Goal: Transaction & Acquisition: Book appointment/travel/reservation

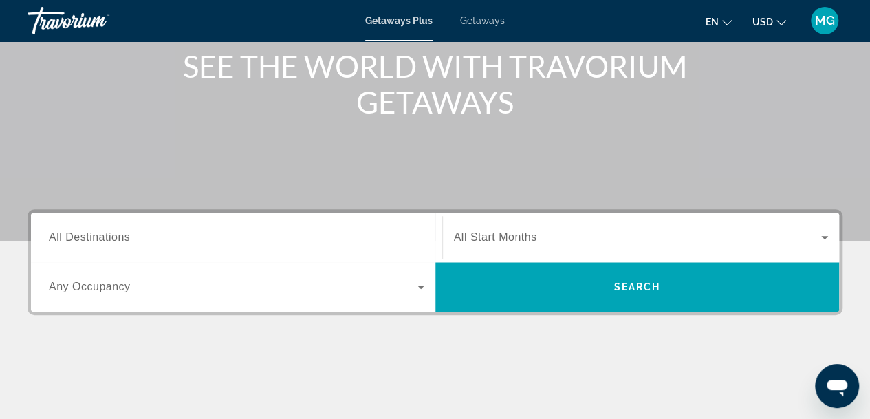
scroll to position [182, 0]
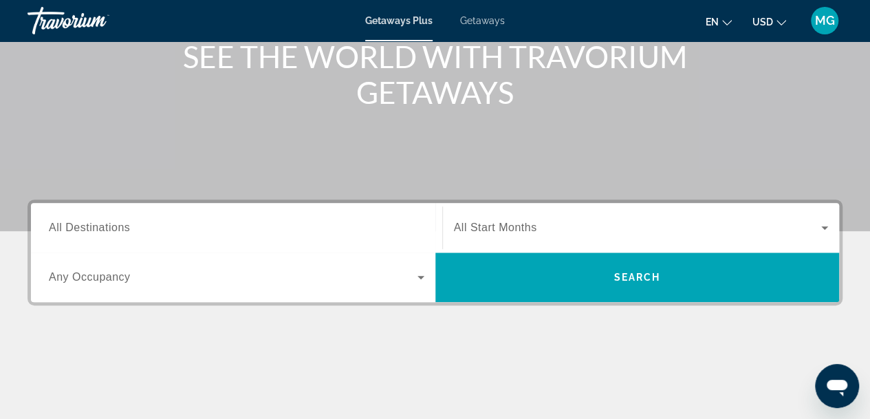
click at [259, 241] on div "Search widget" at bounding box center [236, 227] width 375 height 39
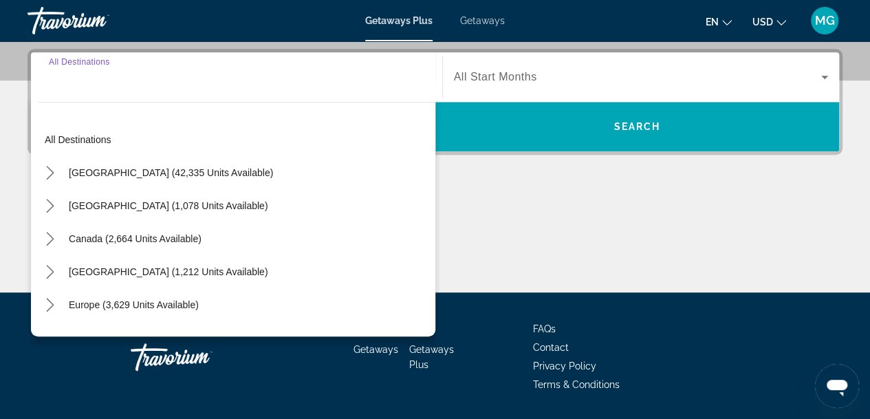
scroll to position [336, 0]
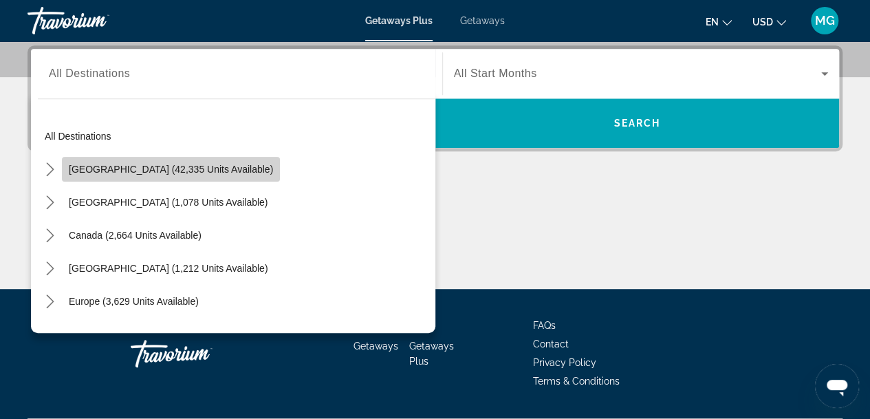
click at [171, 179] on span "Select destination: United States (42,335 units available)" at bounding box center [171, 169] width 218 height 33
type input "**********"
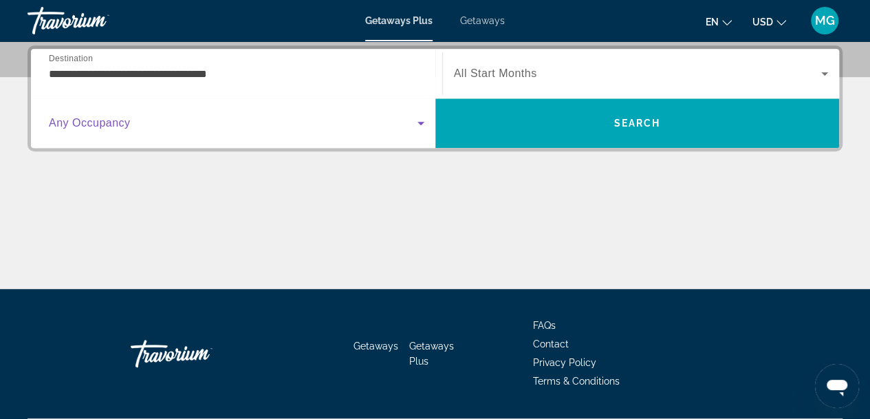
click at [198, 123] on span "Search widget" at bounding box center [233, 123] width 369 height 17
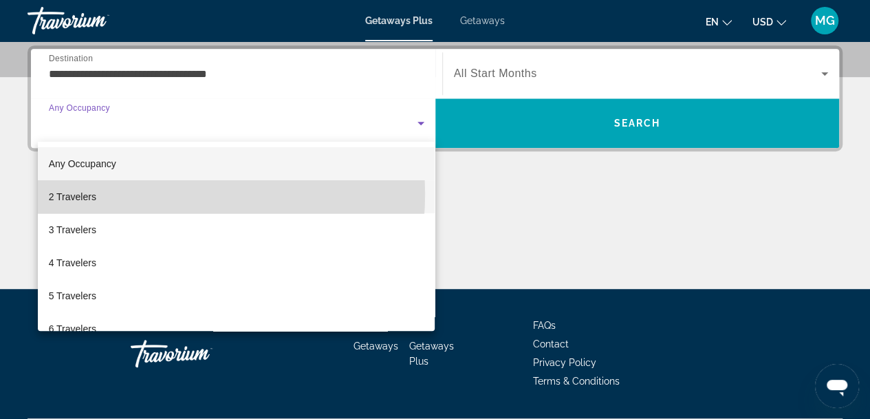
click at [149, 194] on mat-option "2 Travelers" at bounding box center [236, 196] width 397 height 33
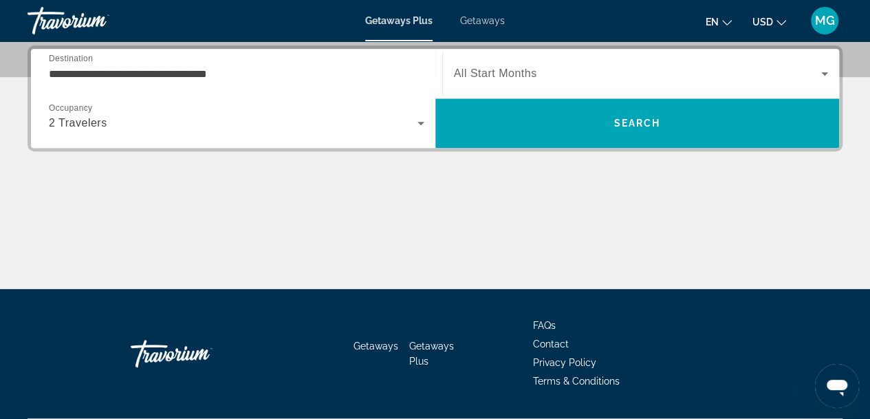
click at [505, 72] on span "All Start Months" at bounding box center [495, 73] width 83 height 12
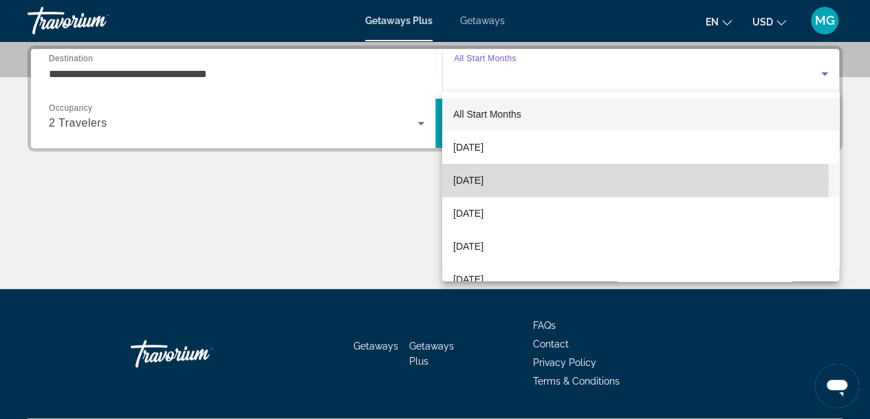
click at [483, 179] on span "November 2025" at bounding box center [468, 180] width 30 height 17
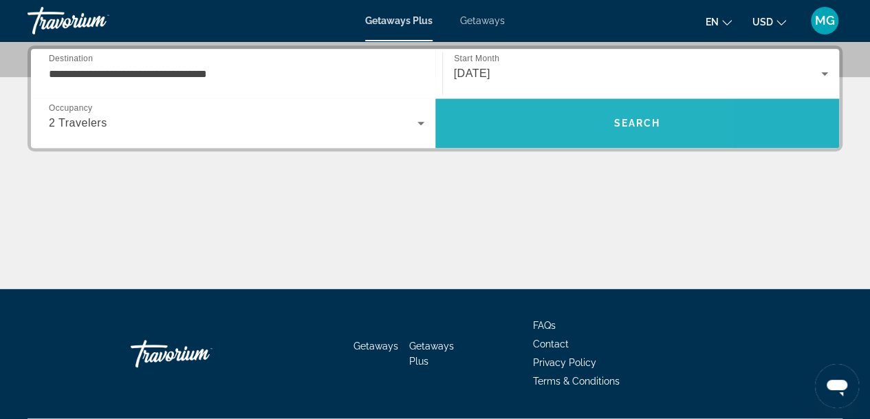
click at [524, 120] on span "Search" at bounding box center [637, 123] width 404 height 33
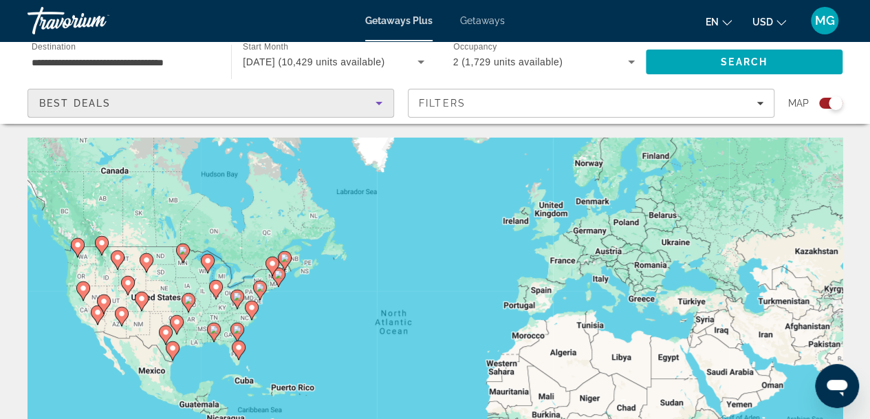
click at [375, 105] on icon "Sort by" at bounding box center [379, 103] width 17 height 17
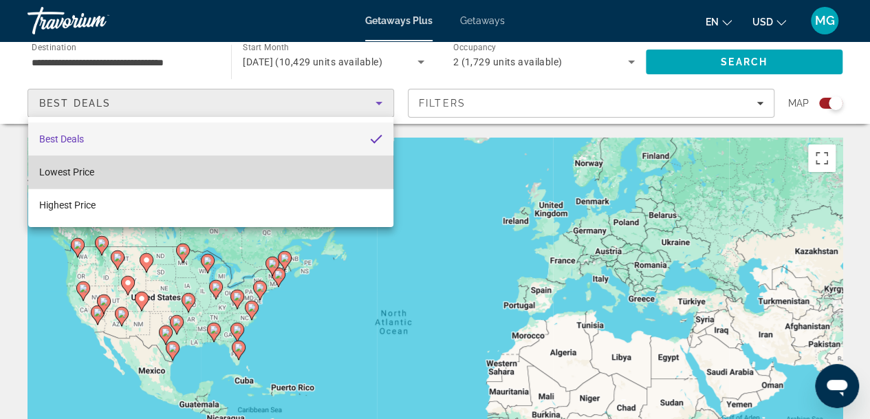
click at [275, 163] on mat-option "Lowest Price" at bounding box center [210, 171] width 365 height 33
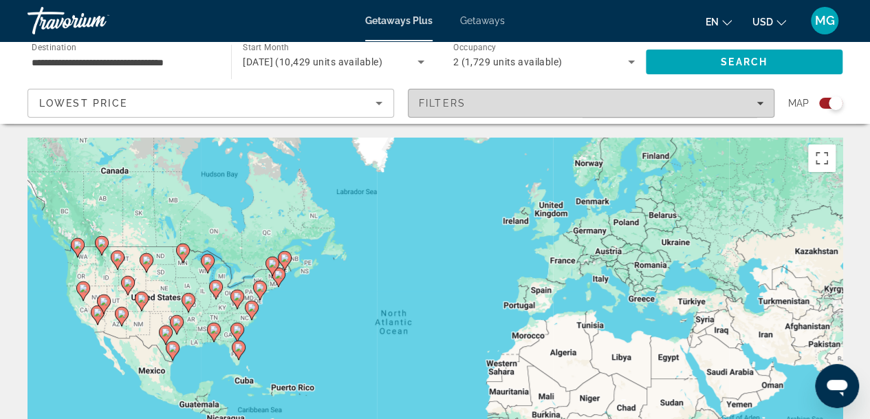
click at [759, 101] on icon "Filters" at bounding box center [759, 103] width 7 height 7
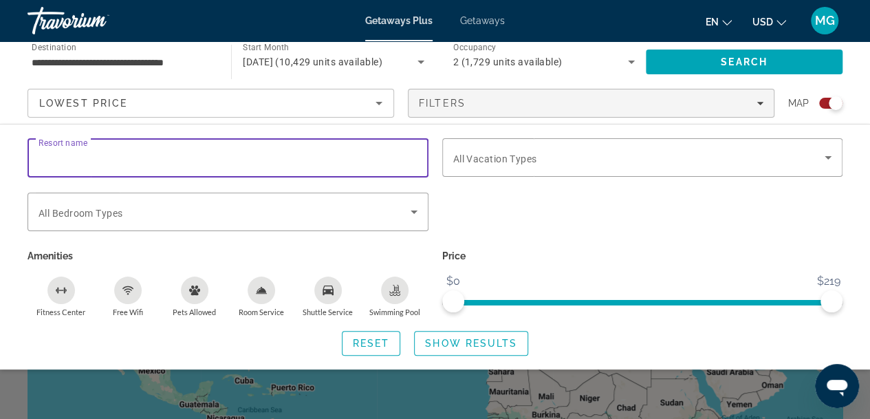
click at [297, 165] on input "Resort name" at bounding box center [228, 158] width 379 height 17
type input "**"
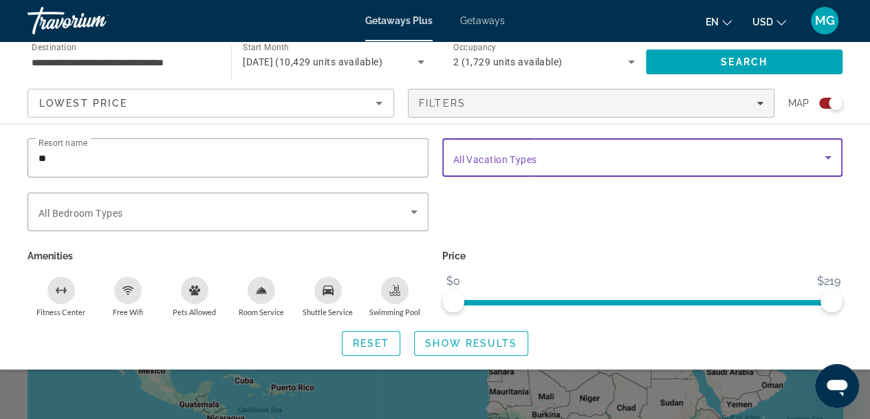
click at [827, 158] on icon "Search widget" at bounding box center [827, 157] width 7 height 3
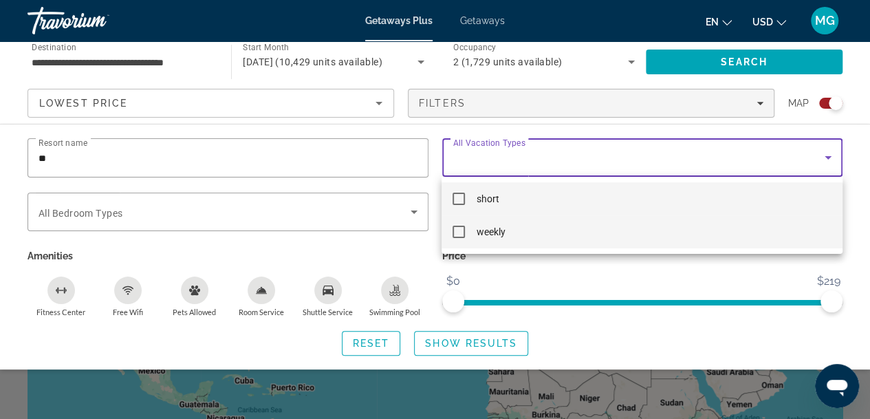
click at [639, 219] on mat-option "weekly" at bounding box center [641, 231] width 400 height 33
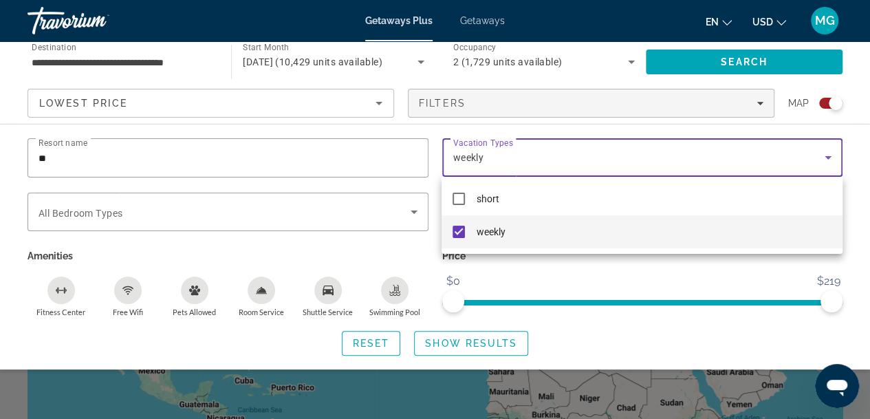
click at [254, 215] on div at bounding box center [435, 209] width 870 height 419
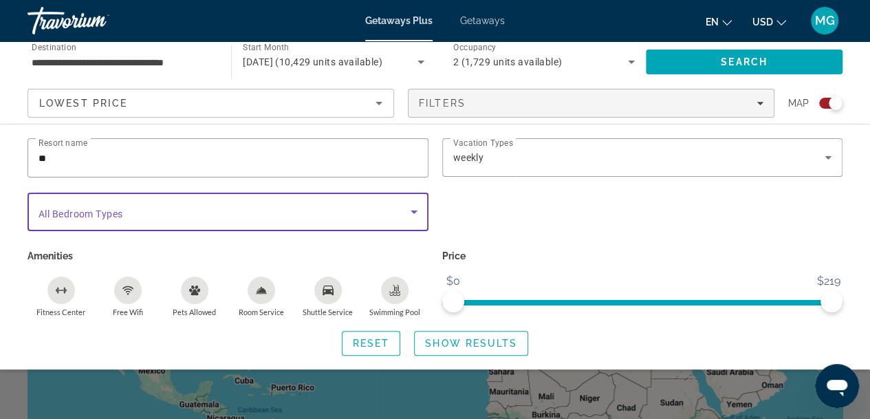
click at [327, 208] on span "Search widget" at bounding box center [225, 212] width 372 height 17
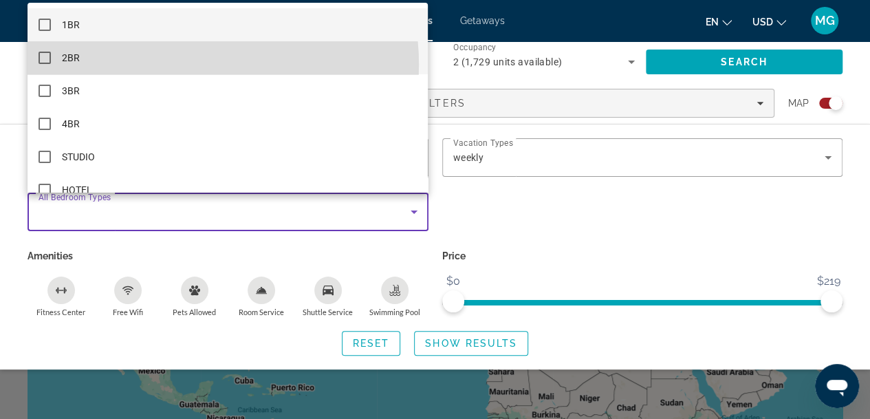
click at [165, 65] on mat-option "2BR" at bounding box center [228, 57] width 400 height 33
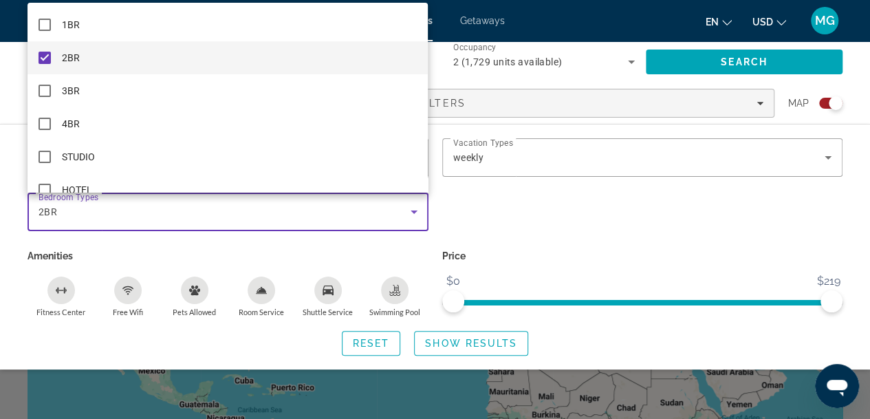
click at [730, 64] on div at bounding box center [435, 209] width 870 height 419
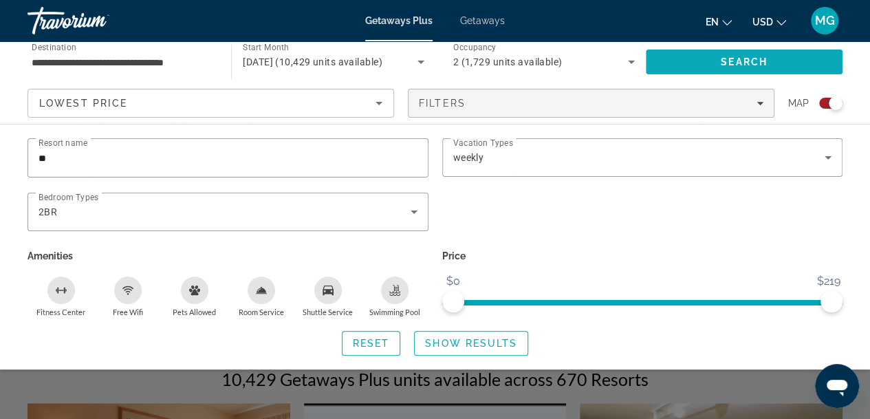
scroll to position [184, 0]
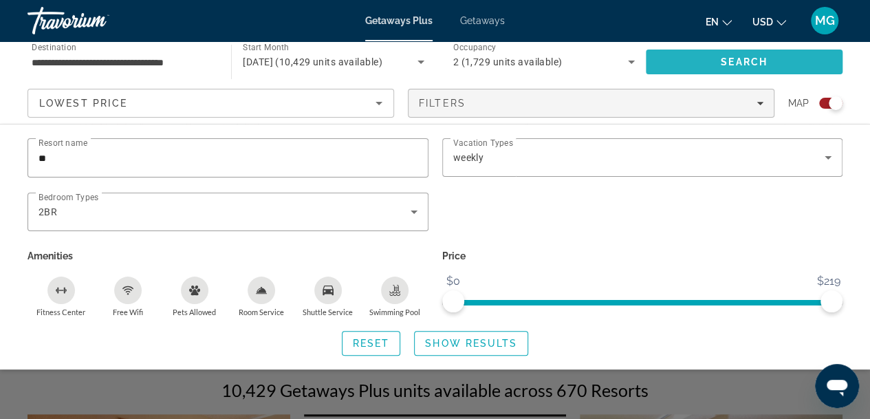
click at [746, 58] on span "Search" at bounding box center [744, 61] width 47 height 11
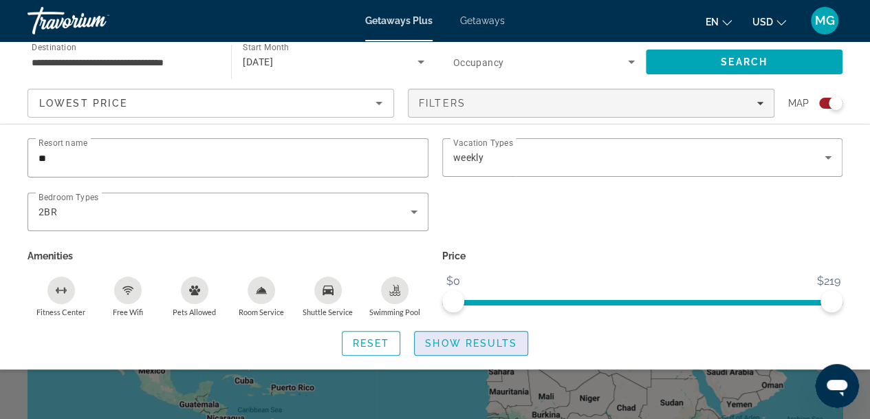
click at [450, 336] on span "Search widget" at bounding box center [471, 343] width 113 height 33
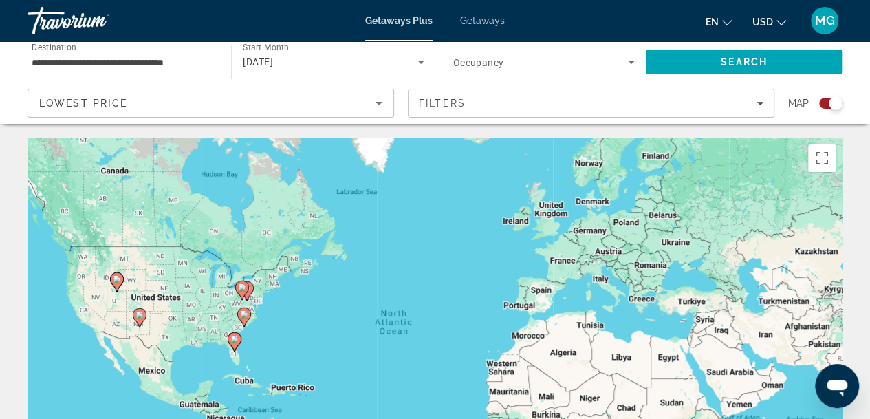
click at [285, 49] on span "Start Month" at bounding box center [266, 48] width 46 height 10
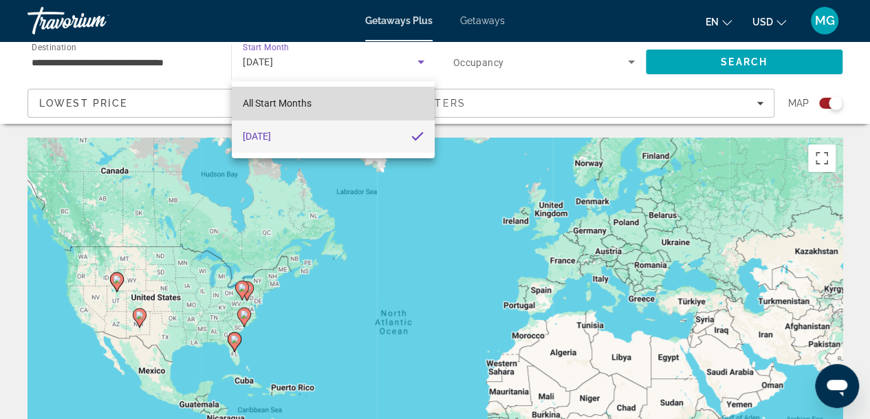
click at [284, 104] on span "All Start Months" at bounding box center [277, 103] width 69 height 11
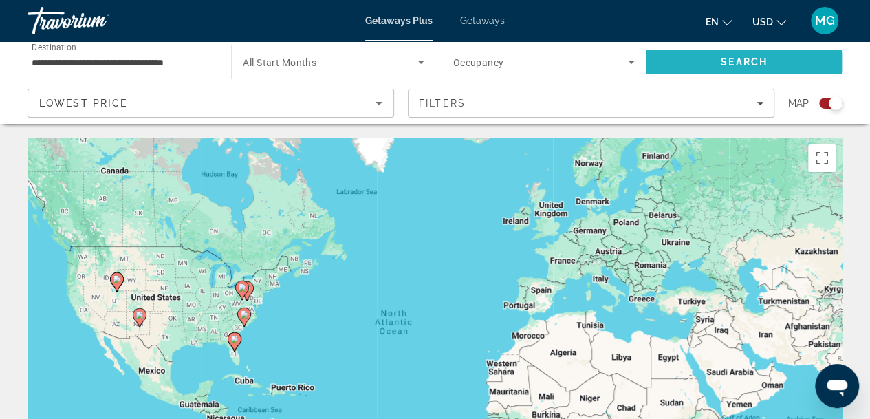
click at [699, 55] on span "Search" at bounding box center [744, 61] width 197 height 33
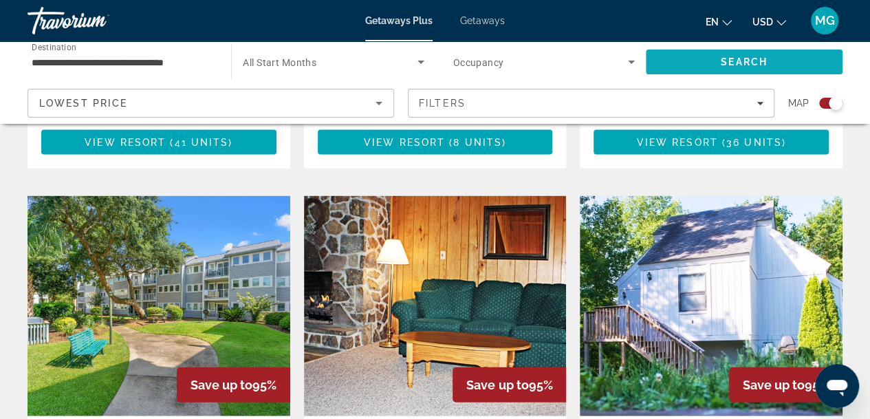
scroll to position [1422, 0]
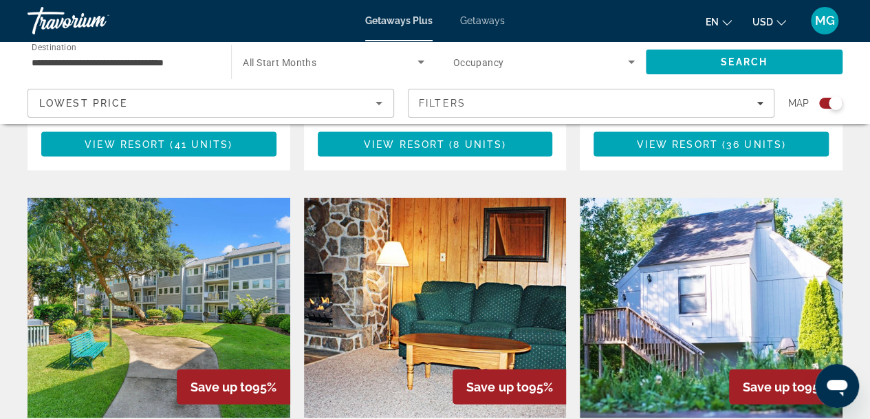
click at [737, 239] on img "Main content" at bounding box center [711, 308] width 263 height 220
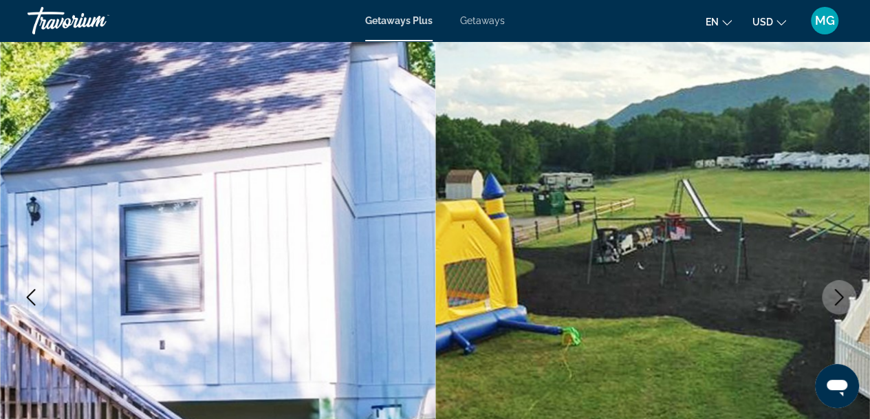
scroll to position [74, 0]
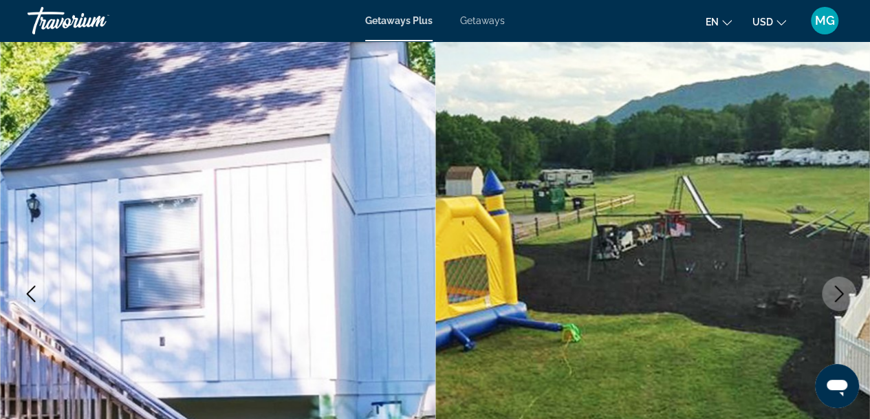
click at [840, 293] on icon "Next image" at bounding box center [839, 293] width 17 height 17
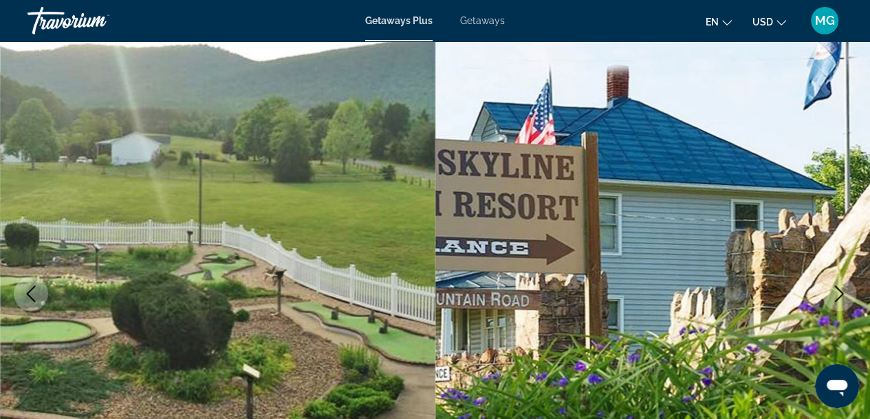
click at [832, 300] on icon "Next image" at bounding box center [839, 293] width 17 height 17
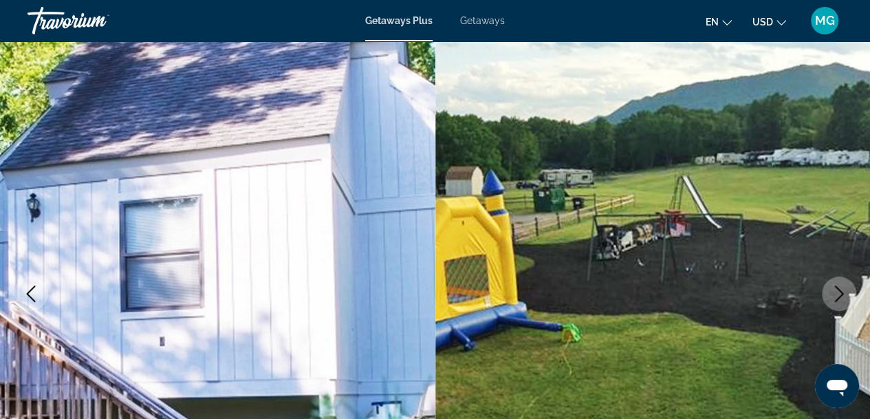
click at [833, 296] on icon "Next image" at bounding box center [839, 293] width 17 height 17
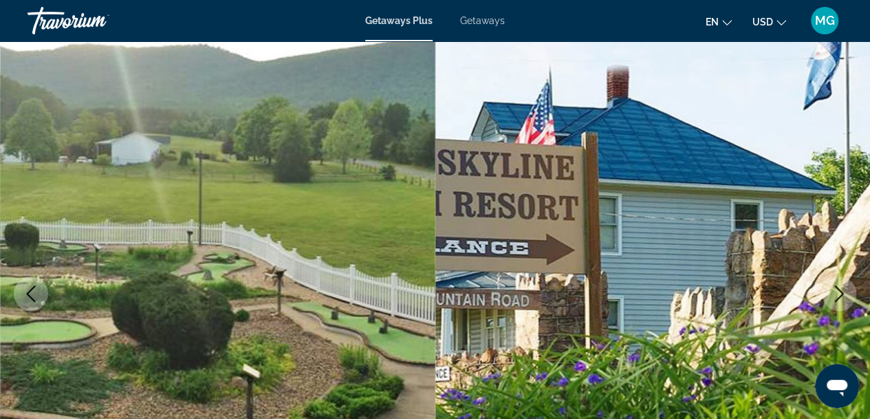
click at [839, 303] on button "Next image" at bounding box center [839, 293] width 34 height 34
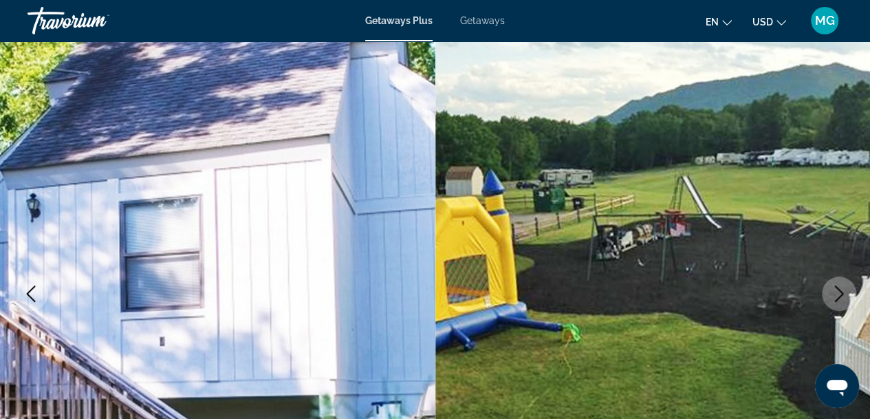
click at [838, 289] on icon "Next image" at bounding box center [839, 293] width 9 height 17
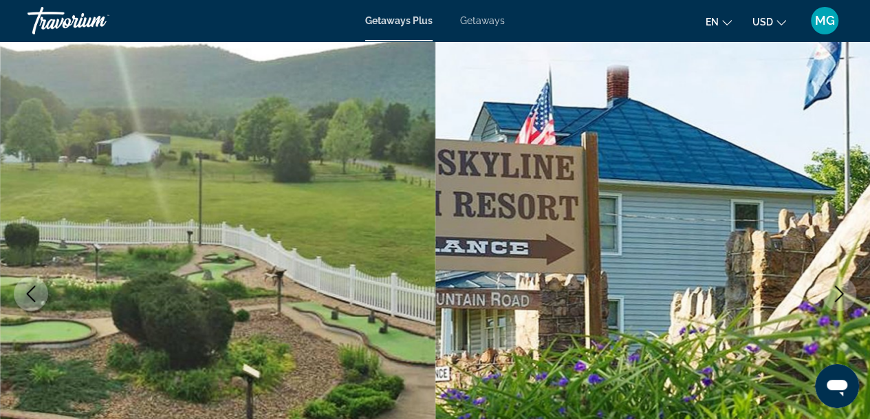
click at [835, 294] on icon "Next image" at bounding box center [839, 293] width 17 height 17
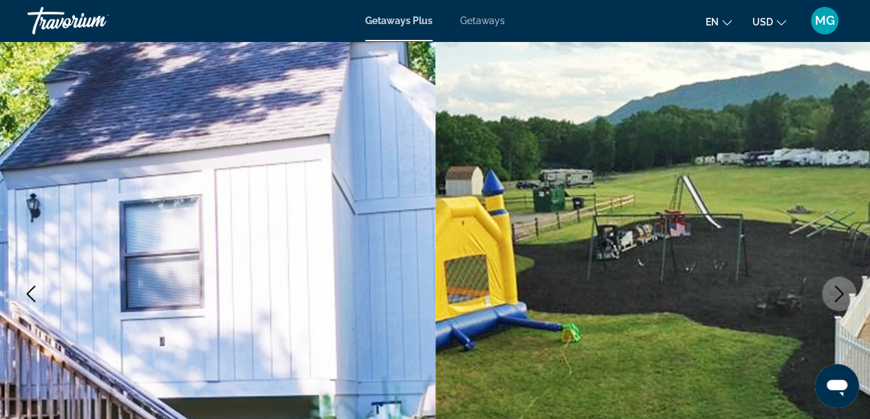
click at [835, 293] on icon "Next image" at bounding box center [839, 293] width 17 height 17
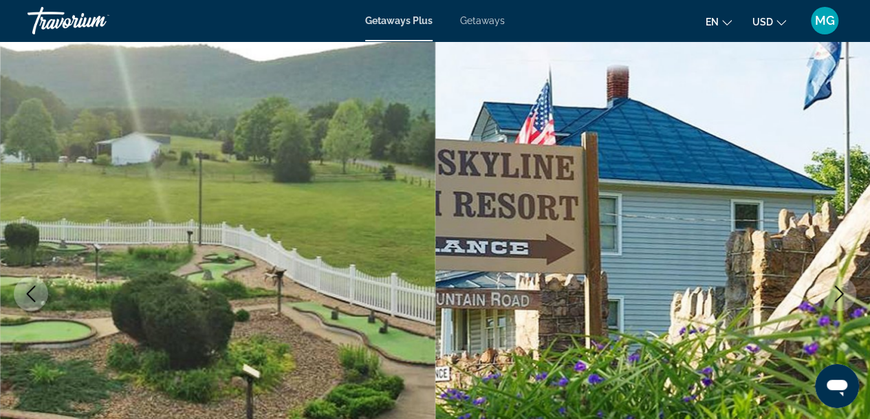
click at [835, 293] on icon "Next image" at bounding box center [839, 293] width 17 height 17
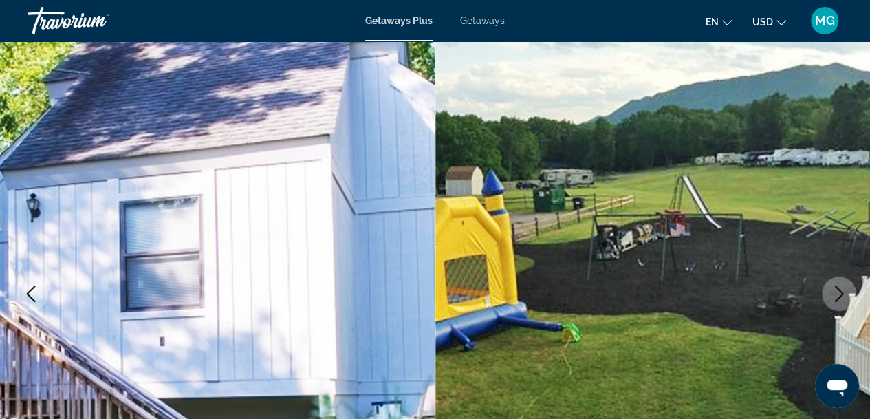
click at [836, 292] on icon "Next image" at bounding box center [839, 293] width 17 height 17
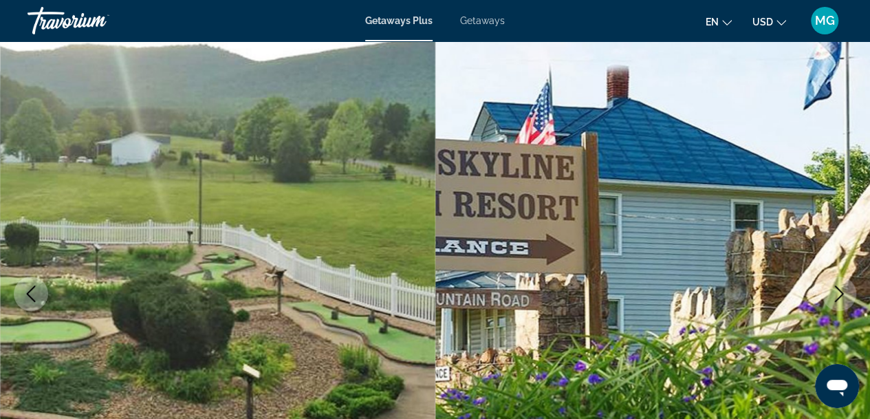
click at [839, 289] on icon "Next image" at bounding box center [839, 293] width 9 height 17
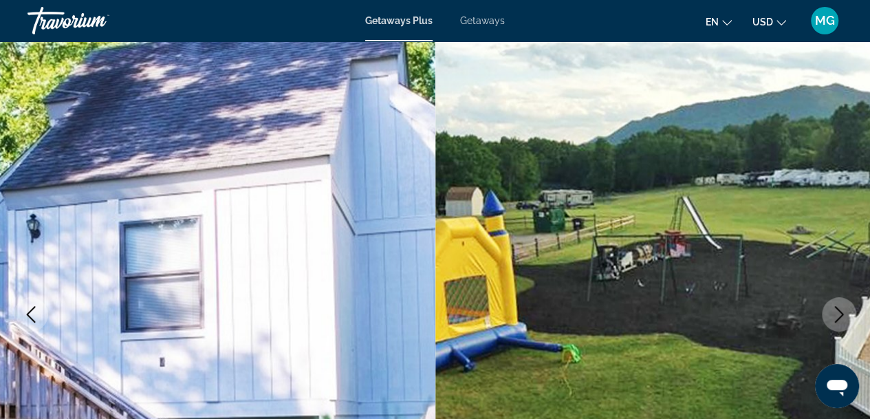
scroll to position [0, 0]
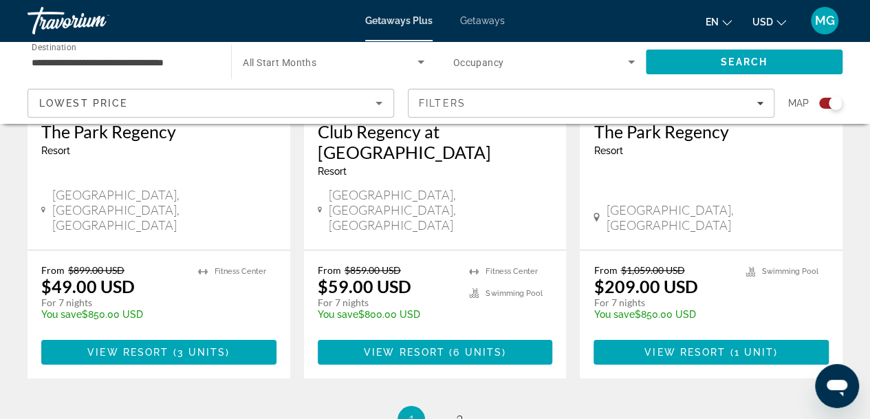
scroll to position [2255, 0]
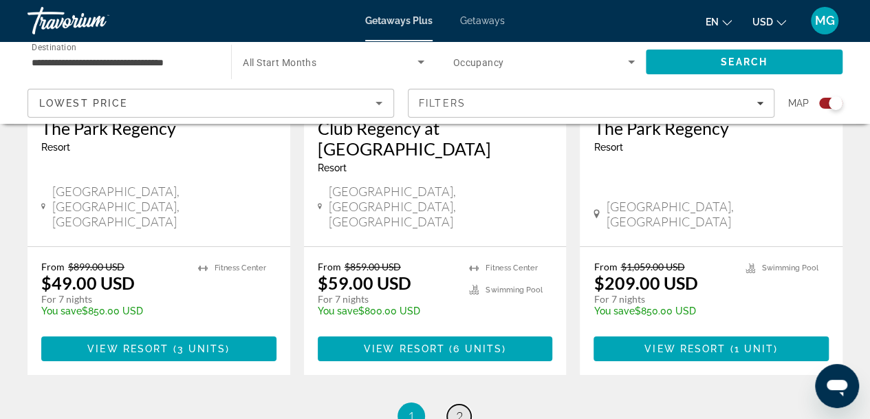
click at [463, 404] on link "page 2" at bounding box center [459, 416] width 24 height 24
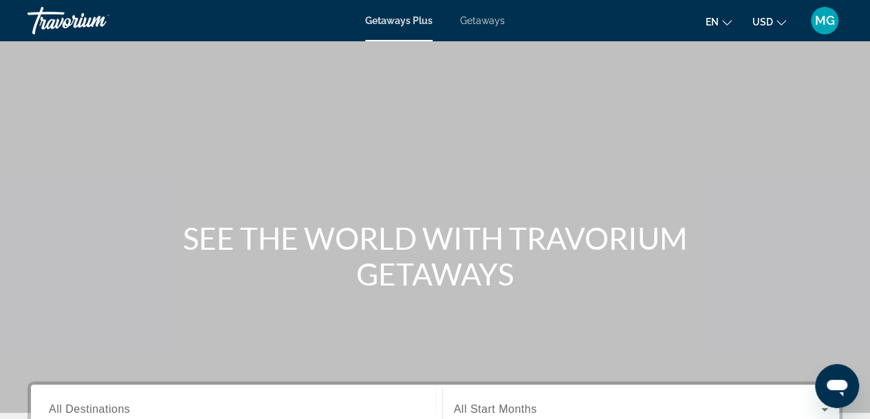
click at [492, 23] on span "Getaways" at bounding box center [482, 20] width 45 height 11
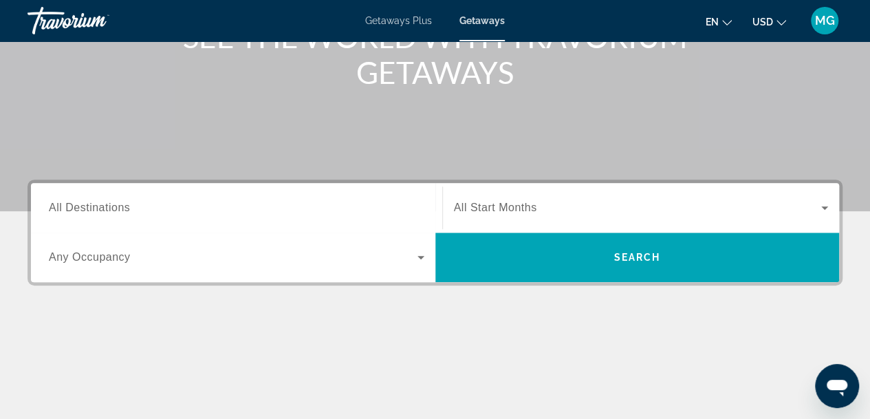
scroll to position [203, 0]
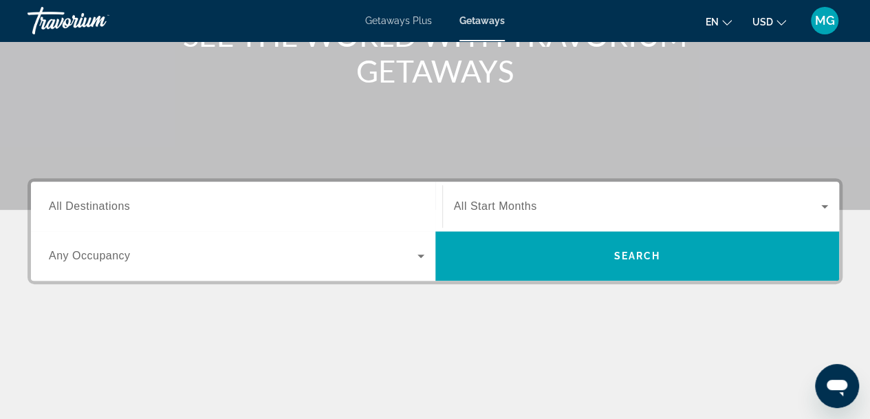
click at [269, 206] on input "Destination All Destinations" at bounding box center [236, 207] width 375 height 17
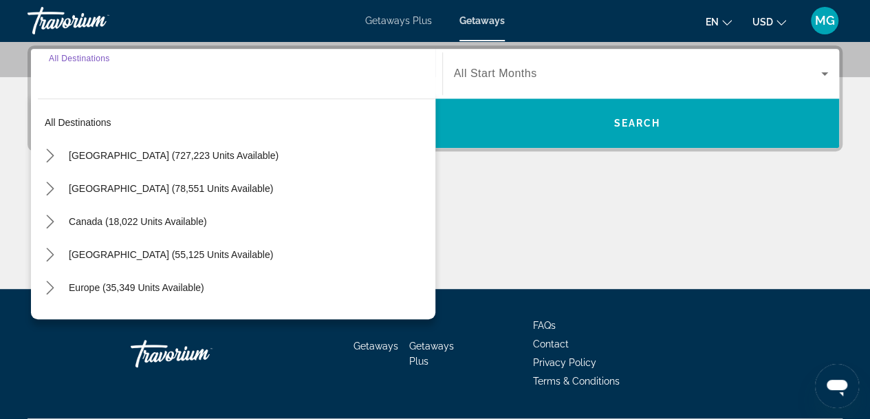
scroll to position [336, 0]
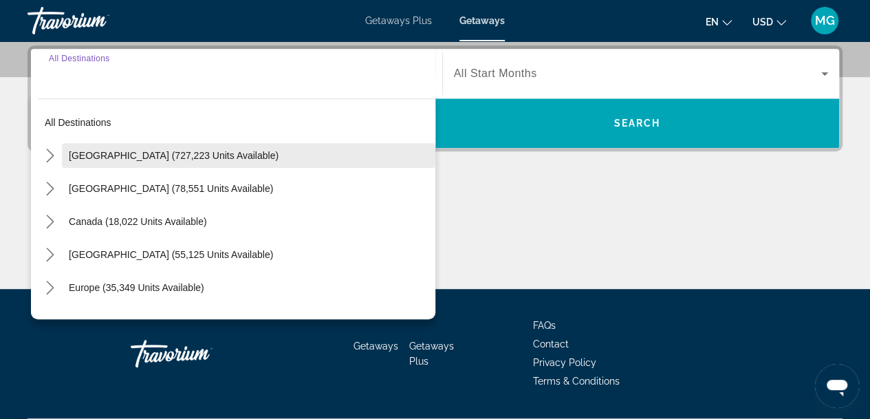
click at [195, 162] on span "Select destination: United States (727,223 units available)" at bounding box center [248, 155] width 373 height 33
type input "**********"
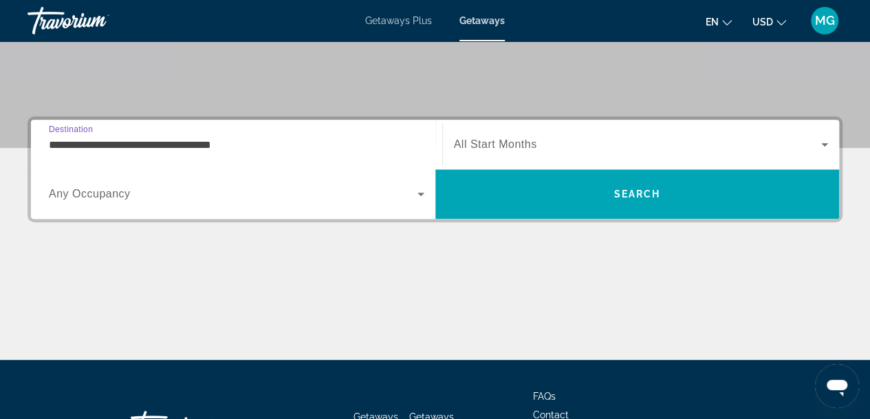
scroll to position [256, 0]
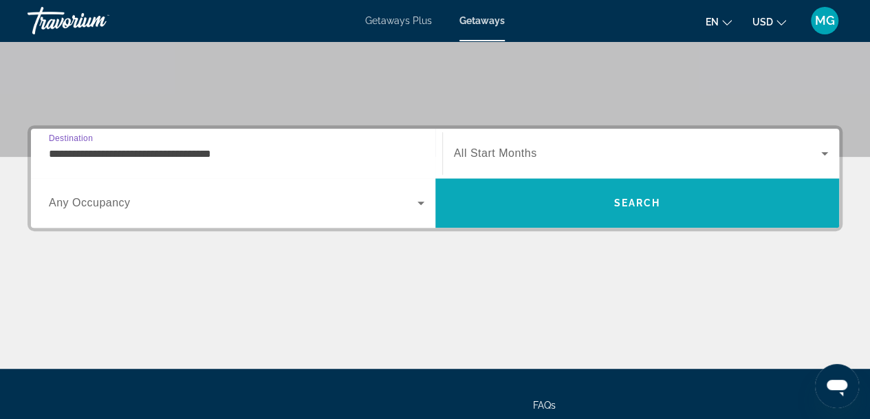
click at [657, 199] on span "Search" at bounding box center [636, 202] width 47 height 11
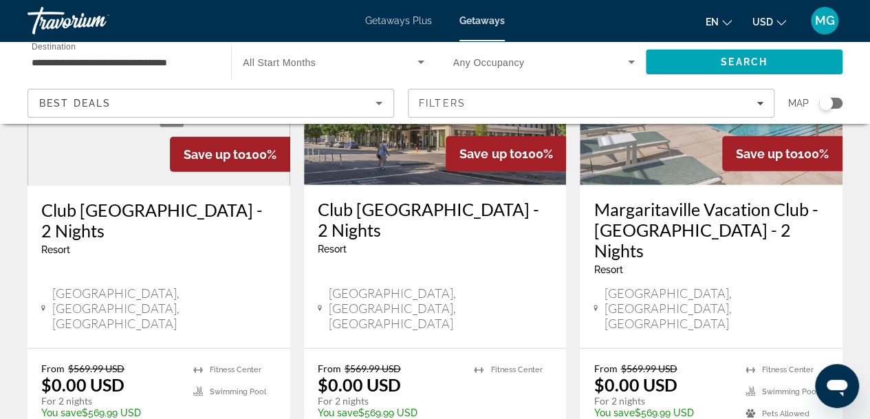
scroll to position [1810, 0]
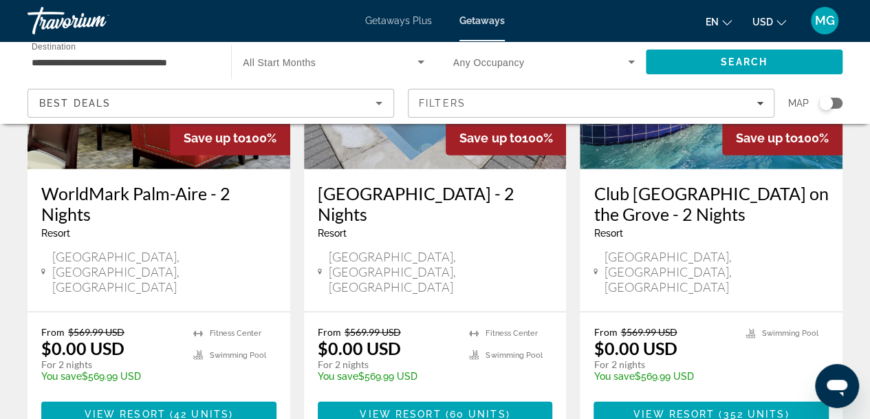
scroll to position [1861, 0]
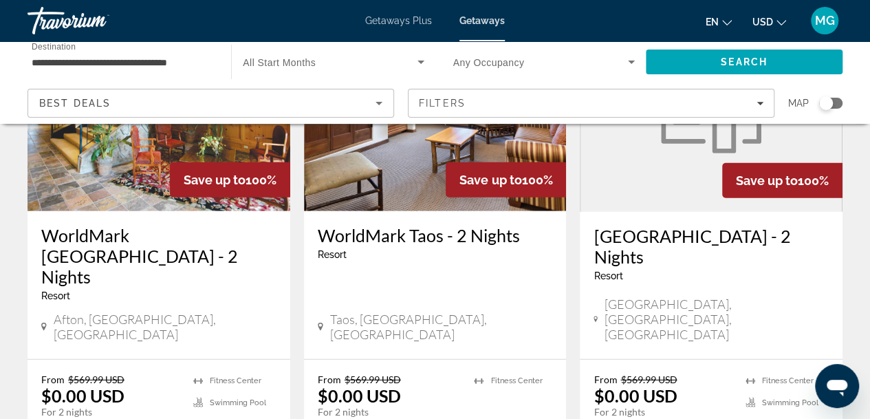
scroll to position [1780, 0]
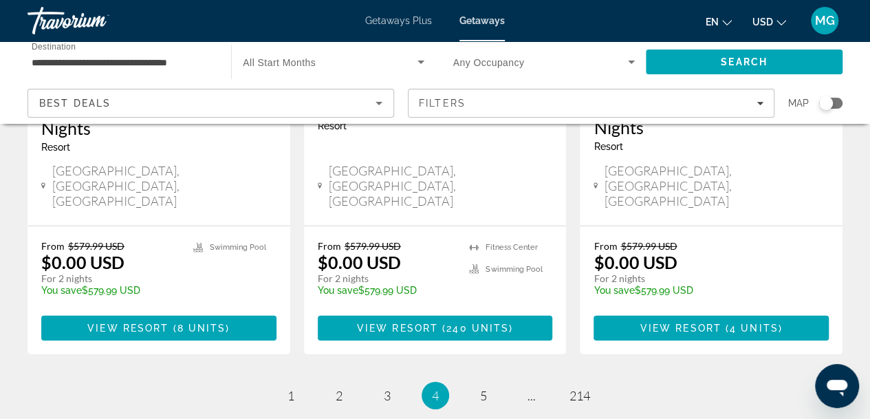
scroll to position [1950, 0]
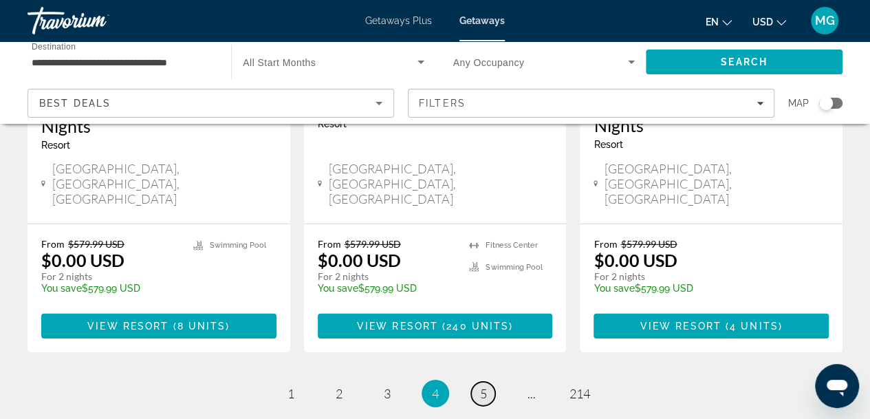
click at [484, 382] on link "page 5" at bounding box center [483, 394] width 24 height 24
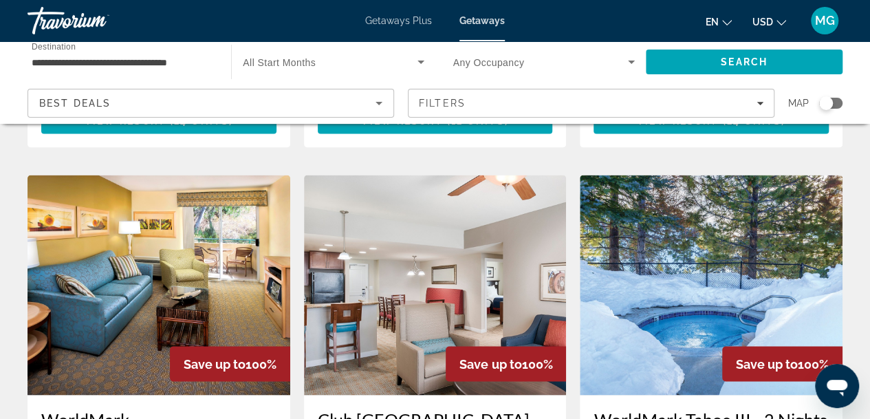
scroll to position [1055, 0]
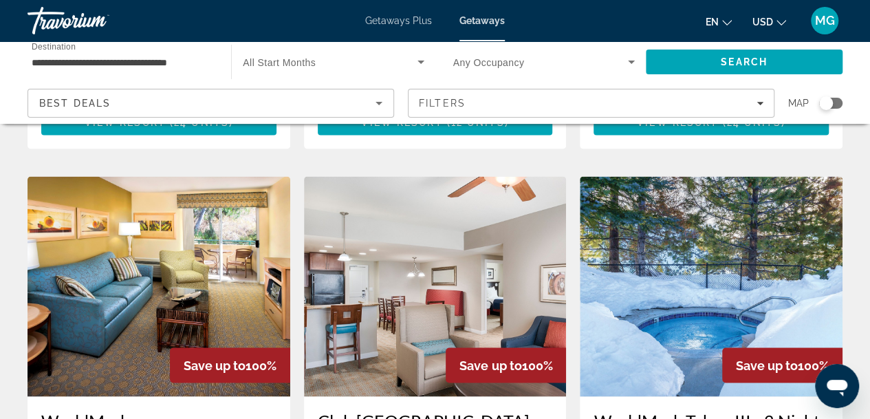
click at [437, 281] on img "Main content" at bounding box center [435, 286] width 263 height 220
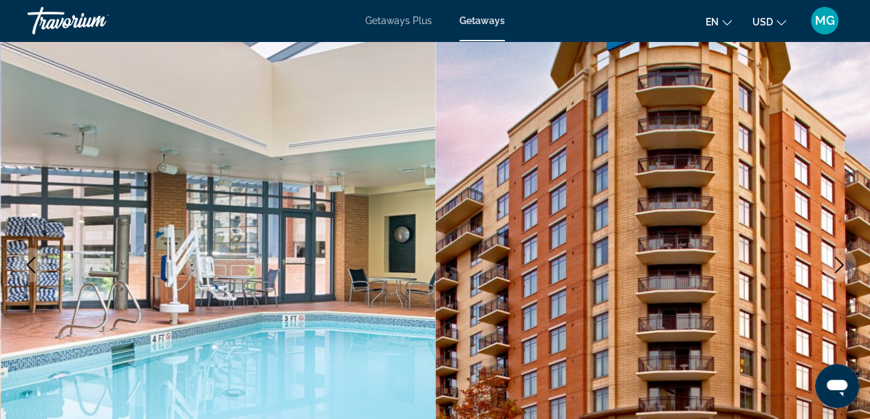
scroll to position [125, 0]
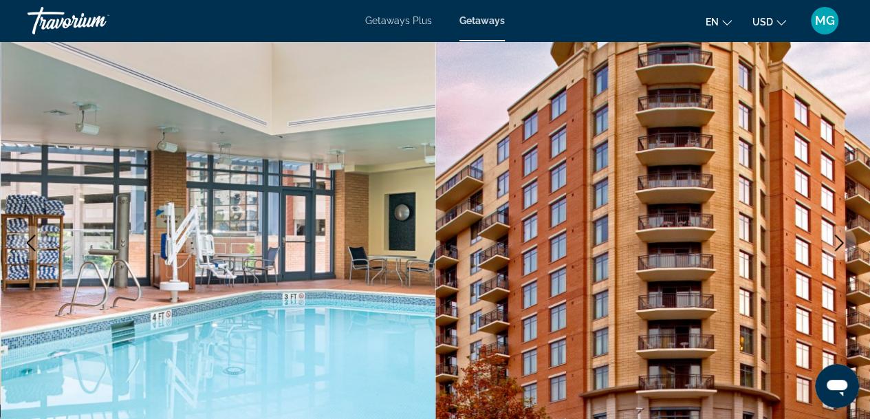
click at [842, 243] on icon "Next image" at bounding box center [839, 242] width 17 height 17
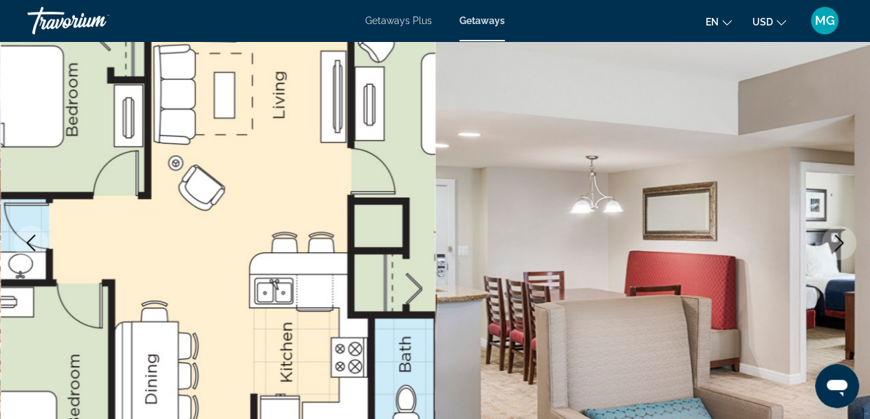
click at [25, 237] on icon "Previous image" at bounding box center [31, 242] width 17 height 17
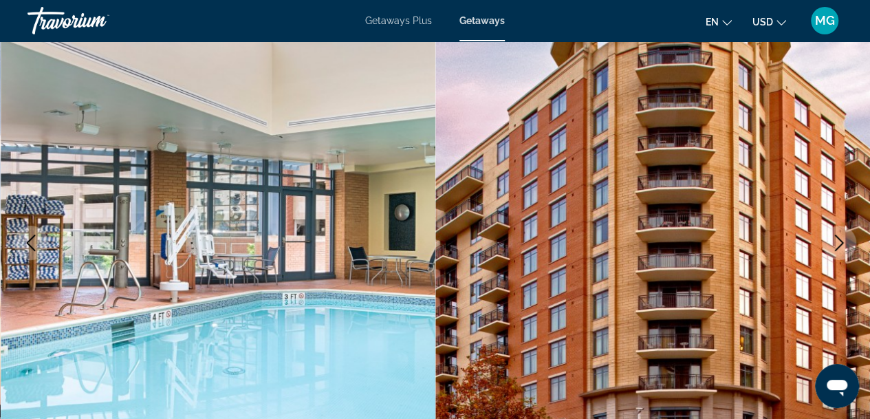
click at [837, 250] on icon "Next image" at bounding box center [839, 242] width 17 height 17
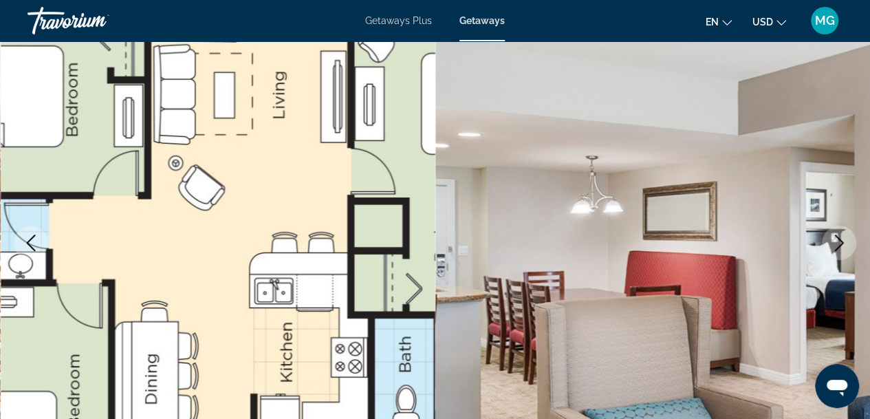
click at [840, 243] on icon "Next image" at bounding box center [839, 242] width 17 height 17
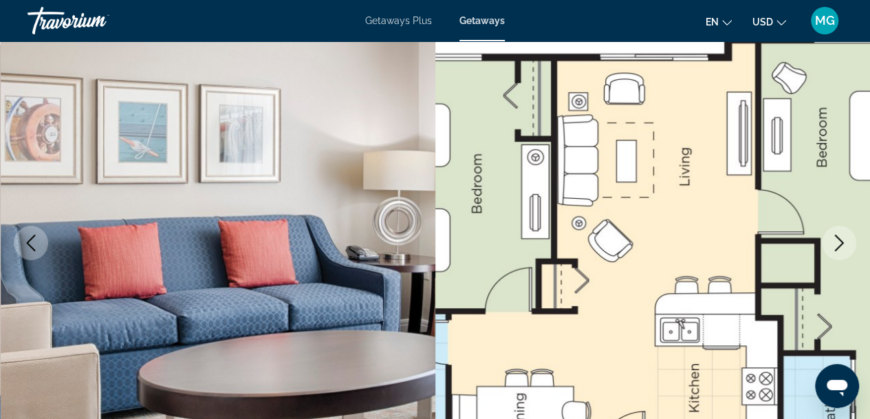
click at [824, 241] on button "Next image" at bounding box center [839, 243] width 34 height 34
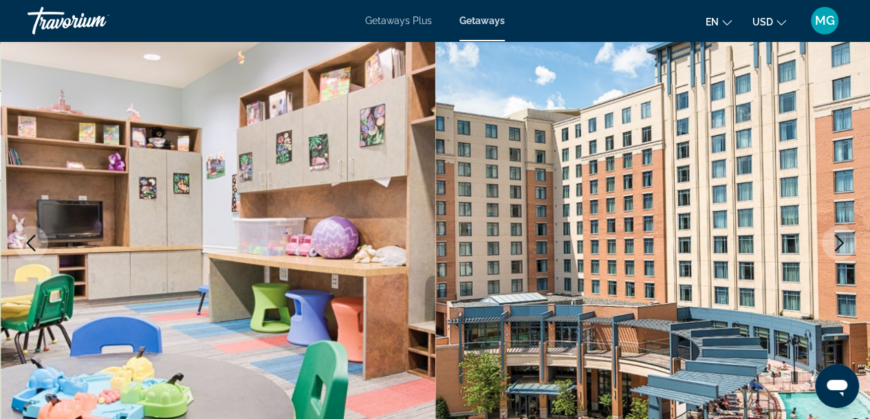
click at [826, 246] on button "Next image" at bounding box center [839, 243] width 34 height 34
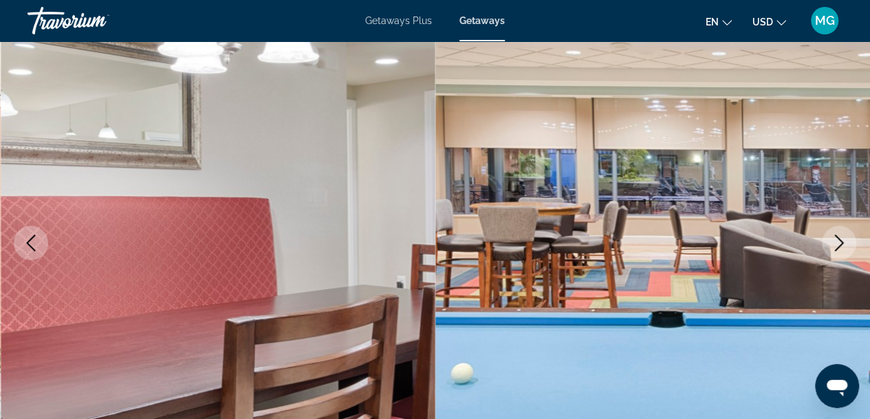
click at [831, 241] on icon "Next image" at bounding box center [839, 242] width 17 height 17
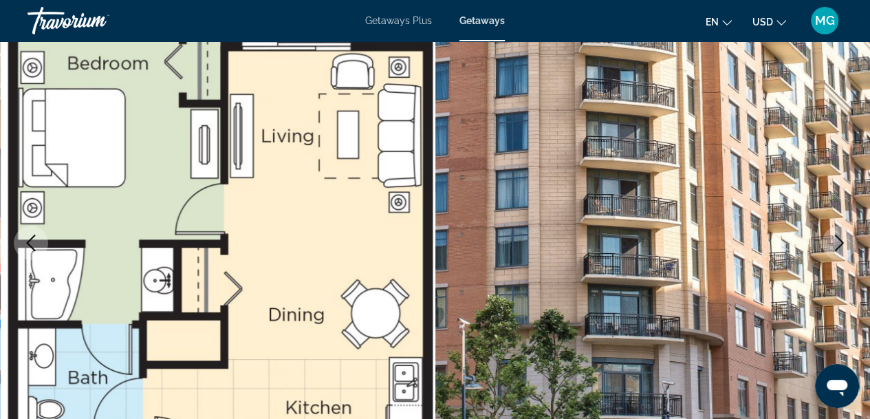
click at [835, 239] on icon "Next image" at bounding box center [839, 242] width 17 height 17
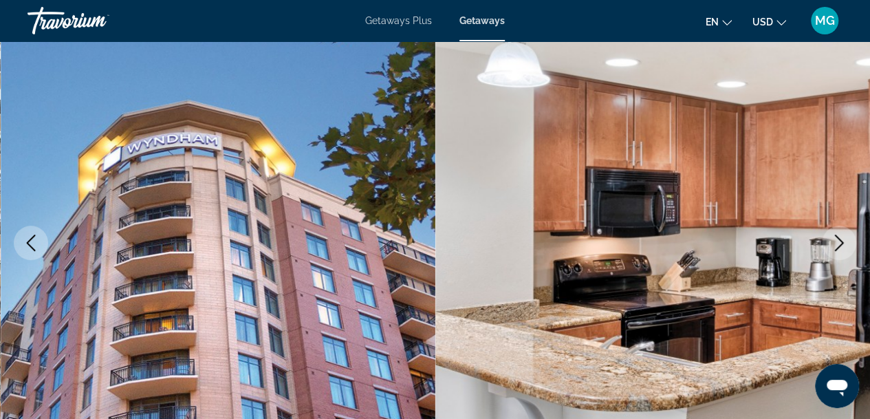
click at [835, 250] on button "Next image" at bounding box center [839, 243] width 34 height 34
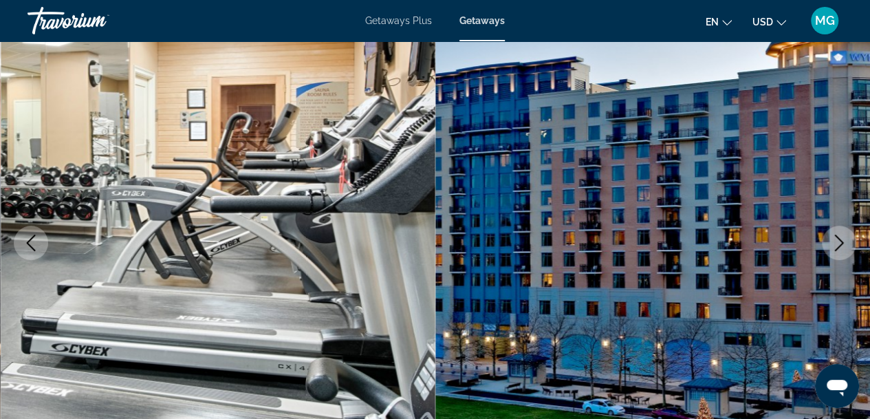
click at [842, 248] on icon "Next image" at bounding box center [839, 242] width 17 height 17
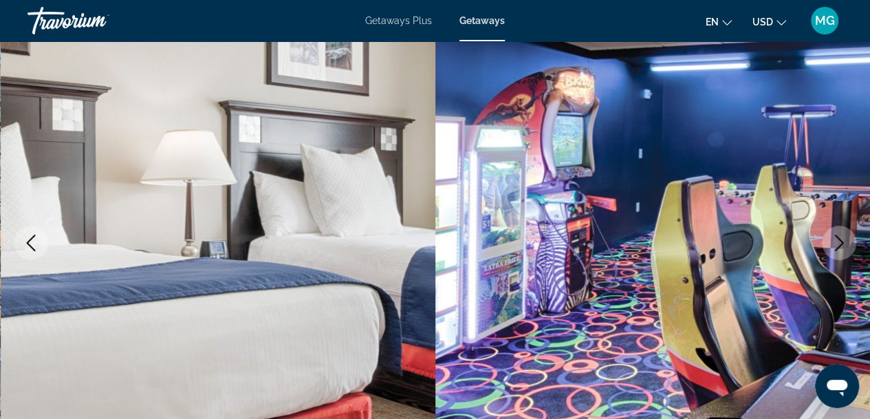
click at [835, 249] on icon "Next image" at bounding box center [839, 242] width 9 height 17
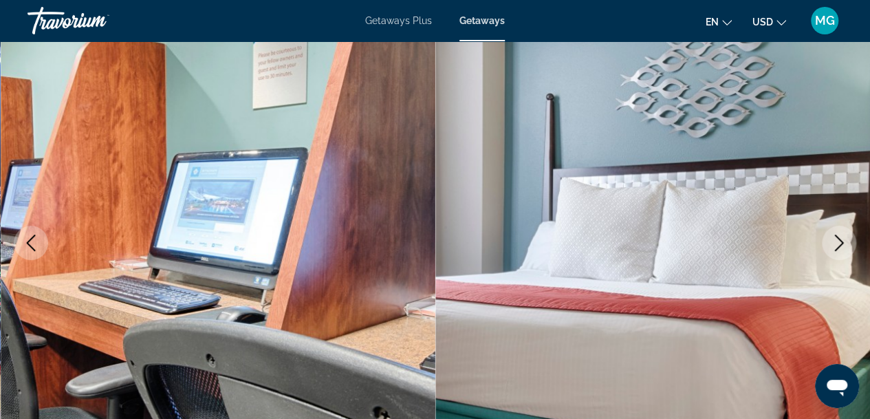
click at [836, 248] on icon "Next image" at bounding box center [839, 242] width 17 height 17
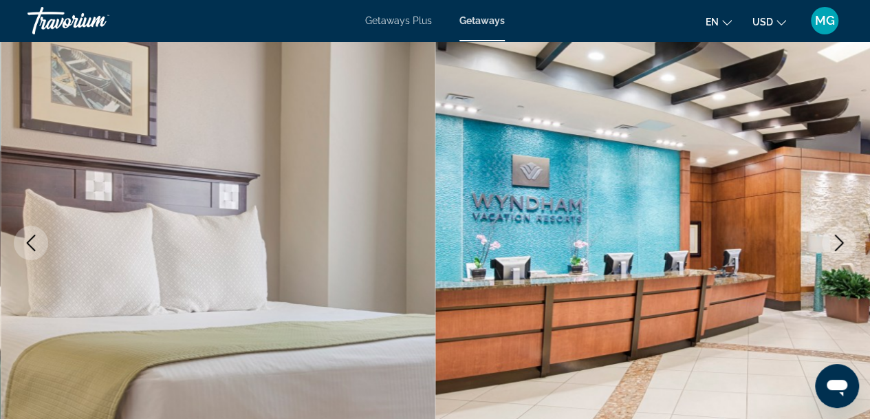
click at [838, 252] on button "Next image" at bounding box center [839, 243] width 34 height 34
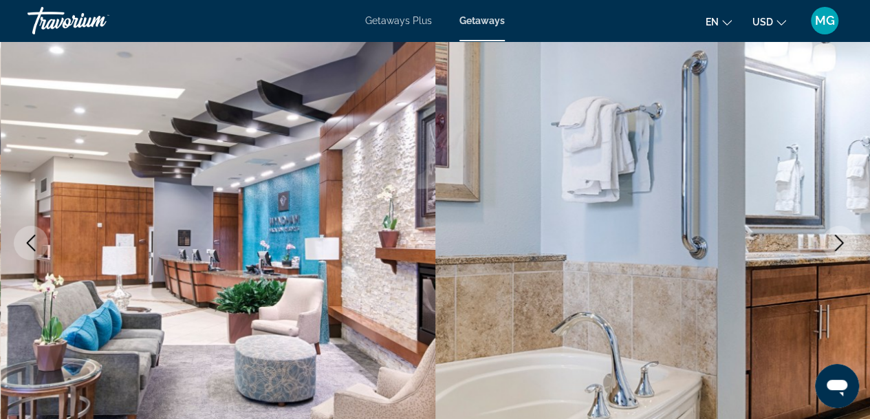
click at [833, 244] on icon "Next image" at bounding box center [839, 242] width 17 height 17
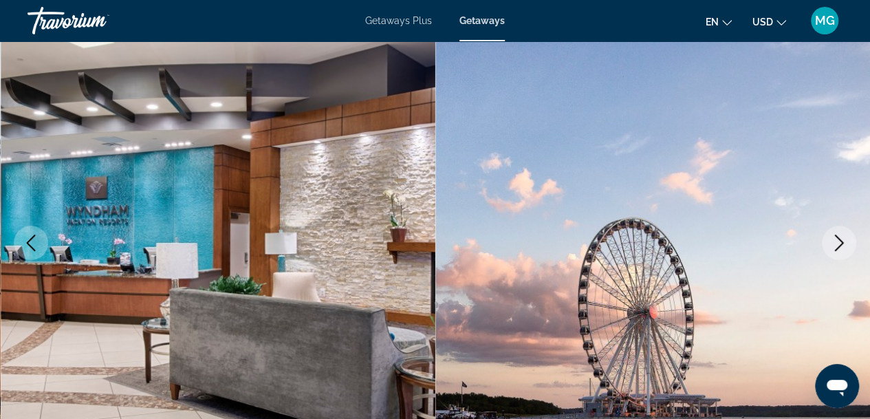
click at [836, 244] on icon "Next image" at bounding box center [839, 242] width 17 height 17
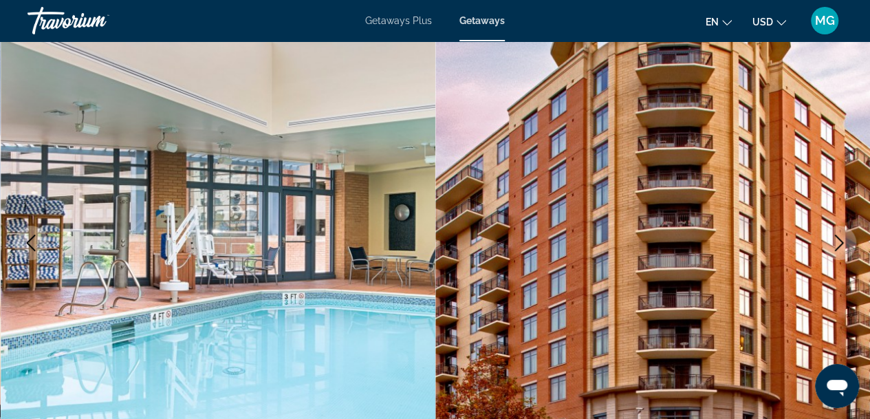
click at [850, 238] on button "Next image" at bounding box center [839, 243] width 34 height 34
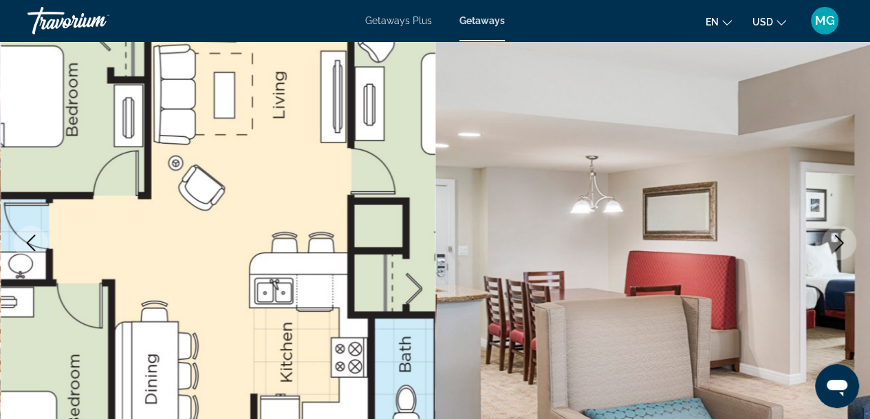
click at [842, 257] on button "Next image" at bounding box center [839, 243] width 34 height 34
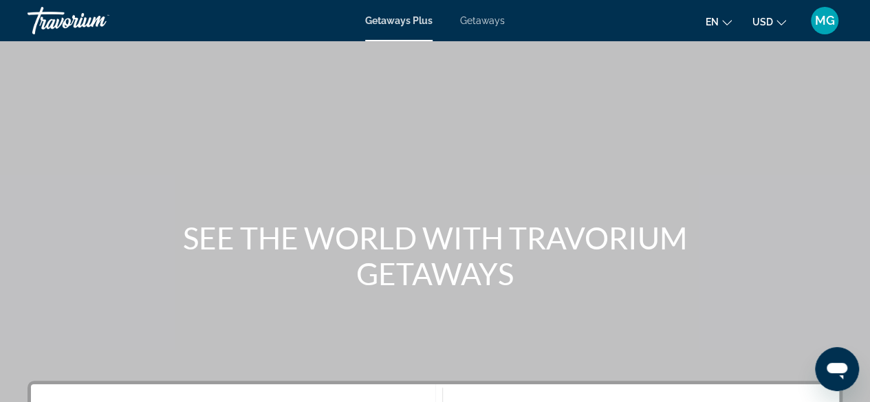
click at [485, 19] on span "Getaways" at bounding box center [482, 20] width 45 height 11
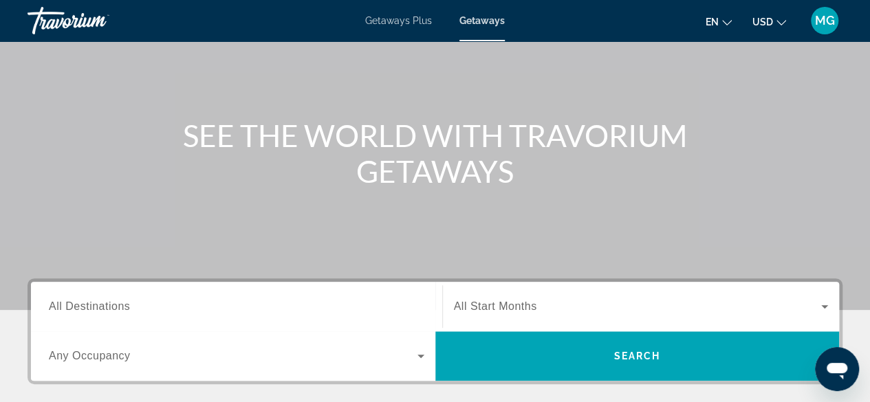
scroll to position [110, 0]
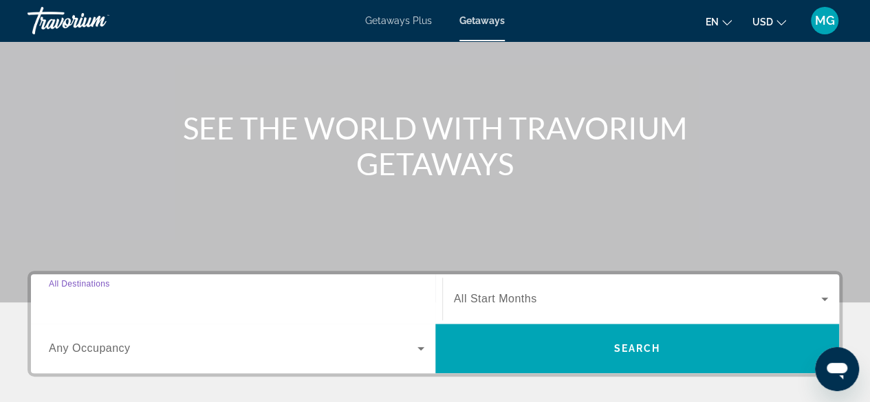
click at [186, 296] on input "Destination All Destinations" at bounding box center [236, 300] width 375 height 17
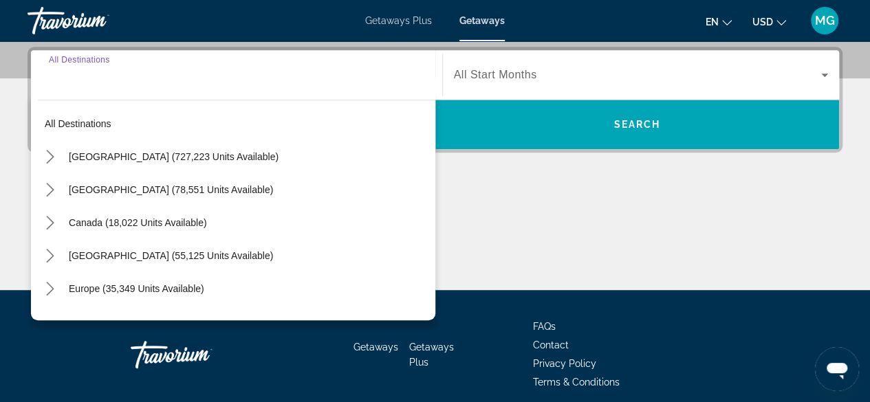
scroll to position [336, 0]
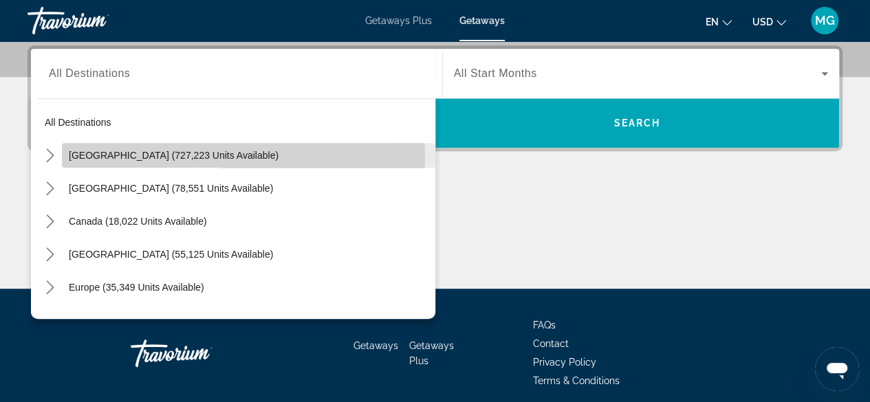
click at [146, 160] on span "[GEOGRAPHIC_DATA] (727,223 units available)" at bounding box center [174, 155] width 210 height 11
type input "**********"
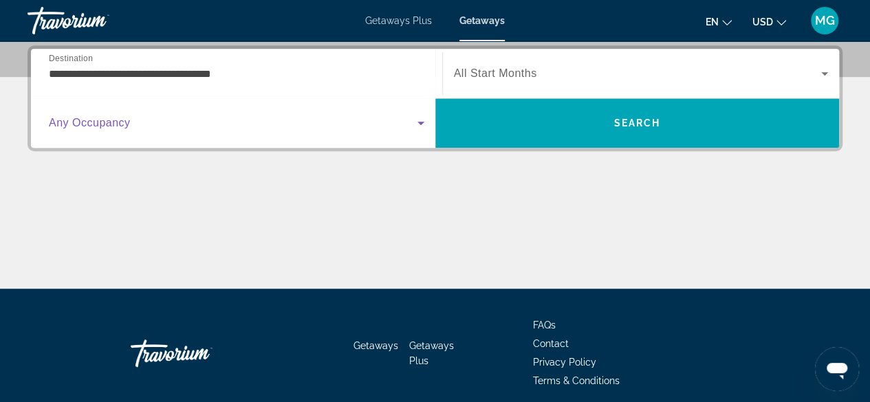
click at [146, 116] on span "Search widget" at bounding box center [233, 123] width 369 height 17
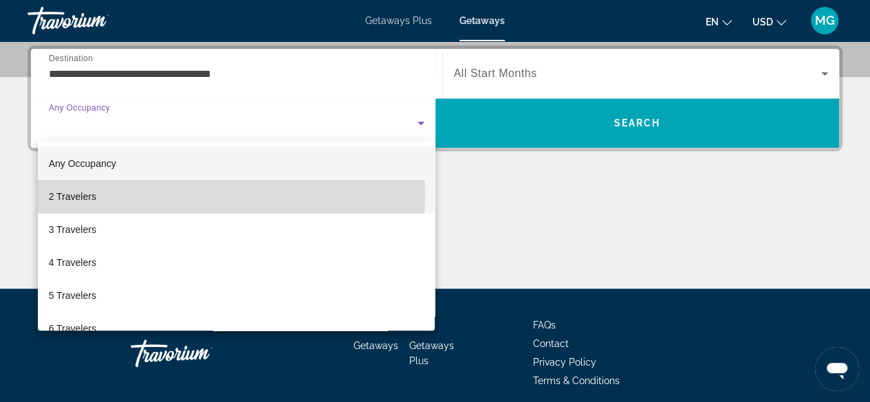
click at [95, 195] on span "2 Travelers" at bounding box center [72, 196] width 47 height 17
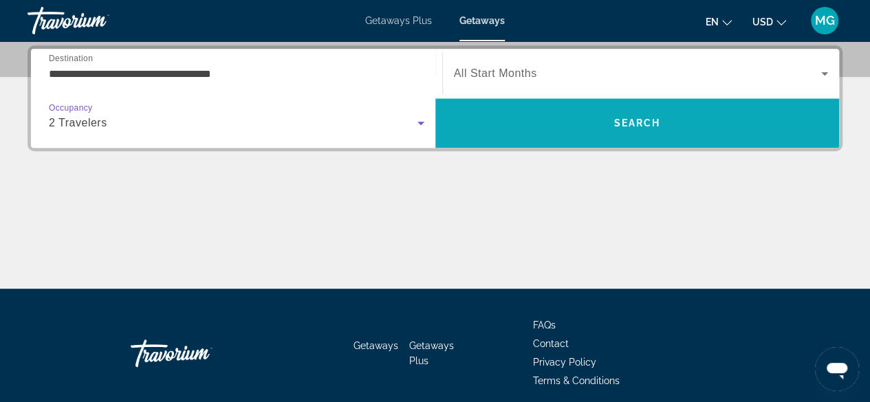
click at [498, 128] on span "Search" at bounding box center [637, 123] width 404 height 33
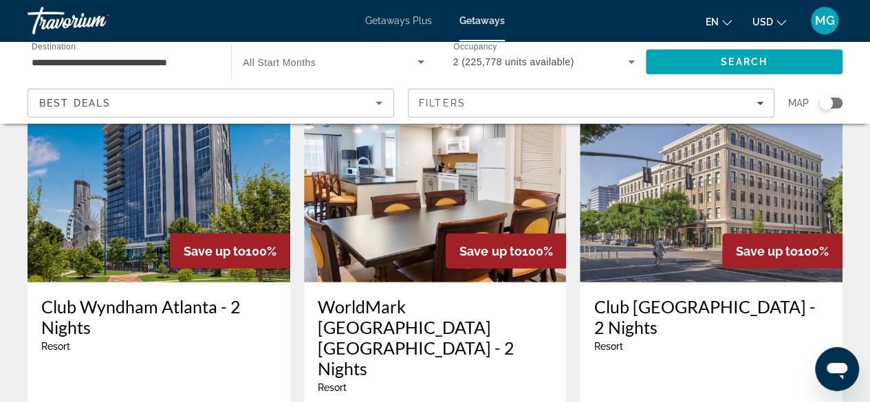
scroll to position [1708, 0]
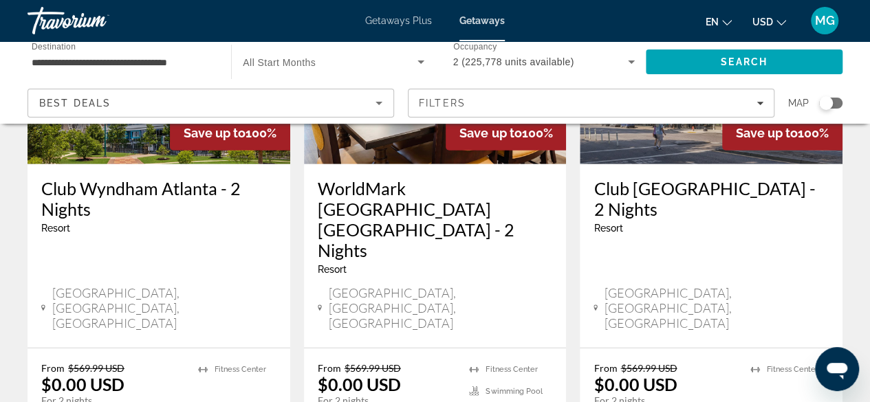
scroll to position [1826, 0]
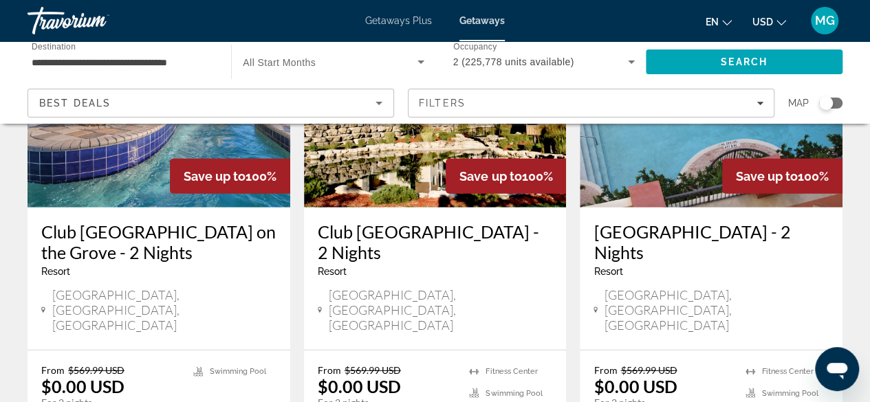
scroll to position [1823, 0]
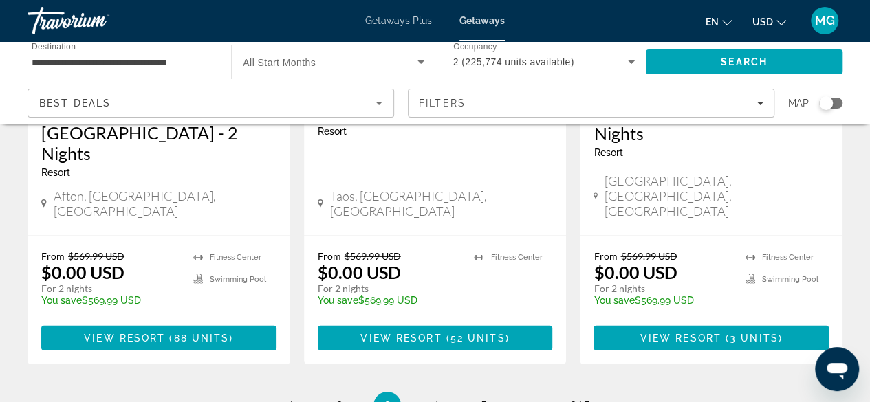
scroll to position [1912, 0]
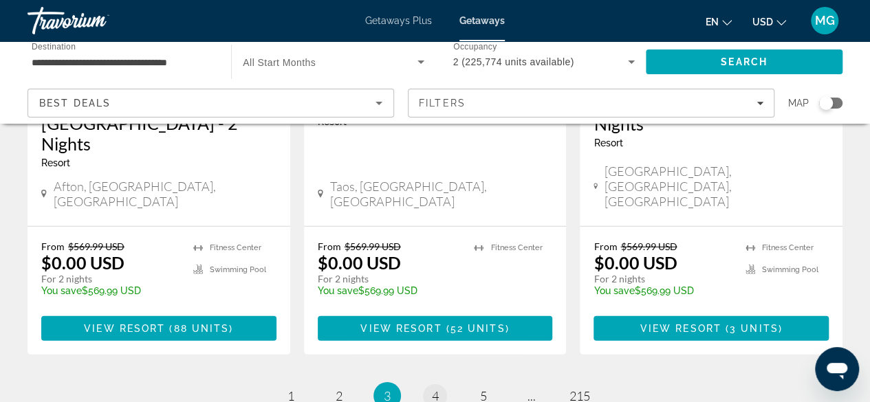
click at [437, 388] on span "4" at bounding box center [435, 395] width 7 height 15
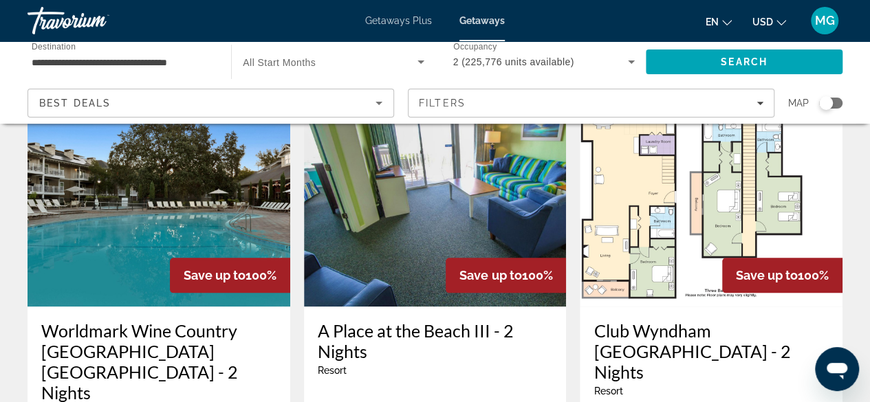
scroll to position [602, 0]
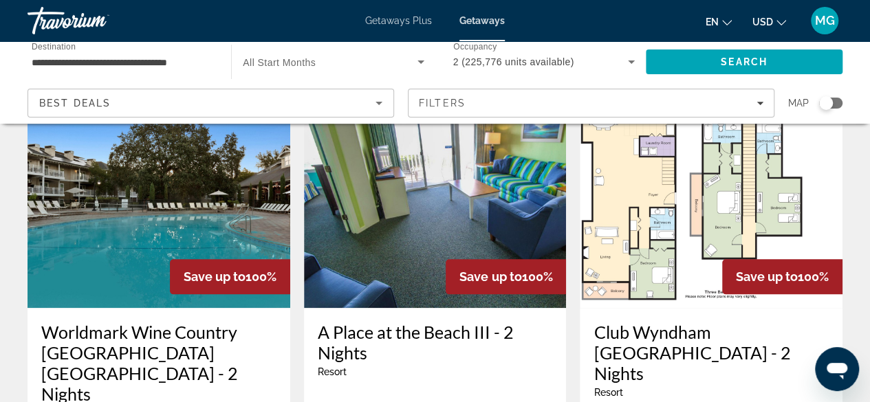
click at [451, 212] on img "Main content" at bounding box center [435, 198] width 263 height 220
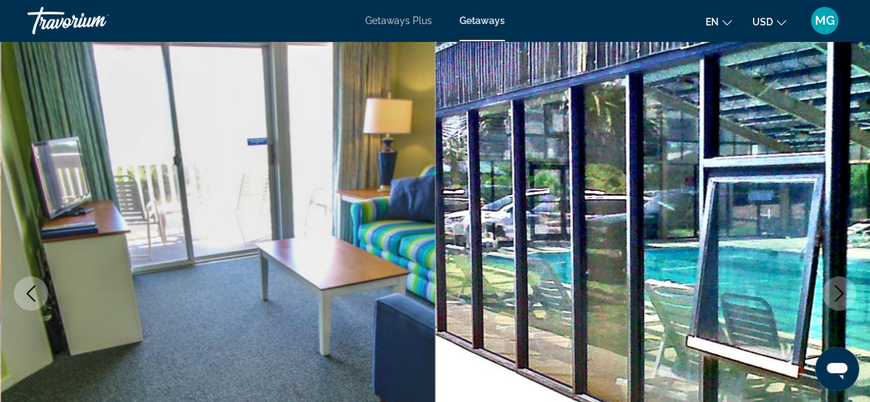
scroll to position [76, 0]
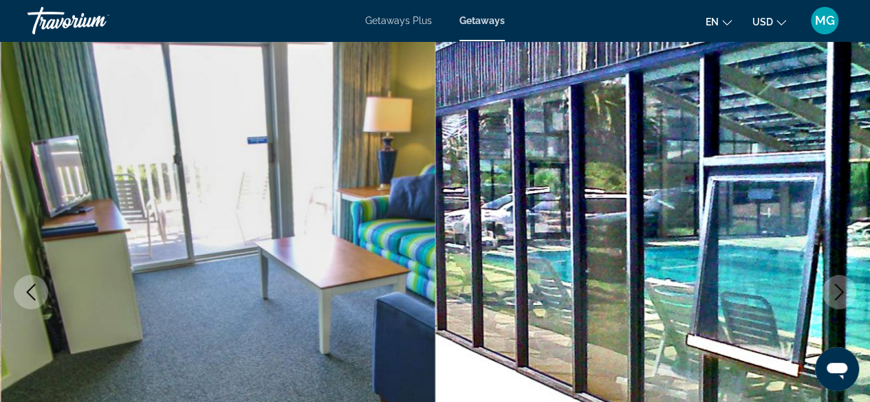
click at [841, 296] on icon "Next image" at bounding box center [839, 292] width 17 height 17
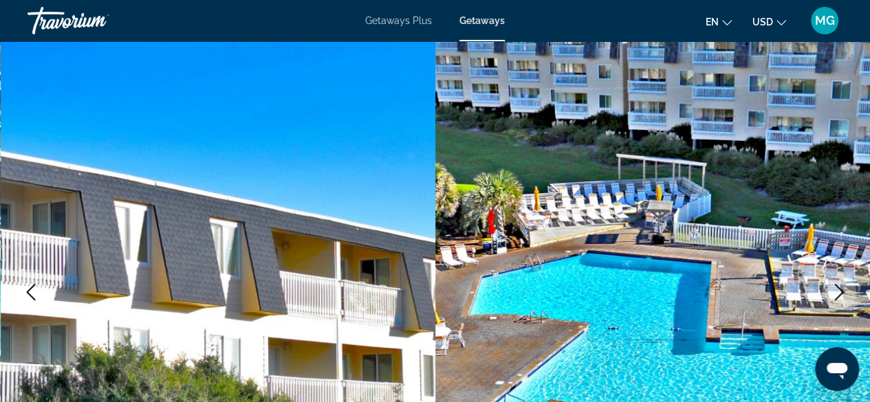
click at [837, 296] on icon "Next image" at bounding box center [839, 292] width 17 height 17
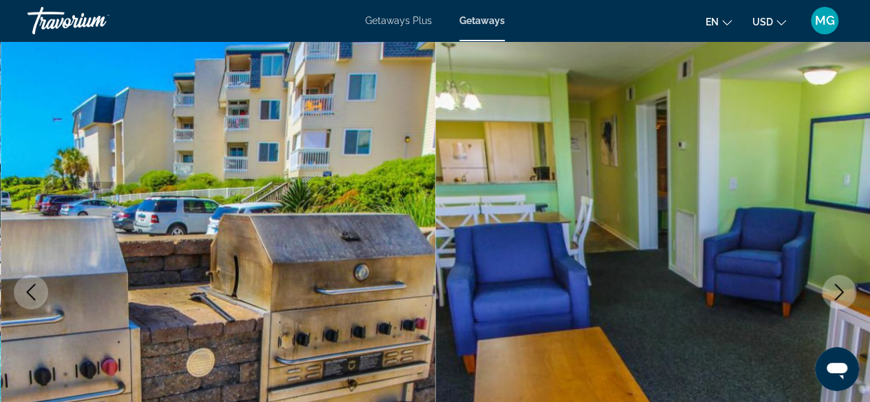
click at [842, 293] on icon "Next image" at bounding box center [839, 292] width 17 height 17
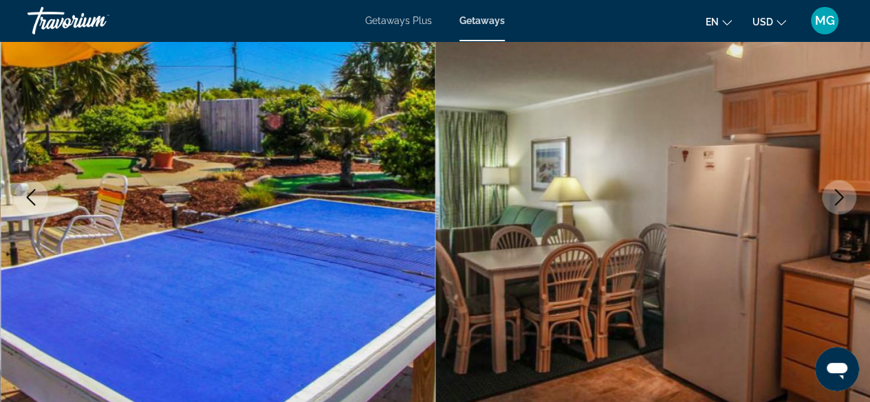
scroll to position [177, 0]
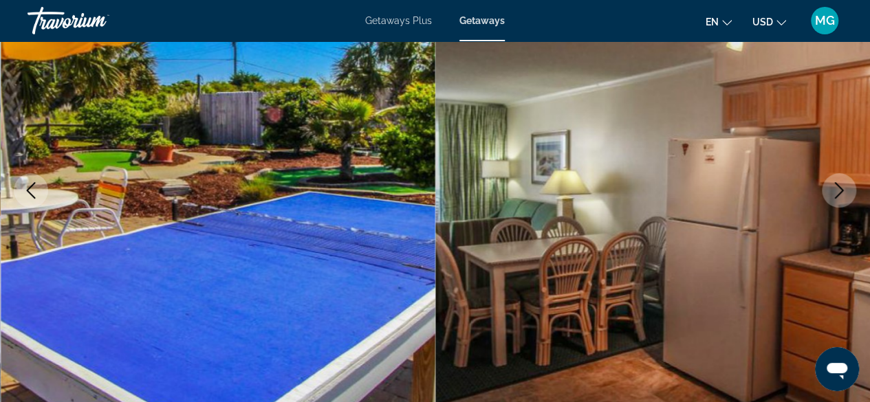
click at [842, 208] on img "Main content" at bounding box center [652, 190] width 435 height 653
click at [843, 189] on icon "Next image" at bounding box center [839, 190] width 17 height 17
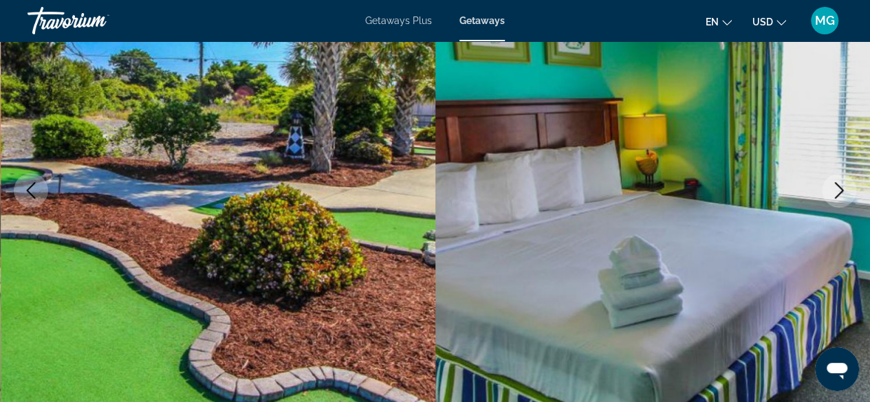
click at [838, 188] on icon "Next image" at bounding box center [839, 190] width 17 height 17
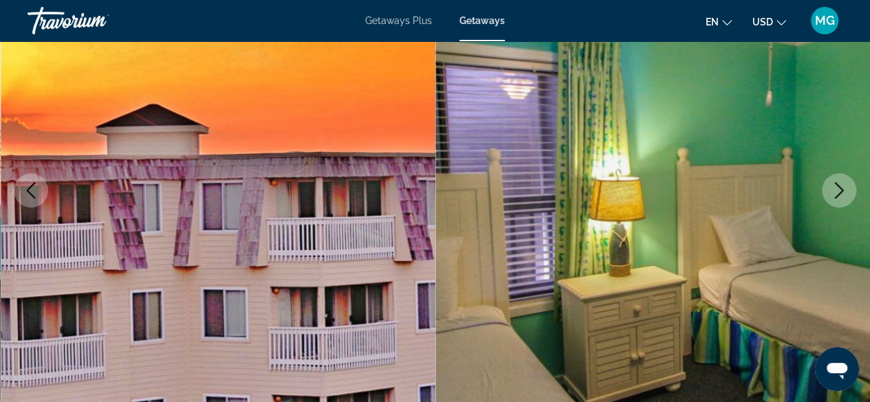
click at [842, 191] on icon "Next image" at bounding box center [839, 190] width 17 height 17
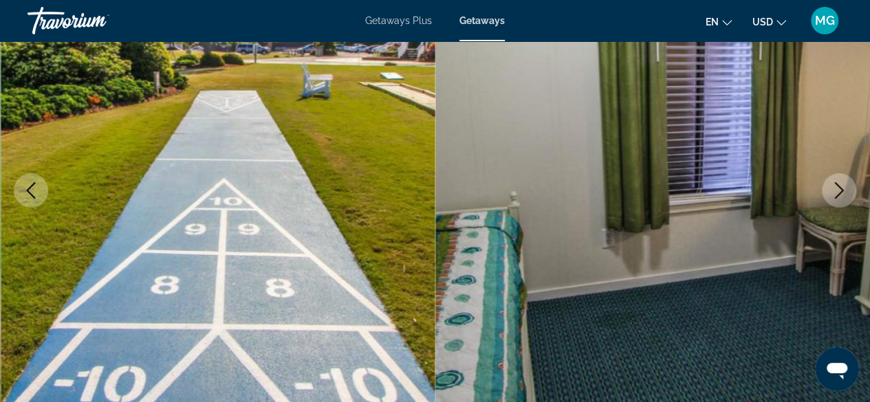
click at [832, 195] on icon "Next image" at bounding box center [839, 190] width 17 height 17
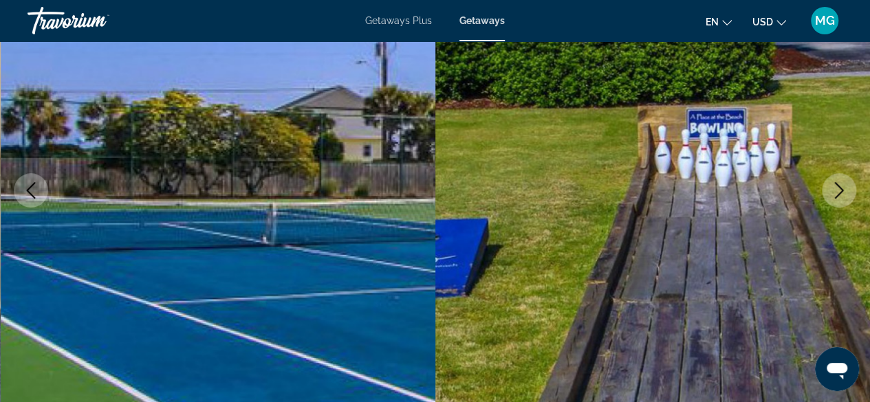
click at [832, 191] on icon "Next image" at bounding box center [839, 190] width 17 height 17
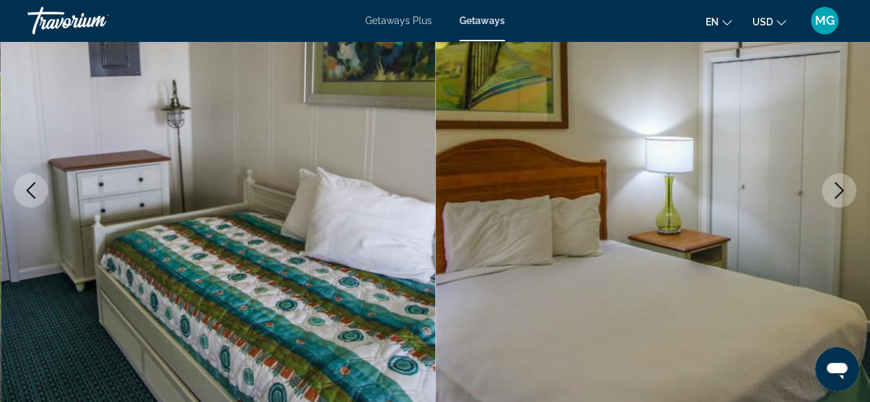
click at [839, 193] on icon "Next image" at bounding box center [839, 190] width 9 height 17
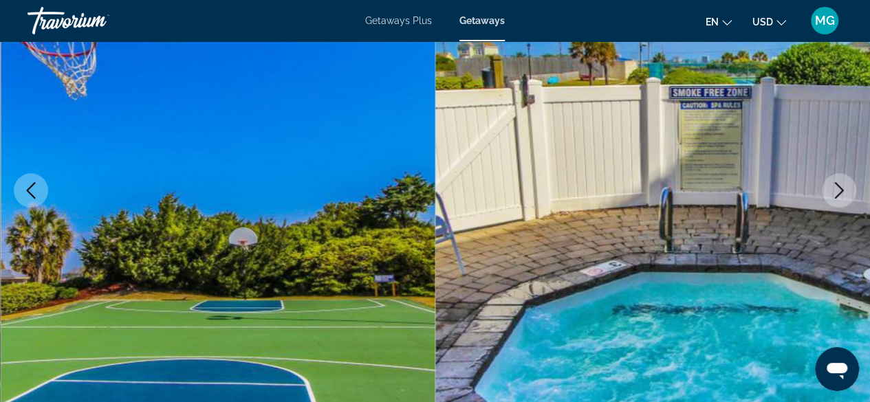
click at [835, 190] on icon "Next image" at bounding box center [839, 190] width 17 height 17
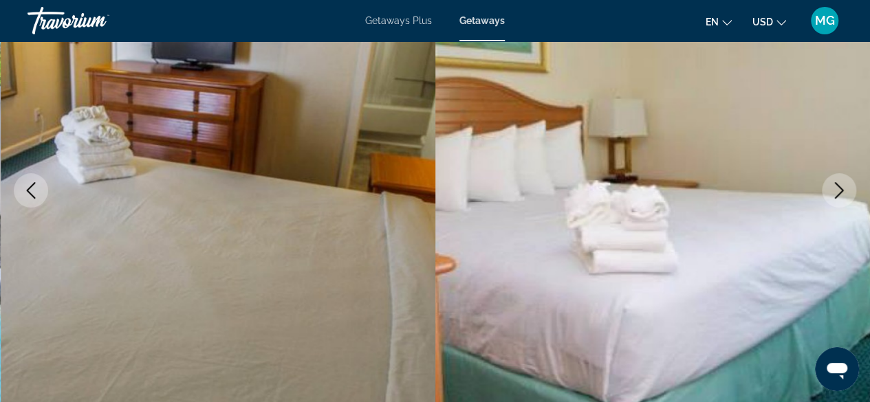
click at [839, 194] on icon "Next image" at bounding box center [839, 190] width 9 height 17
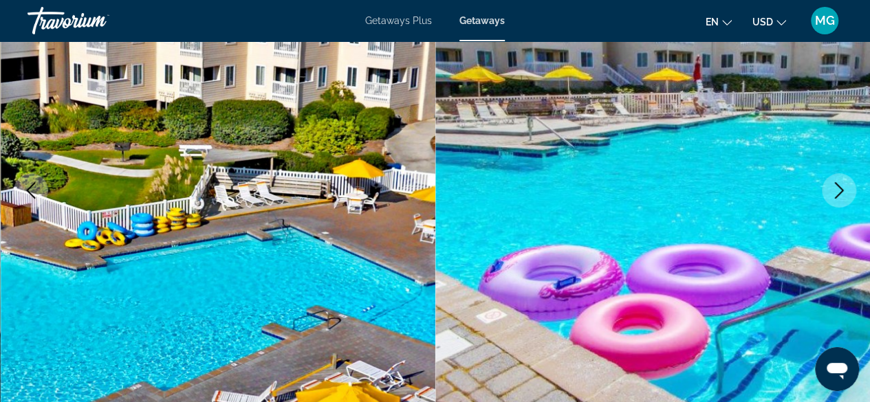
click at [837, 193] on icon "Next image" at bounding box center [839, 190] width 17 height 17
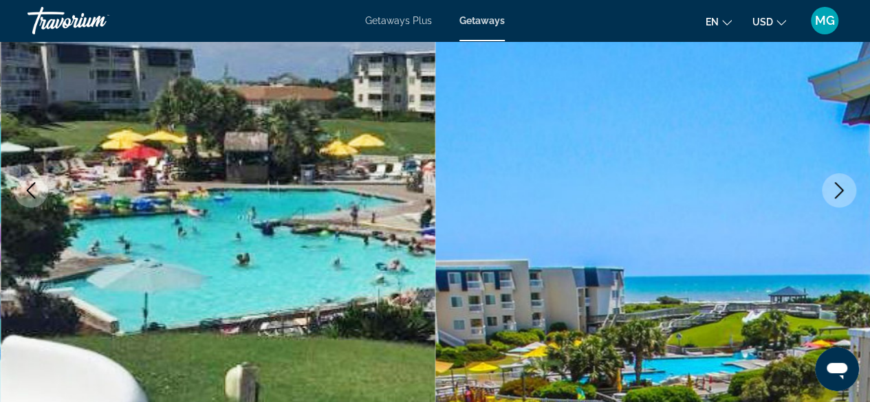
click at [840, 194] on icon "Next image" at bounding box center [839, 190] width 17 height 17
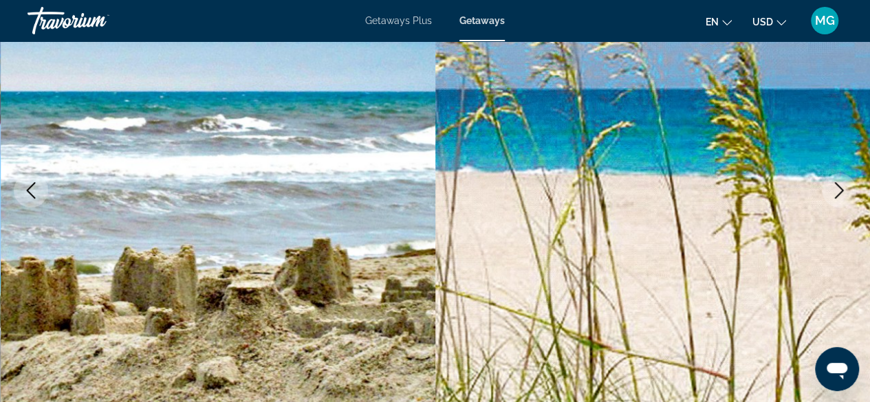
click at [842, 193] on icon "Next image" at bounding box center [839, 190] width 17 height 17
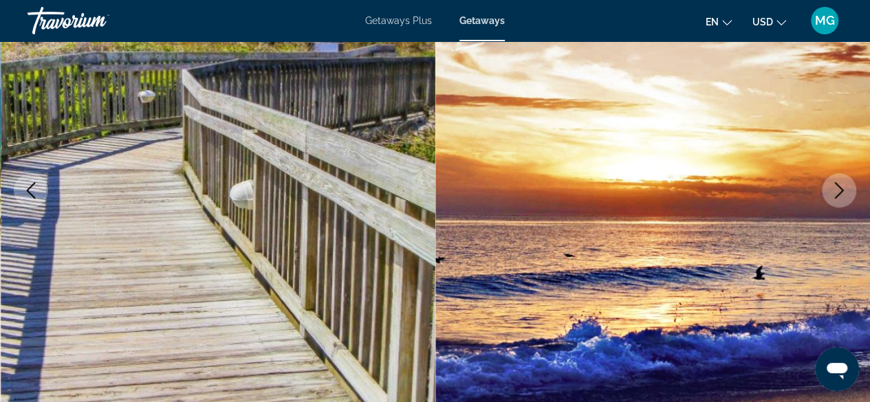
click at [832, 188] on icon "Next image" at bounding box center [839, 190] width 17 height 17
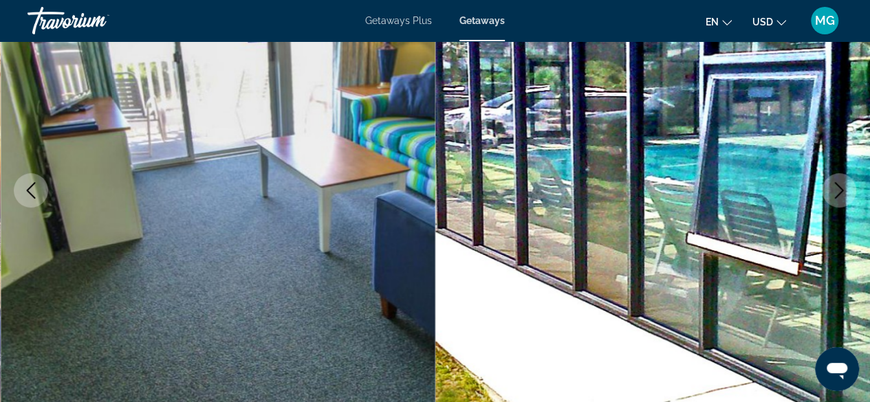
click at [835, 186] on icon "Next image" at bounding box center [839, 190] width 17 height 17
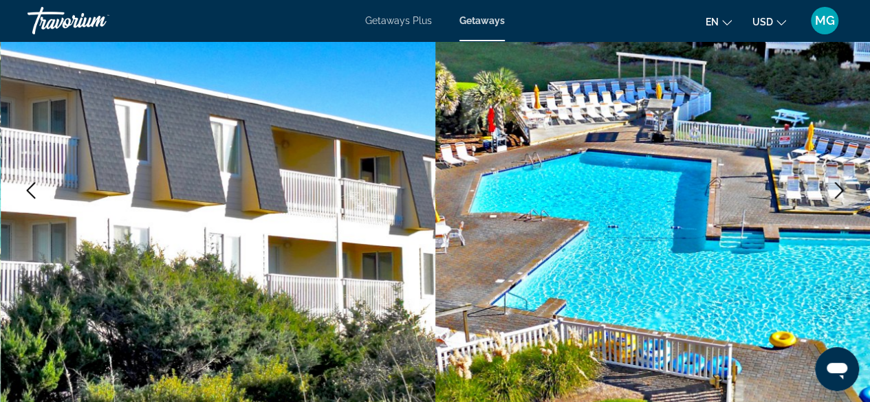
click at [837, 196] on icon "Next image" at bounding box center [839, 190] width 9 height 17
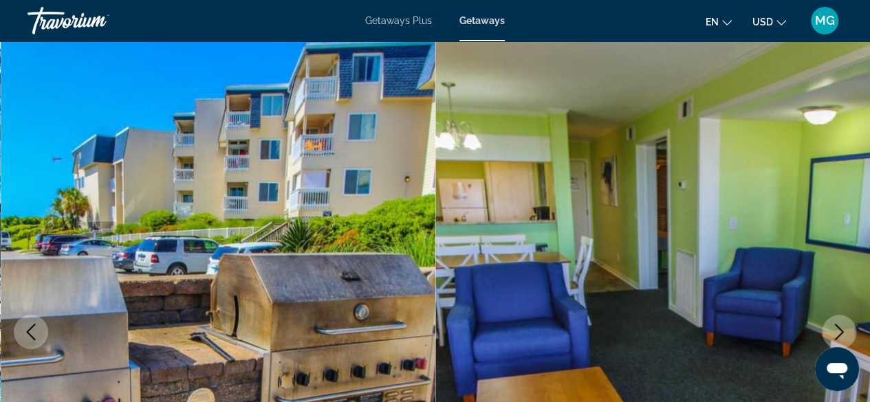
scroll to position [0, 0]
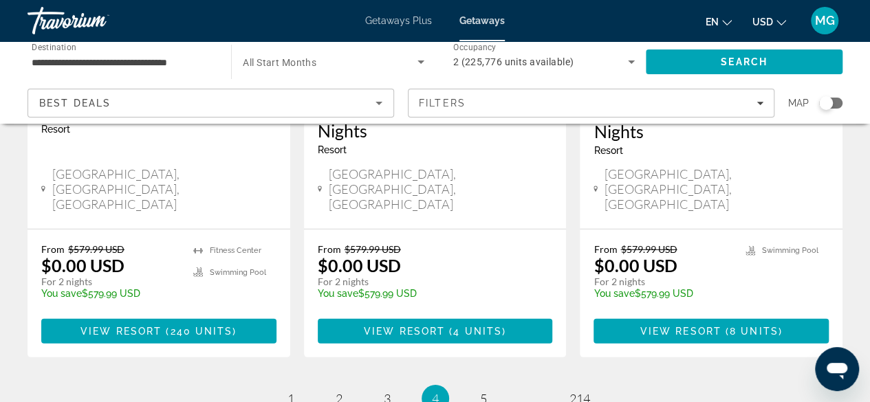
scroll to position [1925, 0]
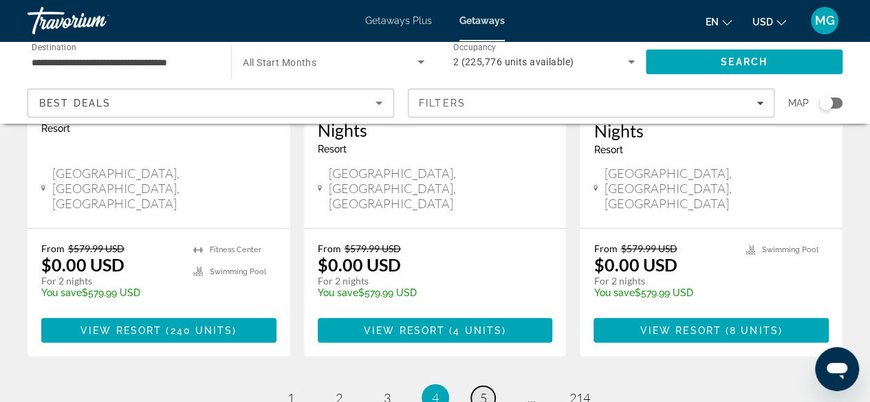
click at [490, 386] on link "page 5" at bounding box center [483, 398] width 24 height 24
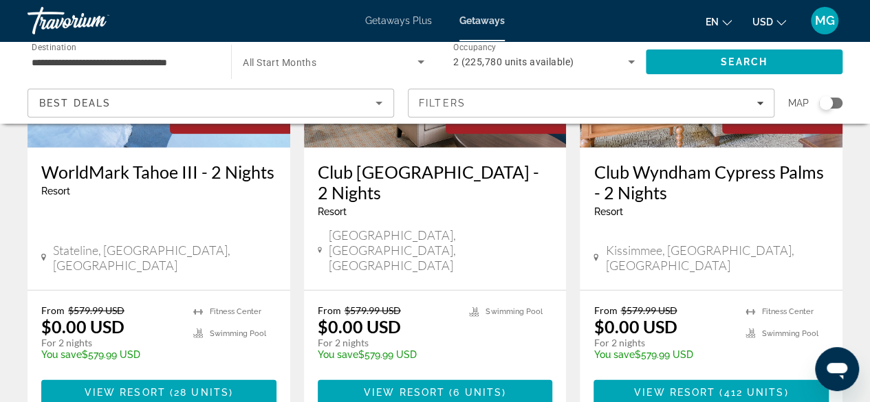
scroll to position [1827, 0]
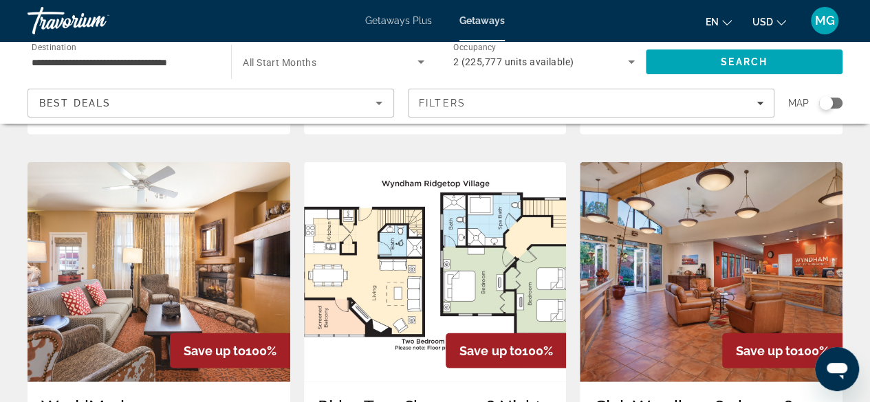
scroll to position [1608, 0]
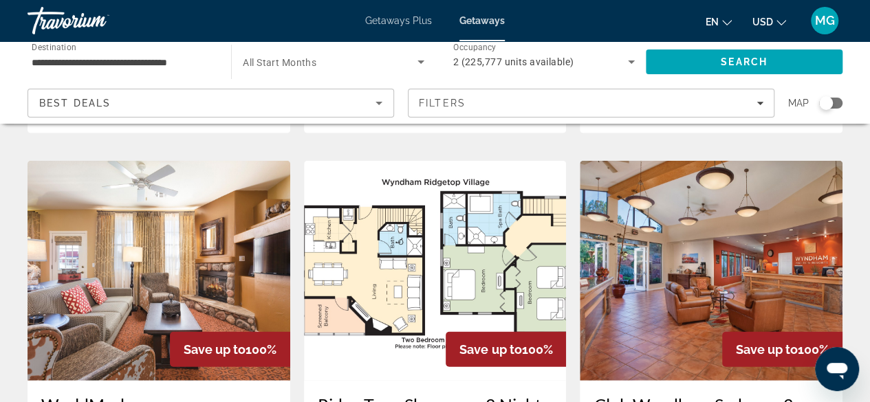
click at [430, 220] on img "Main content" at bounding box center [435, 271] width 263 height 220
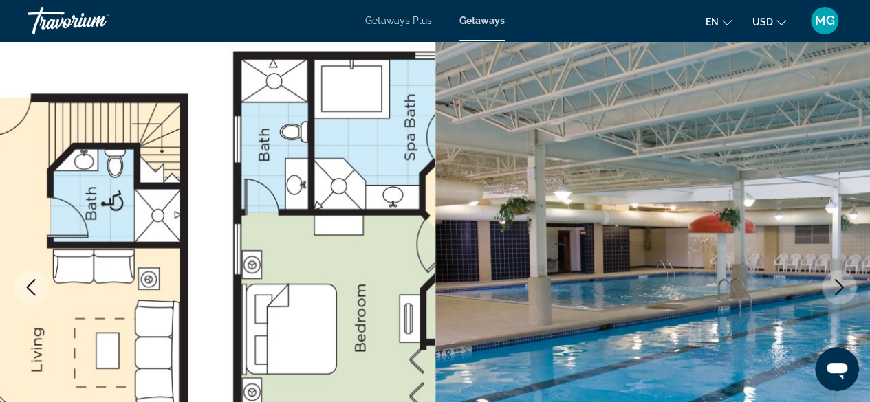
scroll to position [83, 0]
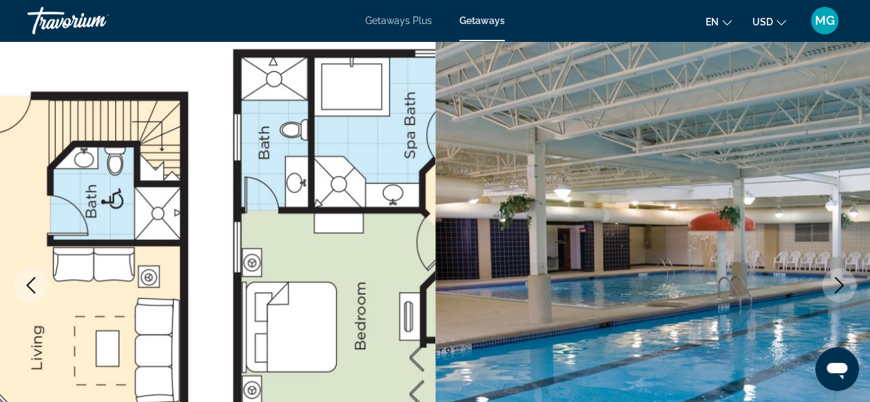
click at [836, 282] on icon "Next image" at bounding box center [839, 285] width 17 height 17
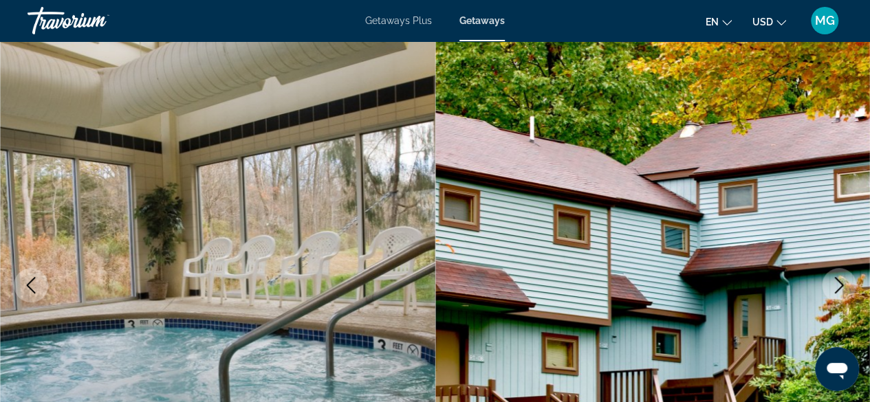
click at [834, 291] on icon "Next image" at bounding box center [839, 285] width 17 height 17
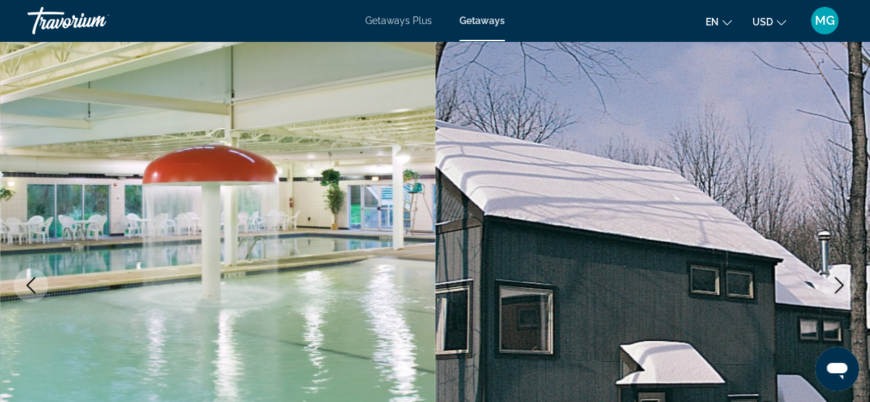
click at [840, 287] on icon "Next image" at bounding box center [839, 285] width 9 height 17
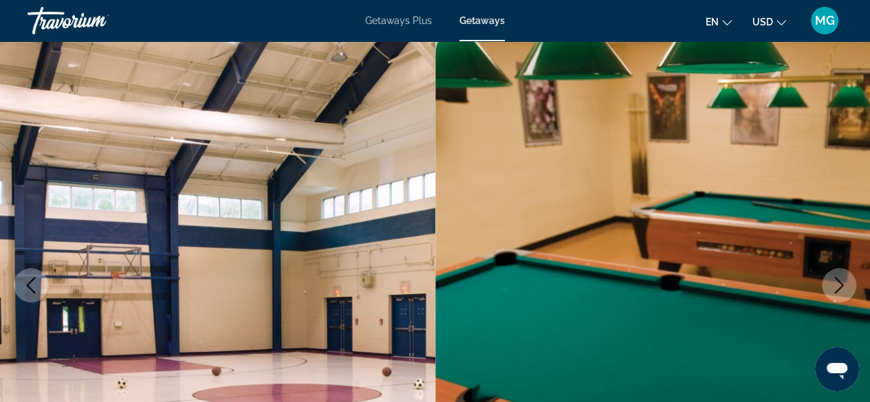
click at [837, 285] on icon "Next image" at bounding box center [839, 285] width 17 height 17
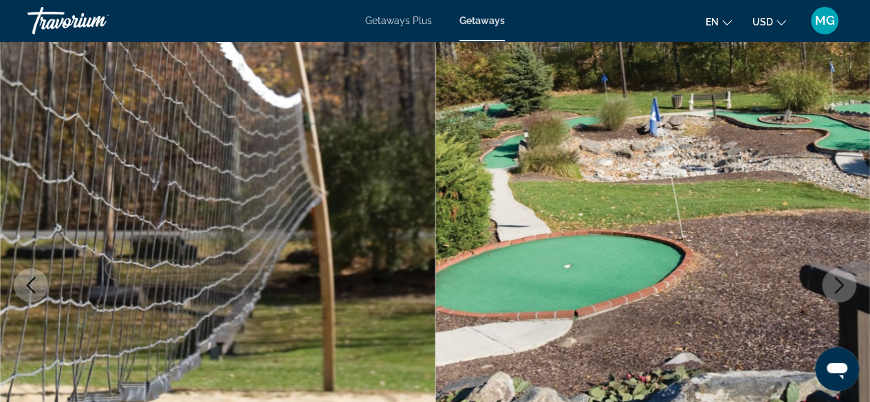
click at [835, 277] on icon "Next image" at bounding box center [839, 285] width 9 height 17
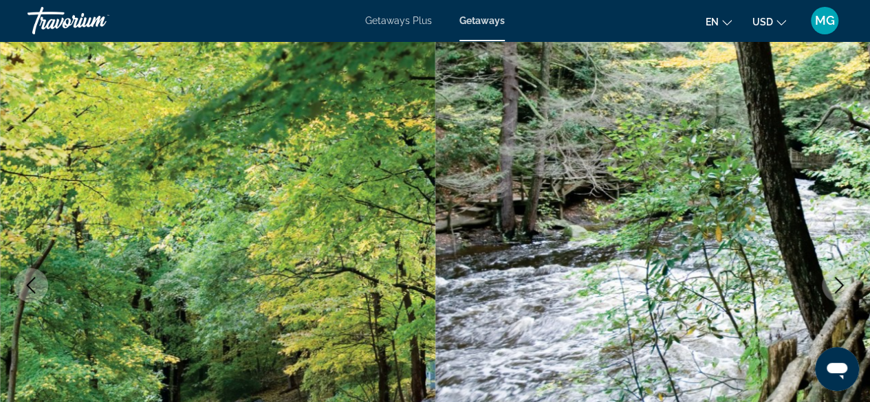
click at [843, 281] on icon "Next image" at bounding box center [839, 285] width 17 height 17
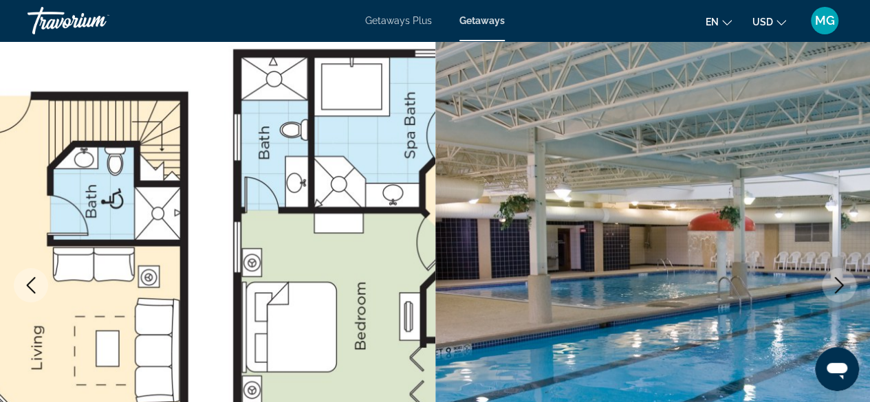
click at [846, 283] on icon "Next image" at bounding box center [839, 285] width 17 height 17
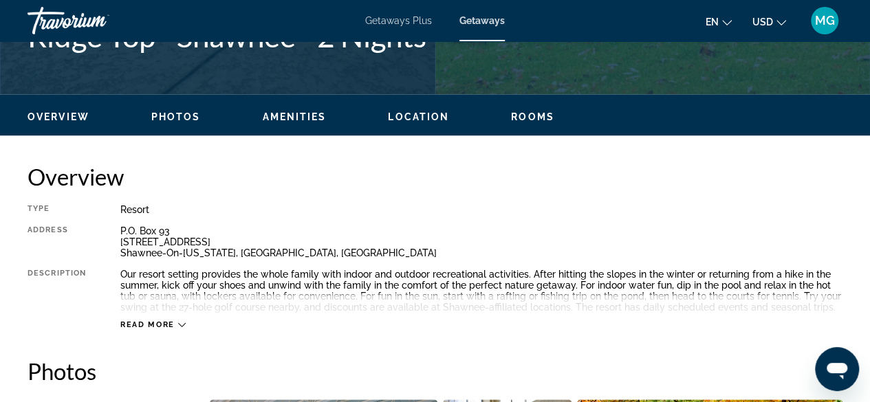
scroll to position [601, 0]
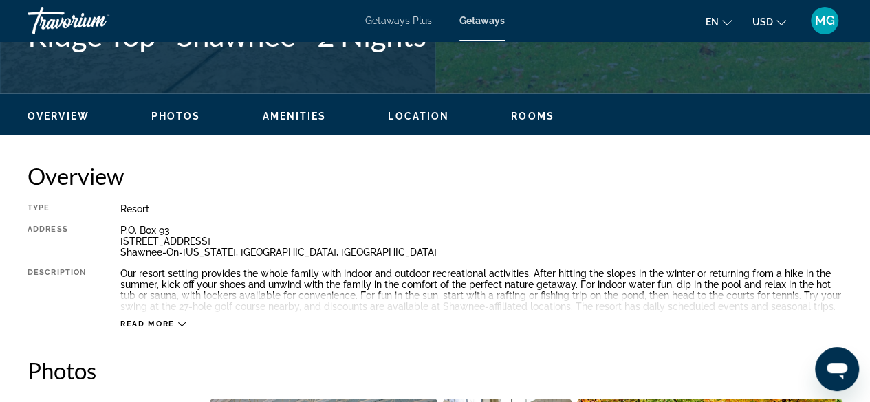
click at [179, 329] on button "Read more" at bounding box center [152, 324] width 65 height 10
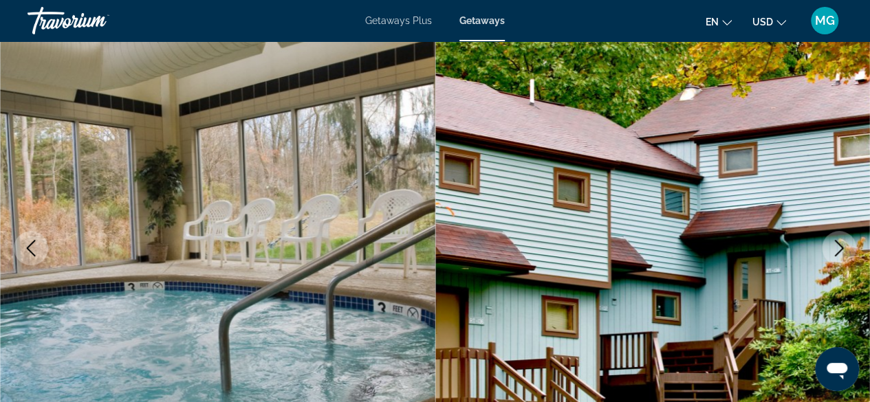
scroll to position [118, 0]
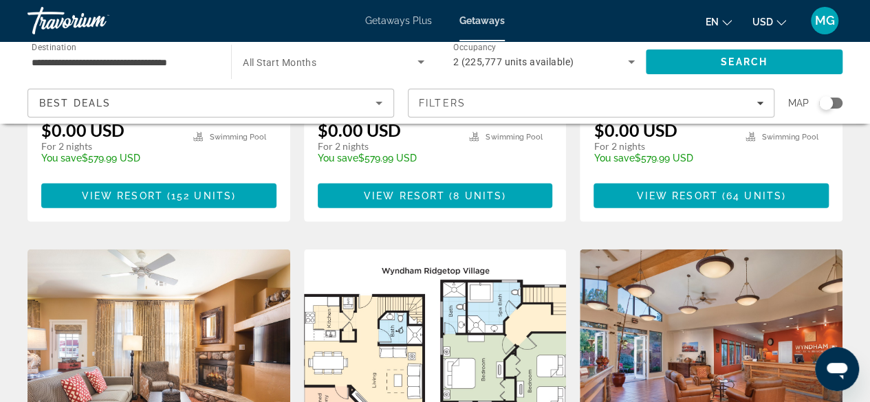
scroll to position [1496, 0]
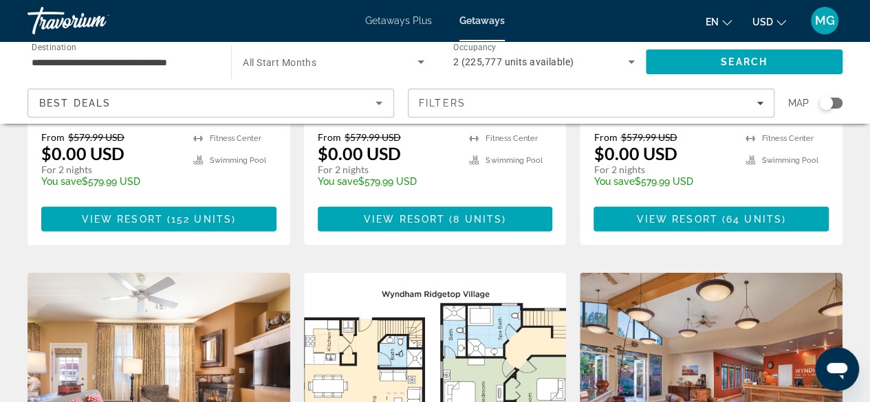
click at [432, 273] on img "Main content" at bounding box center [435, 383] width 263 height 220
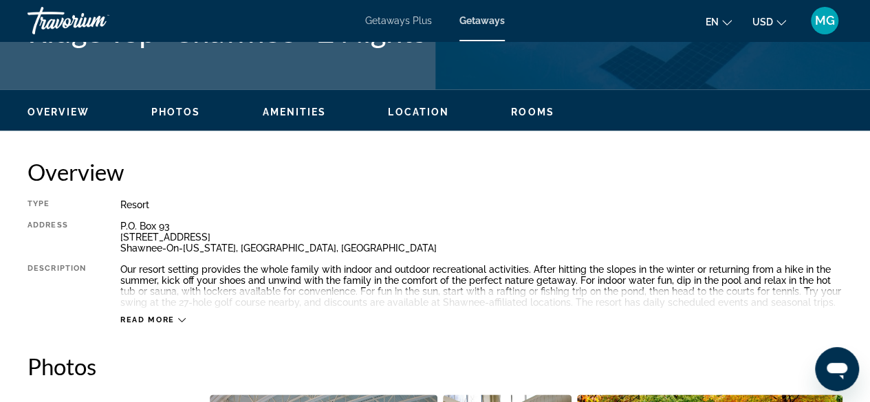
scroll to position [606, 0]
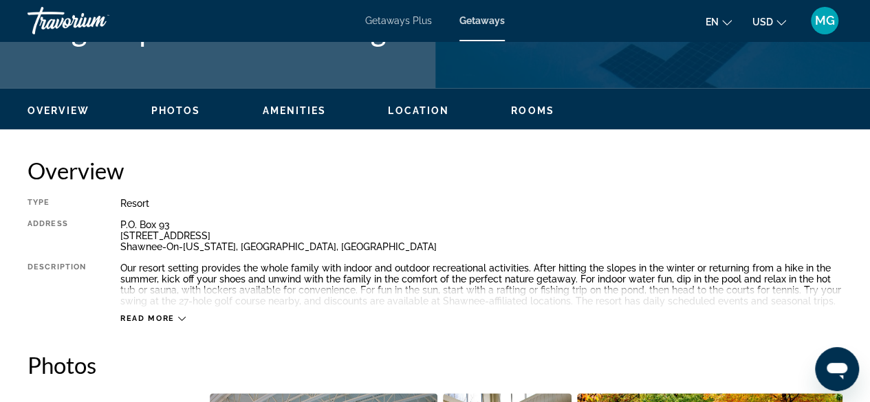
click at [146, 320] on span "Read more" at bounding box center [147, 318] width 54 height 9
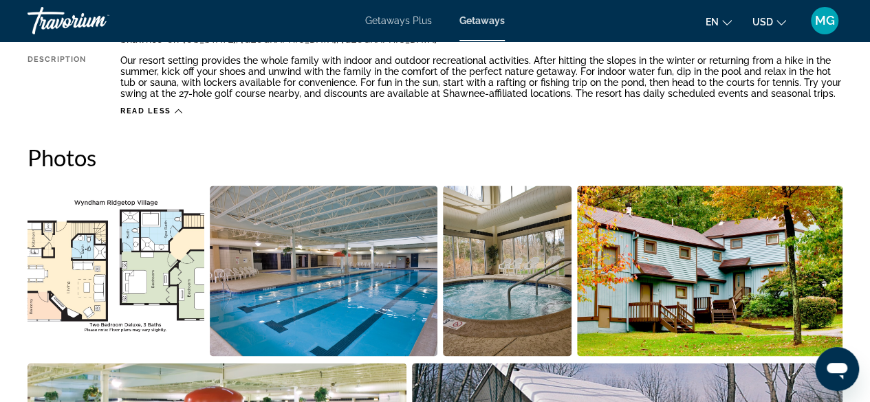
scroll to position [811, 0]
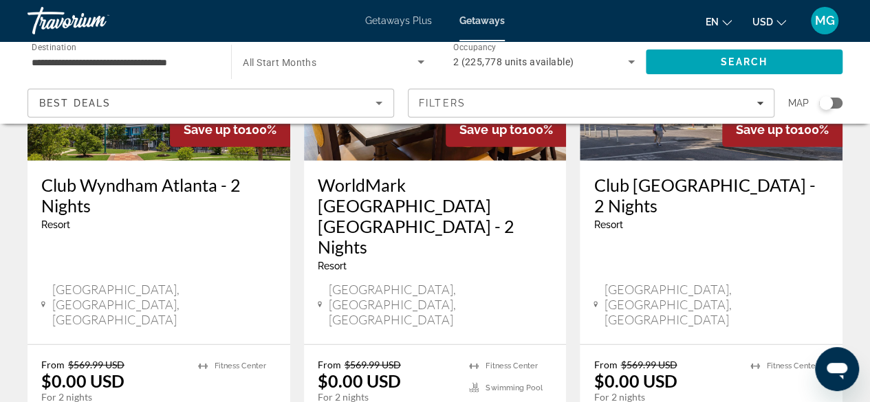
scroll to position [1829, 0]
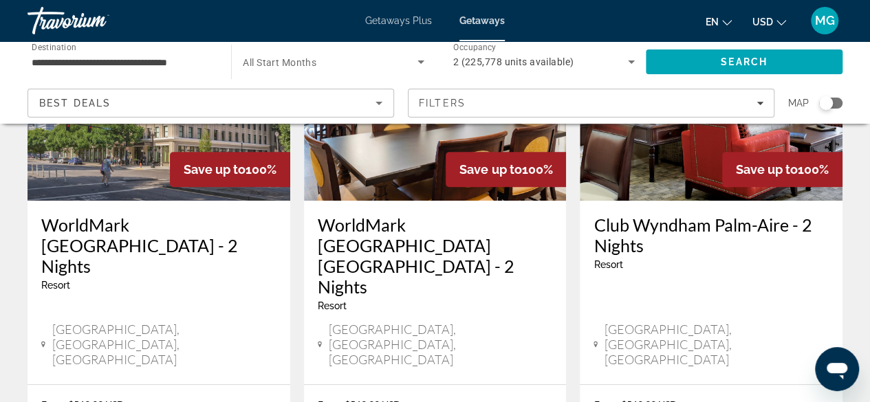
scroll to position [189, 0]
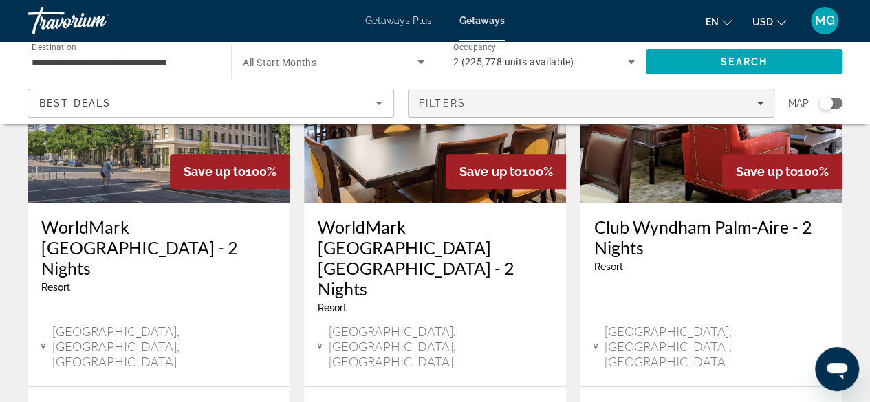
click at [749, 100] on div "Filters" at bounding box center [591, 103] width 344 height 11
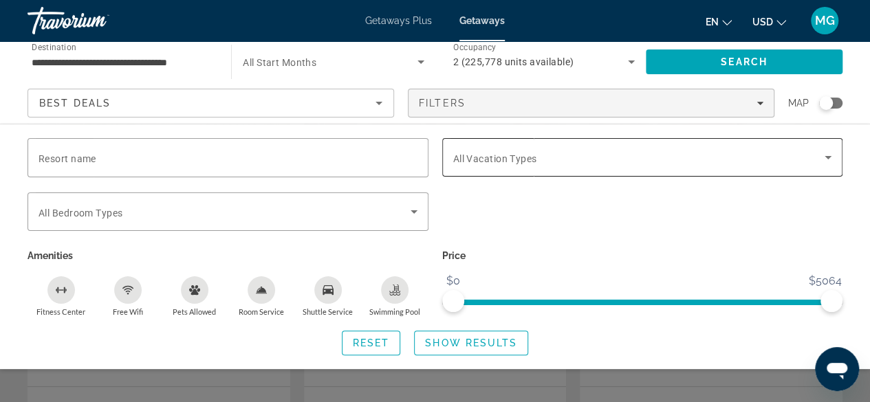
click at [818, 162] on span "Search widget" at bounding box center [639, 157] width 372 height 17
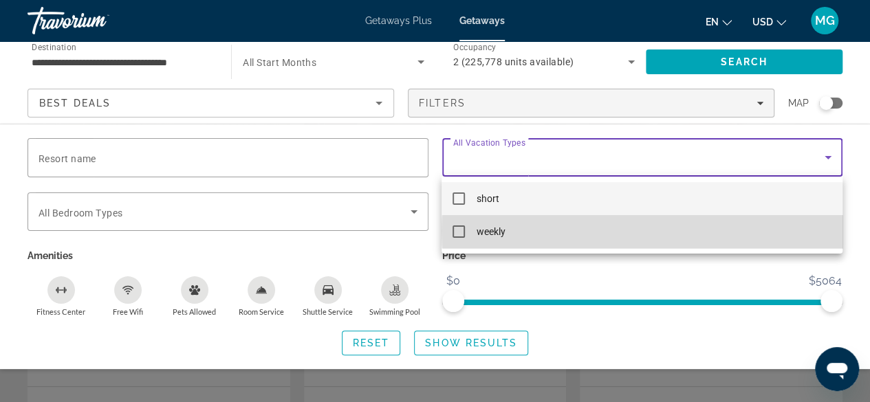
click at [717, 231] on mat-option "weekly" at bounding box center [641, 231] width 400 height 33
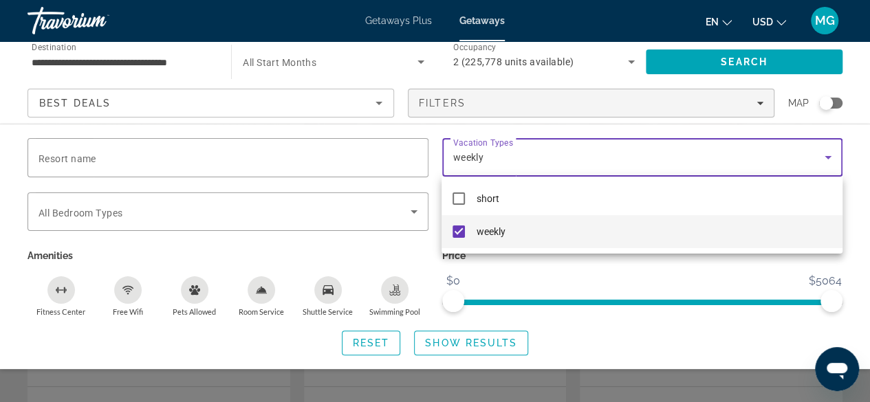
click at [793, 67] on div at bounding box center [435, 201] width 870 height 402
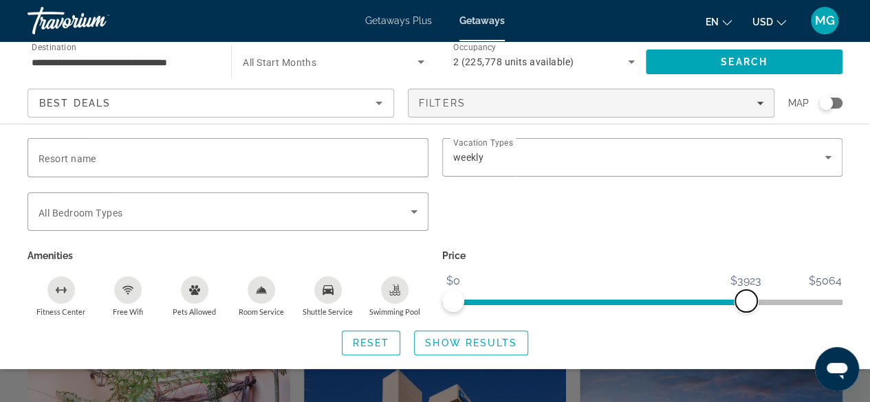
scroll to position [369, 0]
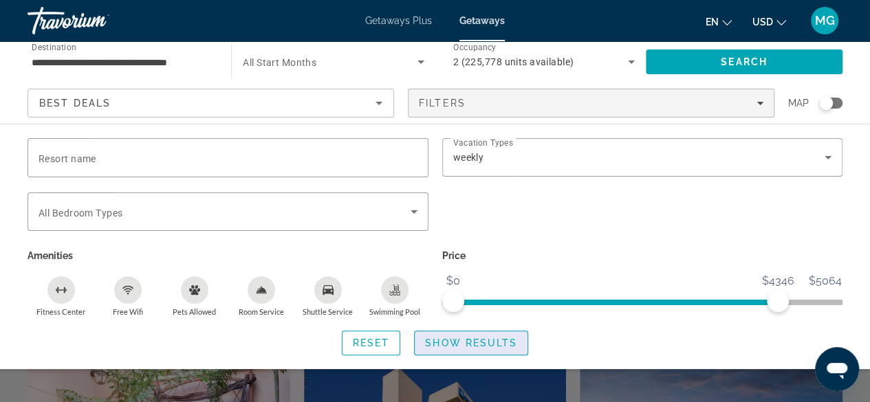
click at [489, 351] on span "Search widget" at bounding box center [471, 343] width 113 height 33
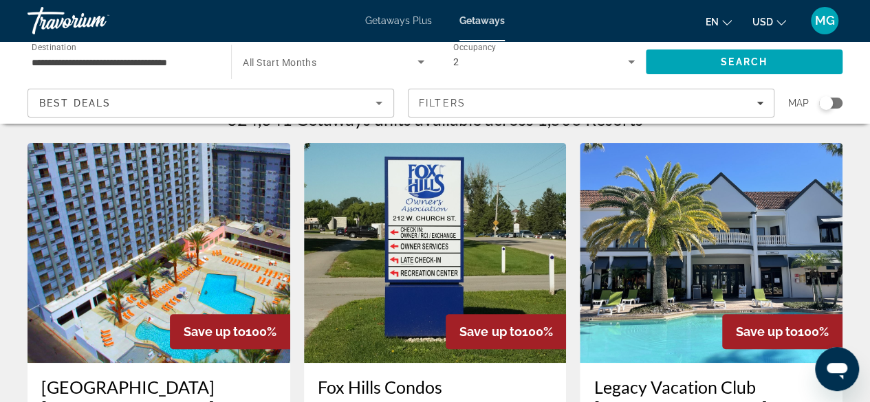
scroll to position [29, 0]
click at [122, 252] on img "Main content" at bounding box center [159, 253] width 263 height 220
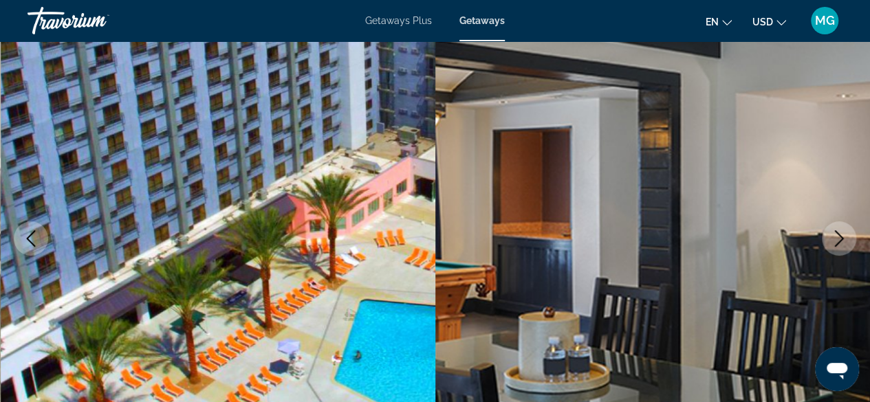
scroll to position [135, 0]
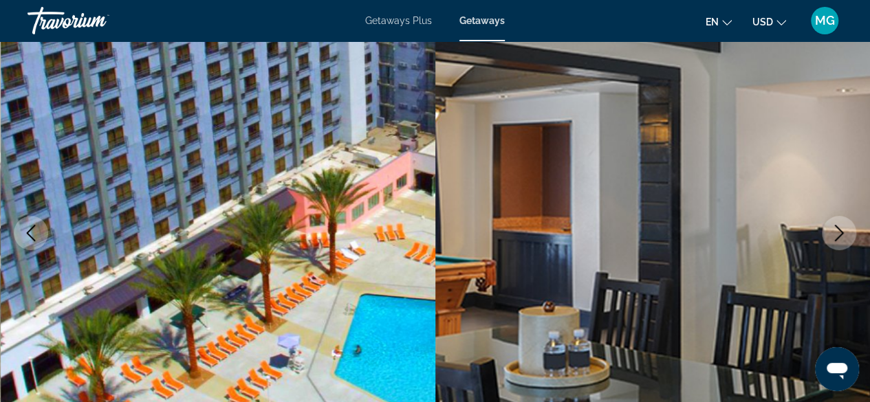
click at [836, 234] on icon "Next image" at bounding box center [839, 233] width 17 height 17
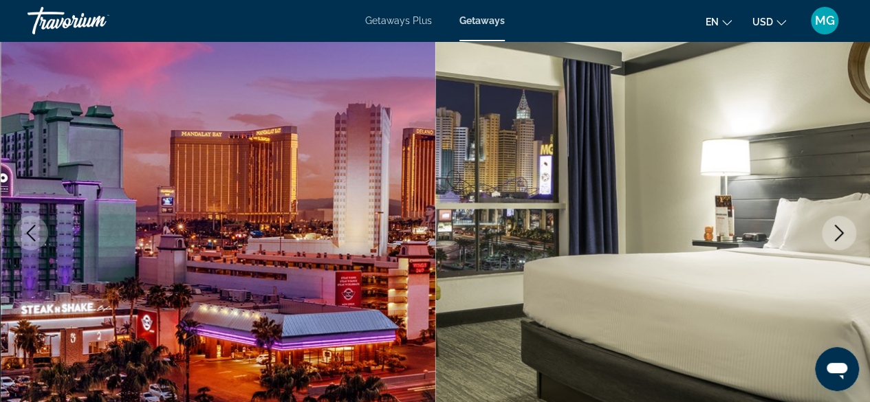
click at [842, 232] on icon "Next image" at bounding box center [839, 233] width 17 height 17
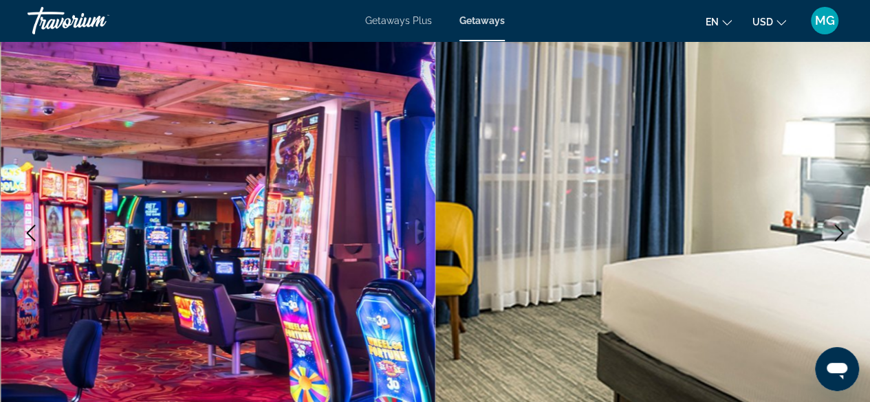
click at [837, 234] on icon "Next image" at bounding box center [839, 233] width 17 height 17
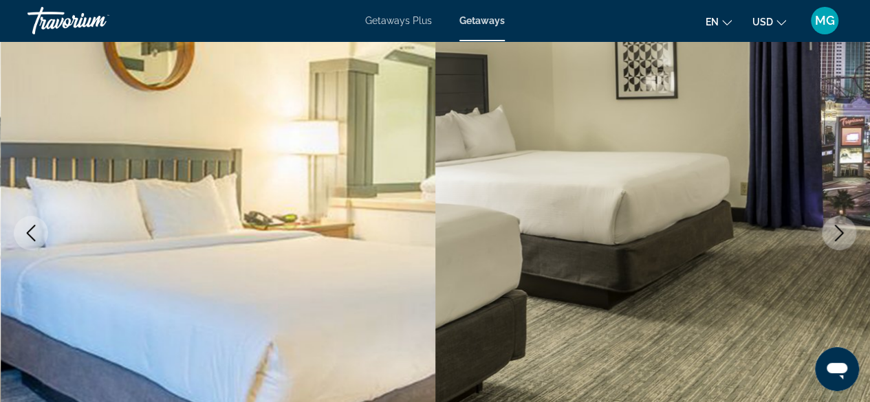
click at [838, 228] on icon "Next image" at bounding box center [839, 233] width 9 height 17
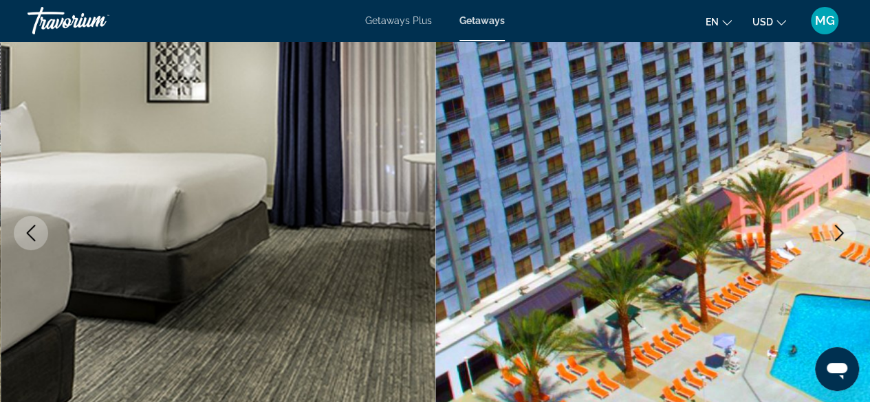
click at [838, 225] on icon "Next image" at bounding box center [839, 233] width 17 height 17
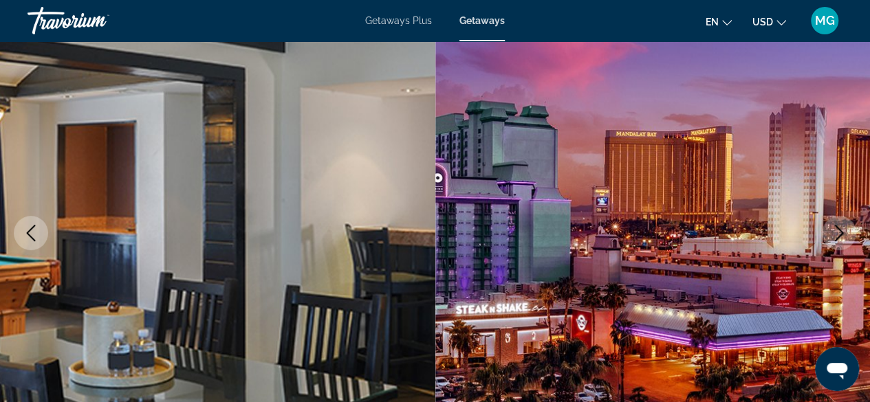
click at [839, 228] on icon "Next image" at bounding box center [839, 233] width 17 height 17
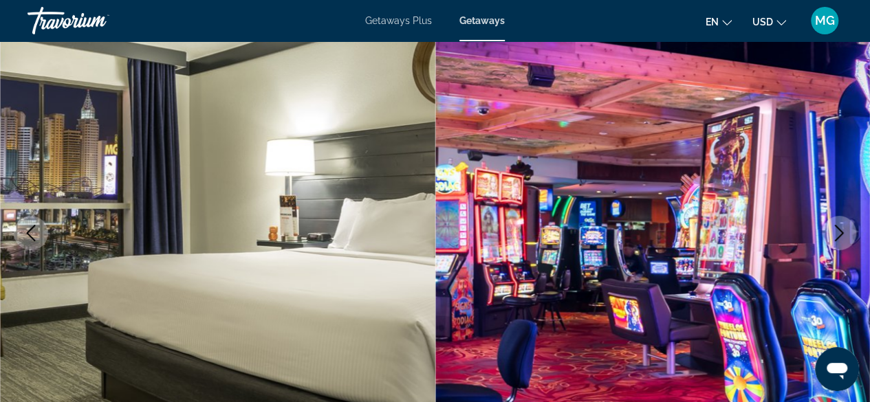
click at [835, 226] on icon "Next image" at bounding box center [839, 233] width 9 height 17
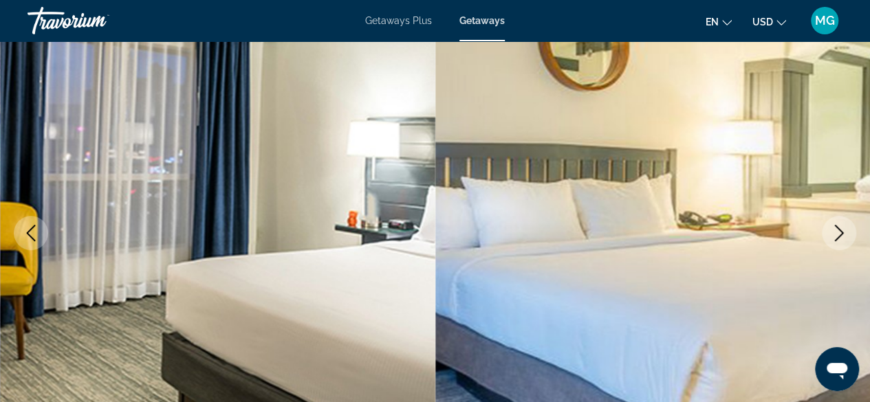
click at [840, 228] on icon "Next image" at bounding box center [839, 233] width 17 height 17
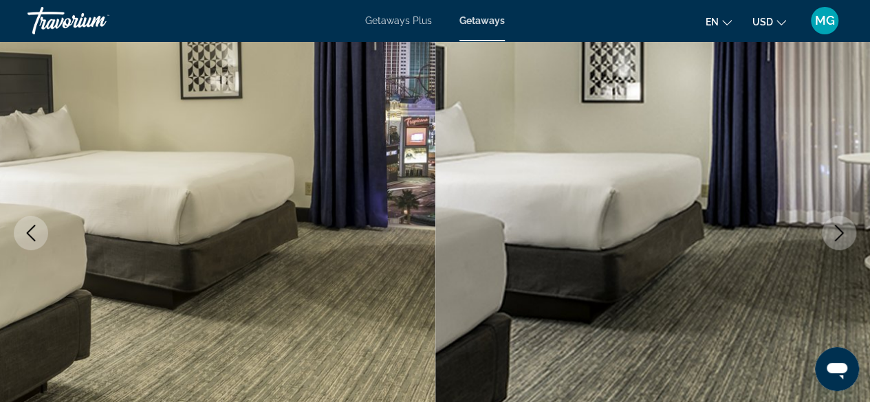
click at [844, 221] on button "Next image" at bounding box center [839, 233] width 34 height 34
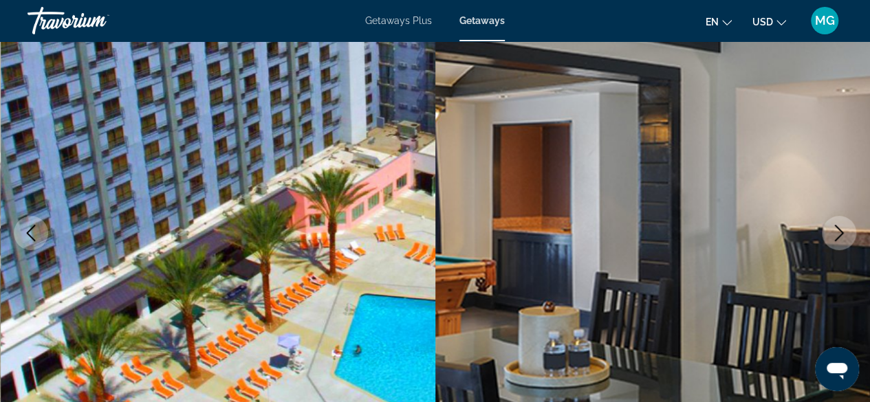
click at [834, 223] on button "Next image" at bounding box center [839, 233] width 34 height 34
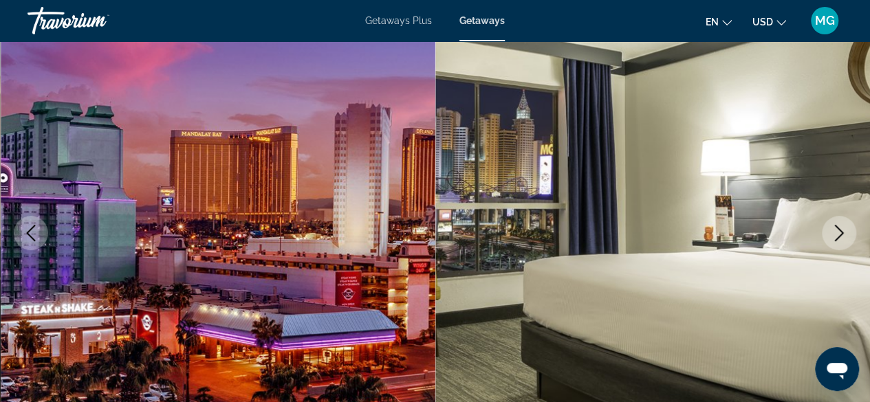
click at [831, 228] on icon "Next image" at bounding box center [839, 233] width 17 height 17
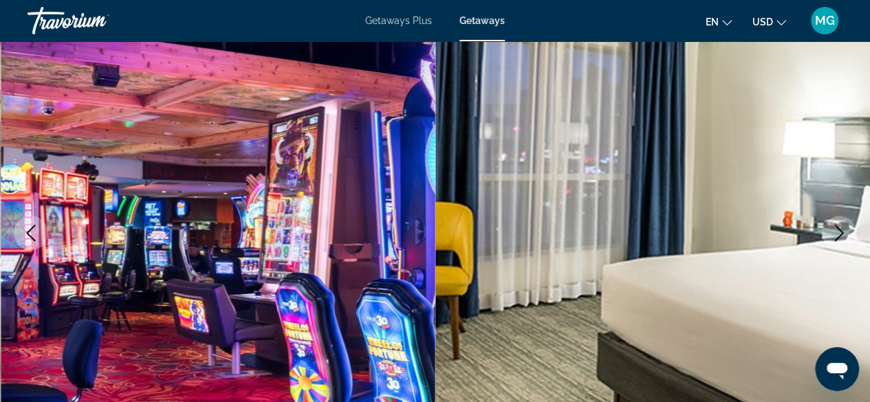
click at [839, 222] on button "Next image" at bounding box center [839, 233] width 34 height 34
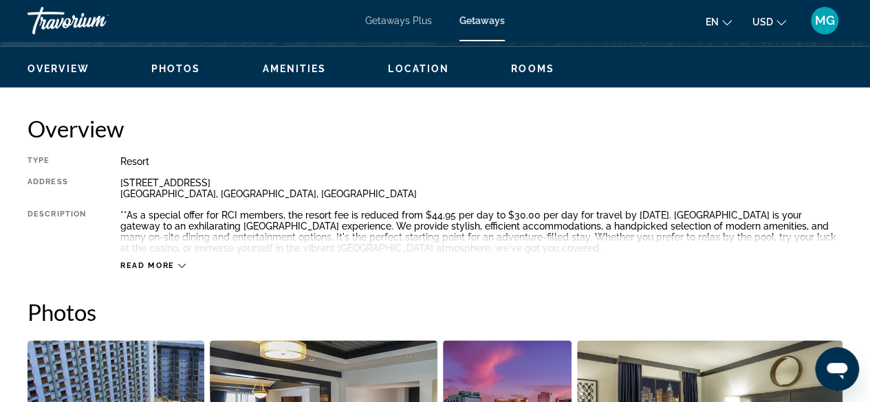
scroll to position [649, 0]
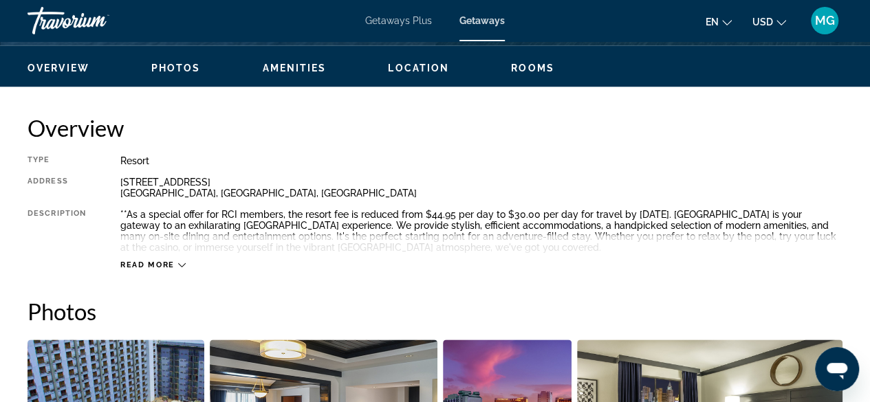
click at [142, 265] on span "Read more" at bounding box center [147, 265] width 54 height 9
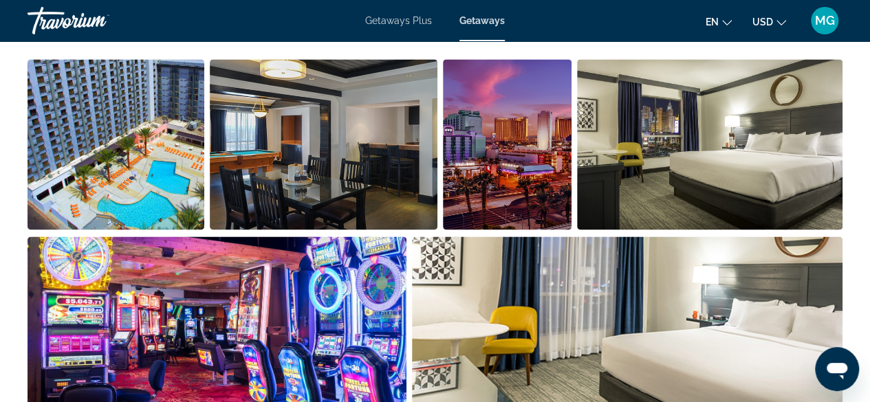
scroll to position [947, 0]
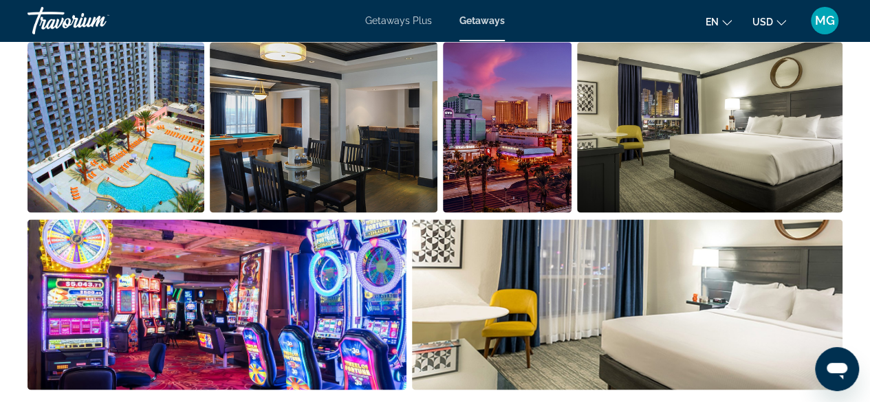
click at [352, 135] on img "Open full-screen image slider" at bounding box center [324, 127] width 228 height 171
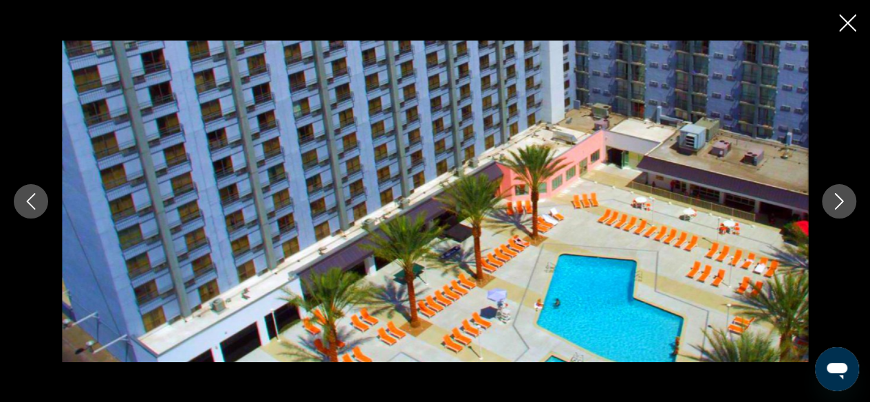
click at [839, 25] on icon "Close slideshow" at bounding box center [847, 22] width 17 height 17
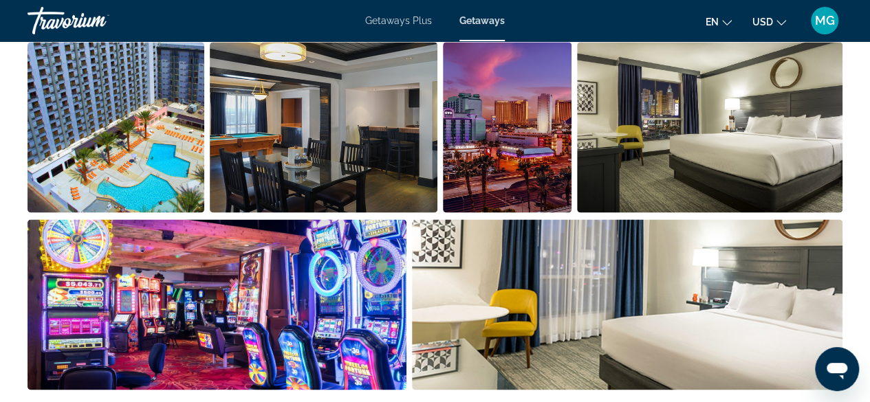
click at [340, 124] on img "Open full-screen image slider" at bounding box center [324, 127] width 228 height 171
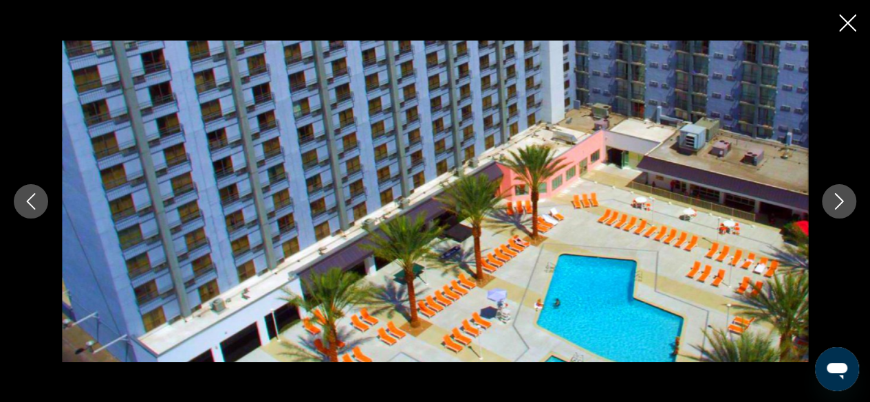
click at [840, 21] on icon "Close slideshow" at bounding box center [847, 22] width 17 height 17
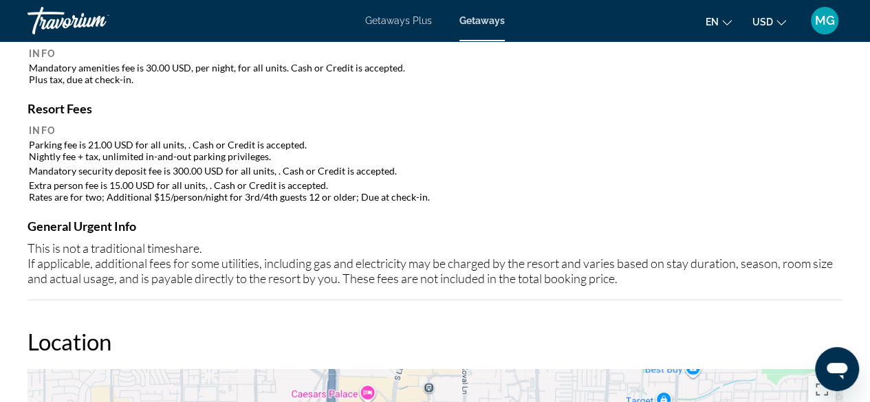
scroll to position [1579, 0]
click at [45, 297] on div "Mandatory Fees Info Mandatory amenities fee is 30.00 USD, per night, for all un…" at bounding box center [435, 161] width 815 height 276
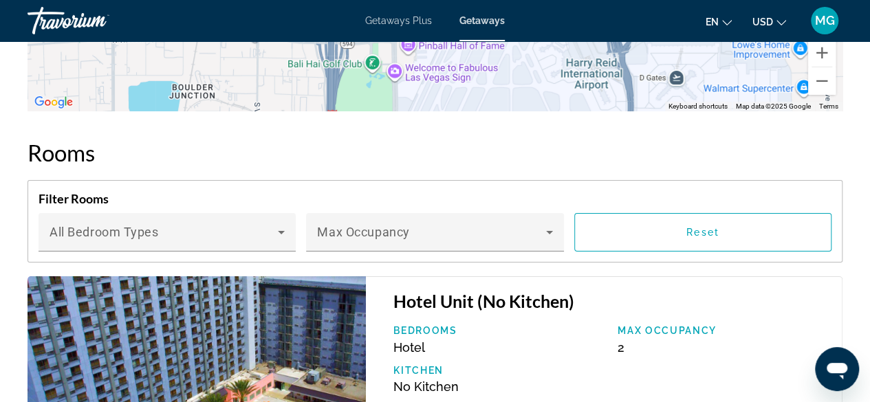
scroll to position [2246, 0]
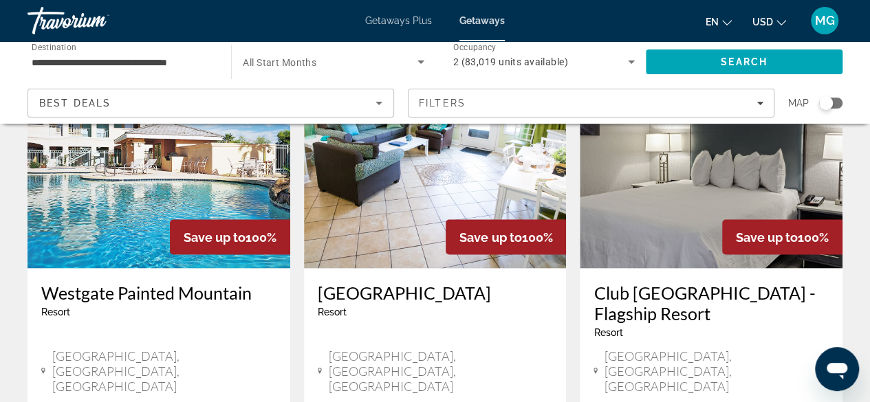
scroll to position [1160, 0]
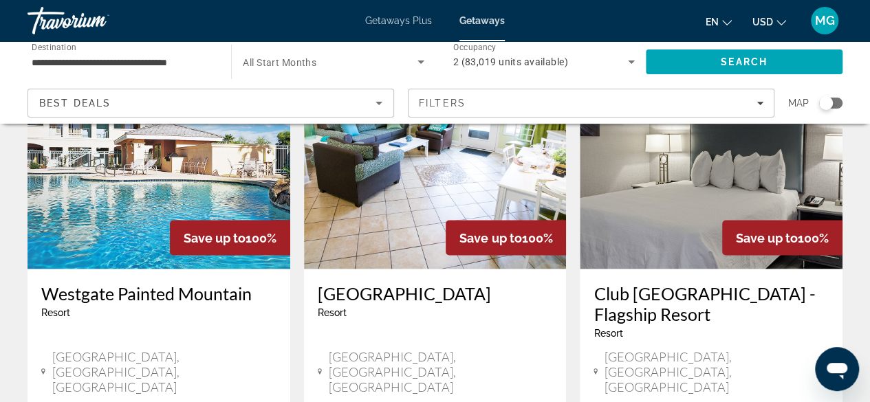
click at [43, 278] on div "[GEOGRAPHIC_DATA] - This is an adults only resort [GEOGRAPHIC_DATA], [GEOGRAPHI…" at bounding box center [159, 340] width 263 height 142
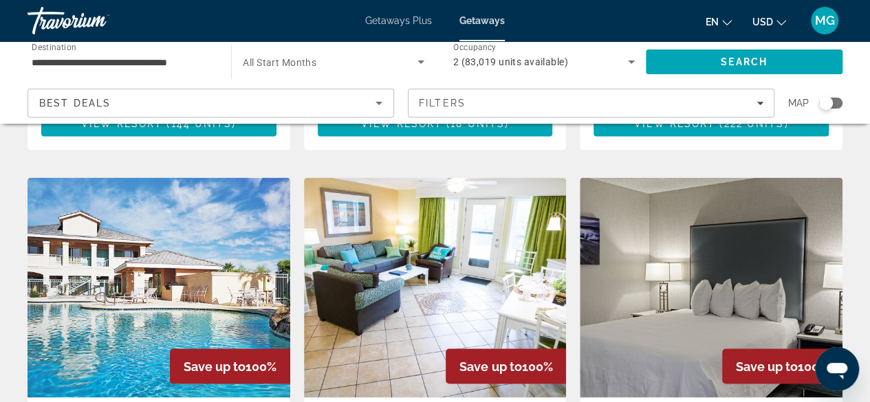
scroll to position [1029, 0]
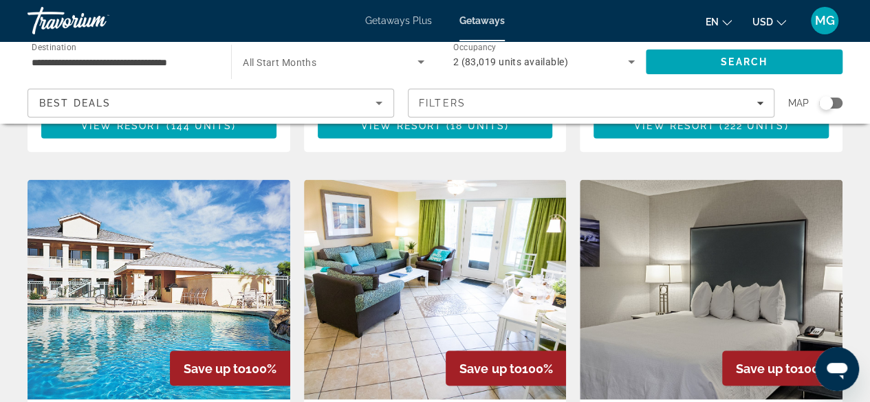
click at [732, 222] on img "Main content" at bounding box center [711, 289] width 263 height 220
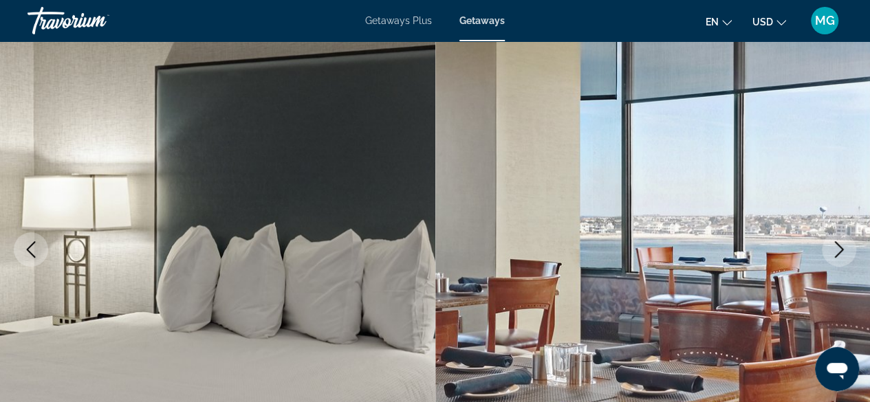
scroll to position [133, 0]
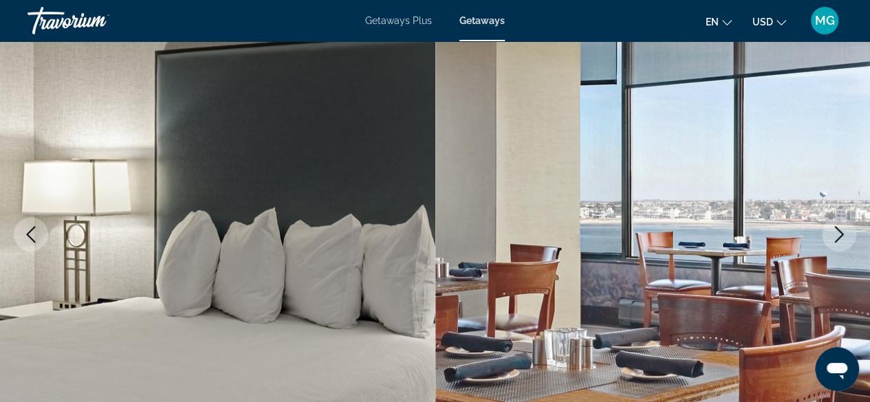
click at [844, 235] on icon "Next image" at bounding box center [839, 234] width 17 height 17
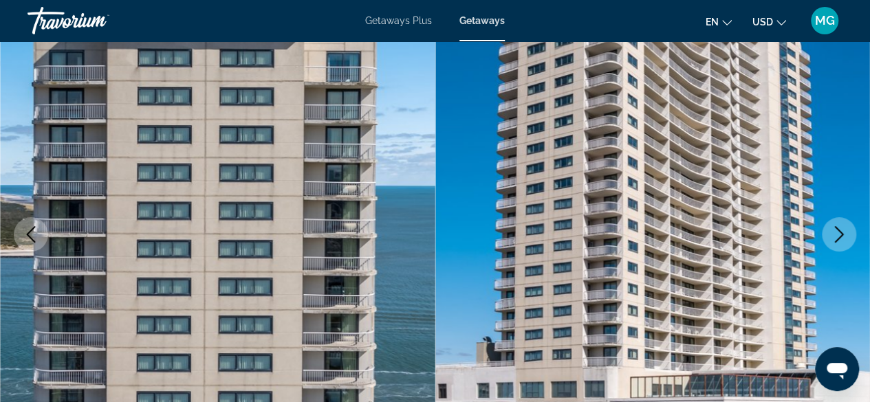
click at [840, 236] on icon "Next image" at bounding box center [839, 234] width 9 height 17
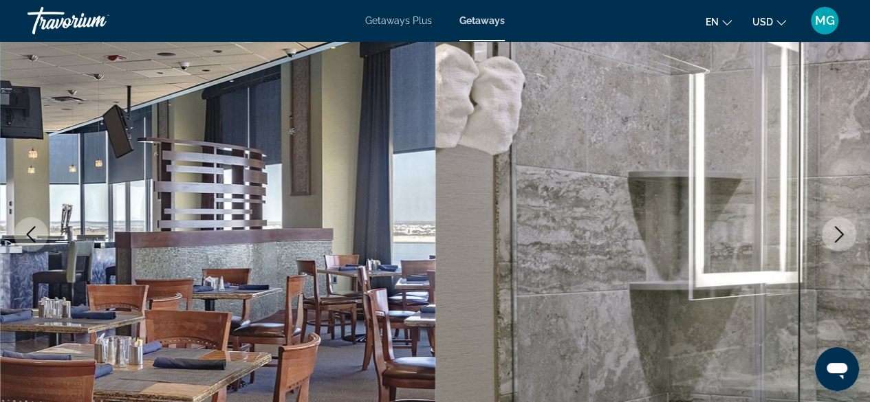
click at [843, 230] on icon "Next image" at bounding box center [839, 234] width 17 height 17
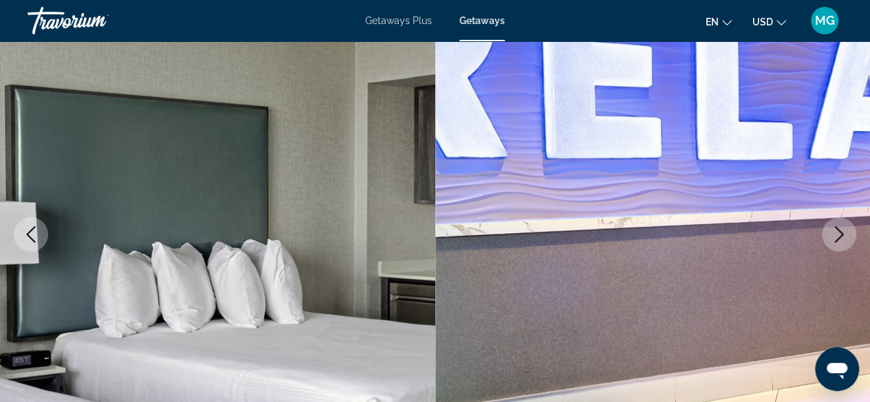
click at [839, 225] on button "Next image" at bounding box center [839, 234] width 34 height 34
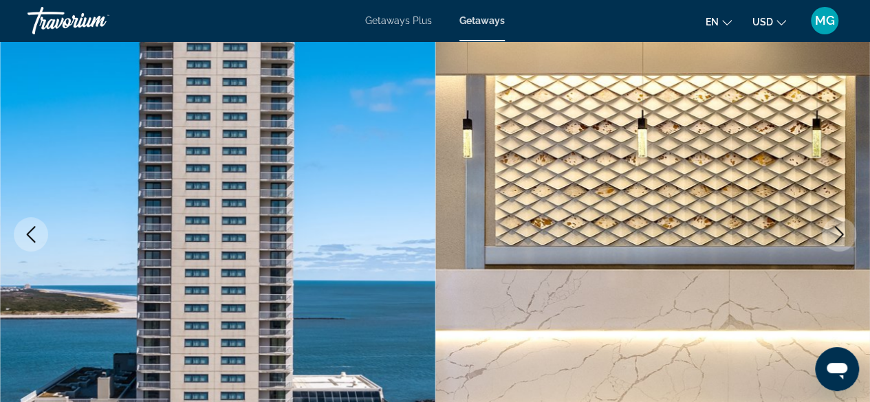
click at [842, 234] on icon "Next image" at bounding box center [839, 234] width 9 height 17
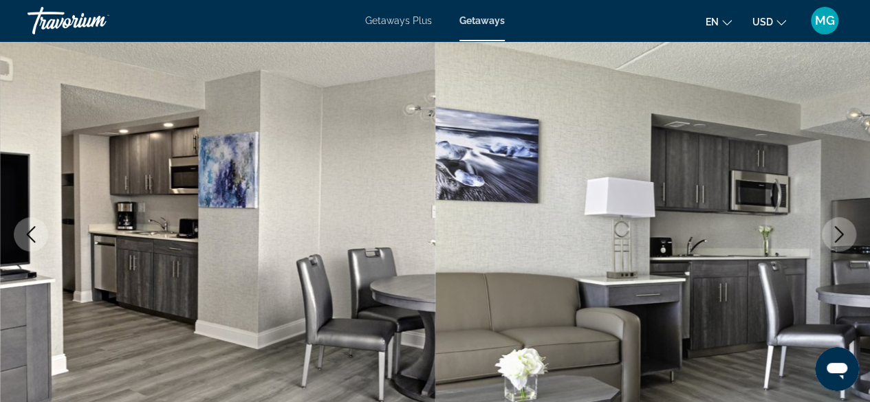
click at [837, 234] on icon "Next image" at bounding box center [839, 234] width 17 height 17
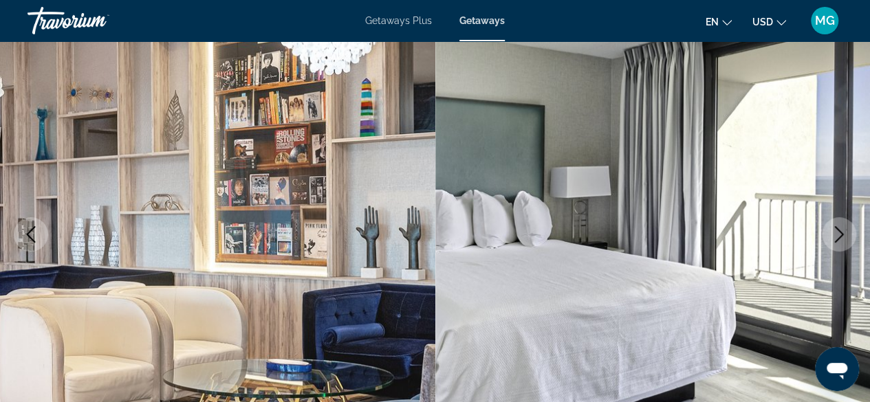
click at [837, 236] on icon "Next image" at bounding box center [839, 234] width 17 height 17
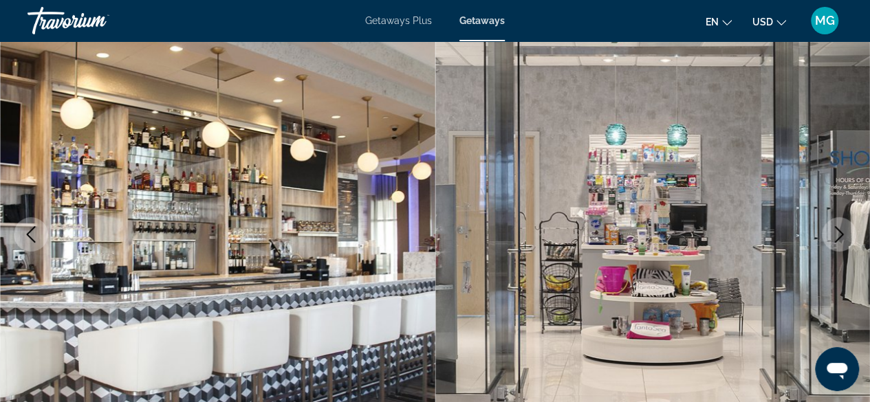
click at [840, 231] on icon "Next image" at bounding box center [839, 234] width 9 height 17
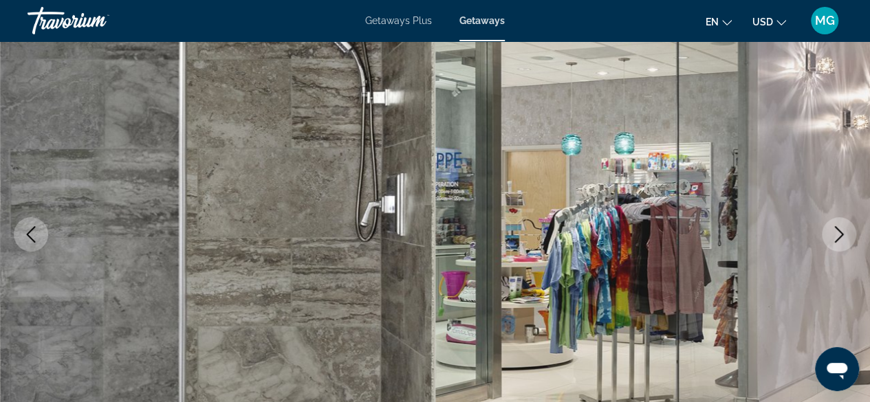
click at [837, 231] on icon "Next image" at bounding box center [839, 234] width 17 height 17
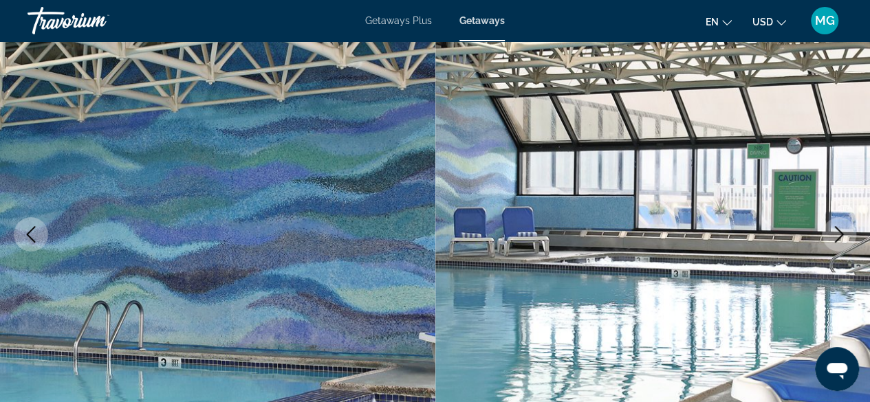
click at [836, 235] on icon "Next image" at bounding box center [839, 234] width 17 height 17
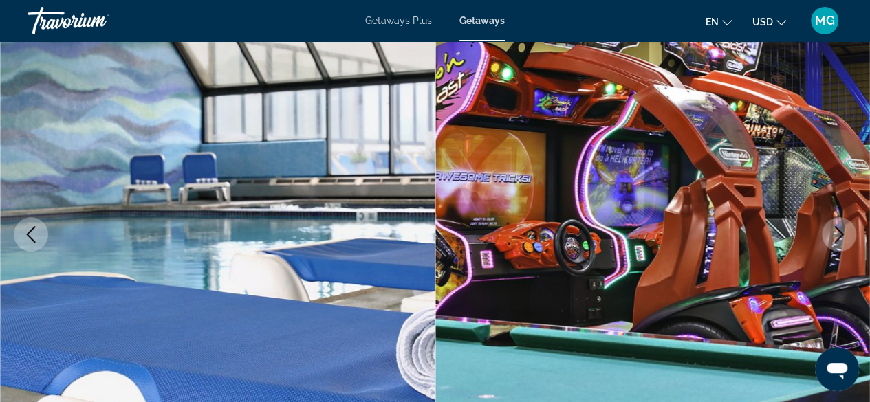
click at [848, 231] on button "Next image" at bounding box center [839, 234] width 34 height 34
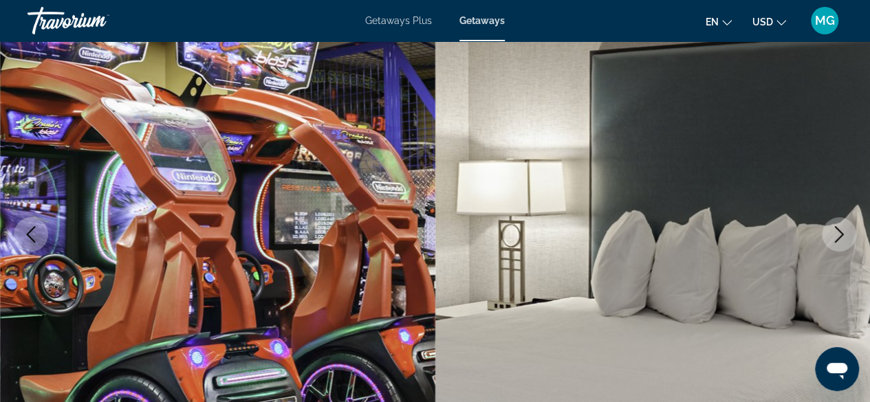
click at [854, 225] on img "Main content" at bounding box center [652, 234] width 435 height 653
click at [846, 235] on icon "Next image" at bounding box center [839, 234] width 17 height 17
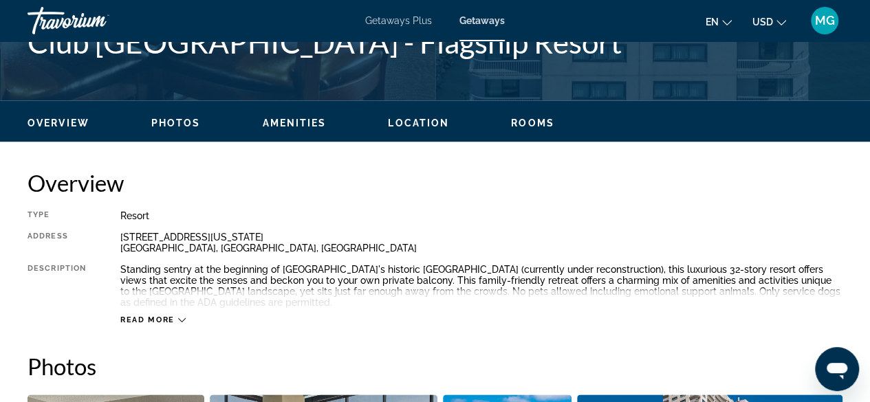
scroll to position [595, 0]
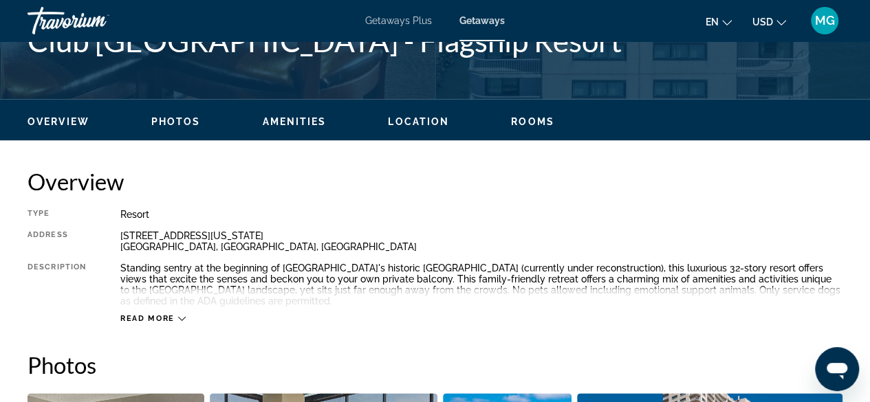
click at [135, 321] on span "Read more" at bounding box center [147, 318] width 54 height 9
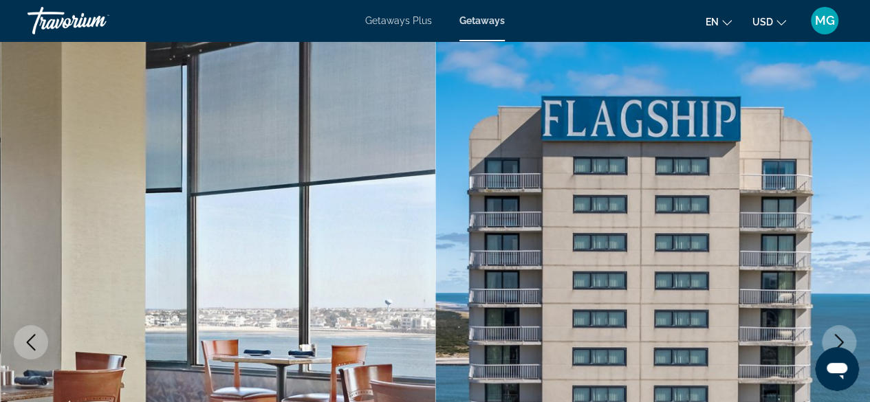
scroll to position [0, 0]
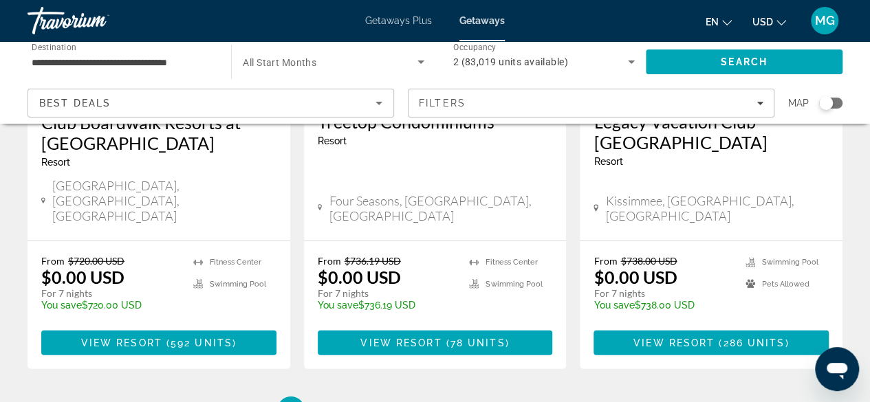
scroll to position [1850, 0]
click at [340, 402] on span "2" at bounding box center [339, 410] width 7 height 15
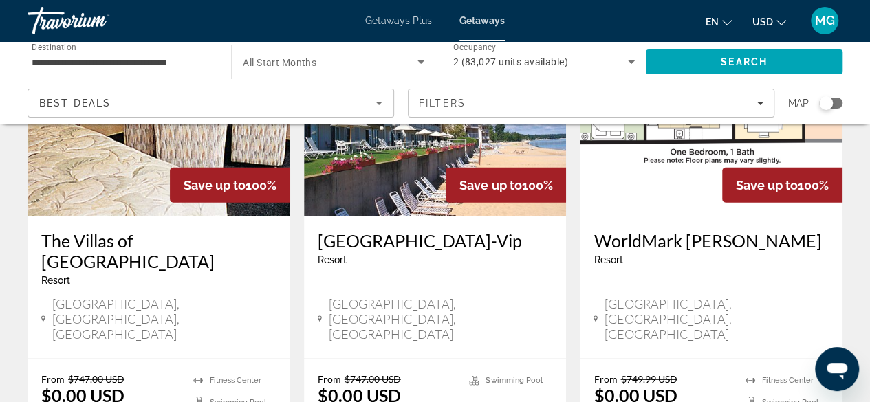
scroll to position [1734, 0]
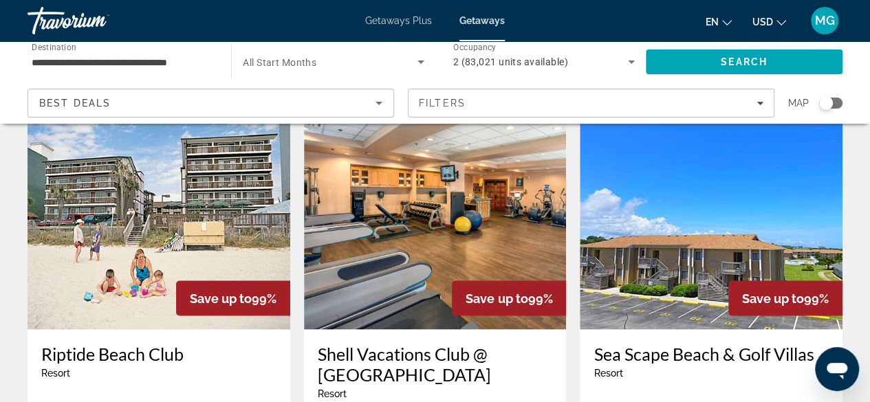
scroll to position [1055, 0]
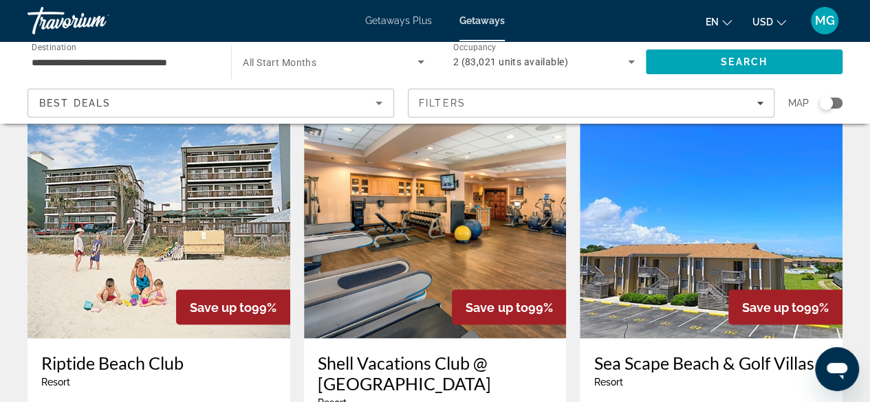
click at [786, 289] on div "Save up to 99%" at bounding box center [785, 306] width 114 height 35
click at [725, 184] on img "Main content" at bounding box center [711, 228] width 263 height 220
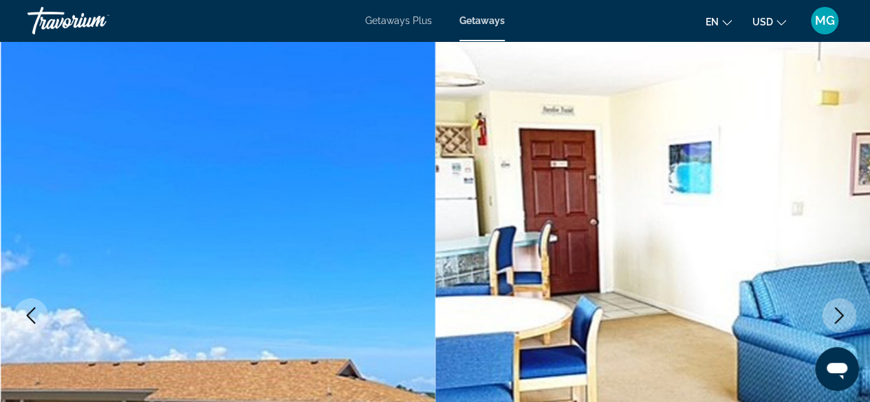
scroll to position [62, 0]
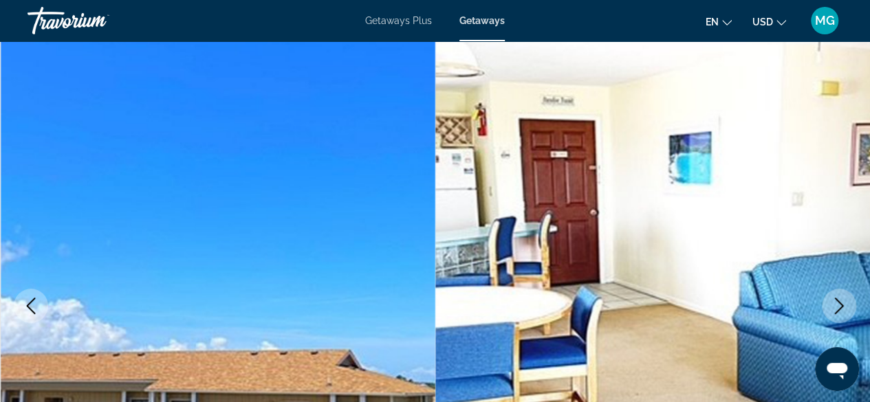
click at [842, 310] on icon "Next image" at bounding box center [839, 306] width 17 height 17
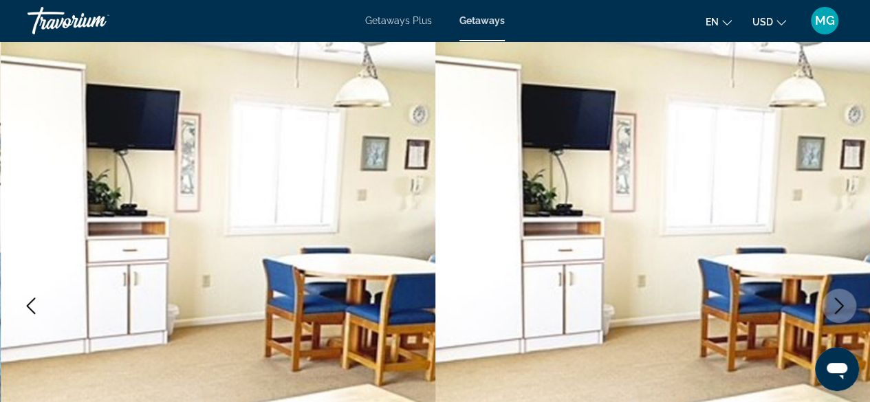
click at [836, 310] on icon "Next image" at bounding box center [839, 306] width 17 height 17
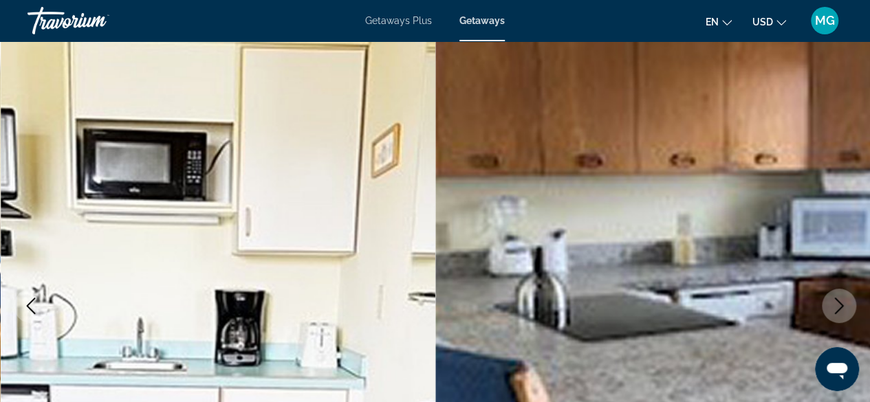
click at [845, 307] on icon "Next image" at bounding box center [839, 306] width 17 height 17
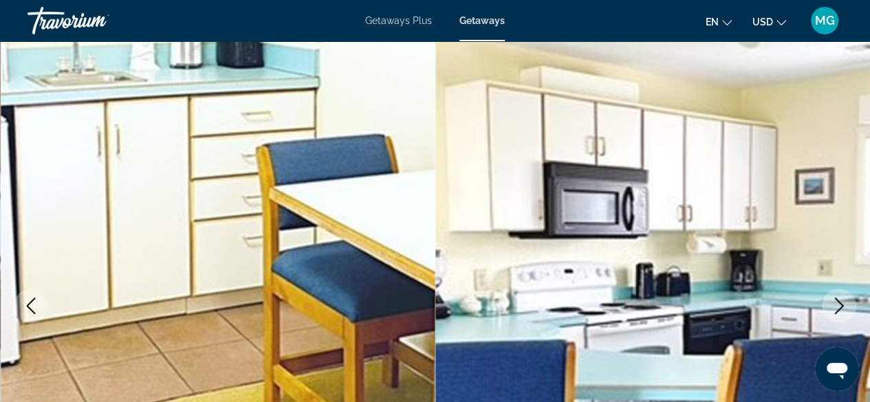
click at [840, 307] on icon "Next image" at bounding box center [839, 306] width 17 height 17
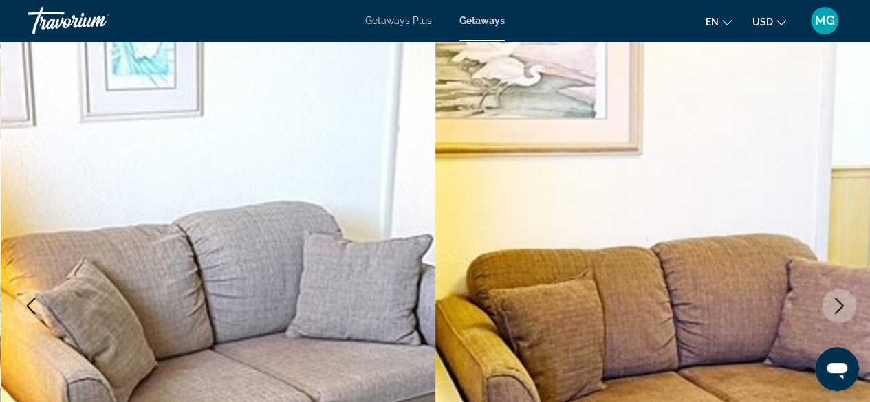
click at [840, 306] on icon "Next image" at bounding box center [839, 306] width 17 height 17
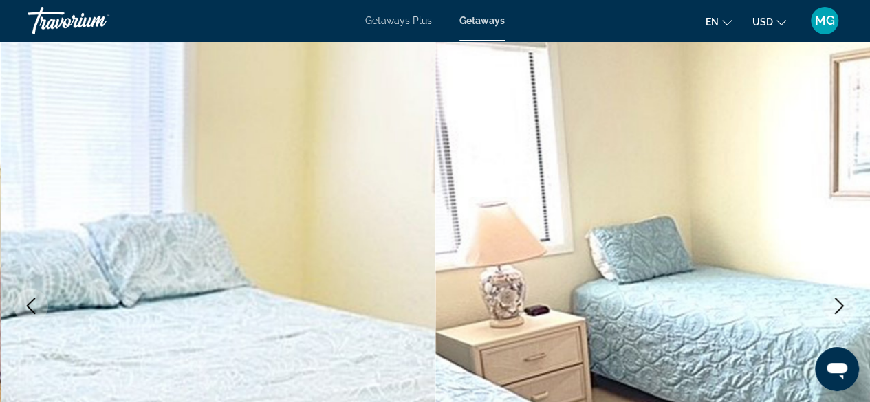
click at [845, 305] on icon "Next image" at bounding box center [839, 306] width 17 height 17
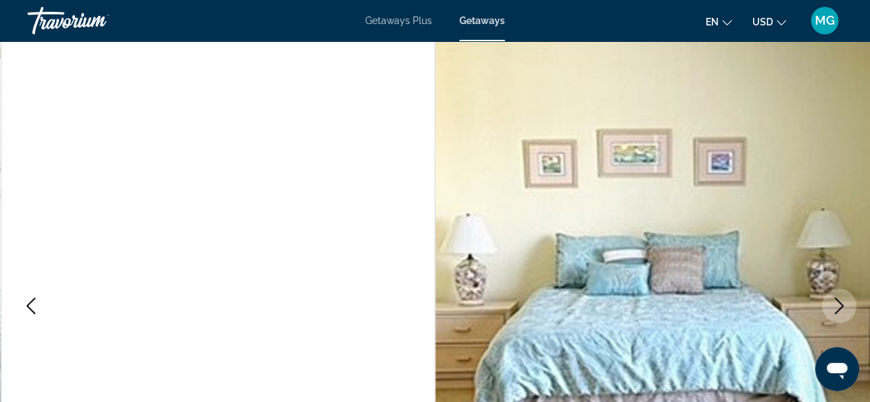
click at [848, 296] on button "Next image" at bounding box center [839, 306] width 34 height 34
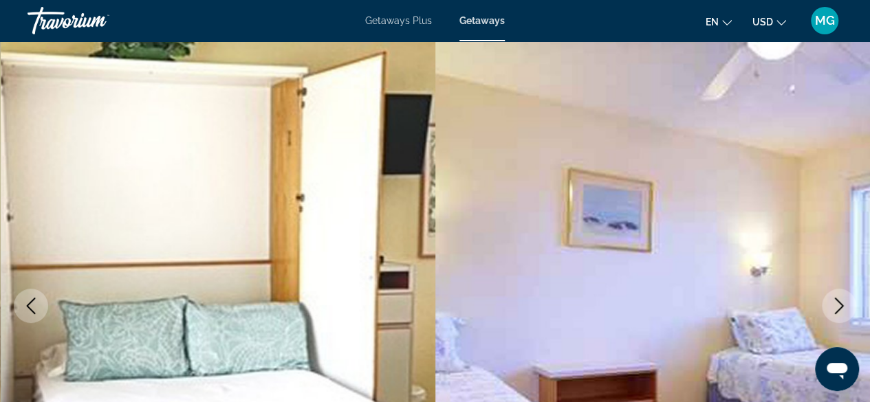
click at [846, 301] on icon "Next image" at bounding box center [839, 306] width 17 height 17
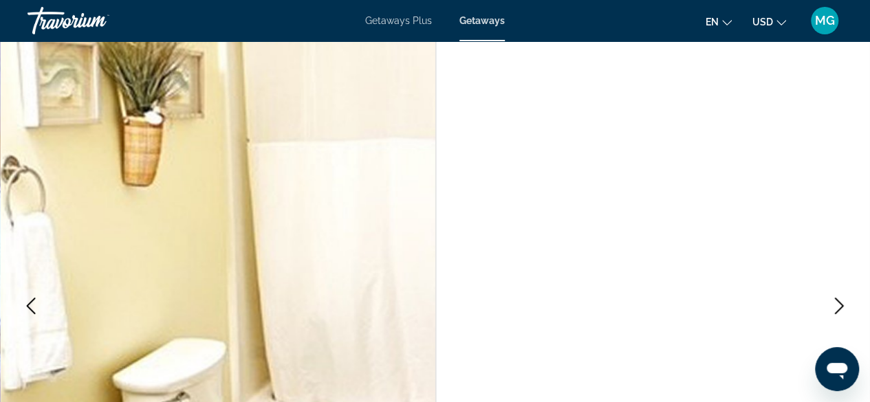
click at [844, 305] on icon "Next image" at bounding box center [839, 306] width 17 height 17
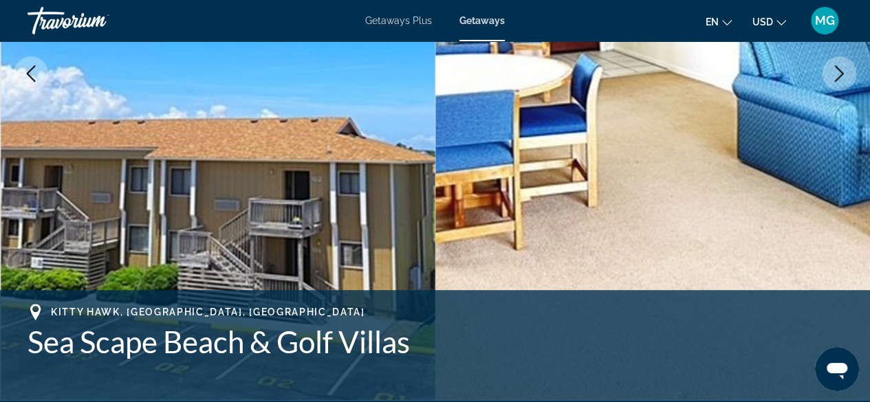
scroll to position [289, 0]
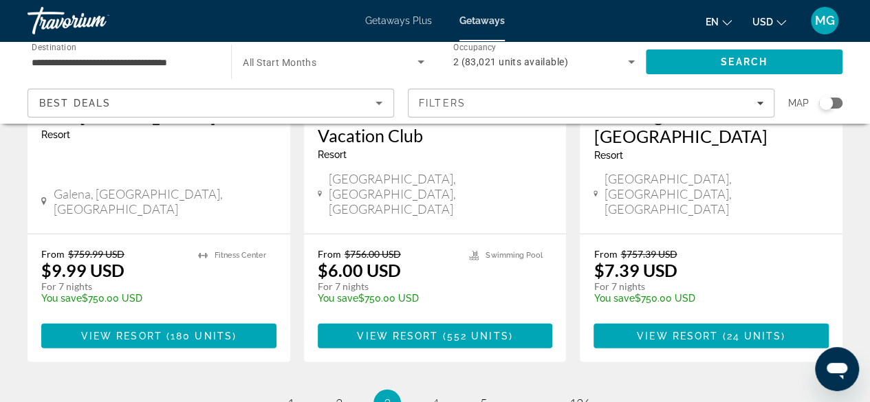
scroll to position [1830, 0]
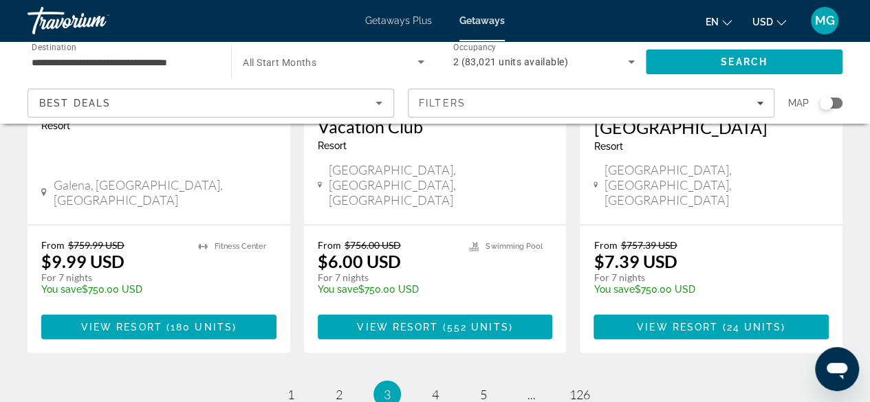
click at [434, 387] on span "4" at bounding box center [435, 394] width 7 height 15
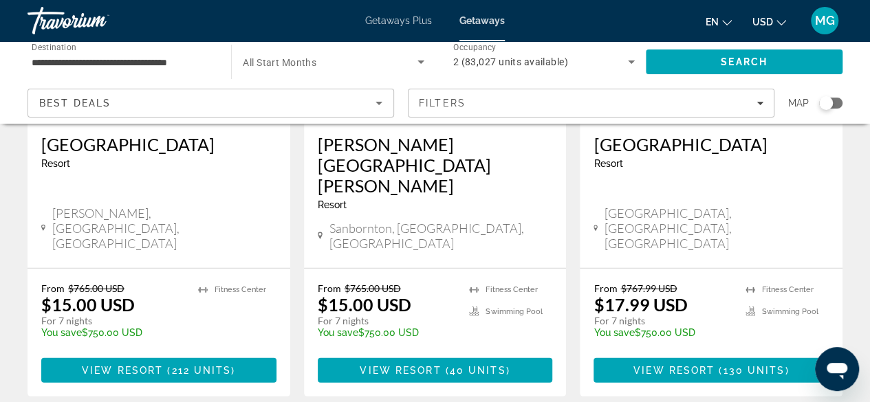
scroll to position [1852, 0]
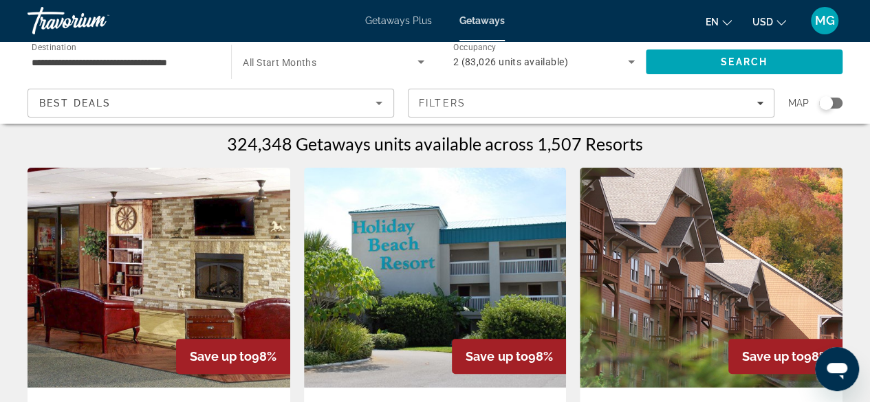
scroll to position [3, 0]
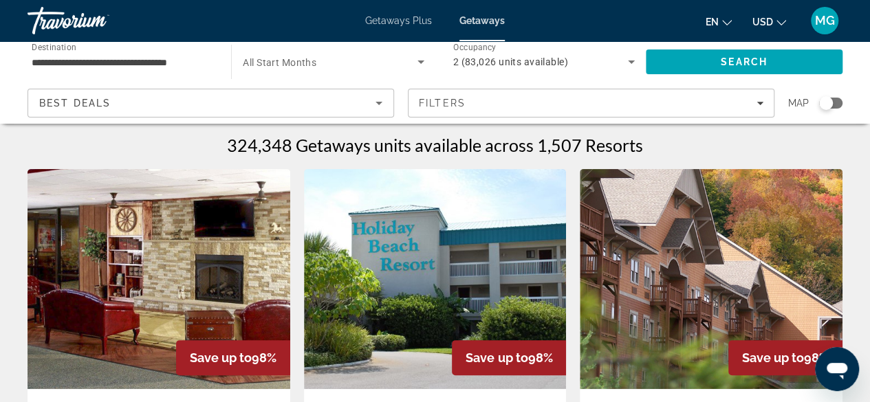
click at [121, 301] on img "Main content" at bounding box center [159, 279] width 263 height 220
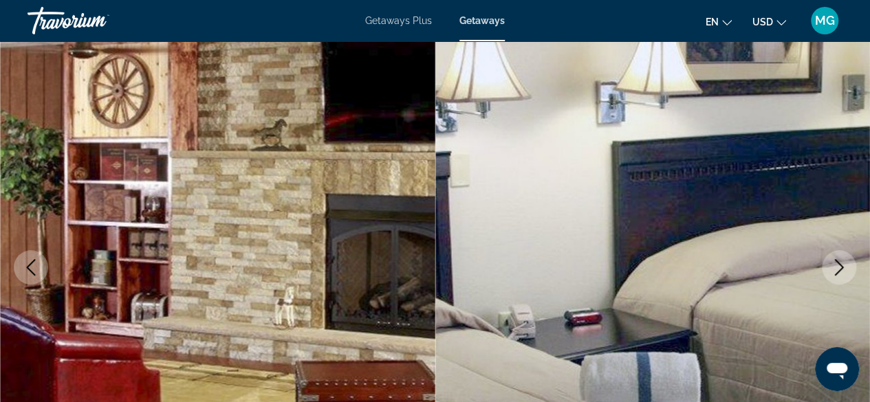
scroll to position [100, 0]
click at [846, 267] on icon "Next image" at bounding box center [839, 267] width 17 height 17
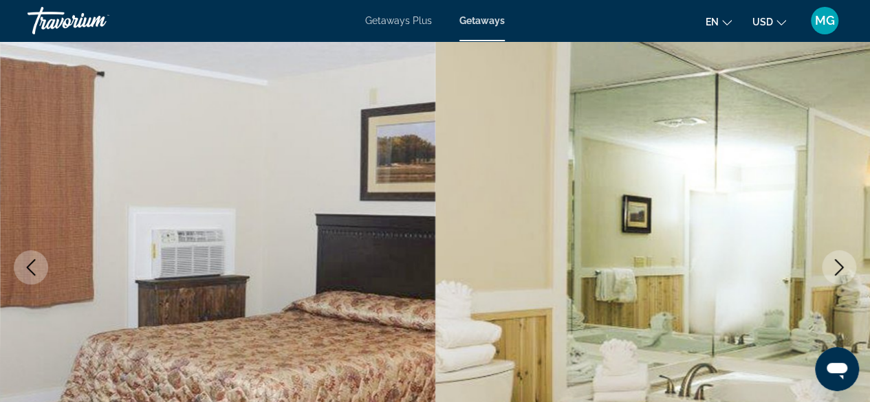
click at [836, 270] on icon "Next image" at bounding box center [839, 267] width 17 height 17
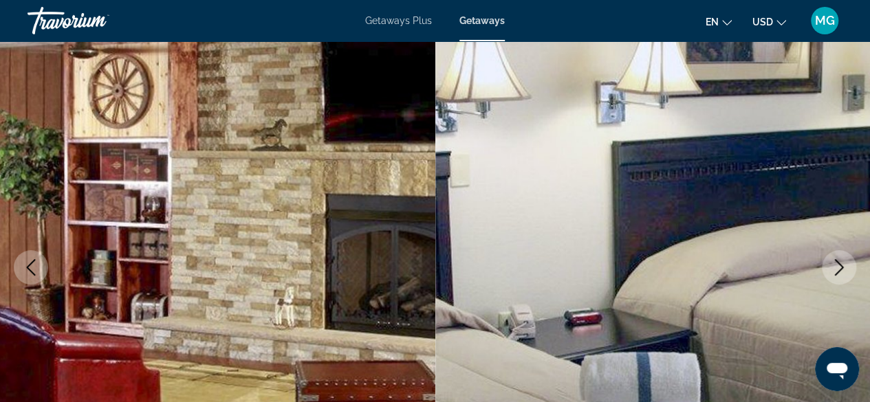
click at [843, 261] on icon "Next image" at bounding box center [839, 267] width 17 height 17
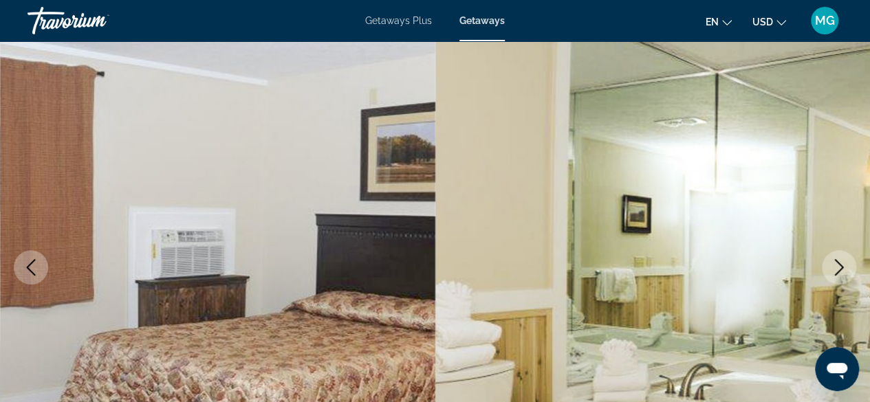
click at [843, 264] on icon "Next image" at bounding box center [839, 267] width 17 height 17
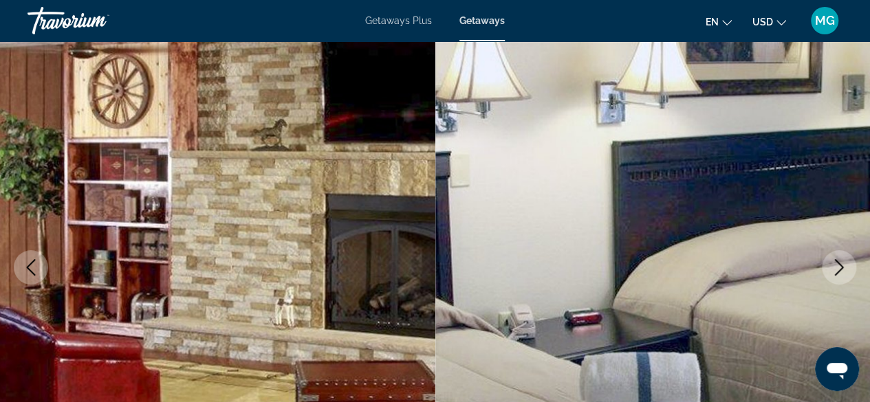
click at [844, 263] on icon "Next image" at bounding box center [839, 267] width 17 height 17
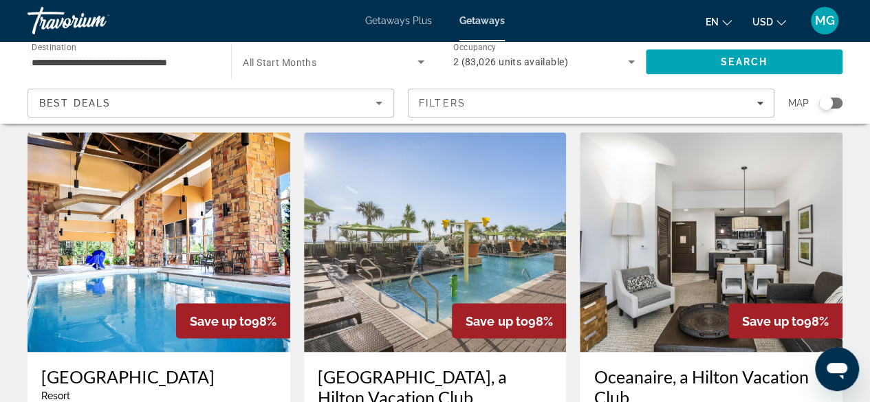
scroll to position [1080, 0]
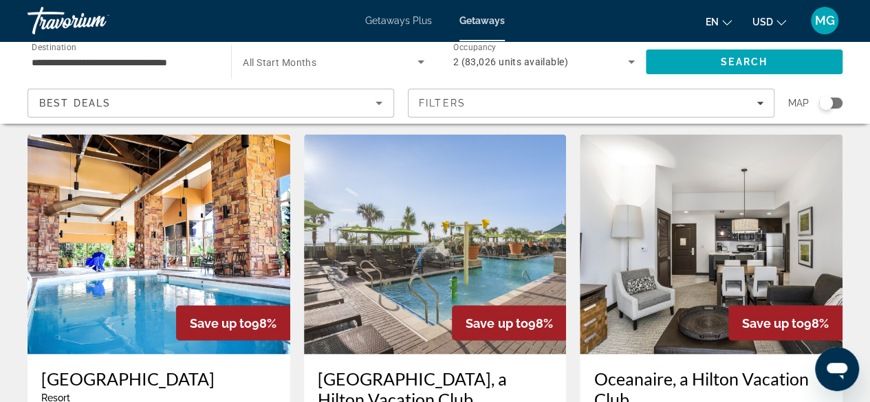
click at [447, 223] on img "Main content" at bounding box center [435, 244] width 263 height 220
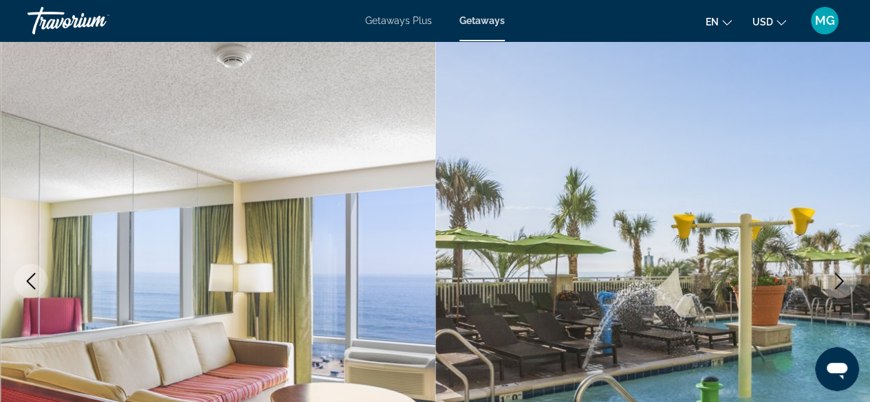
scroll to position [86, 0]
click at [860, 274] on img "Main content" at bounding box center [652, 281] width 435 height 653
click at [835, 287] on icon "Next image" at bounding box center [839, 282] width 17 height 17
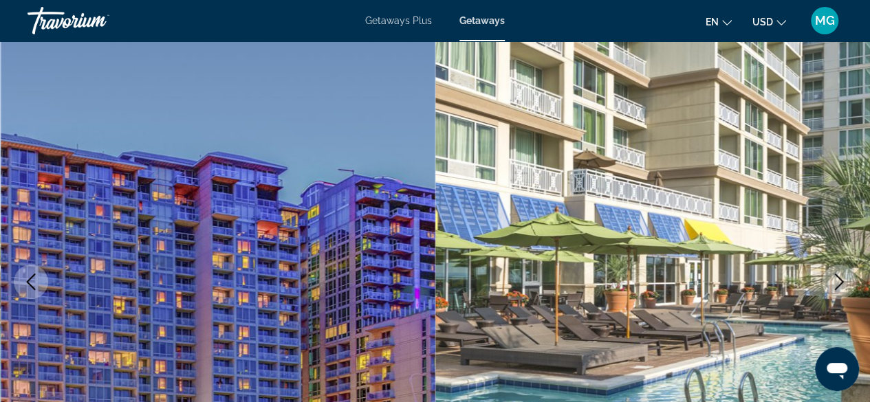
click at [832, 285] on icon "Next image" at bounding box center [839, 282] width 17 height 17
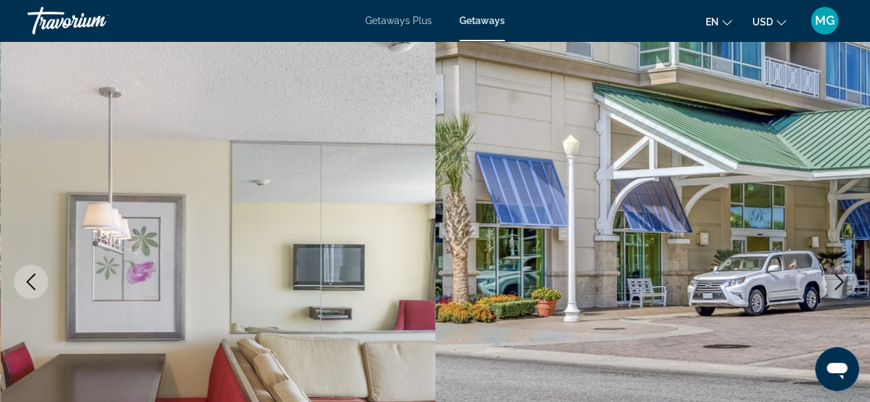
click at [834, 285] on icon "Next image" at bounding box center [839, 282] width 17 height 17
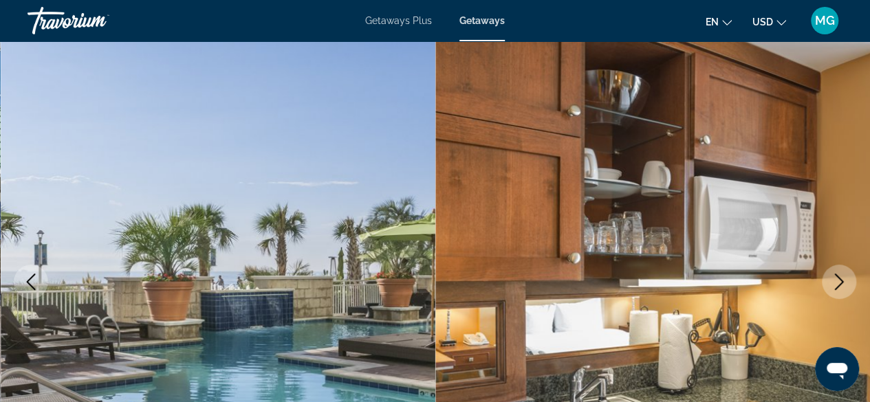
click at [837, 282] on icon "Next image" at bounding box center [839, 282] width 17 height 17
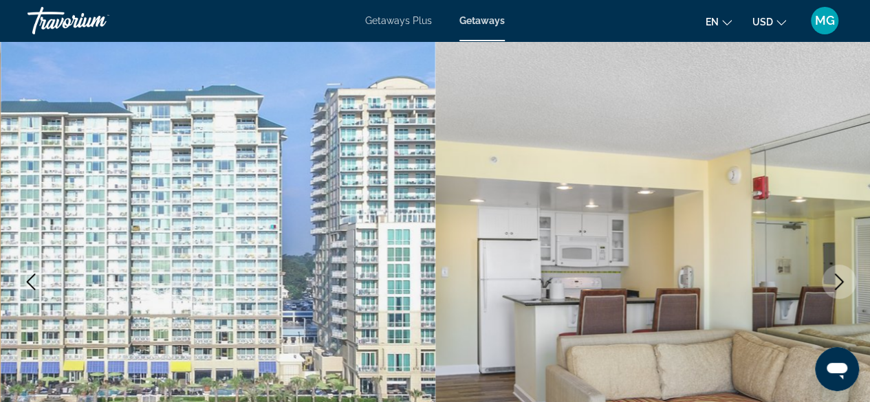
click at [841, 276] on icon "Next image" at bounding box center [839, 282] width 17 height 17
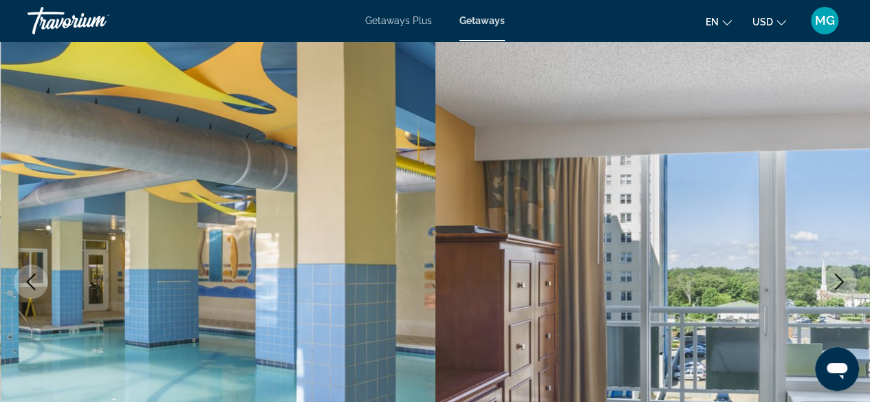
click at [838, 278] on icon "Next image" at bounding box center [839, 282] width 9 height 17
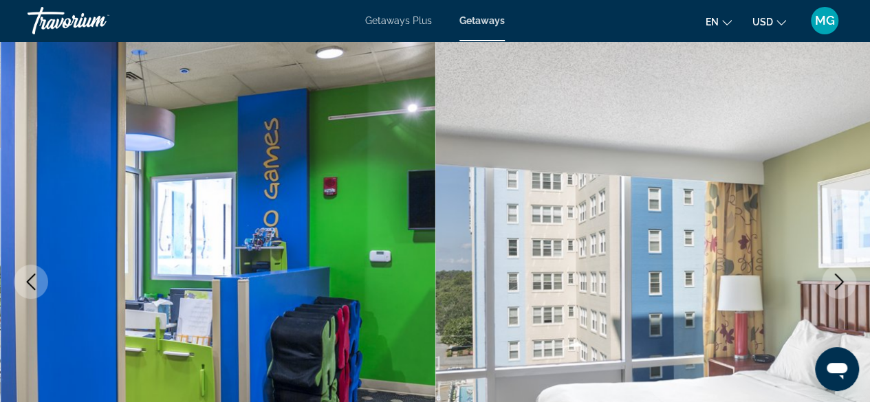
click at [836, 281] on icon "Next image" at bounding box center [839, 282] width 17 height 17
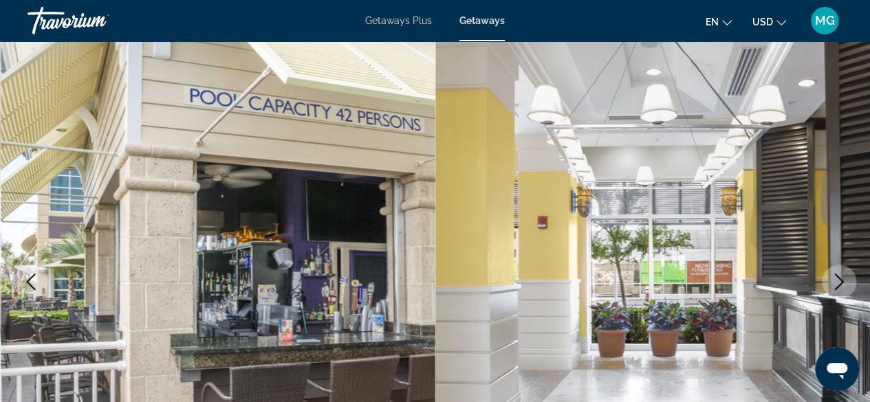
click at [836, 278] on icon "Next image" at bounding box center [839, 282] width 17 height 17
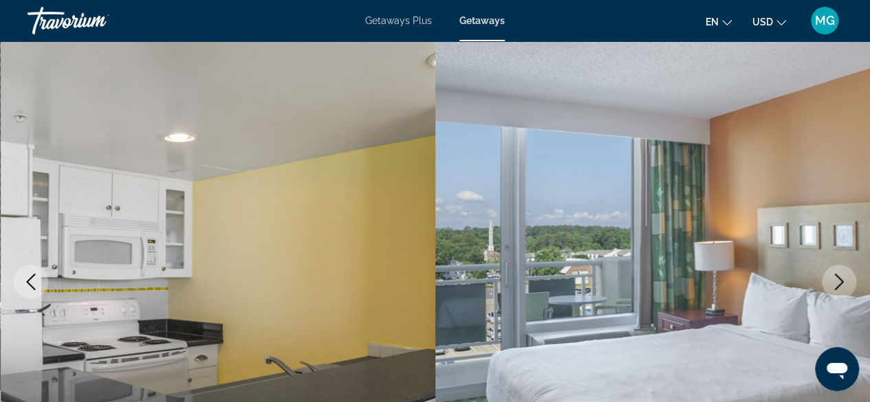
click at [835, 281] on icon "Next image" at bounding box center [839, 282] width 17 height 17
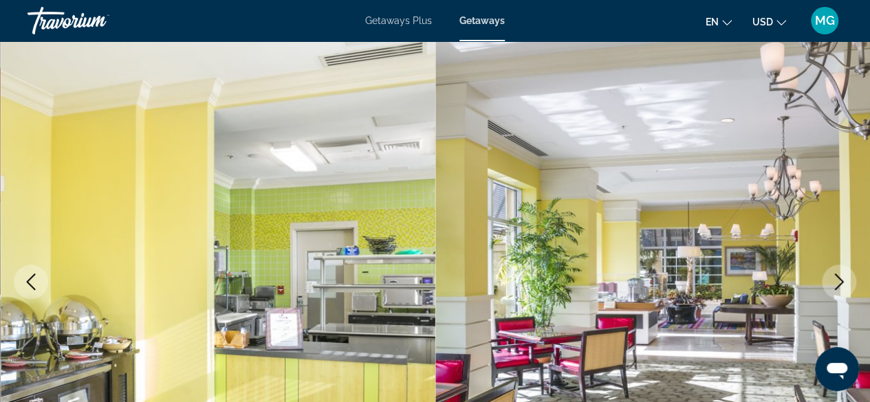
click at [835, 282] on icon "Next image" at bounding box center [839, 282] width 17 height 17
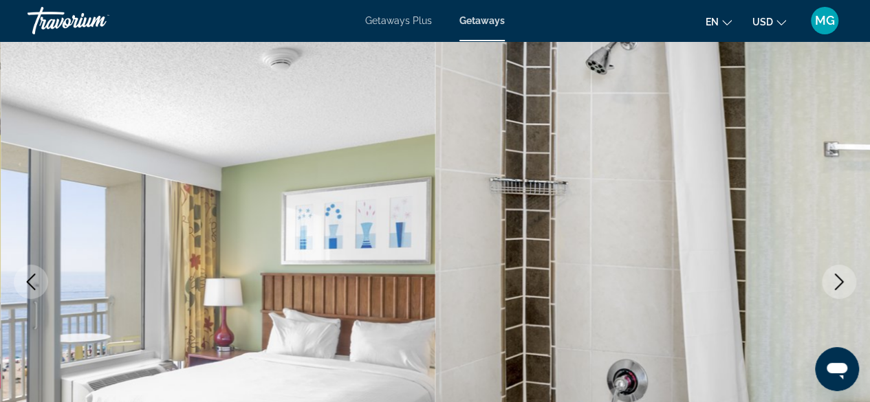
click at [831, 284] on icon "Next image" at bounding box center [839, 282] width 17 height 17
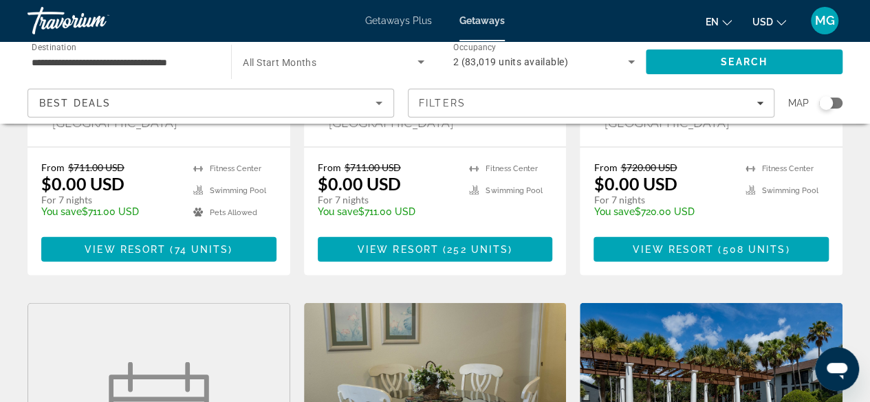
scroll to position [1422, 0]
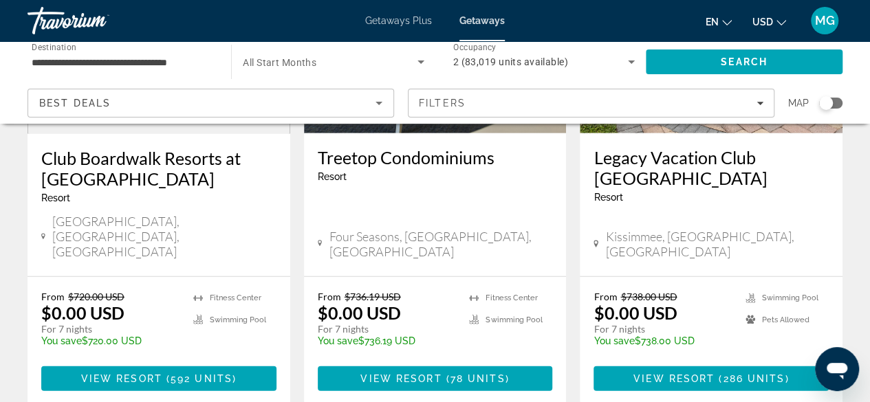
scroll to position [1815, 0]
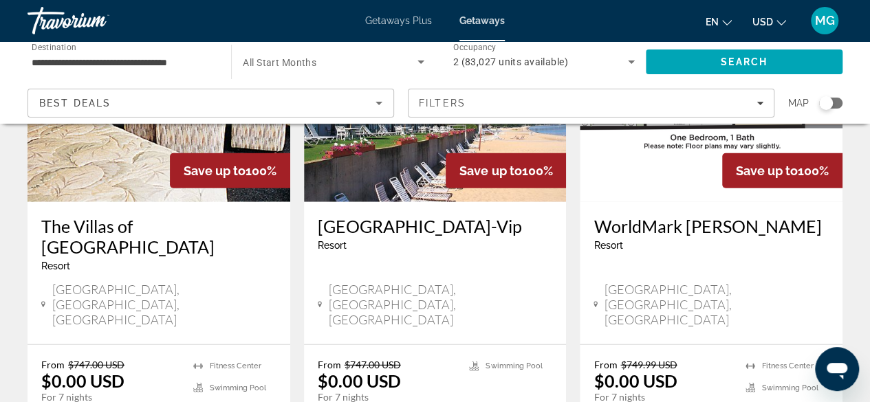
scroll to position [1711, 0]
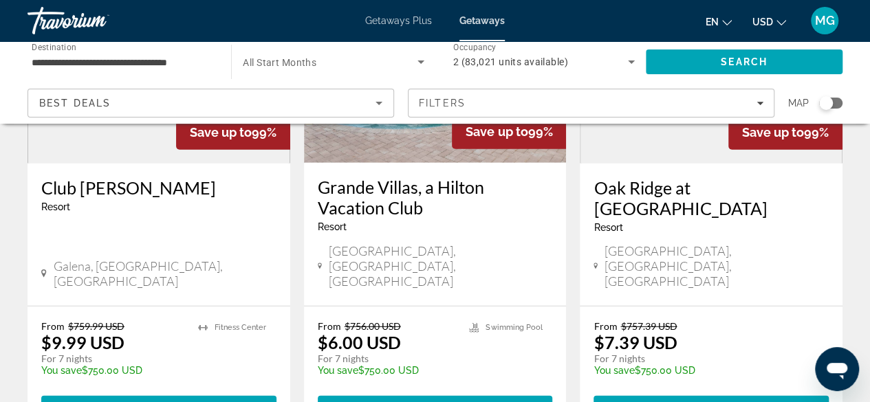
scroll to position [1755, 0]
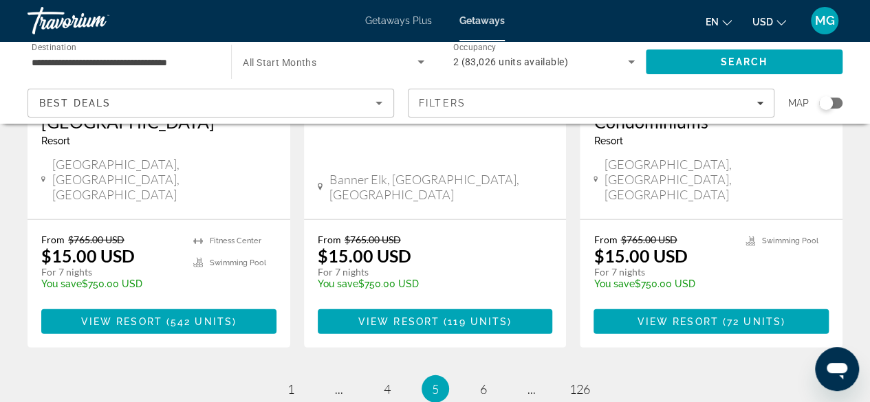
scroll to position [1877, 0]
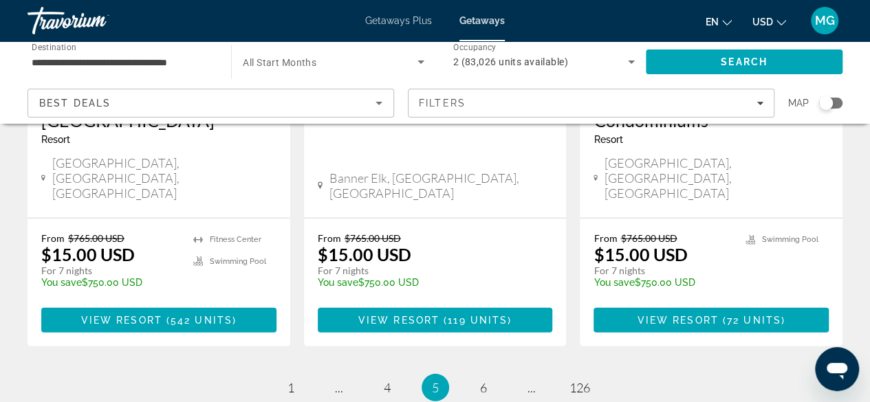
click at [485, 380] on span "6" at bounding box center [483, 387] width 7 height 15
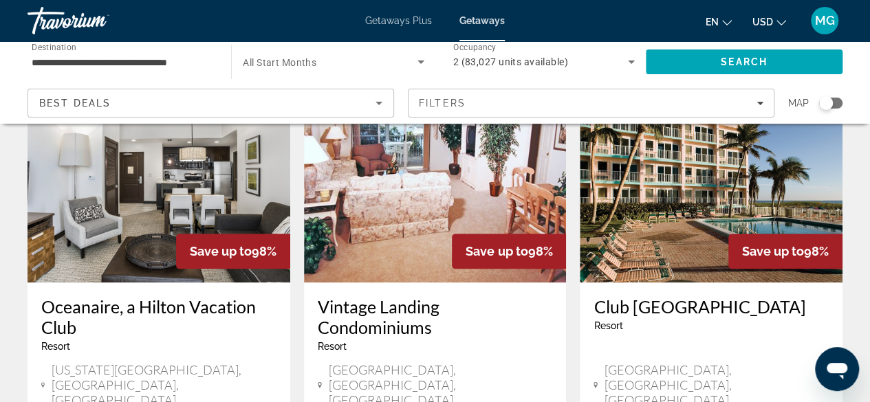
scroll to position [631, 0]
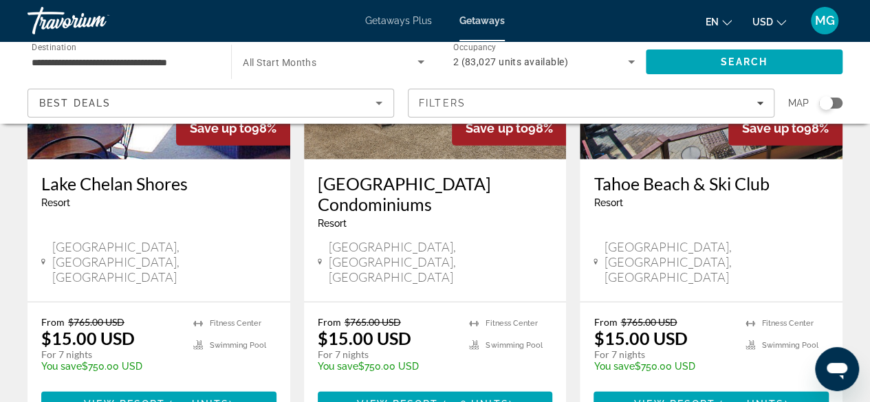
scroll to position [1791, 0]
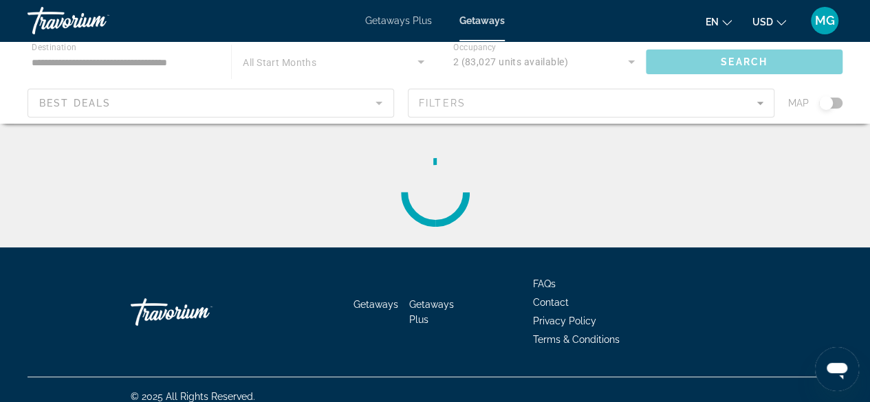
scroll to position [13, 0]
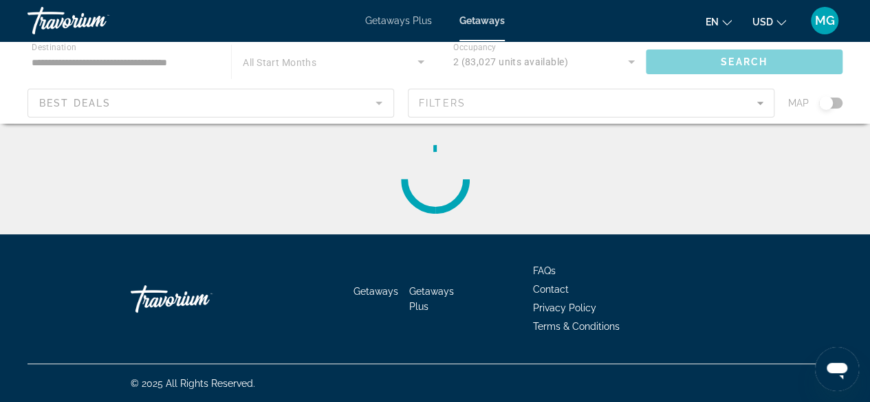
click at [62, 371] on div "© 2025 All Rights Reserved." at bounding box center [435, 383] width 815 height 39
click at [65, 364] on div "© 2025 All Rights Reserved." at bounding box center [435, 383] width 815 height 39
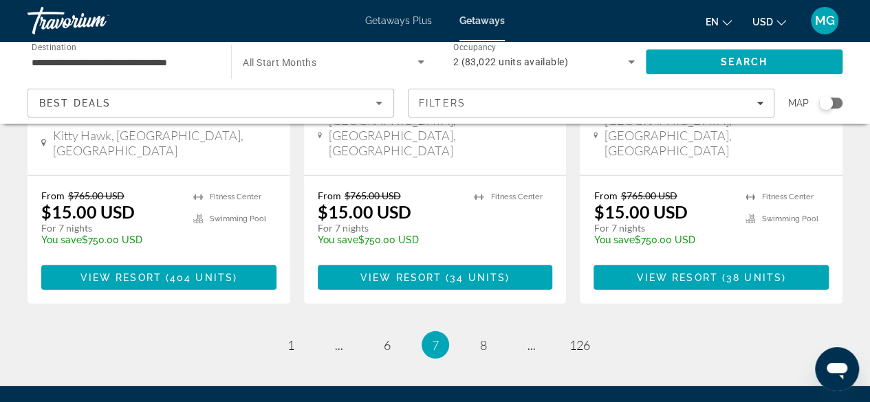
scroll to position [1916, 0]
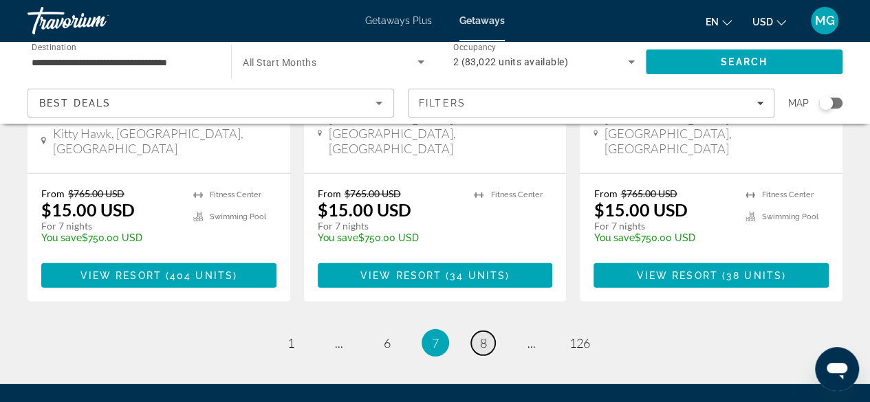
click at [479, 331] on link "page 8" at bounding box center [483, 343] width 24 height 24
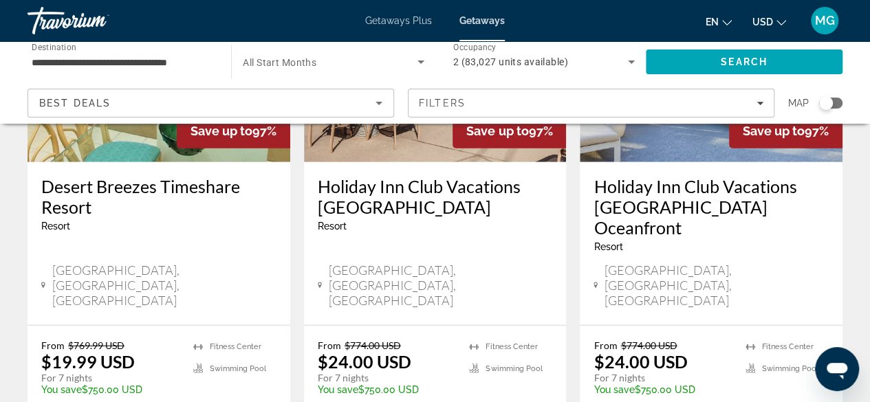
scroll to position [1773, 0]
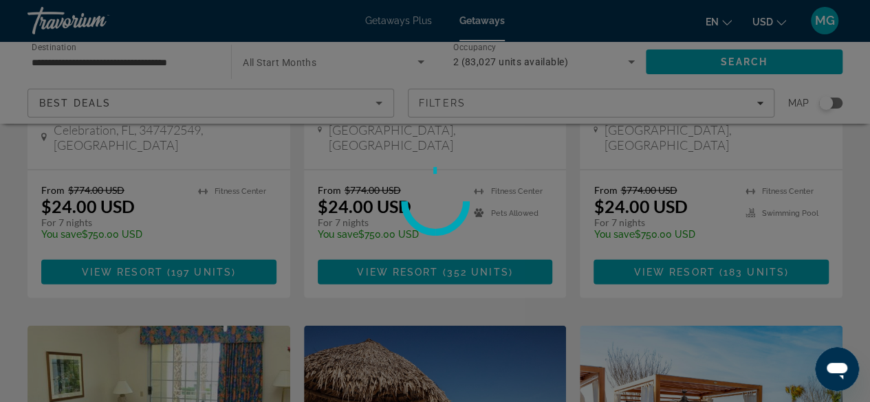
scroll to position [1372, 0]
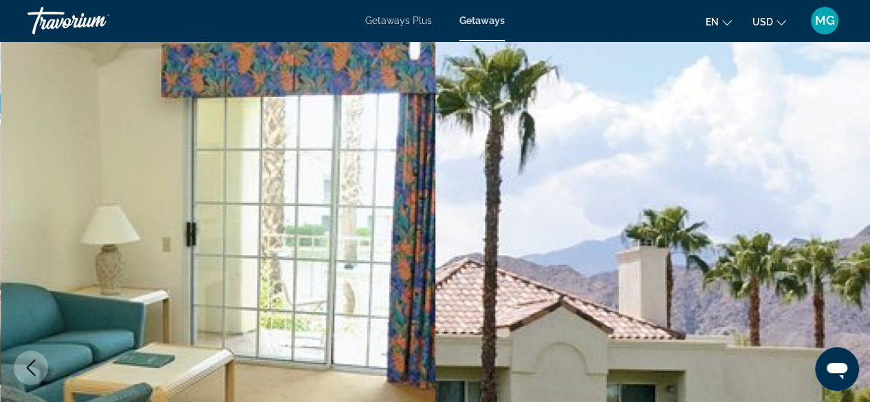
click at [91, 330] on img "Main content" at bounding box center [218, 367] width 435 height 653
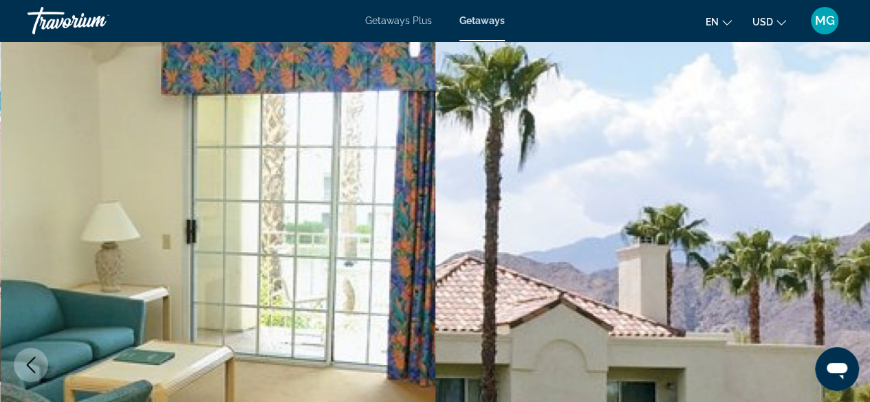
scroll to position [3, 0]
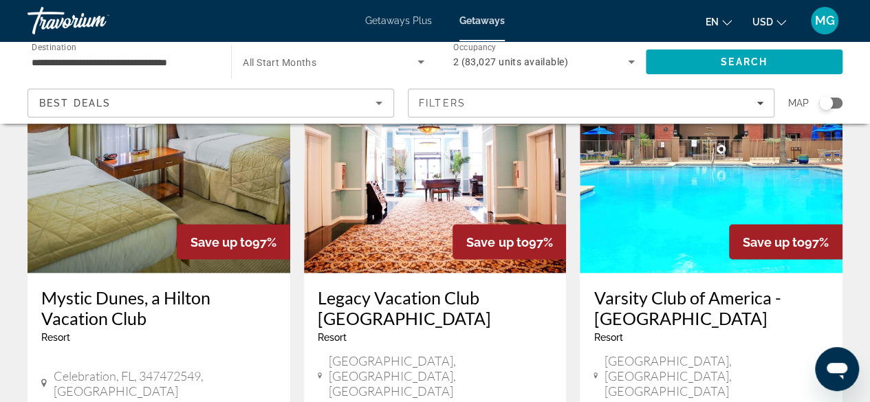
scroll to position [1127, 0]
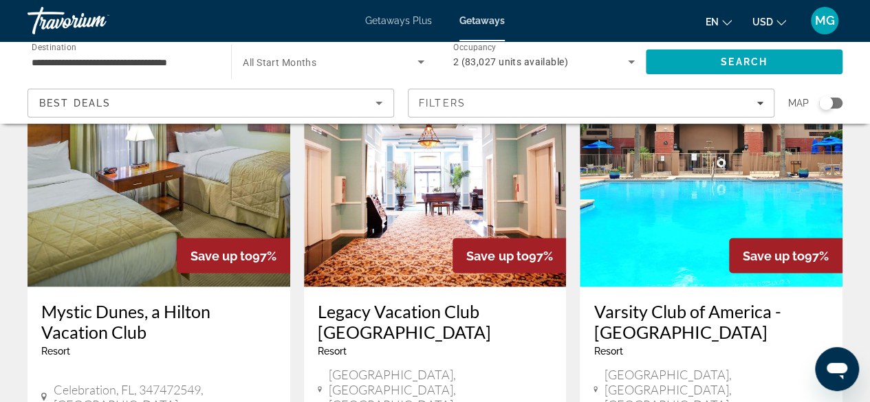
click at [406, 300] on h3 "Legacy Vacation Club [GEOGRAPHIC_DATA]" at bounding box center [435, 320] width 235 height 41
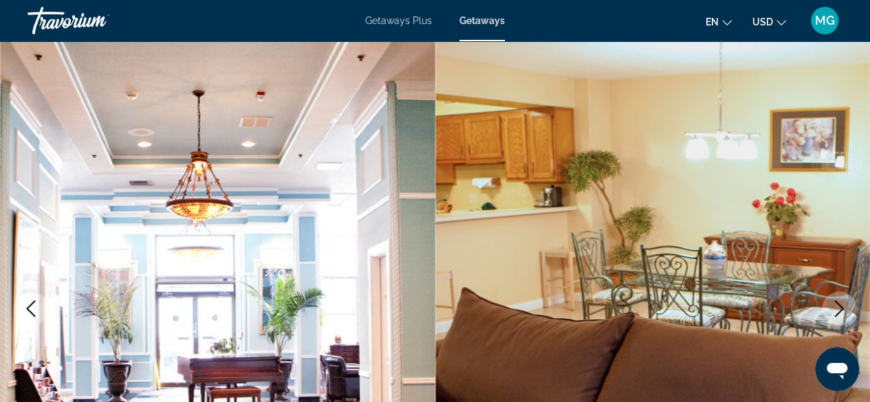
scroll to position [65, 0]
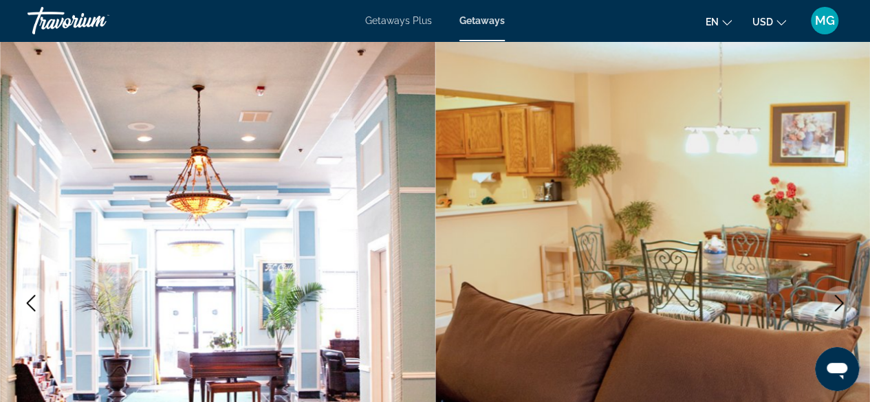
click at [840, 303] on icon "Next image" at bounding box center [839, 303] width 17 height 17
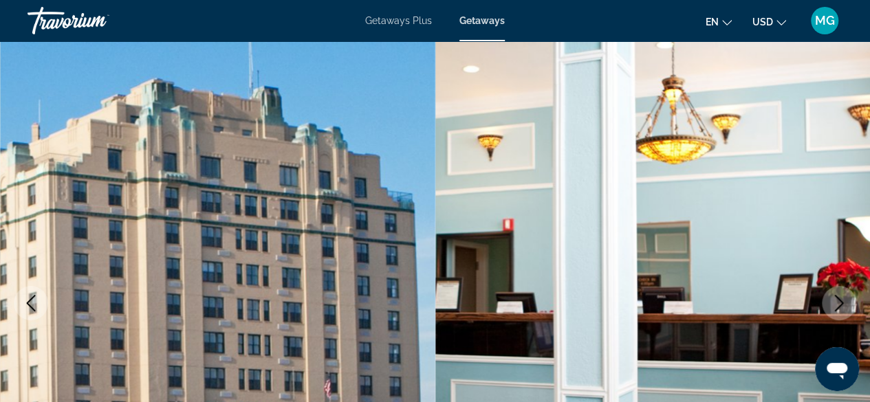
click at [840, 300] on icon "Next image" at bounding box center [839, 303] width 9 height 17
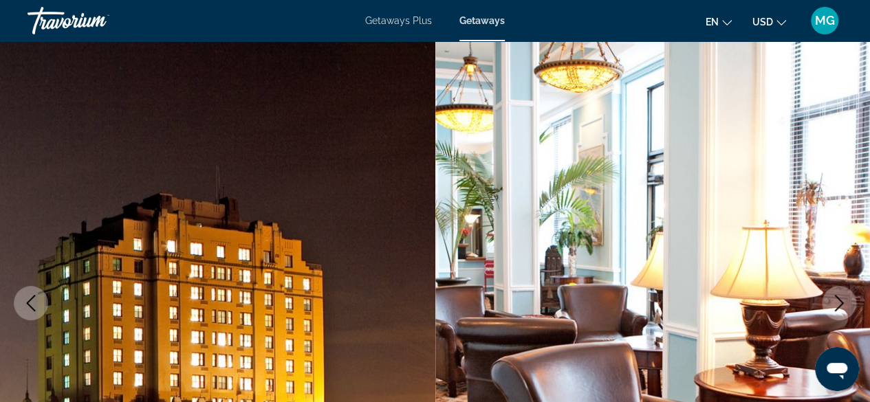
click at [841, 295] on icon "Next image" at bounding box center [839, 303] width 17 height 17
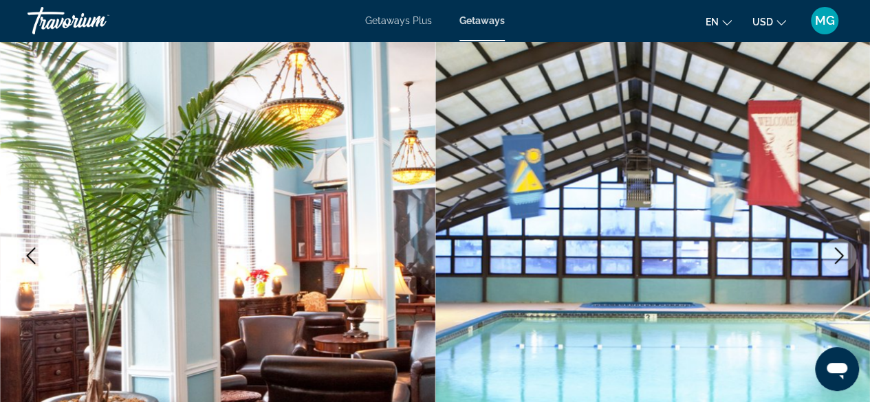
scroll to position [113, 0]
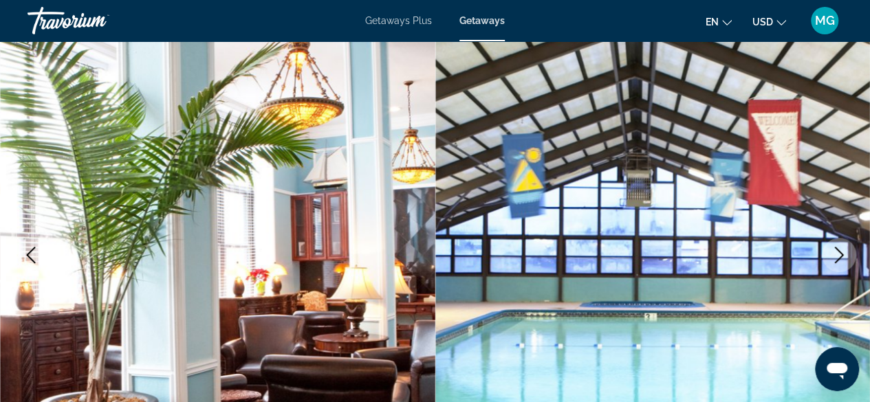
click at [832, 271] on img "Main content" at bounding box center [652, 254] width 435 height 653
click at [838, 252] on icon "Next image" at bounding box center [839, 255] width 17 height 17
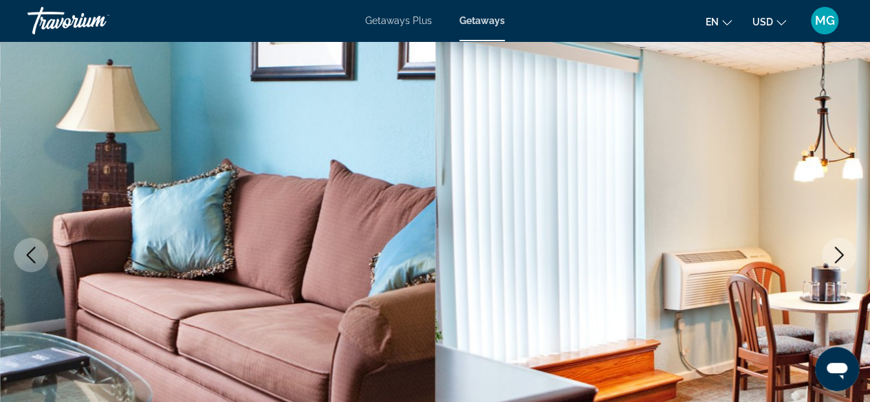
click at [846, 256] on icon "Next image" at bounding box center [839, 255] width 17 height 17
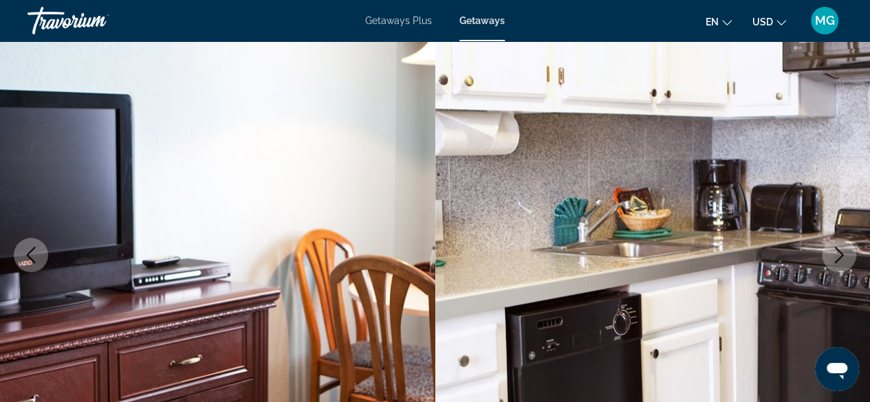
click at [837, 259] on icon "Next image" at bounding box center [839, 255] width 17 height 17
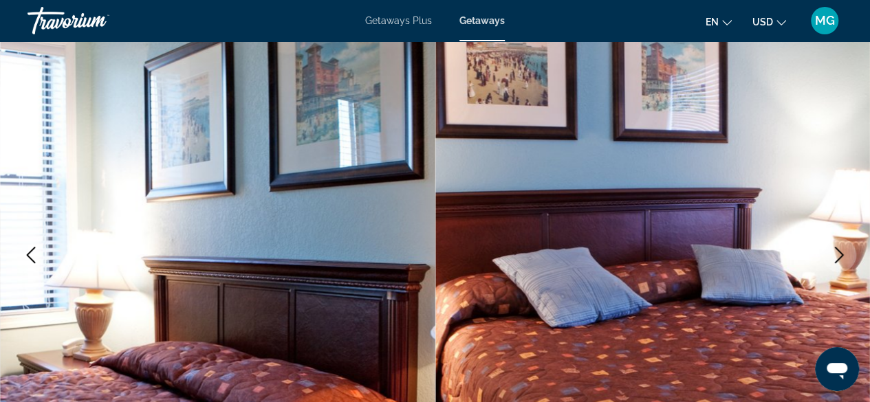
click at [852, 252] on button "Next image" at bounding box center [839, 255] width 34 height 34
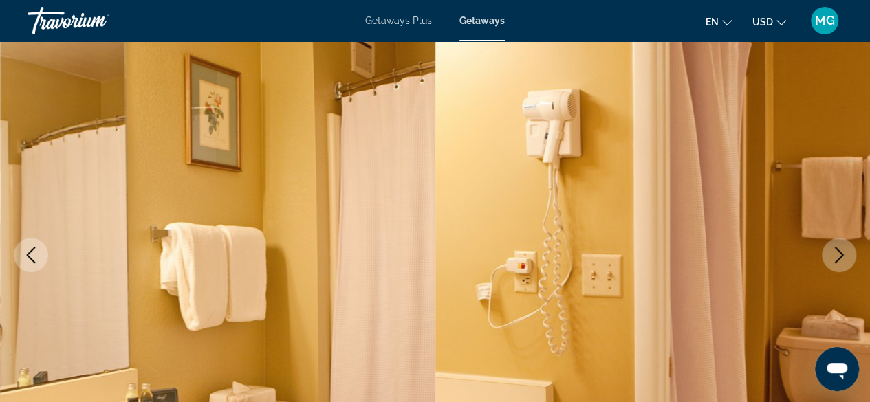
click at [836, 257] on icon "Next image" at bounding box center [839, 255] width 17 height 17
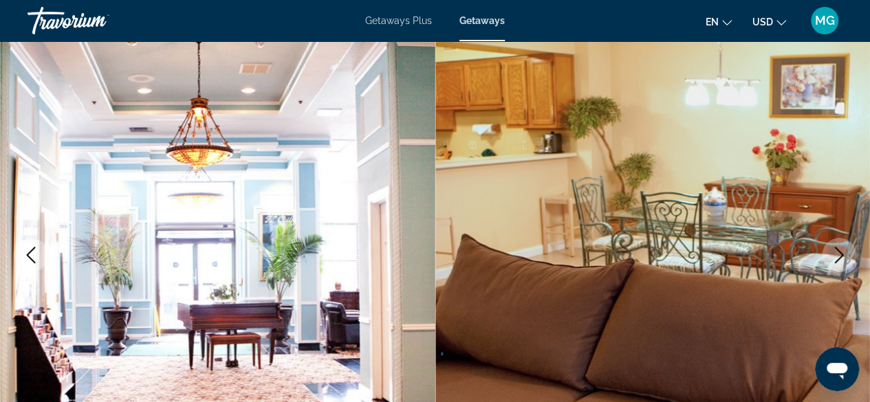
click at [846, 248] on icon "Next image" at bounding box center [839, 255] width 17 height 17
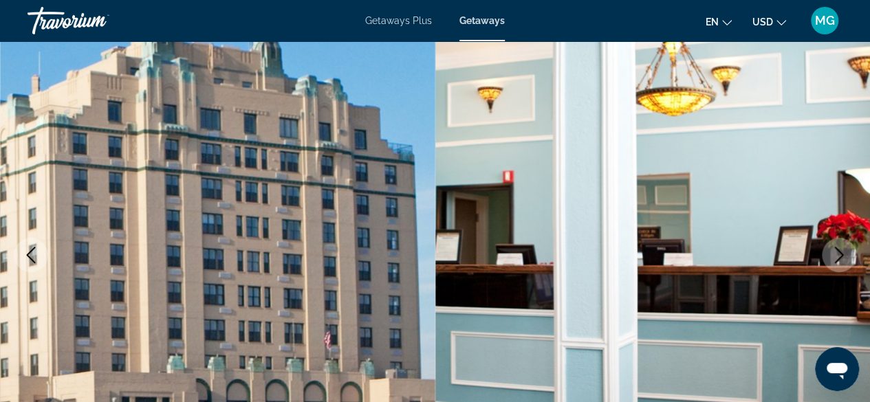
click at [849, 247] on button "Next image" at bounding box center [839, 255] width 34 height 34
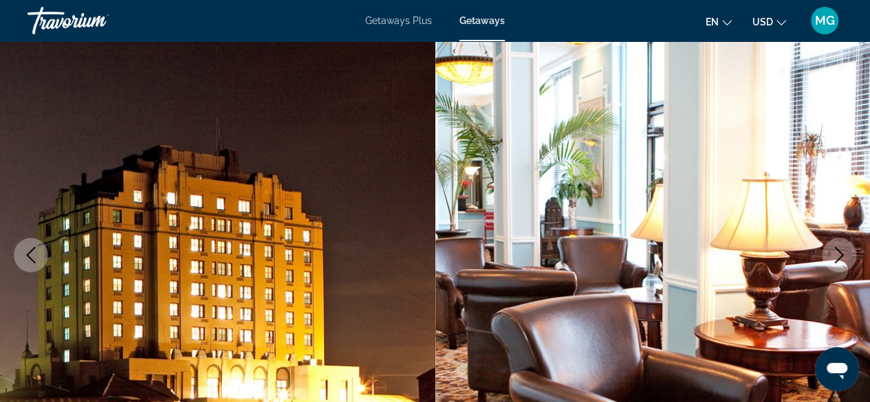
click at [857, 246] on img "Main content" at bounding box center [652, 254] width 435 height 653
click at [854, 246] on img "Main content" at bounding box center [652, 254] width 435 height 653
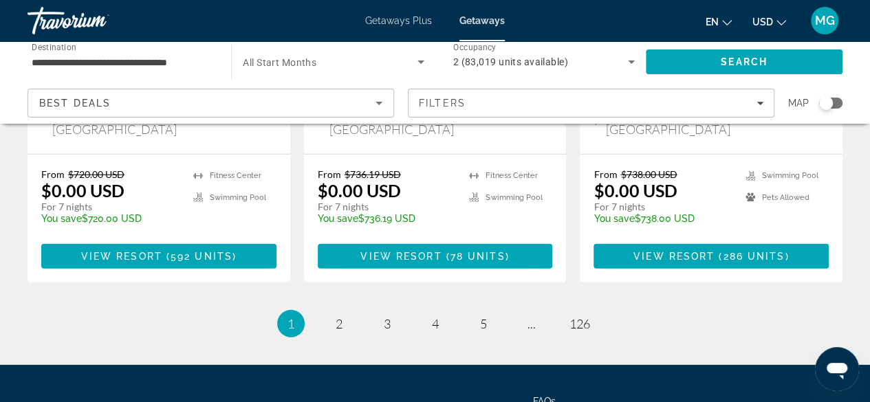
scroll to position [1945, 0]
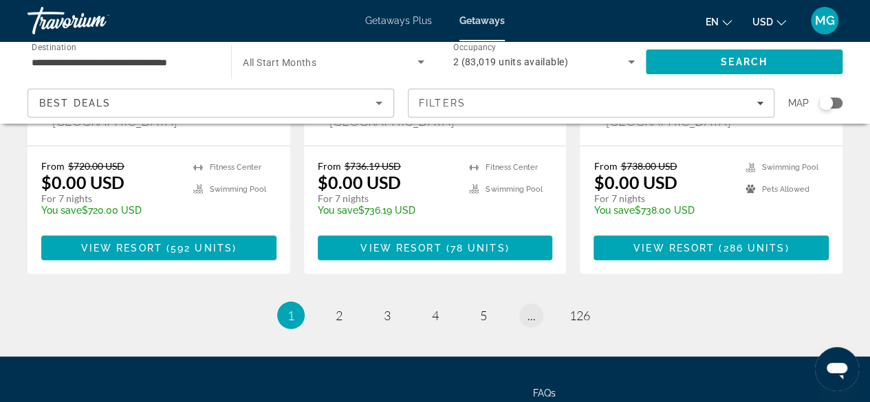
click at [525, 304] on link "page ..." at bounding box center [531, 316] width 24 height 24
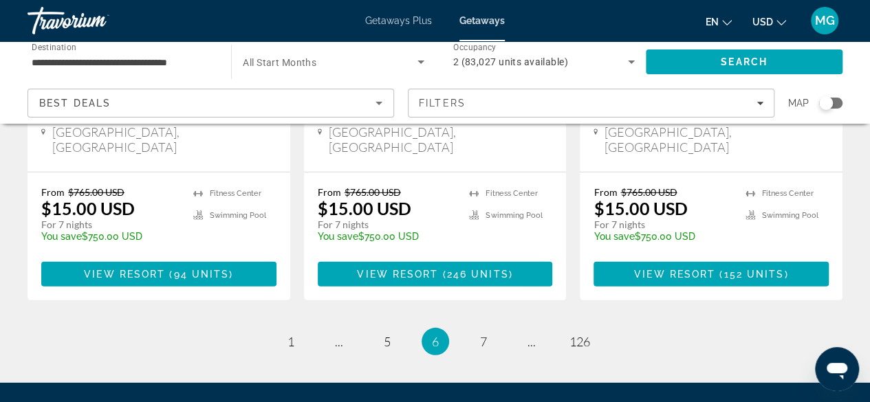
scroll to position [1918, 0]
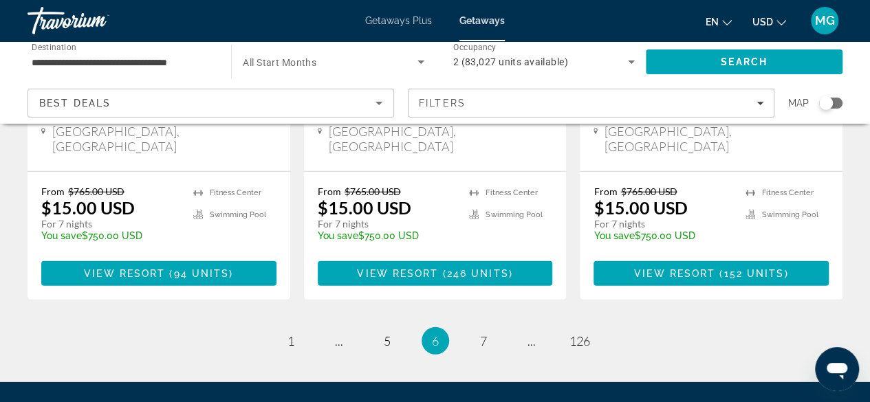
click at [528, 333] on span "..." at bounding box center [531, 340] width 8 height 15
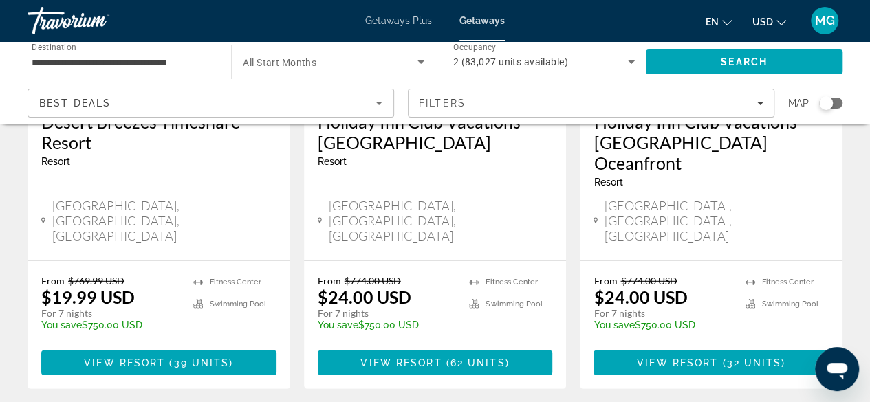
scroll to position [1835, 0]
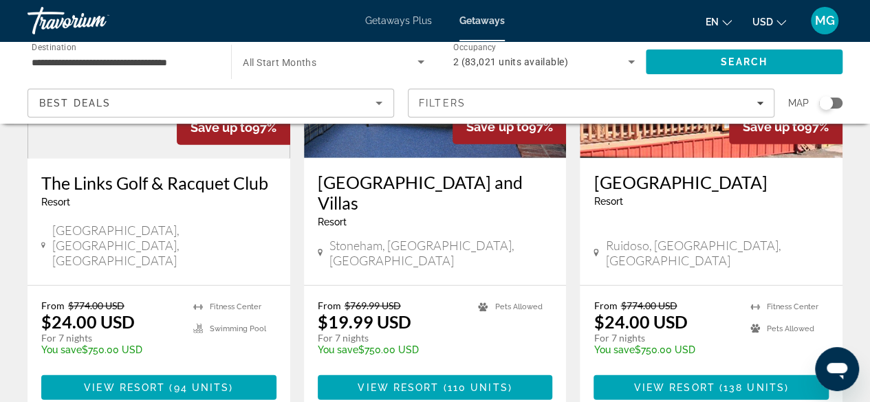
scroll to position [1789, 0]
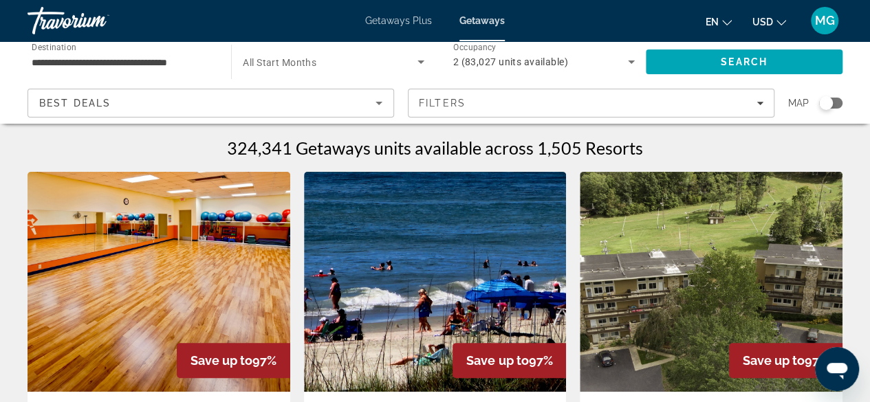
click at [748, 278] on img "Main content" at bounding box center [711, 282] width 263 height 220
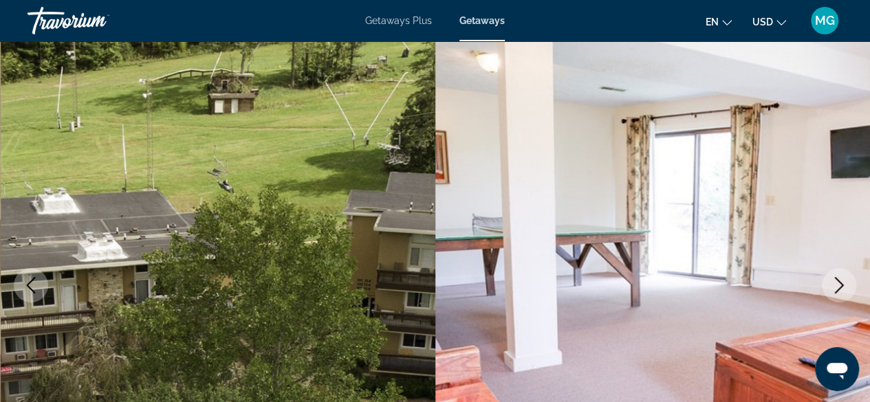
scroll to position [88, 0]
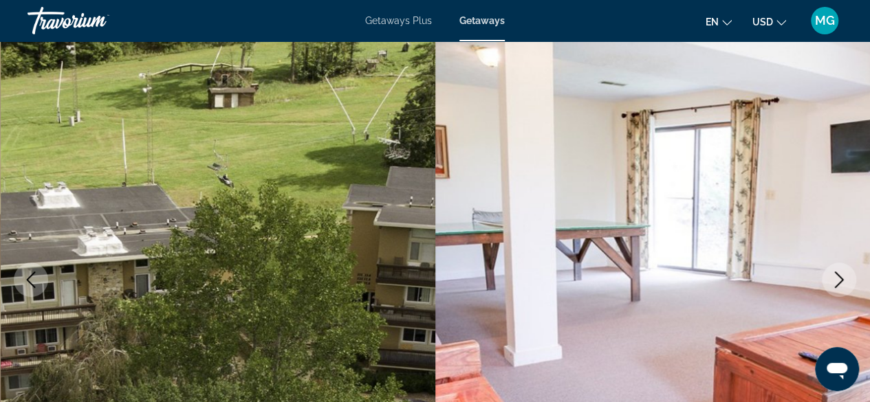
click at [843, 278] on icon "Next image" at bounding box center [839, 280] width 17 height 17
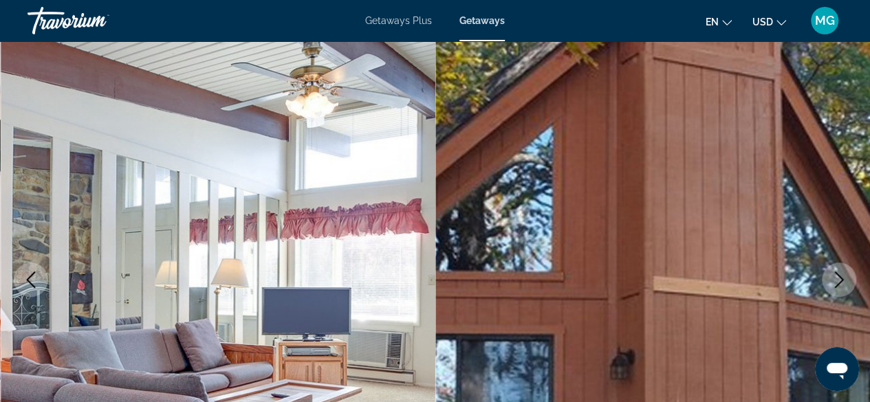
click at [31, 279] on icon "Previous image" at bounding box center [31, 280] width 17 height 17
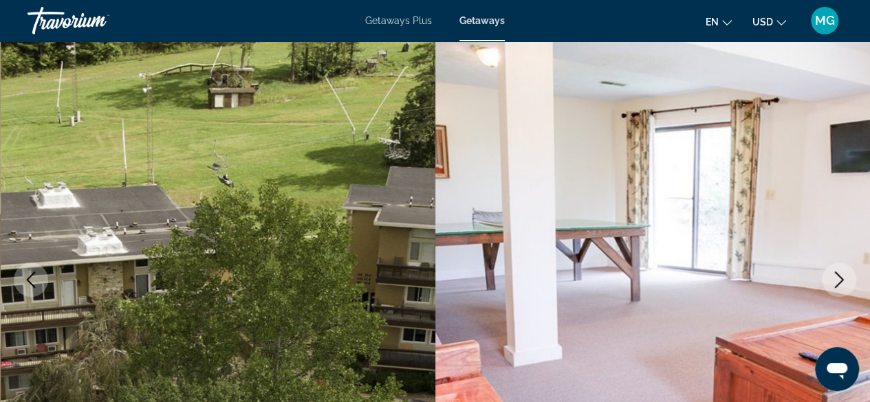
click at [841, 276] on icon "Next image" at bounding box center [839, 280] width 17 height 17
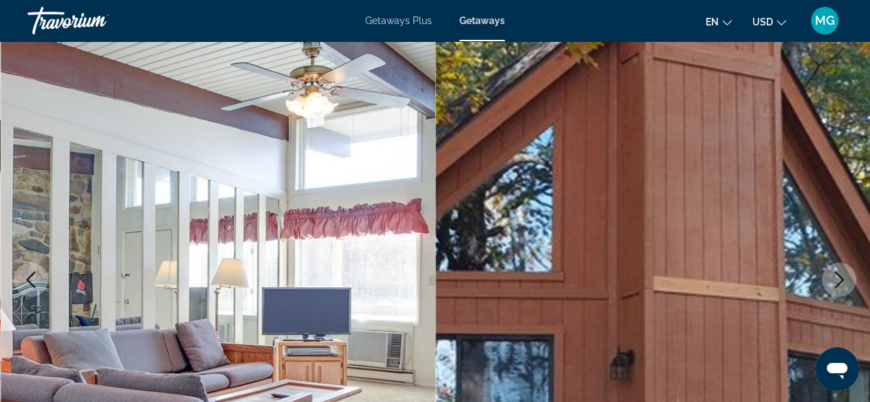
click at [843, 281] on icon "Next image" at bounding box center [839, 280] width 17 height 17
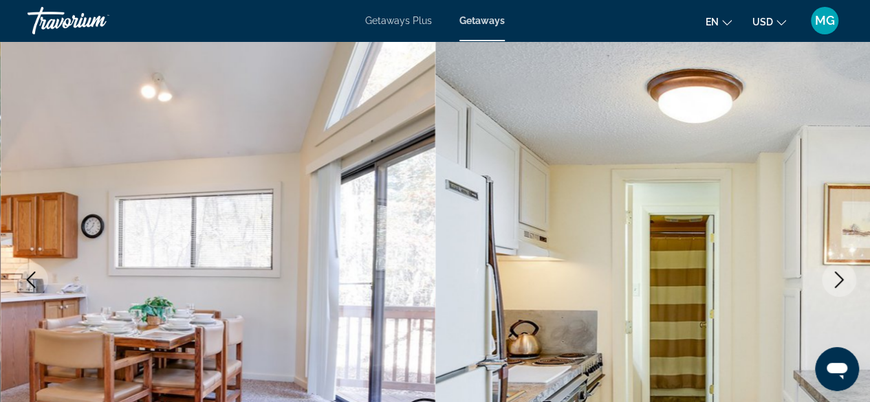
click at [835, 281] on icon "Next image" at bounding box center [839, 280] width 17 height 17
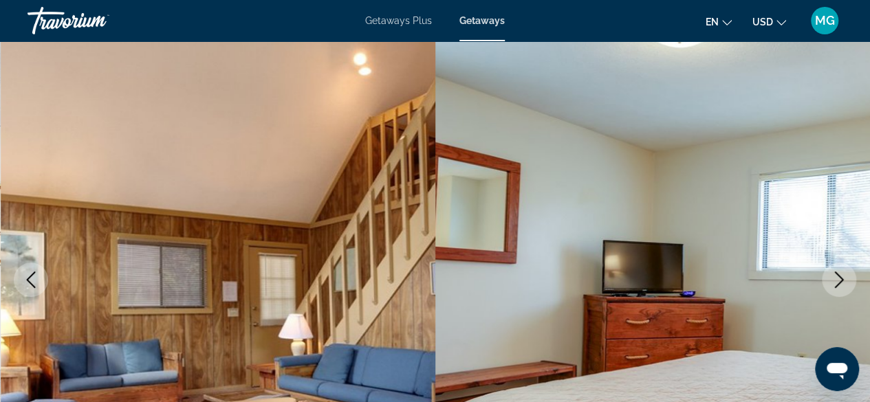
click at [855, 273] on img "Main content" at bounding box center [652, 279] width 435 height 653
click at [843, 281] on icon "Next image" at bounding box center [839, 280] width 17 height 17
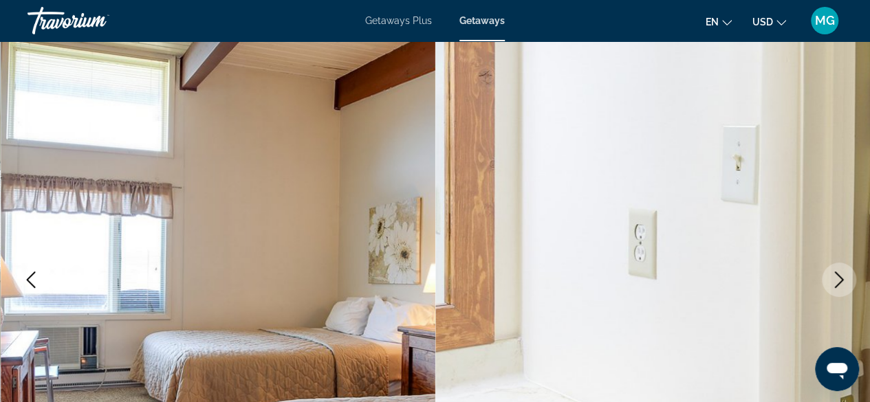
click at [849, 278] on button "Next image" at bounding box center [839, 280] width 34 height 34
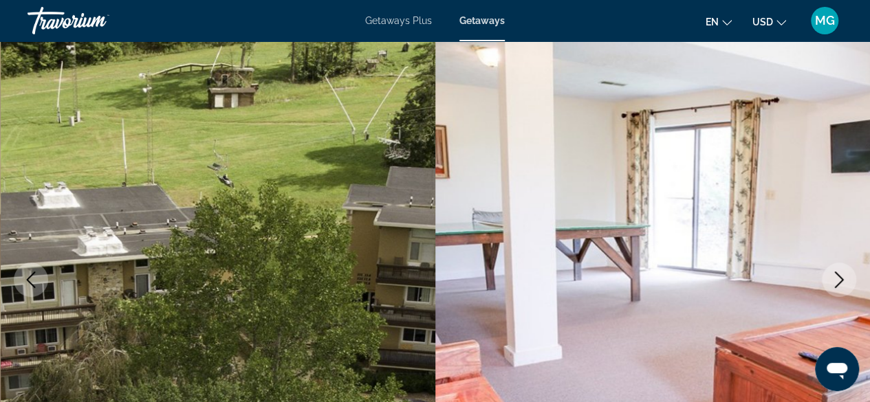
click at [856, 275] on img "Main content" at bounding box center [652, 279] width 435 height 653
click at [836, 277] on icon "Next image" at bounding box center [839, 280] width 17 height 17
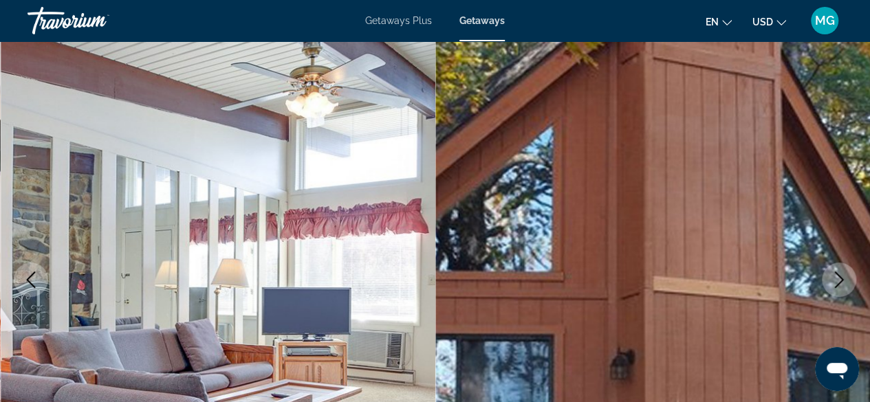
click at [840, 276] on icon "Next image" at bounding box center [839, 280] width 17 height 17
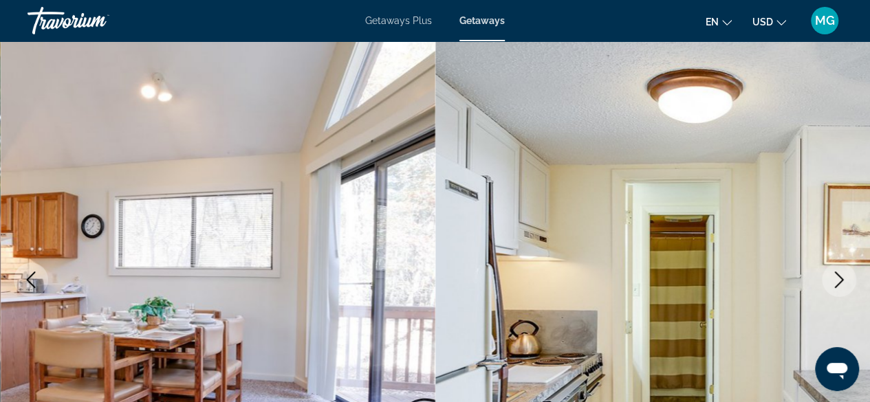
click at [837, 278] on icon "Next image" at bounding box center [839, 280] width 17 height 17
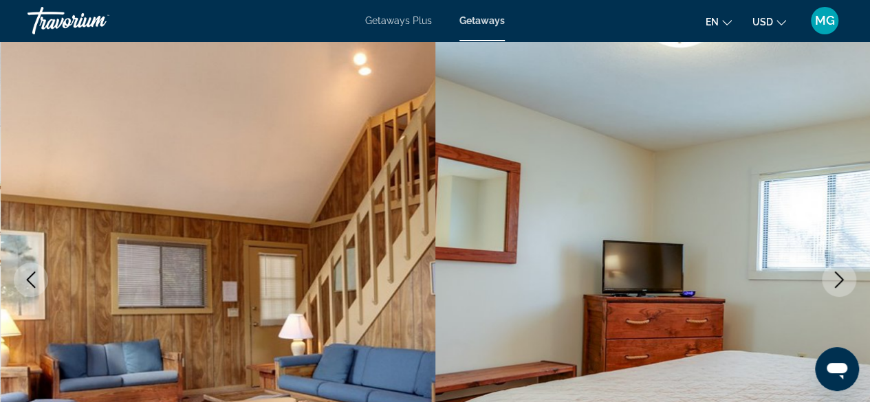
click at [841, 281] on icon "Next image" at bounding box center [839, 280] width 9 height 17
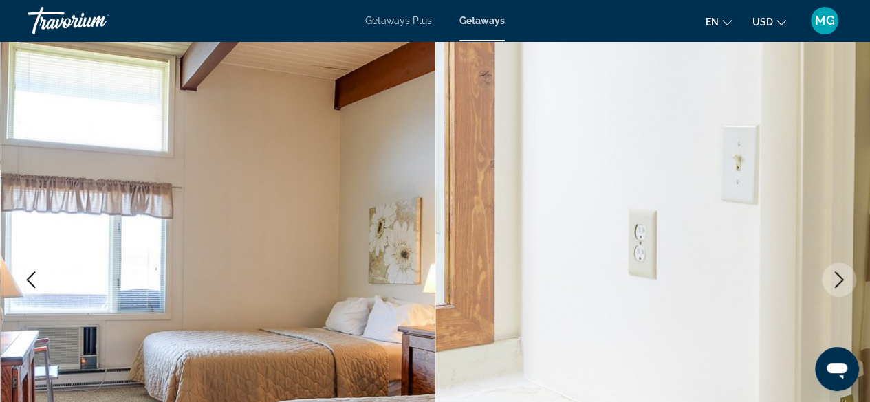
click at [844, 279] on icon "Next image" at bounding box center [839, 280] width 17 height 17
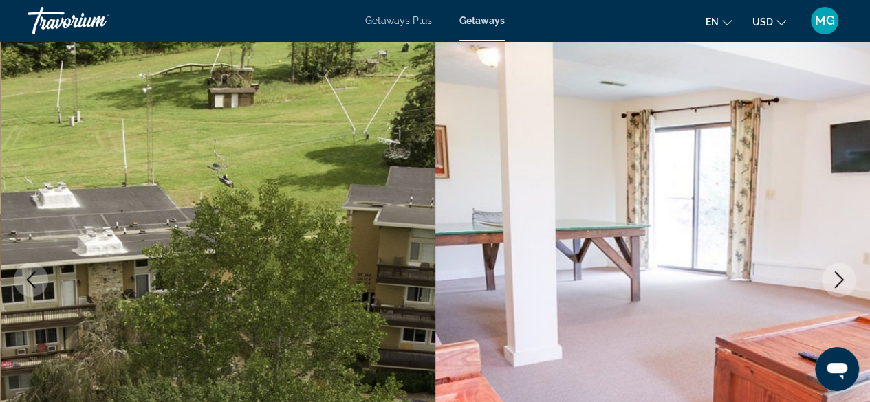
click at [846, 278] on icon "Next image" at bounding box center [839, 280] width 17 height 17
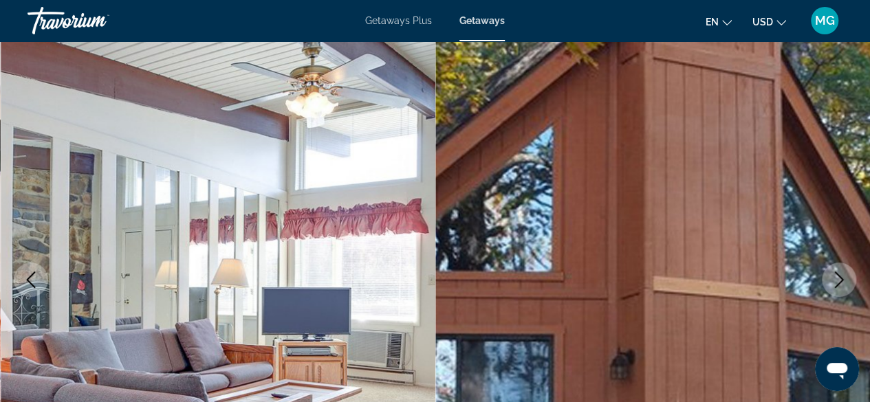
click at [844, 283] on icon "Next image" at bounding box center [839, 280] width 17 height 17
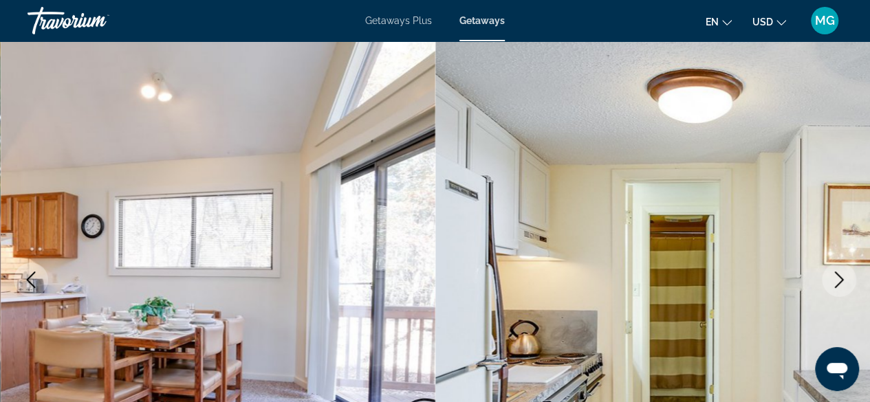
click at [852, 278] on button "Next image" at bounding box center [839, 280] width 34 height 34
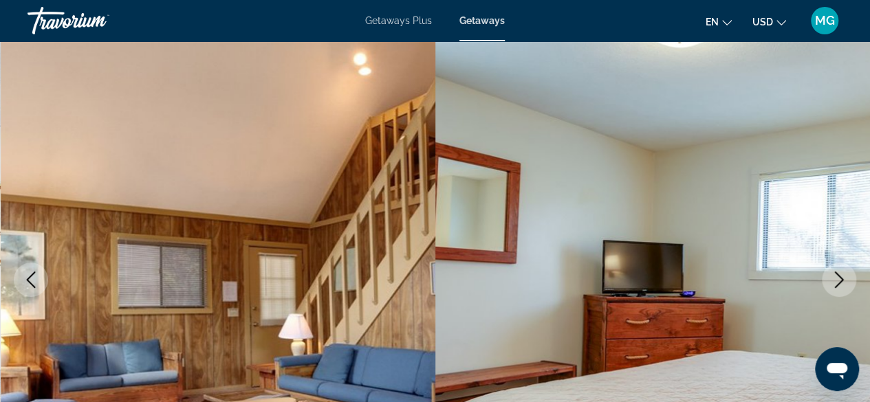
click at [866, 268] on img "Main content" at bounding box center [652, 279] width 435 height 653
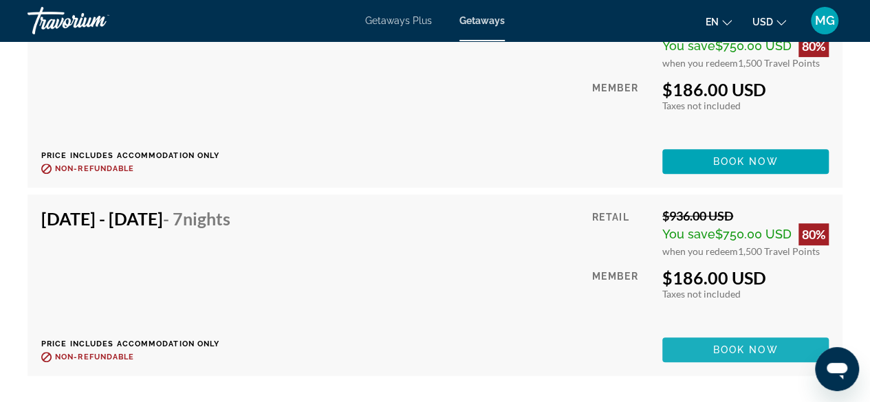
scroll to position [10608, 0]
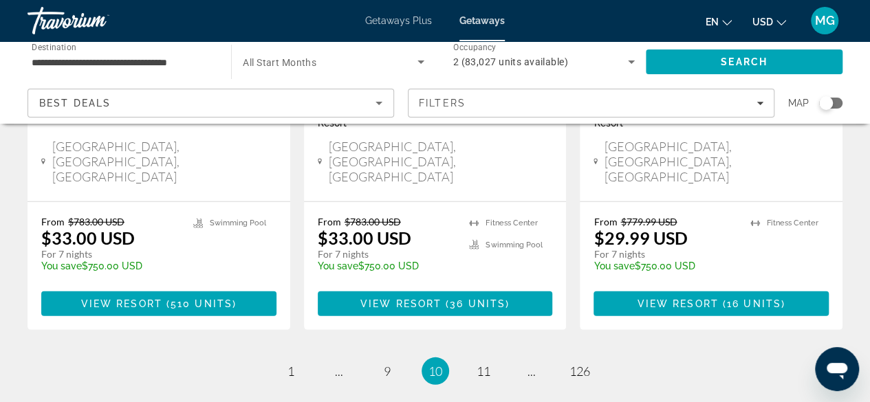
scroll to position [1890, 0]
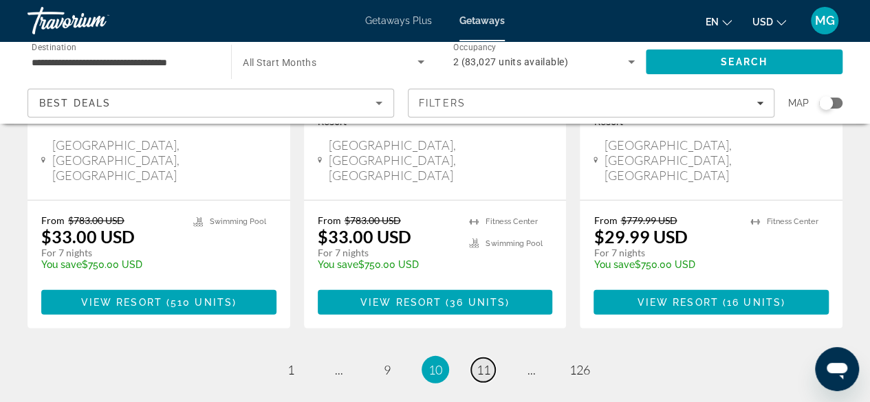
click at [479, 362] on span "11" at bounding box center [484, 369] width 14 height 15
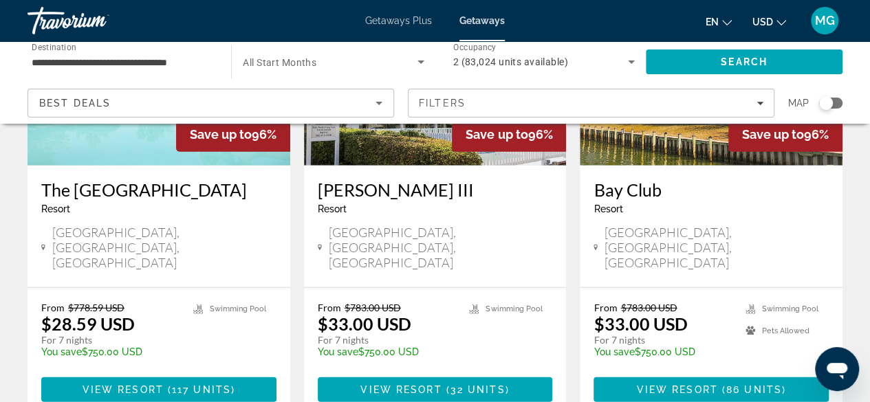
scroll to position [1821, 0]
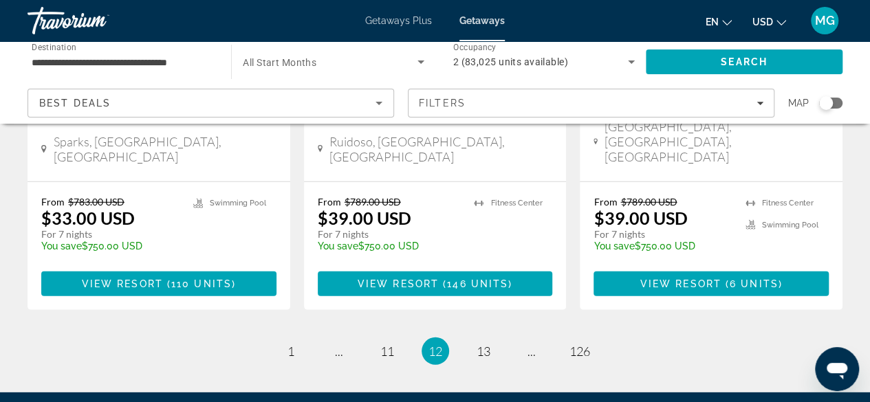
scroll to position [1870, 0]
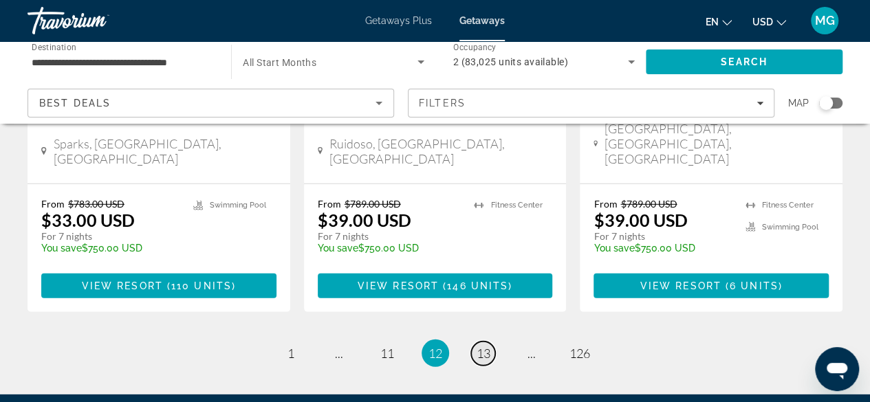
click at [484, 342] on link "page 13" at bounding box center [483, 354] width 24 height 24
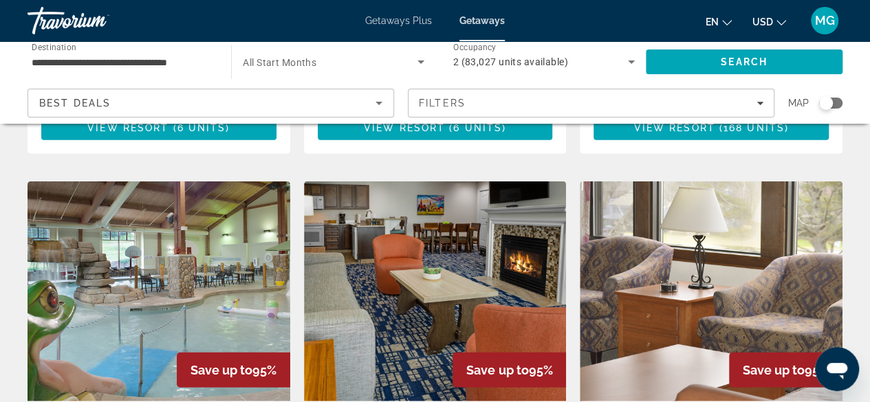
scroll to position [1509, 0]
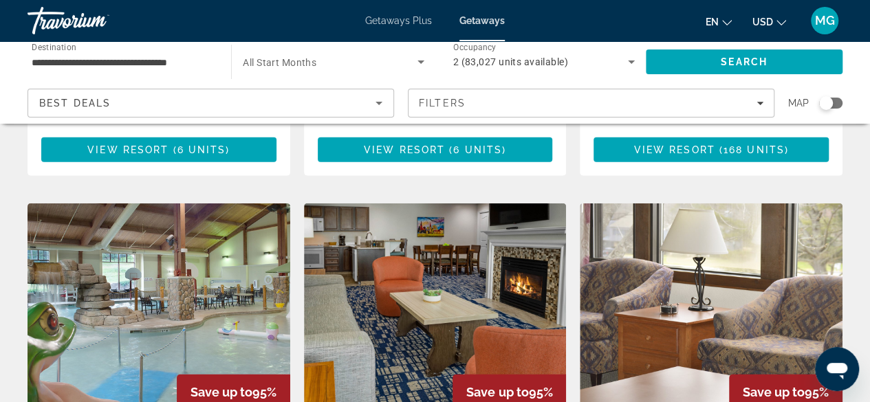
click at [790, 257] on img "Main content" at bounding box center [711, 314] width 263 height 220
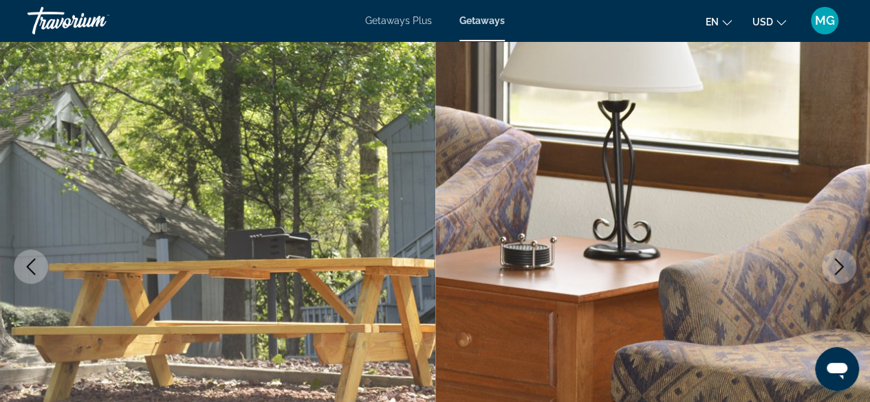
scroll to position [104, 0]
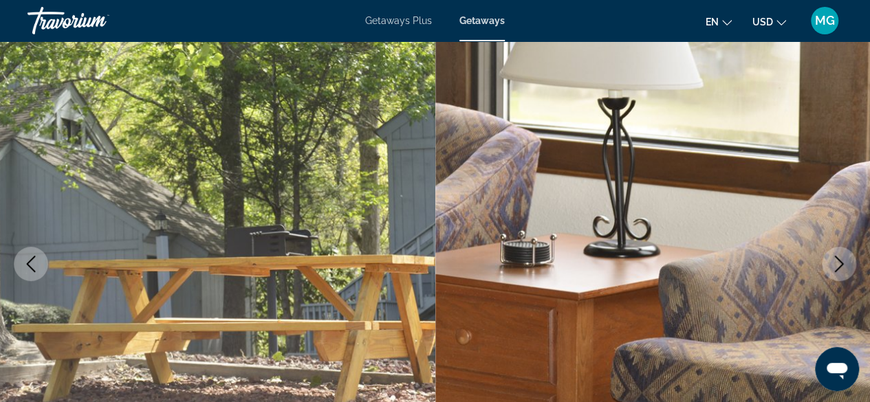
click at [840, 264] on icon "Next image" at bounding box center [839, 264] width 17 height 17
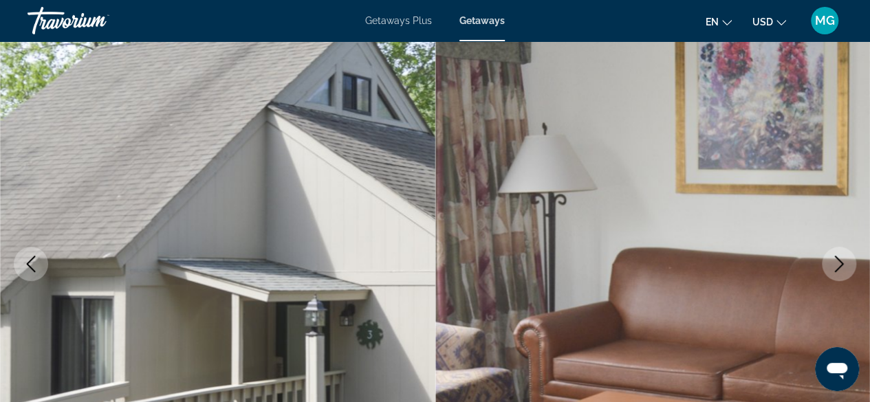
click at [836, 263] on icon "Next image" at bounding box center [839, 264] width 17 height 17
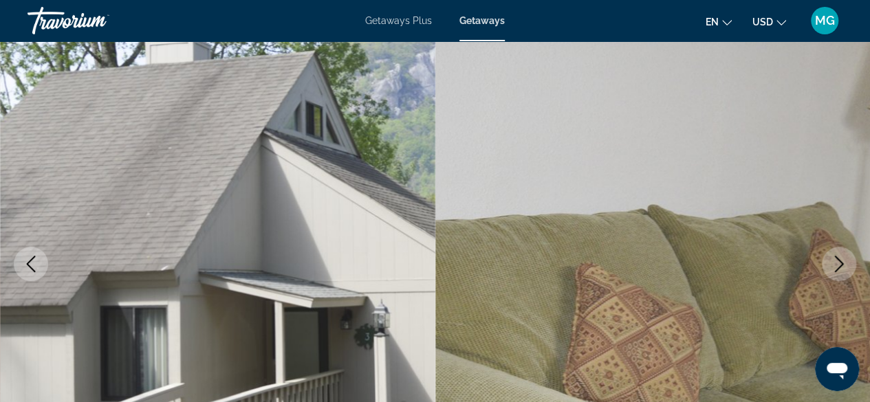
click at [838, 262] on icon "Next image" at bounding box center [839, 264] width 17 height 17
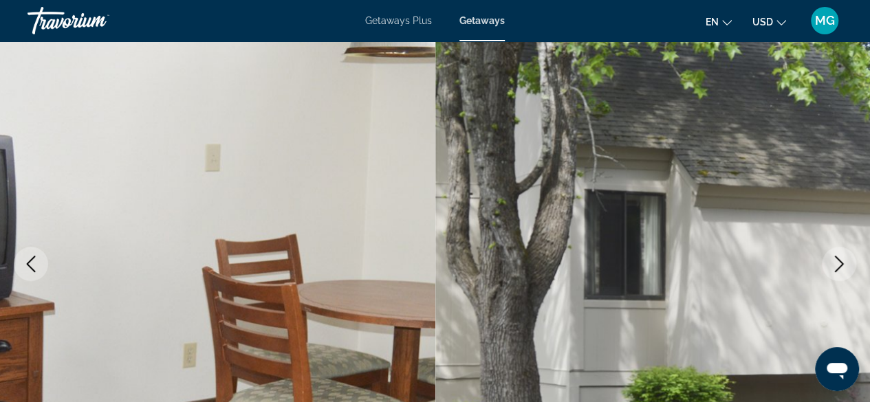
click at [836, 269] on icon "Next image" at bounding box center [839, 264] width 17 height 17
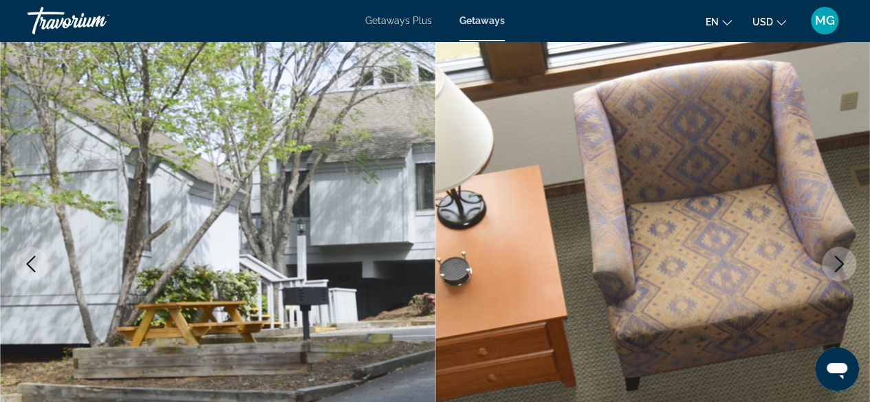
click at [840, 268] on icon "Next image" at bounding box center [839, 264] width 17 height 17
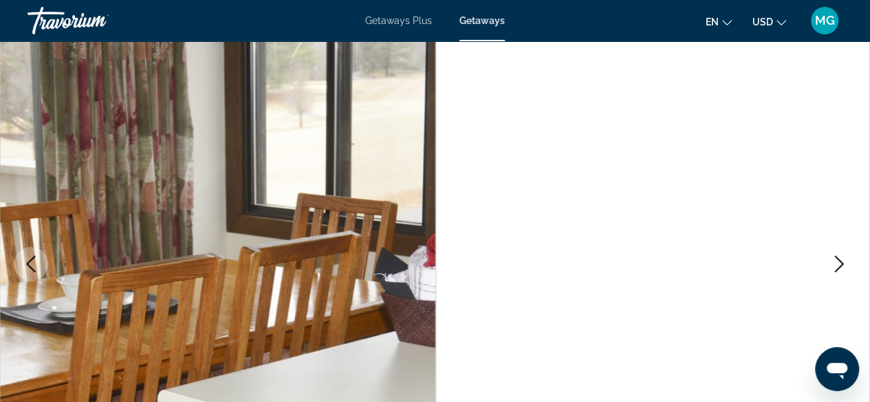
click at [840, 272] on icon "Next image" at bounding box center [839, 264] width 17 height 17
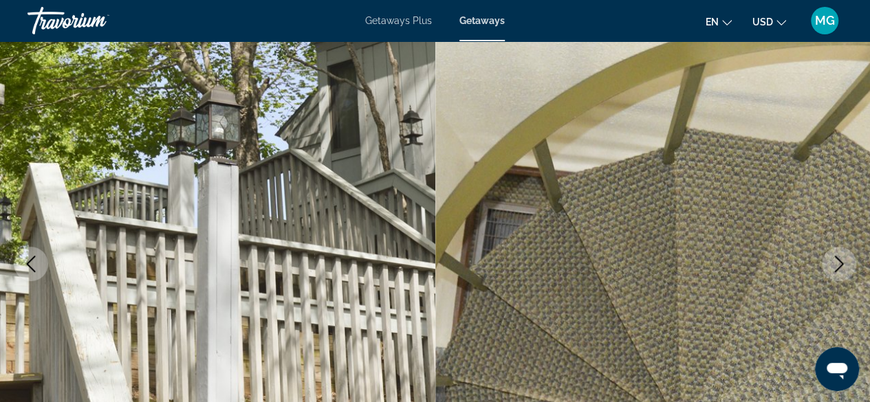
click at [846, 265] on icon "Next image" at bounding box center [839, 264] width 17 height 17
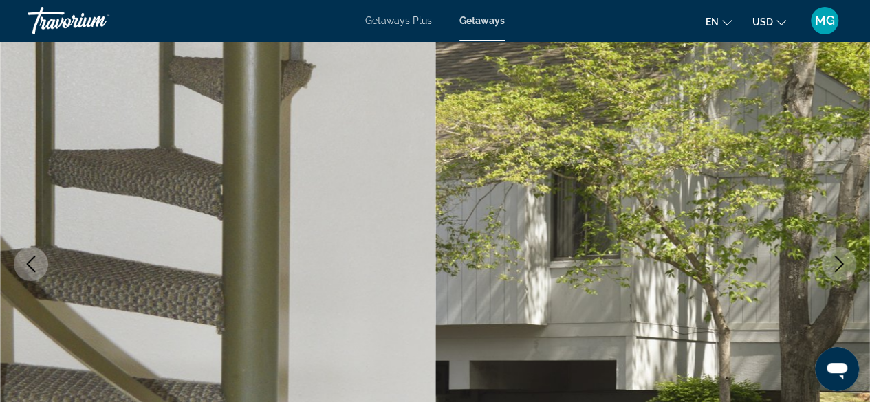
click at [842, 265] on icon "Next image" at bounding box center [839, 264] width 17 height 17
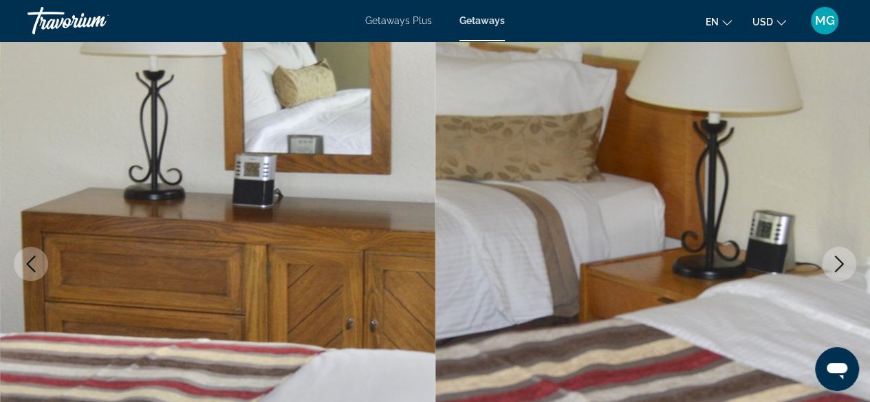
click at [842, 267] on icon "Next image" at bounding box center [839, 264] width 17 height 17
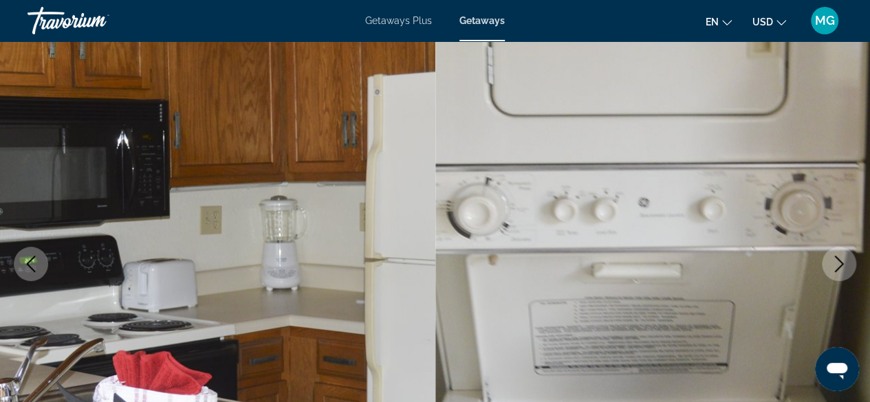
click at [839, 261] on icon "Next image" at bounding box center [839, 264] width 17 height 17
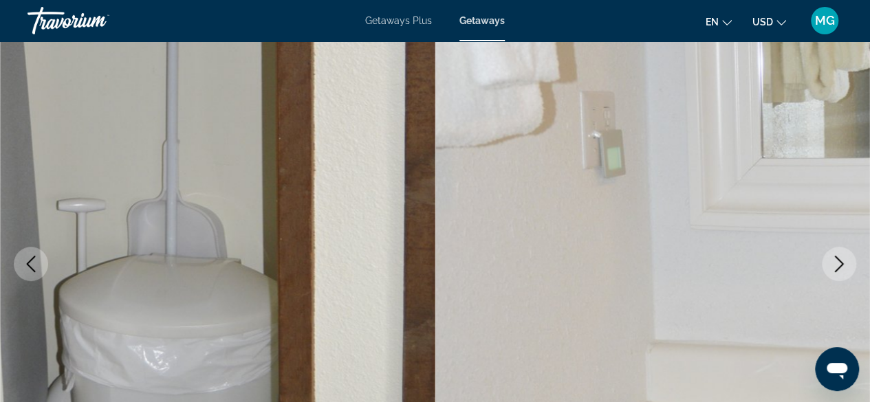
click at [846, 263] on icon "Next image" at bounding box center [839, 264] width 17 height 17
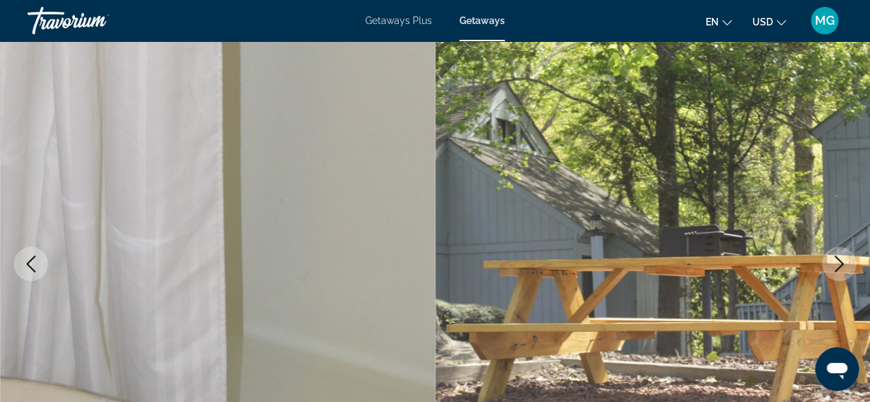
click at [844, 267] on icon "Next image" at bounding box center [839, 264] width 17 height 17
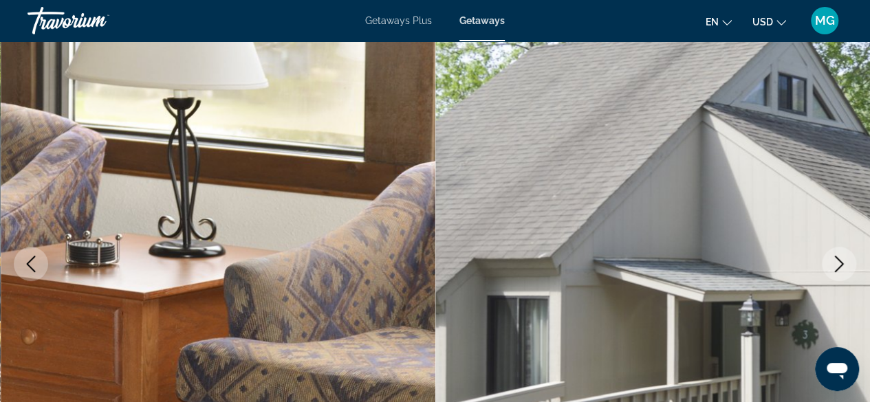
click at [848, 259] on button "Next image" at bounding box center [839, 264] width 34 height 34
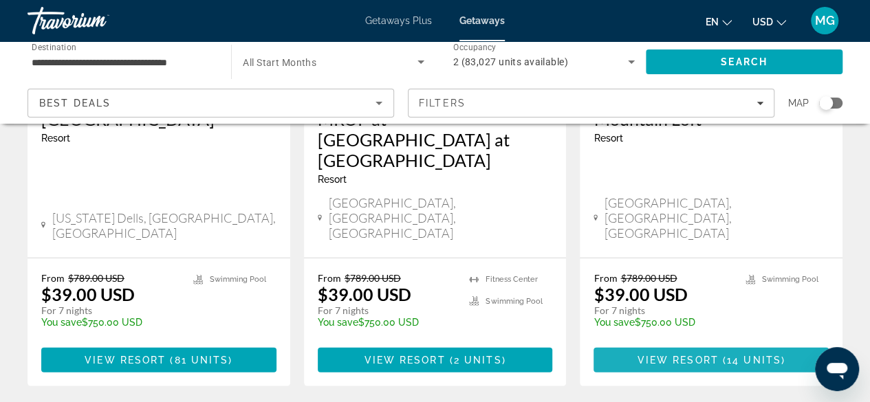
scroll to position [1945, 0]
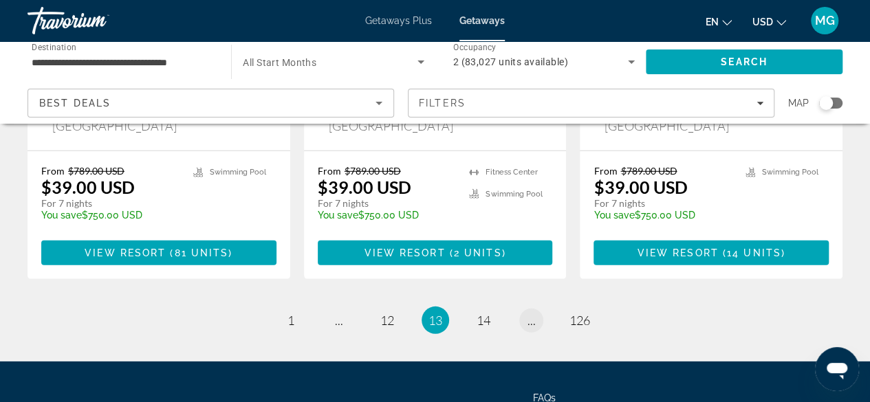
click at [531, 313] on span "..." at bounding box center [531, 320] width 8 height 15
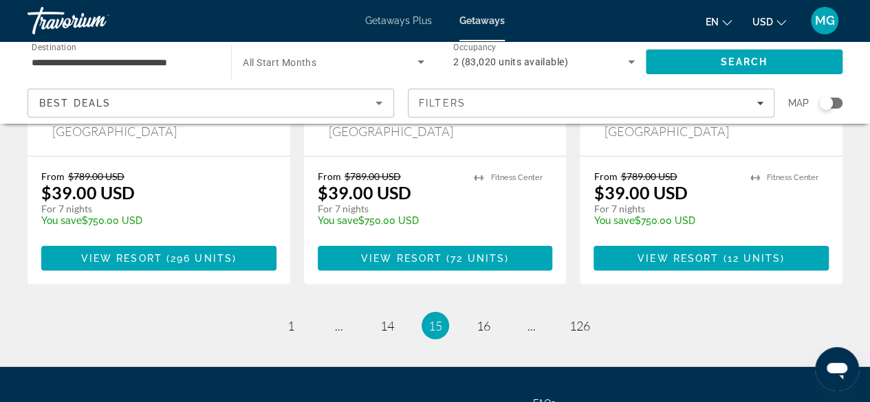
scroll to position [1924, 0]
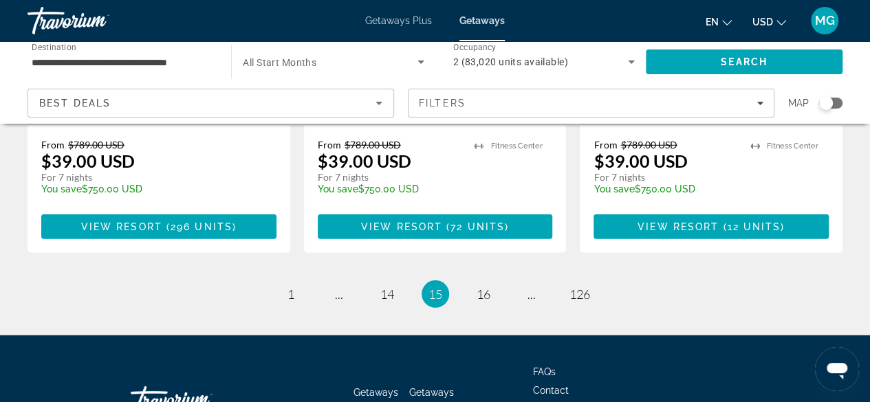
click at [765, 336] on div "Getaways Getaways Plus FAQs Contact Privacy Policy Terms & Conditions" at bounding box center [435, 400] width 815 height 129
click at [528, 287] on span "..." at bounding box center [531, 294] width 8 height 15
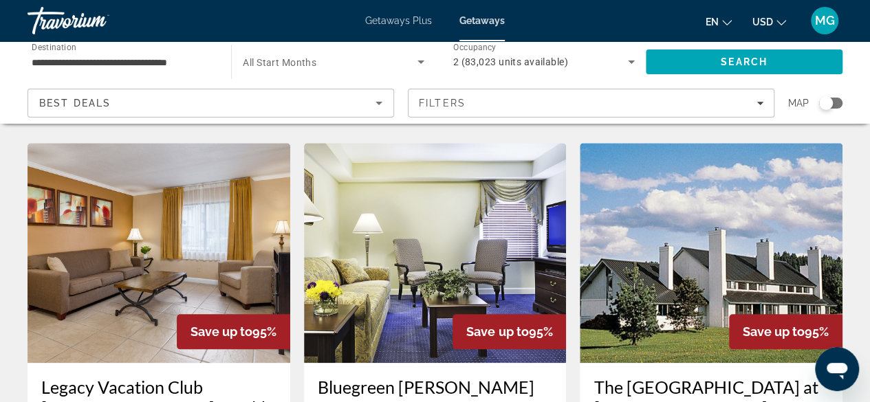
scroll to position [546, 0]
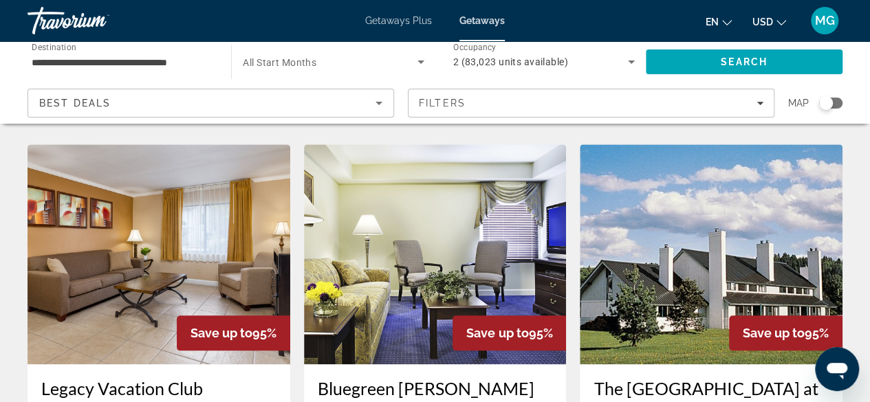
click at [54, 378] on h3 "Legacy Vacation Club [GEOGRAPHIC_DATA] World II" at bounding box center [158, 409] width 235 height 62
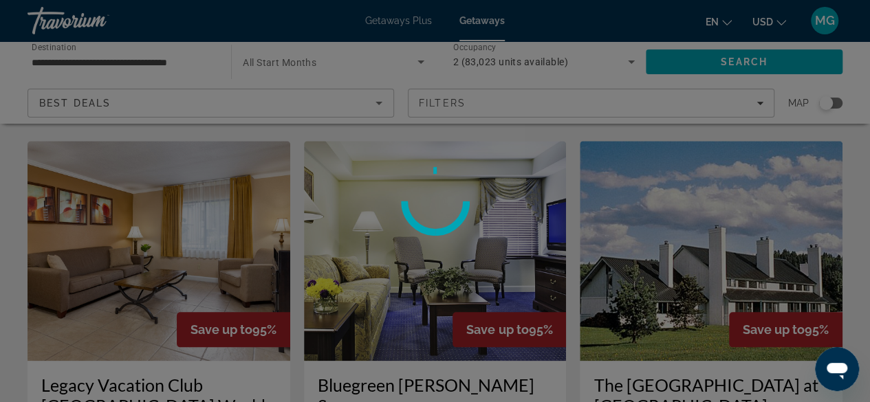
scroll to position [551, 0]
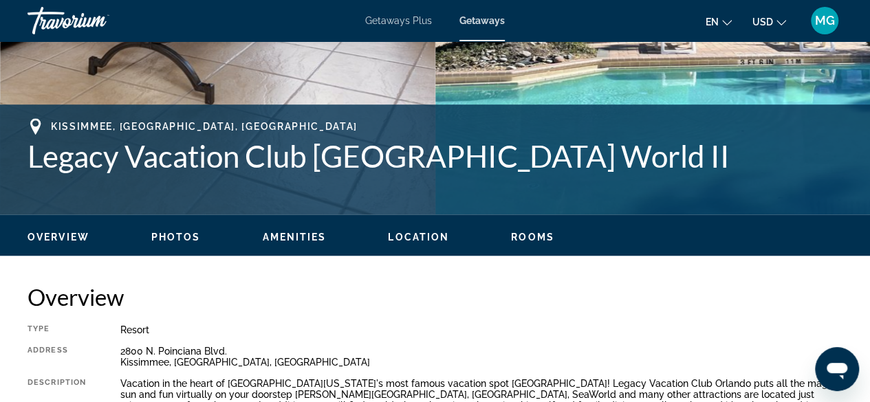
scroll to position [443, 0]
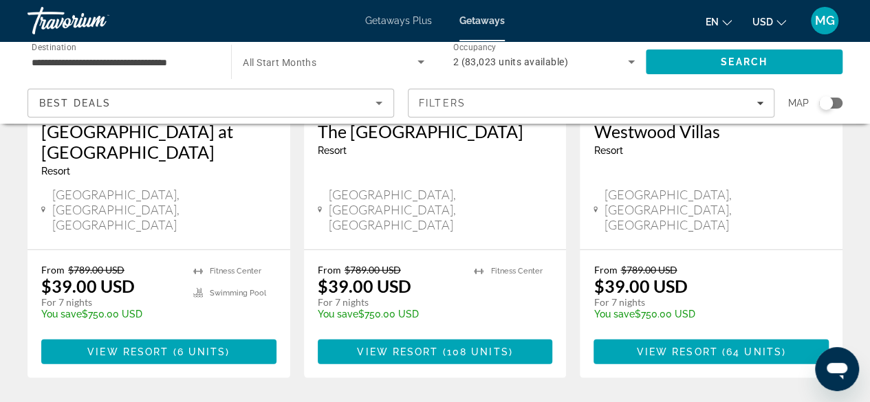
scroll to position [1858, 0]
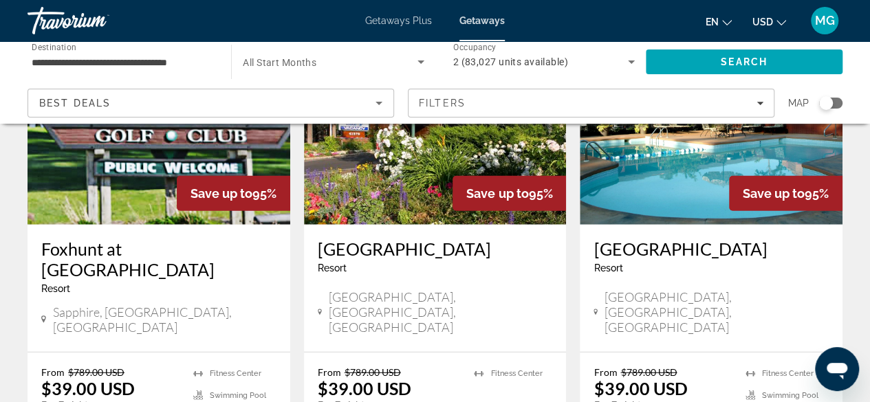
scroll to position [1703, 0]
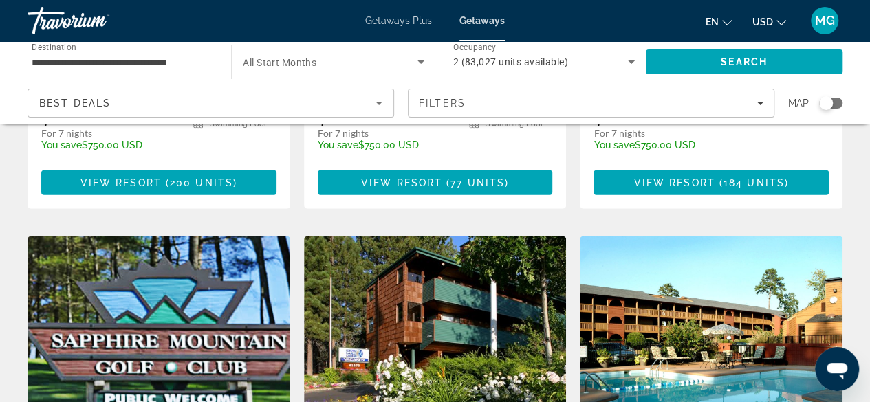
scroll to position [1463, 0]
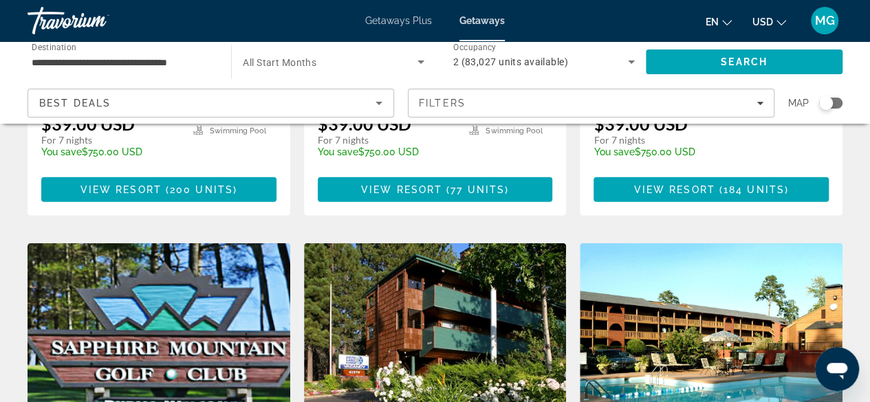
click at [124, 284] on img "Main content" at bounding box center [159, 353] width 263 height 220
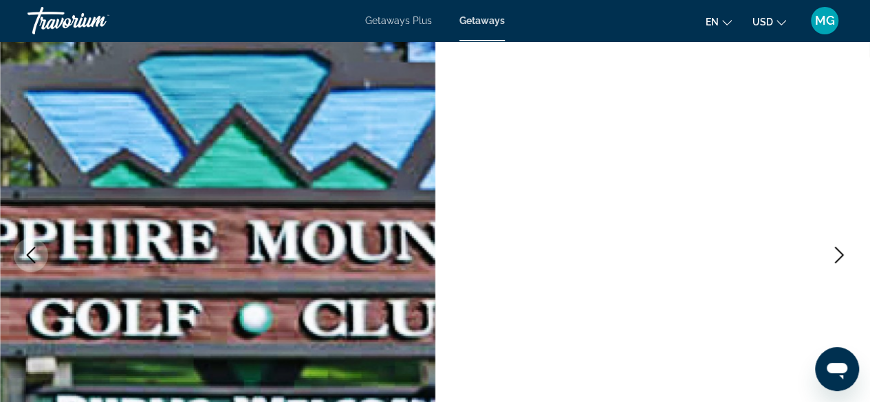
scroll to position [118, 0]
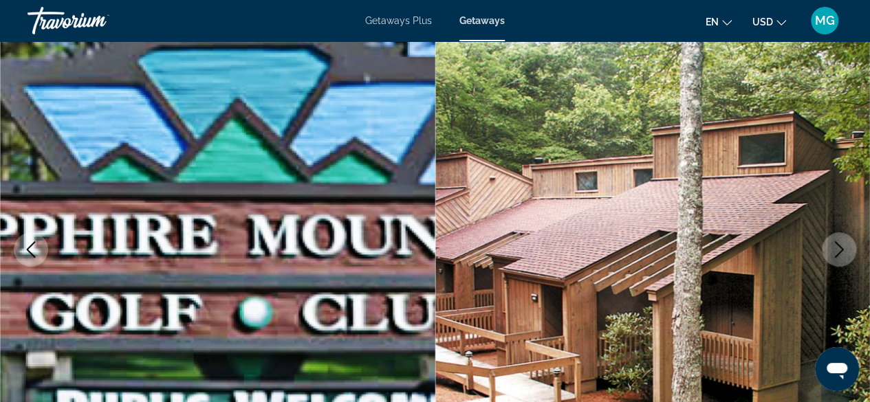
click at [850, 244] on button "Next image" at bounding box center [839, 249] width 34 height 34
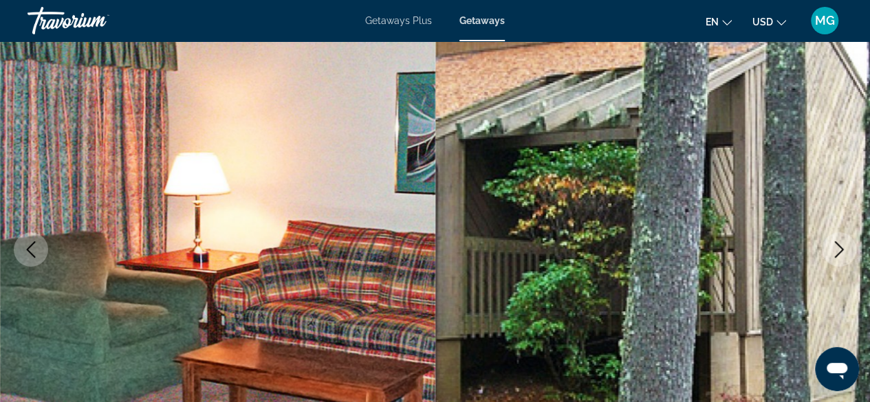
click at [840, 246] on icon "Next image" at bounding box center [839, 249] width 9 height 17
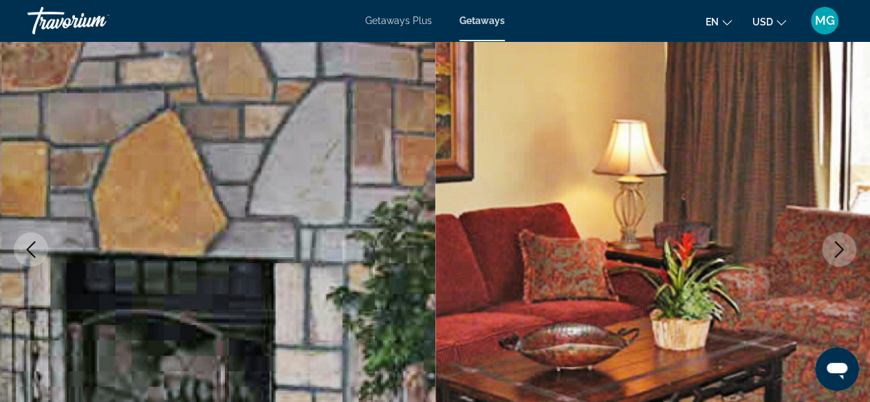
click at [840, 249] on icon "Next image" at bounding box center [839, 249] width 17 height 17
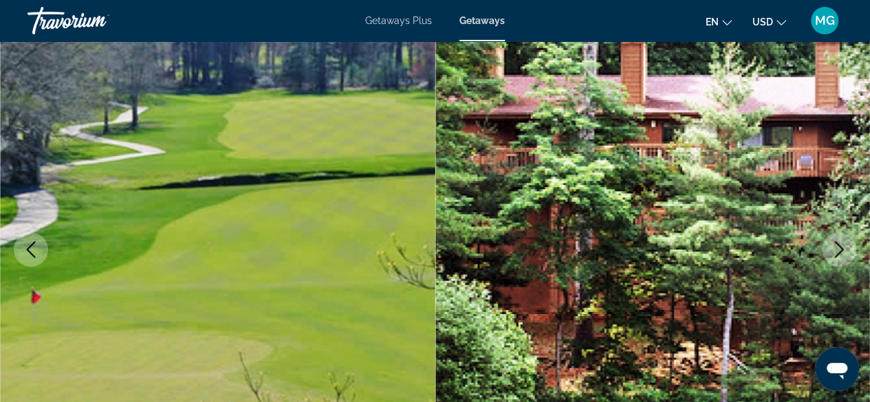
click at [834, 250] on icon "Next image" at bounding box center [839, 249] width 17 height 17
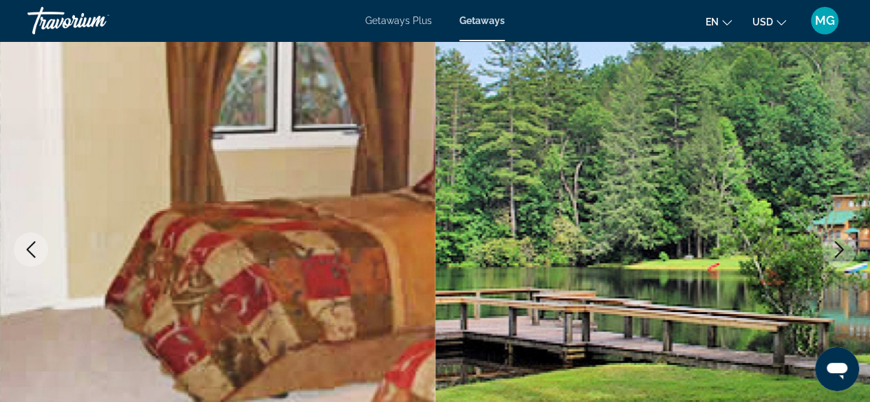
click at [831, 250] on icon "Next image" at bounding box center [839, 249] width 17 height 17
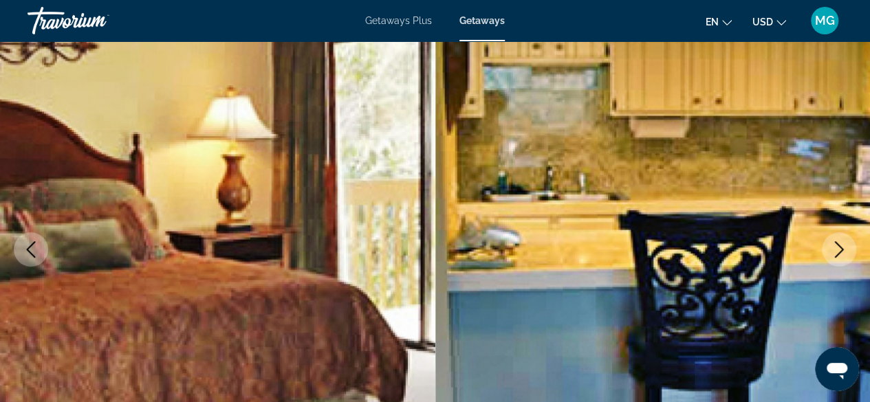
click at [839, 245] on icon "Next image" at bounding box center [839, 249] width 9 height 17
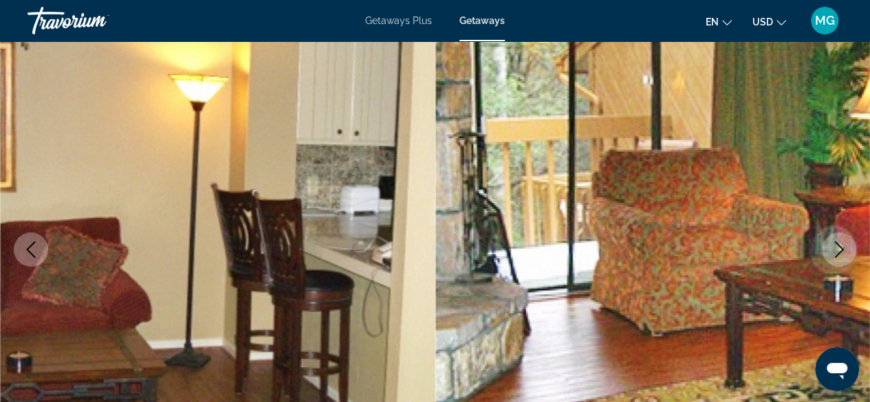
click at [842, 248] on icon "Next image" at bounding box center [839, 249] width 17 height 17
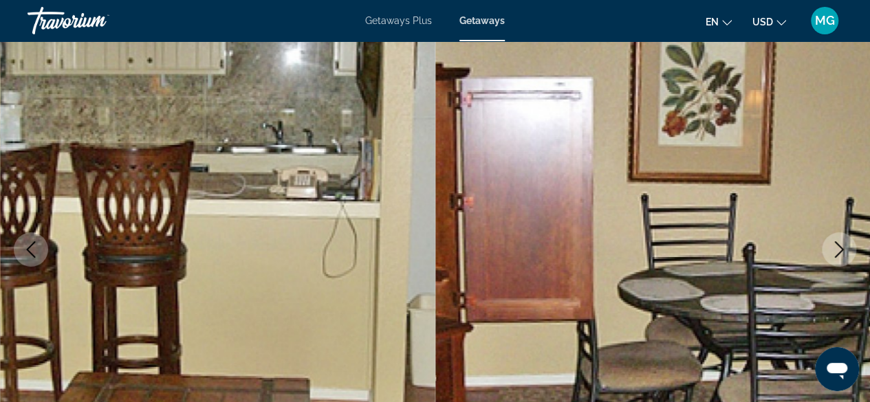
click at [843, 252] on icon "Next image" at bounding box center [839, 249] width 17 height 17
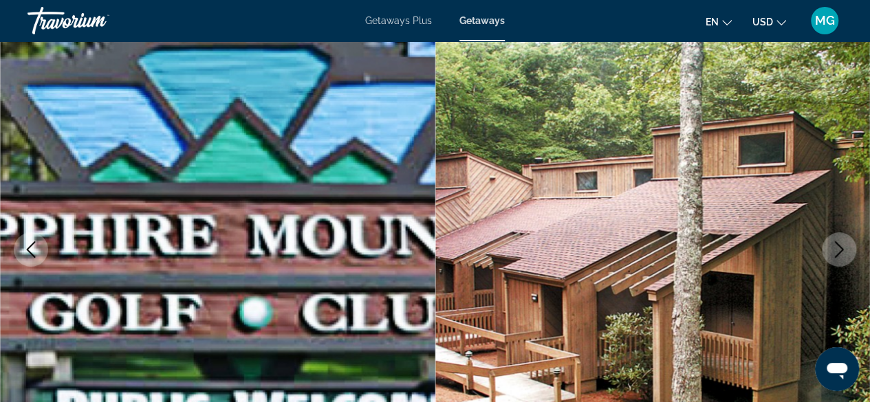
click at [842, 254] on icon "Next image" at bounding box center [839, 249] width 17 height 17
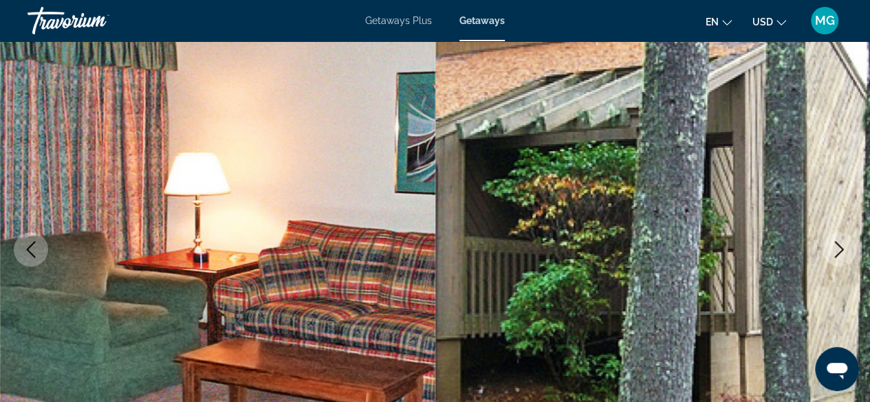
click at [836, 251] on icon "Next image" at bounding box center [839, 249] width 17 height 17
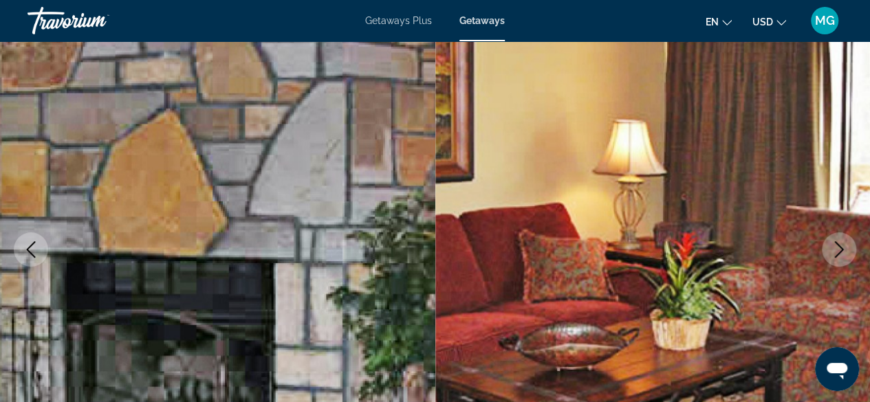
click at [847, 252] on button "Next image" at bounding box center [839, 249] width 34 height 34
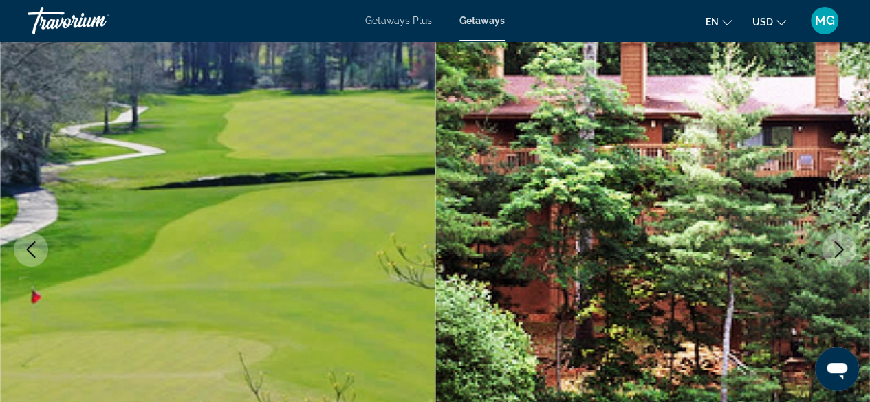
click at [842, 256] on icon "Next image" at bounding box center [839, 249] width 17 height 17
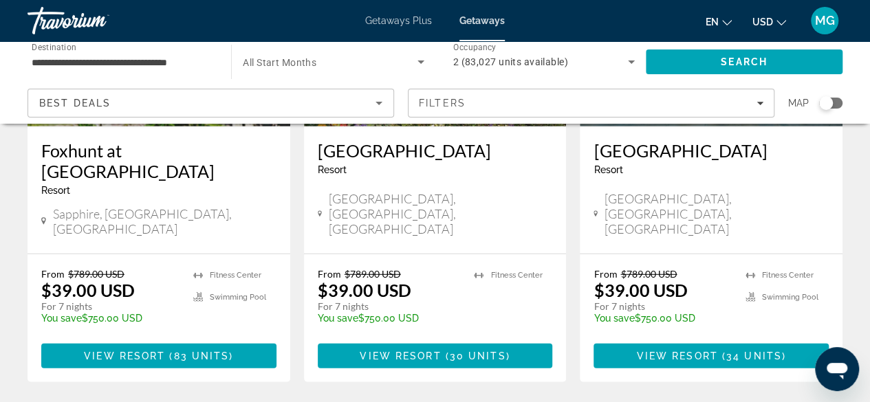
scroll to position [1801, 0]
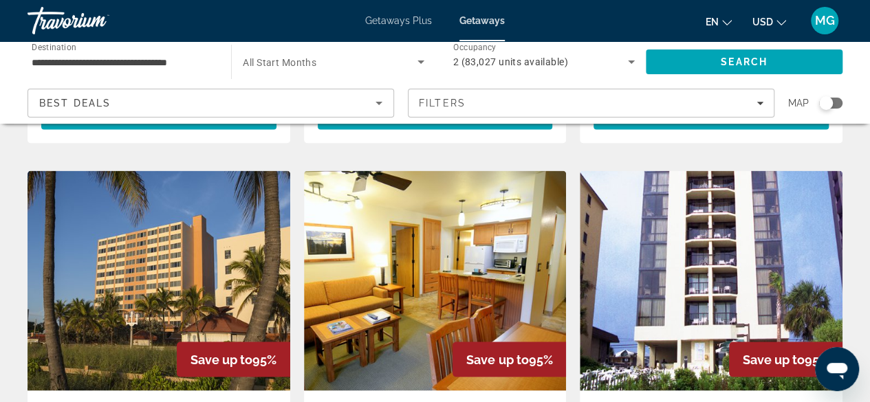
scroll to position [1021, 0]
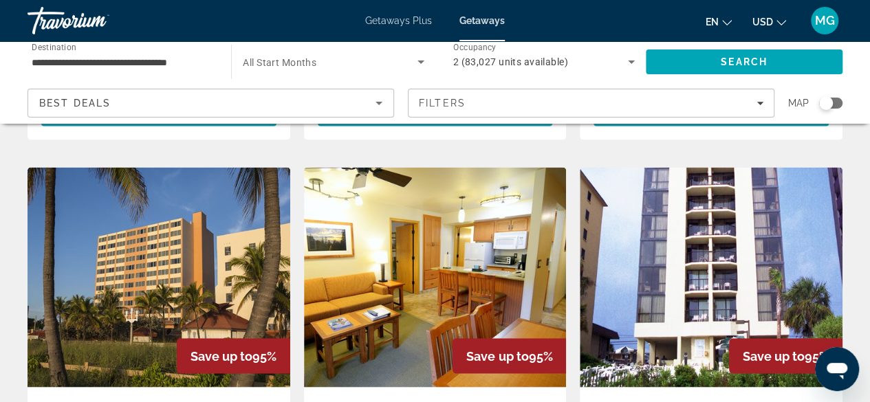
click at [791, 273] on img "Main content" at bounding box center [711, 277] width 263 height 220
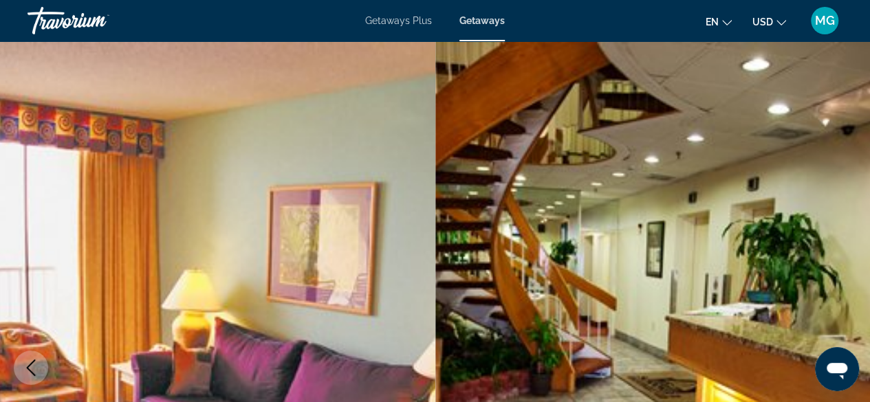
click at [769, 291] on img "Main content" at bounding box center [652, 367] width 435 height 653
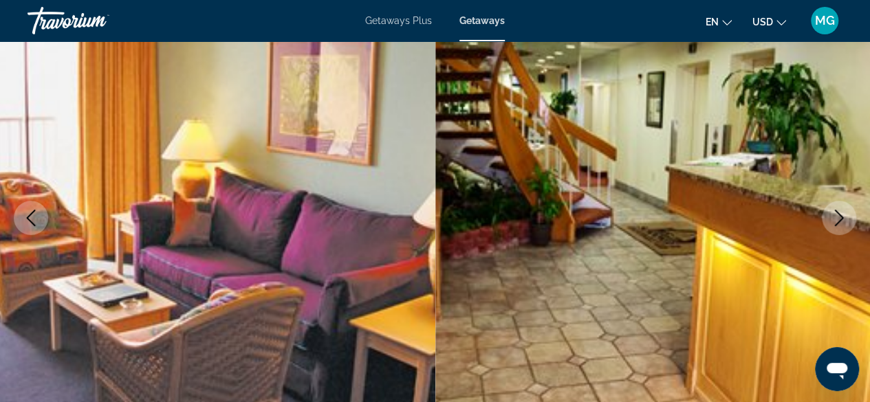
scroll to position [151, 0]
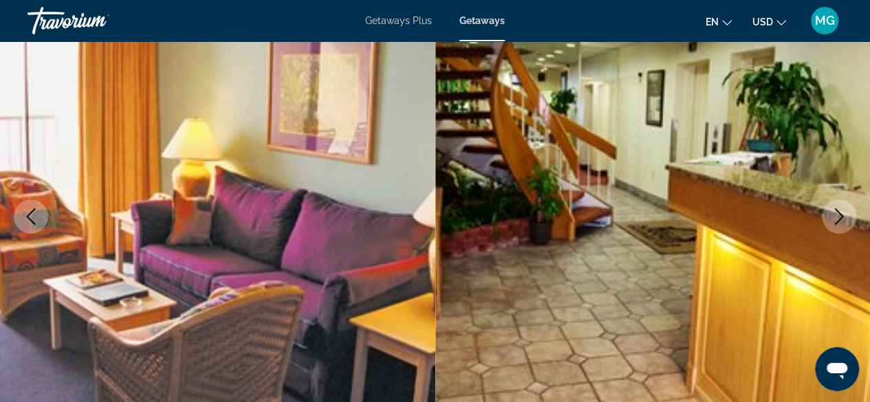
click at [840, 221] on icon "Next image" at bounding box center [839, 216] width 17 height 17
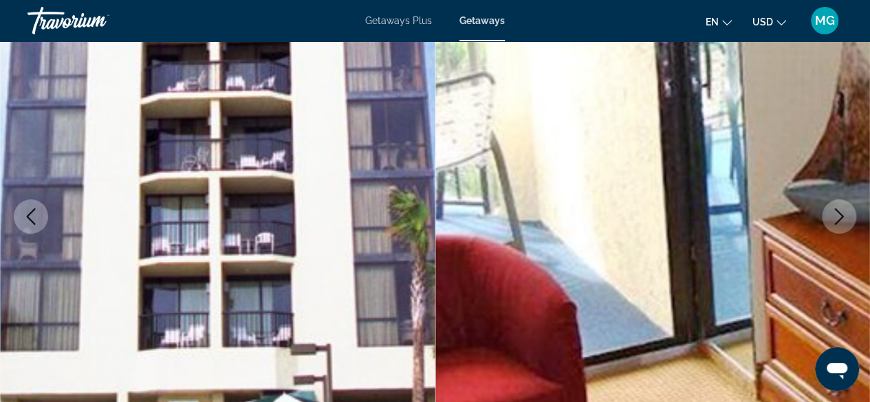
click at [840, 221] on icon "Next image" at bounding box center [839, 216] width 17 height 17
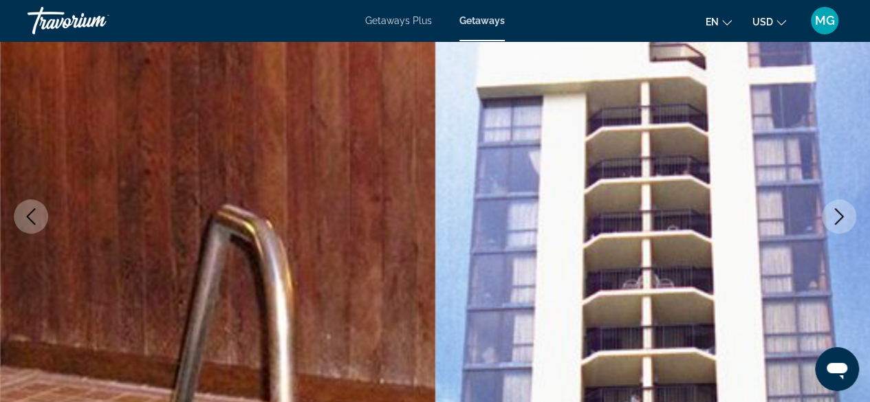
click at [840, 221] on icon "Next image" at bounding box center [839, 216] width 17 height 17
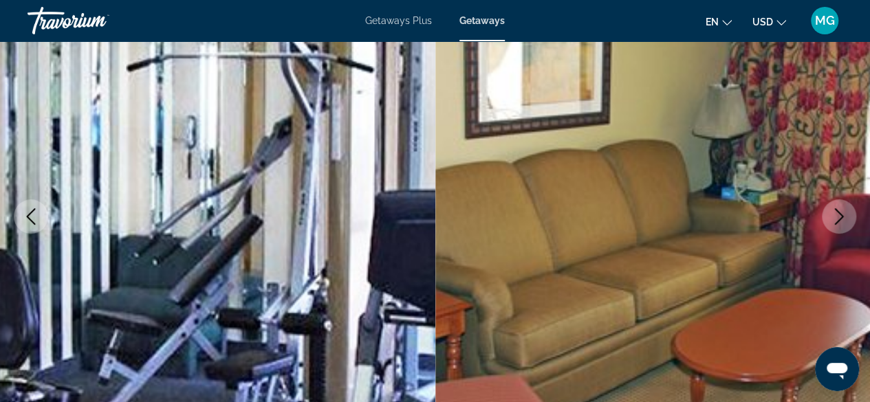
click at [840, 221] on icon "Next image" at bounding box center [839, 216] width 17 height 17
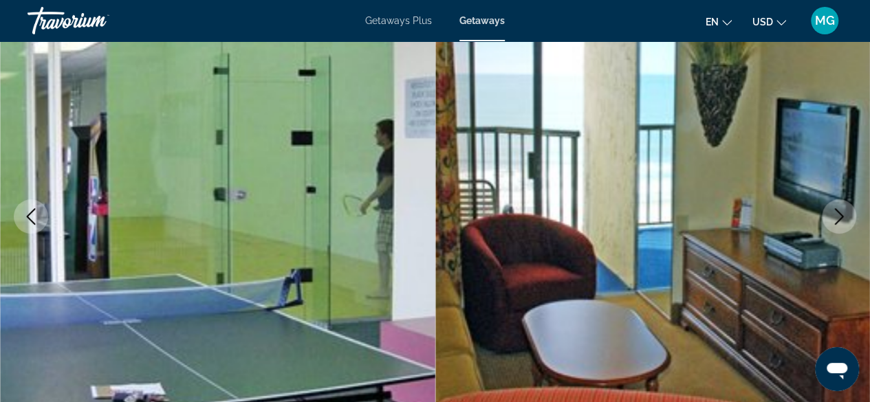
click at [840, 221] on icon "Next image" at bounding box center [839, 216] width 17 height 17
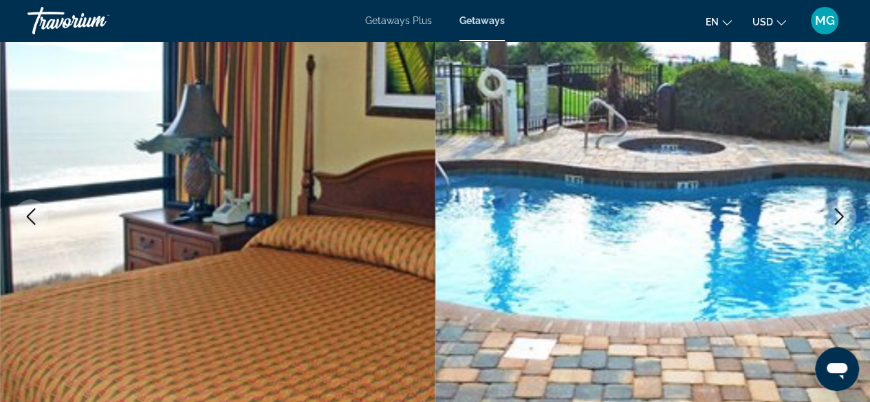
click at [840, 221] on icon "Next image" at bounding box center [839, 216] width 17 height 17
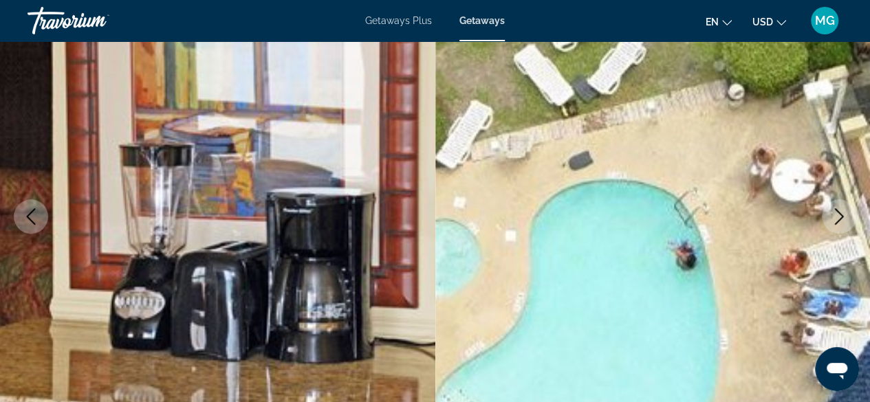
click at [840, 221] on icon "Next image" at bounding box center [839, 216] width 17 height 17
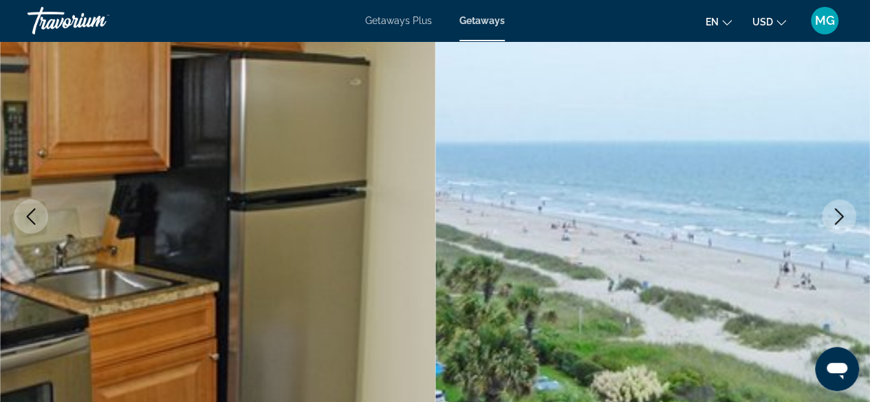
click at [837, 210] on icon "Next image" at bounding box center [839, 216] width 17 height 17
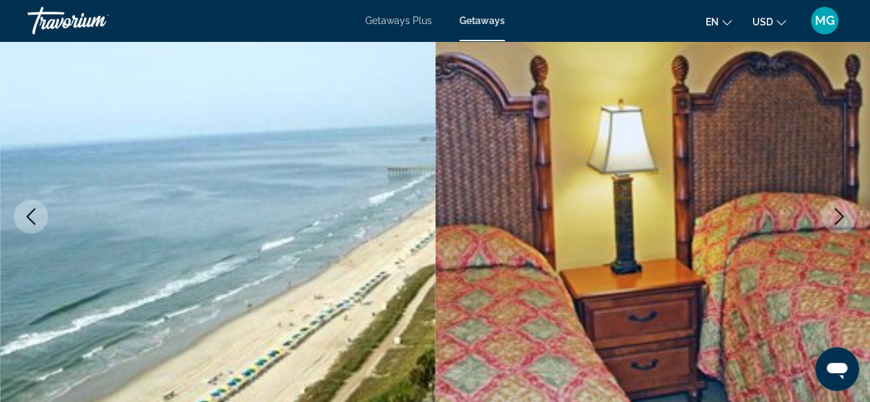
click at [844, 213] on icon "Next image" at bounding box center [839, 216] width 17 height 17
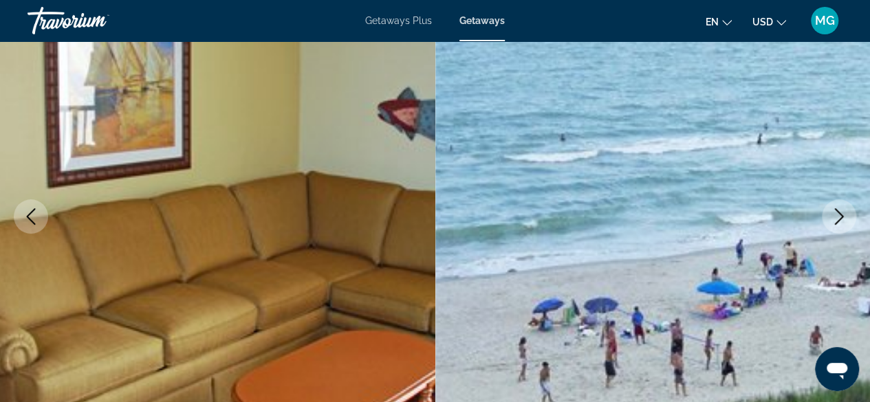
click at [840, 208] on icon "Next image" at bounding box center [839, 216] width 17 height 17
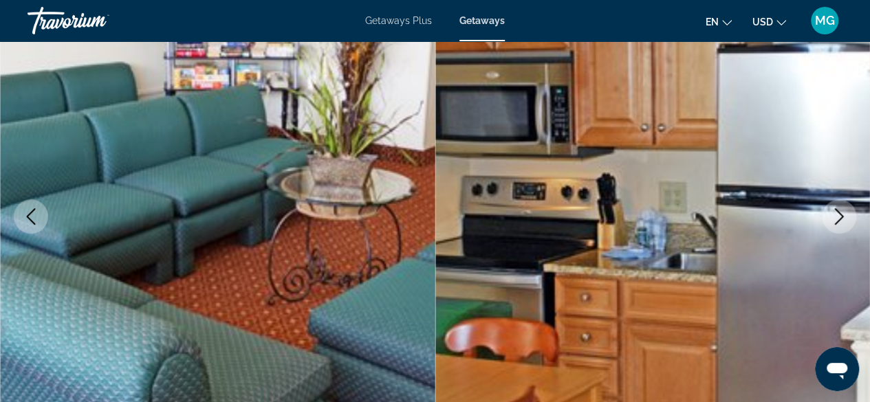
click at [832, 221] on icon "Next image" at bounding box center [839, 216] width 17 height 17
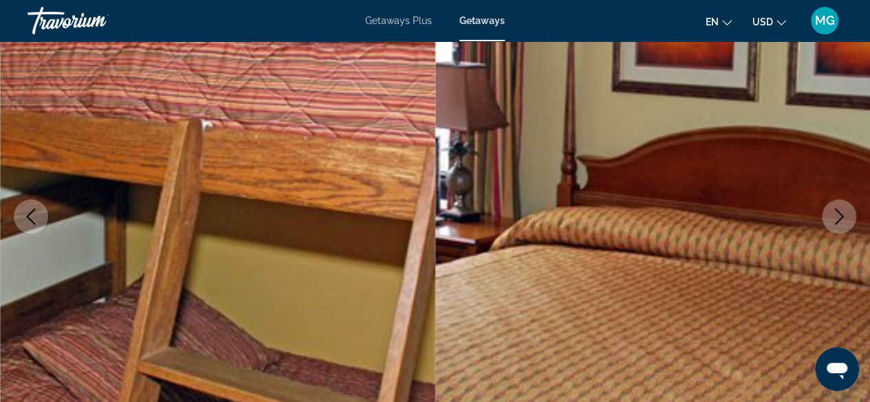
click at [840, 213] on icon "Next image" at bounding box center [839, 216] width 9 height 17
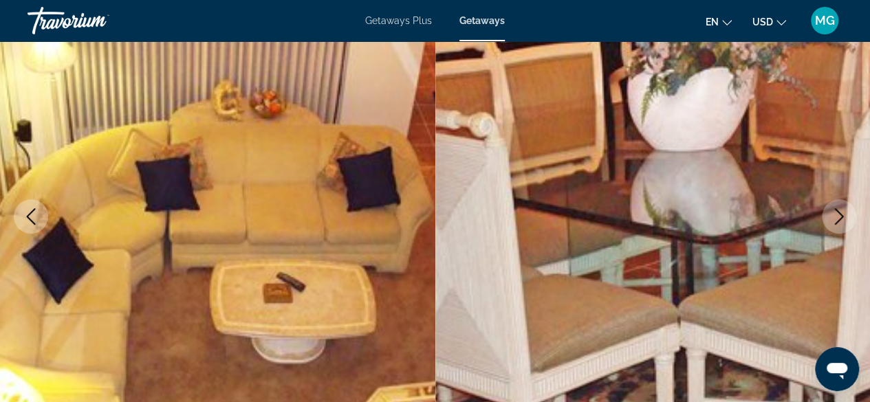
click at [835, 214] on icon "Next image" at bounding box center [839, 216] width 17 height 17
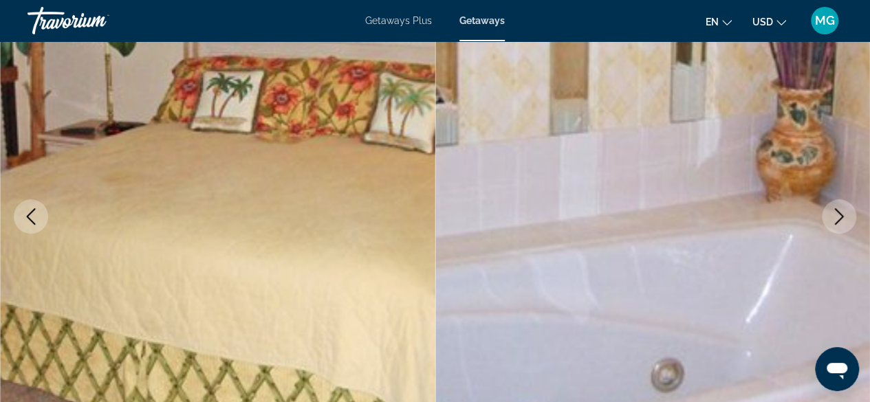
click at [840, 216] on icon "Next image" at bounding box center [839, 216] width 17 height 17
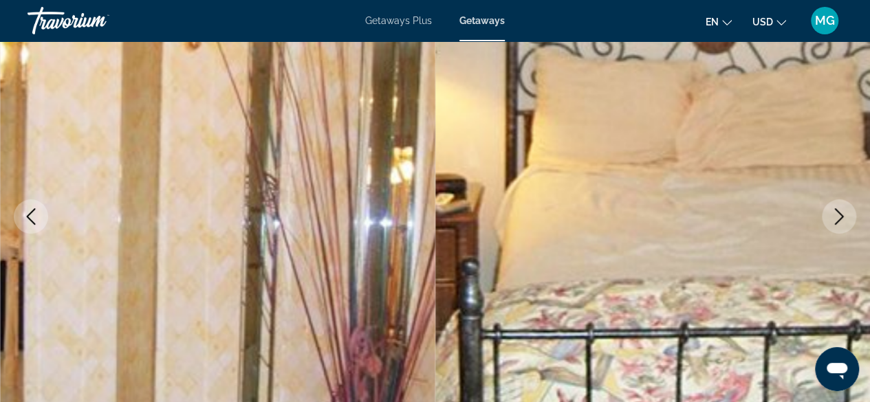
click at [839, 216] on icon "Next image" at bounding box center [839, 216] width 17 height 17
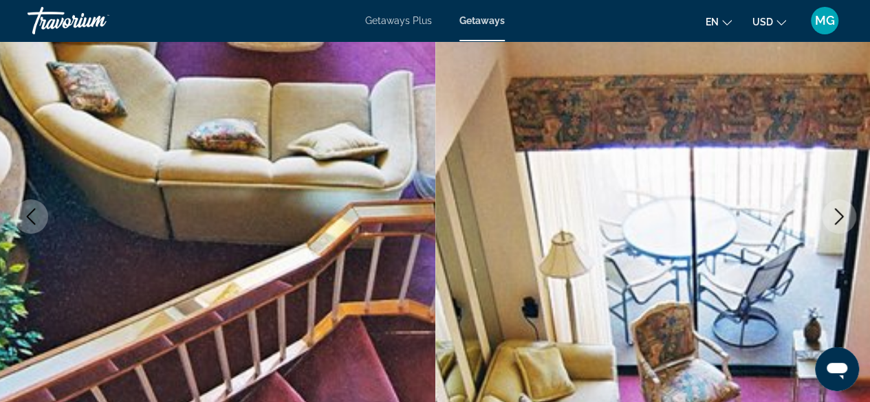
click at [840, 212] on icon "Next image" at bounding box center [839, 216] width 9 height 17
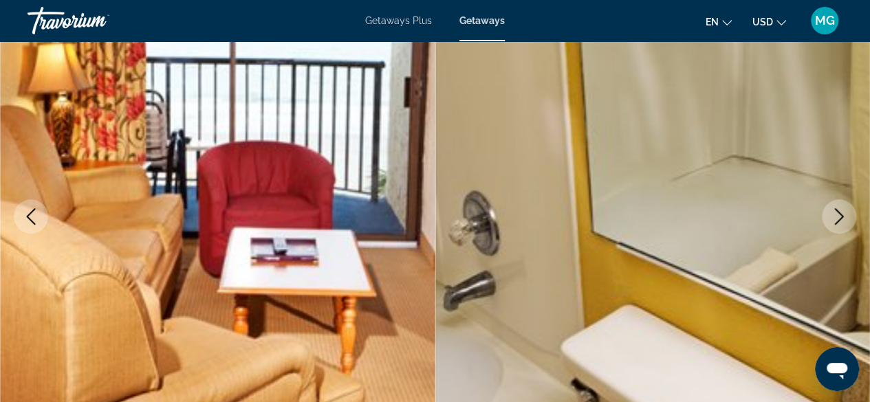
click at [835, 212] on icon "Next image" at bounding box center [839, 216] width 17 height 17
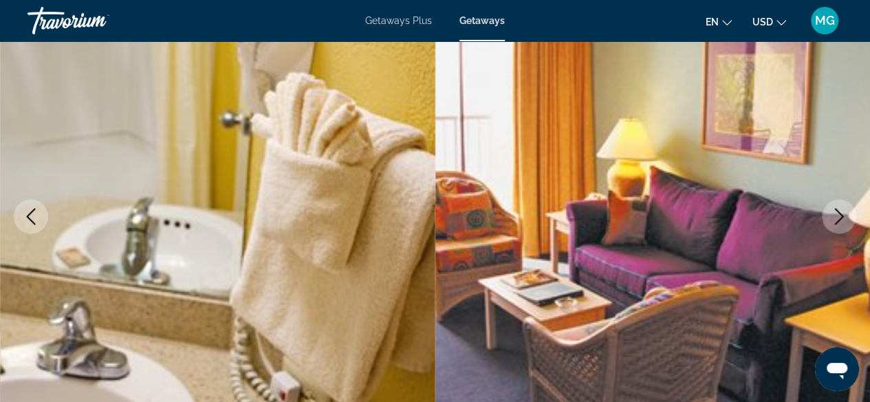
click at [833, 217] on icon "Next image" at bounding box center [839, 216] width 17 height 17
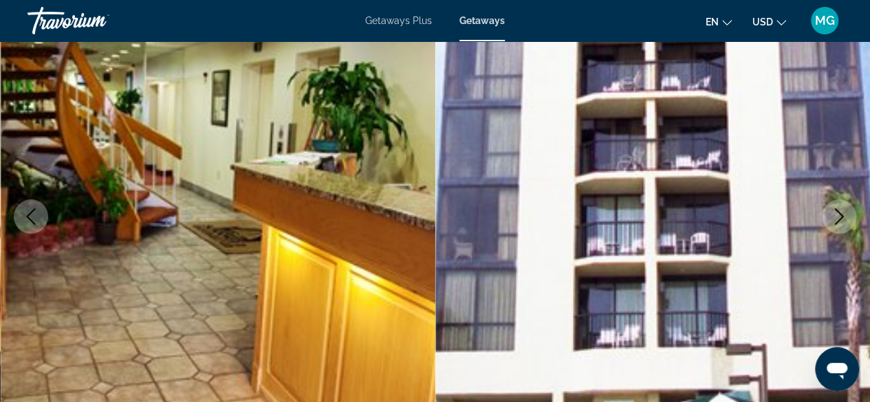
click at [844, 213] on icon "Next image" at bounding box center [839, 216] width 17 height 17
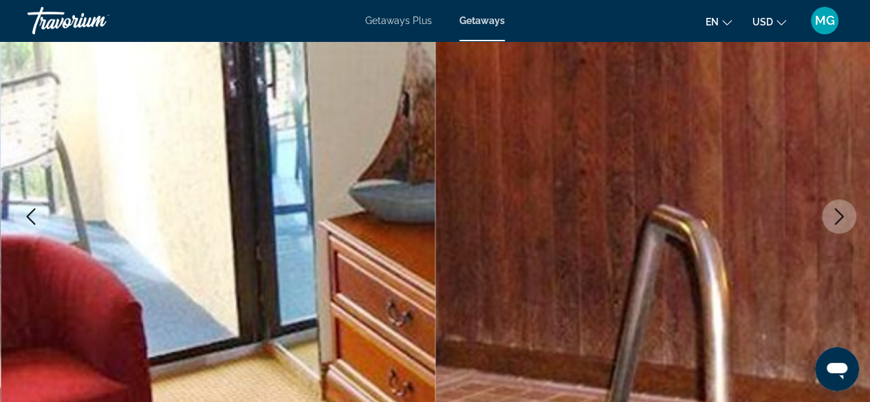
click at [837, 212] on icon "Next image" at bounding box center [839, 216] width 17 height 17
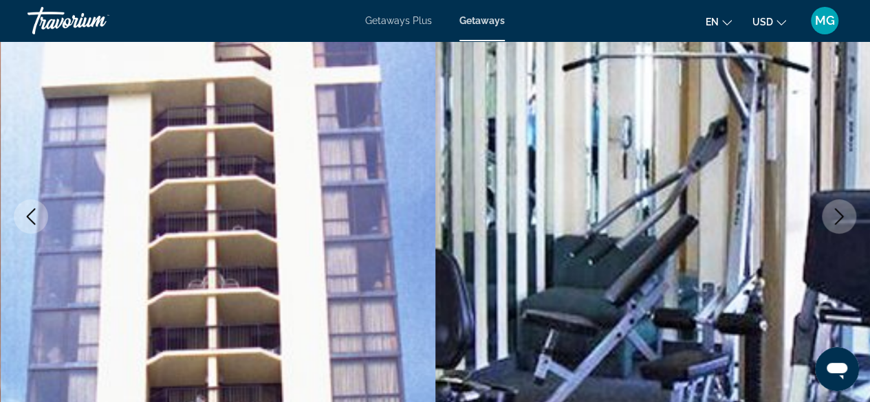
click at [844, 210] on icon "Next image" at bounding box center [839, 216] width 17 height 17
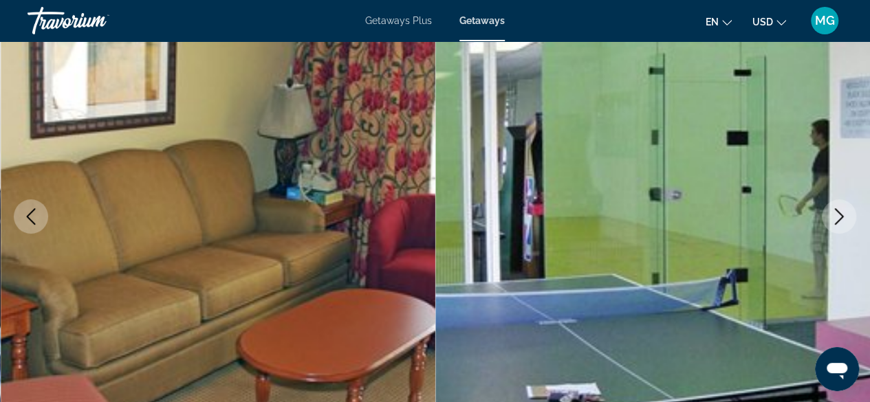
click at [839, 207] on button "Next image" at bounding box center [839, 216] width 34 height 34
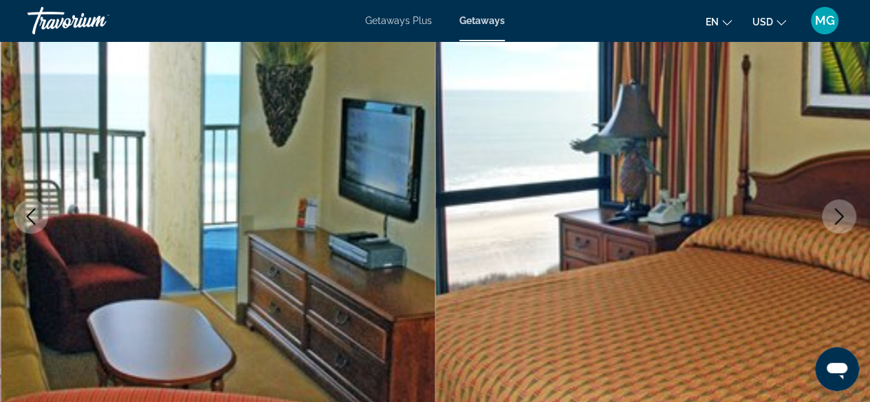
click at [840, 213] on icon "Next image" at bounding box center [839, 216] width 17 height 17
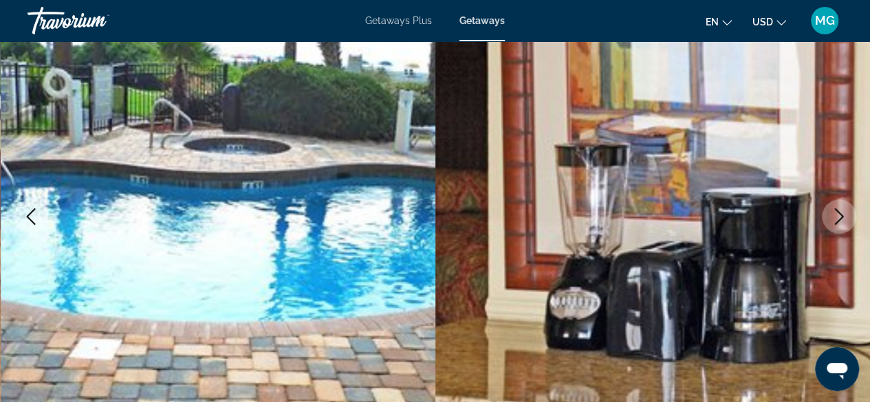
click at [839, 214] on icon "Next image" at bounding box center [839, 216] width 17 height 17
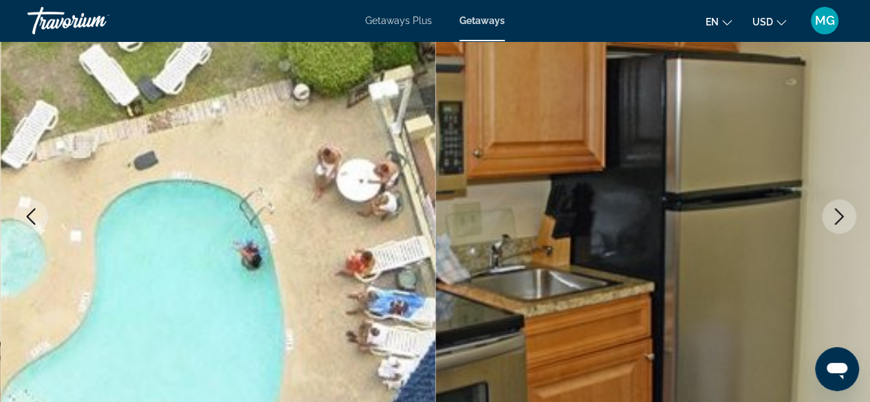
click at [835, 212] on icon "Next image" at bounding box center [839, 216] width 17 height 17
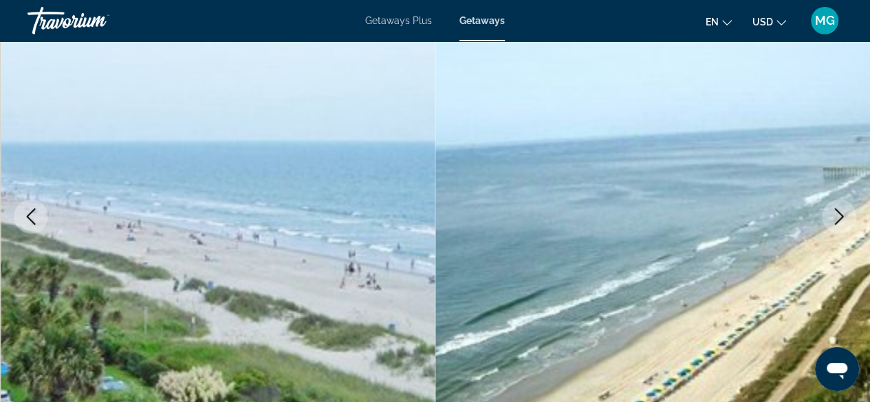
click at [844, 210] on icon "Next image" at bounding box center [839, 216] width 17 height 17
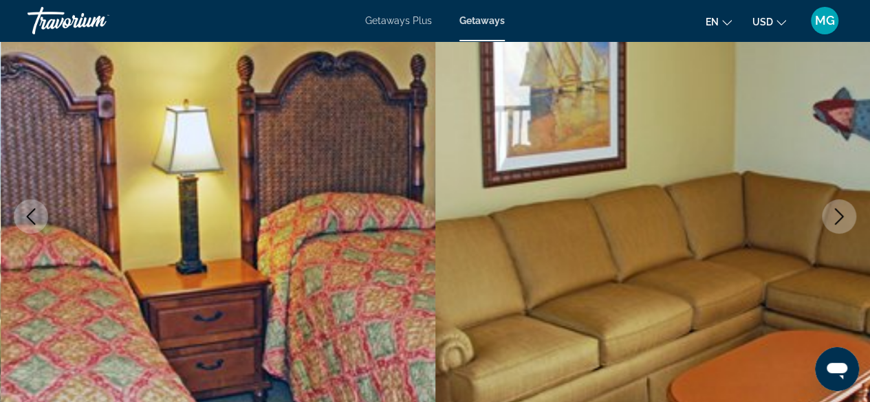
click at [846, 210] on icon "Next image" at bounding box center [839, 216] width 17 height 17
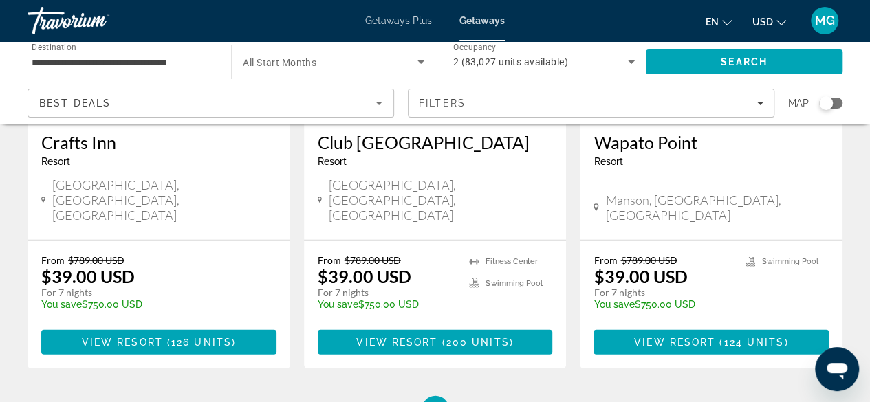
scroll to position [1810, 0]
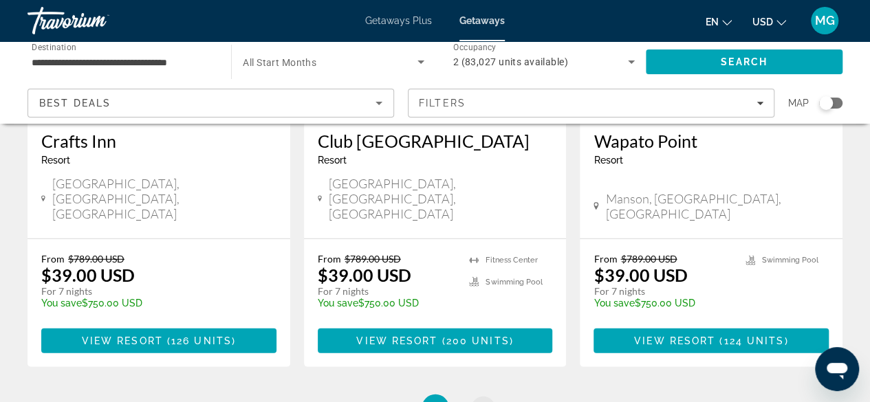
click at [481, 401] on span "21" at bounding box center [484, 408] width 14 height 15
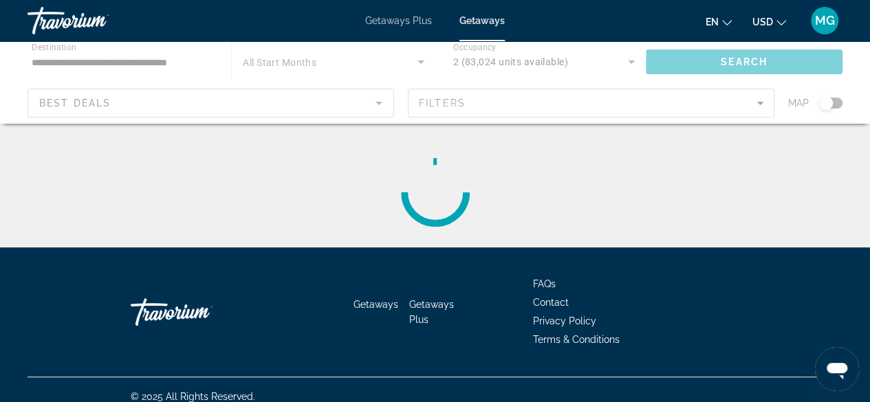
click at [807, 228] on div "Main content" at bounding box center [435, 193] width 815 height 110
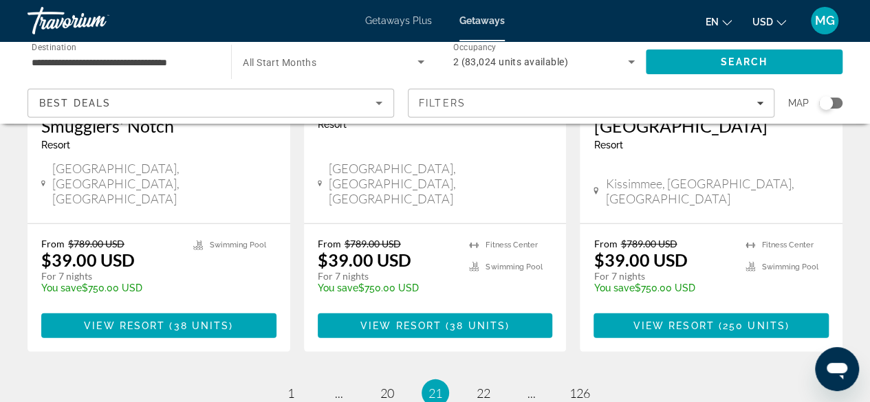
scroll to position [1878, 0]
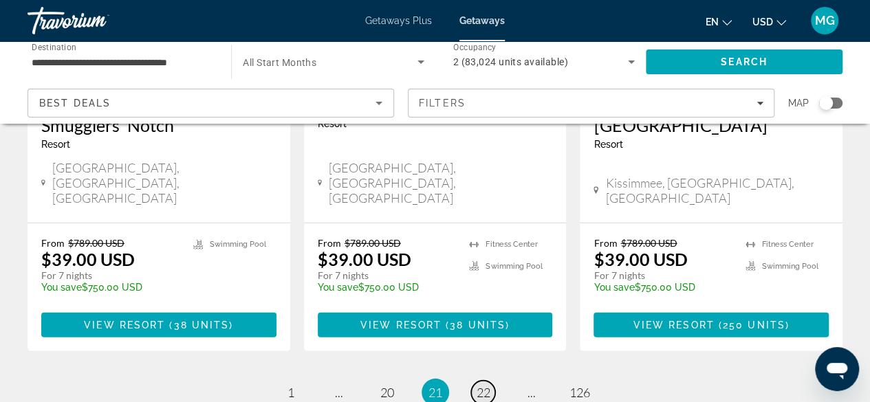
click at [488, 385] on span "22" at bounding box center [484, 392] width 14 height 15
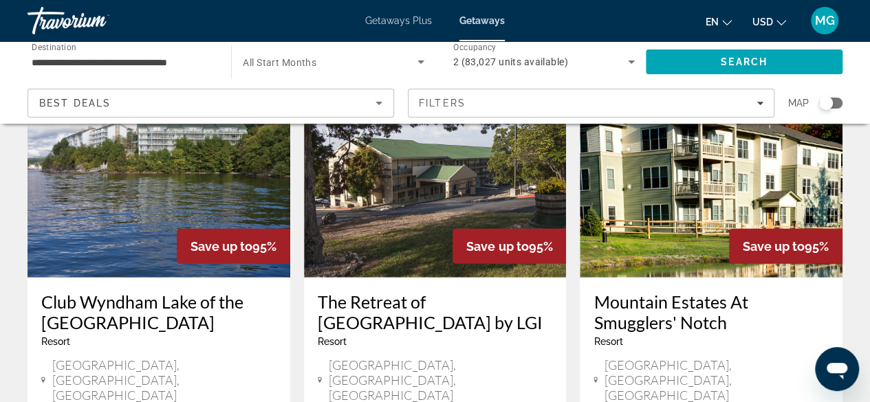
scroll to position [1645, 0]
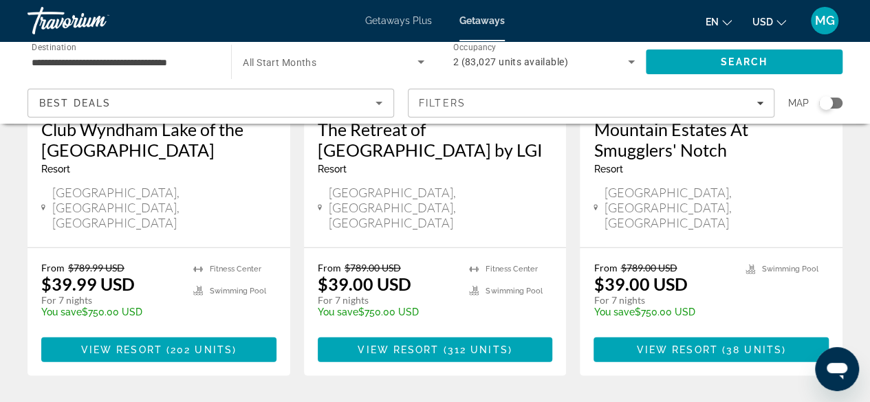
scroll to position [1808, 0]
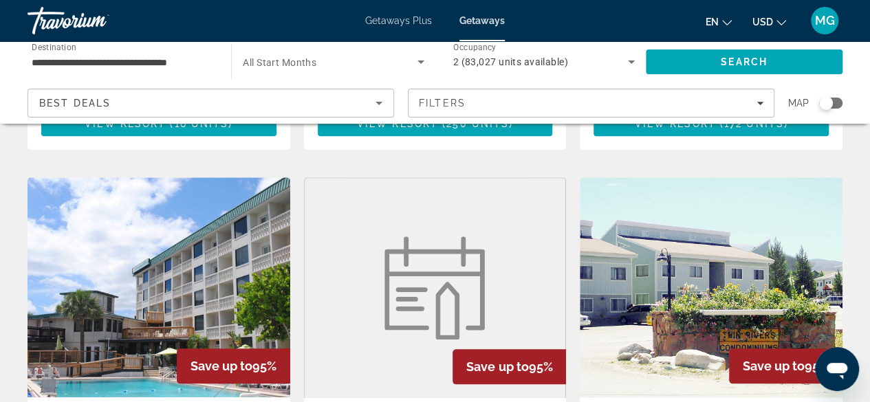
scroll to position [516, 0]
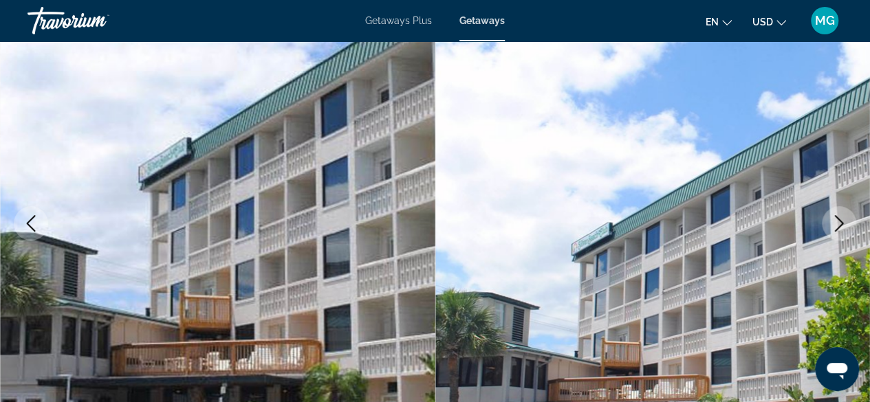
scroll to position [150, 0]
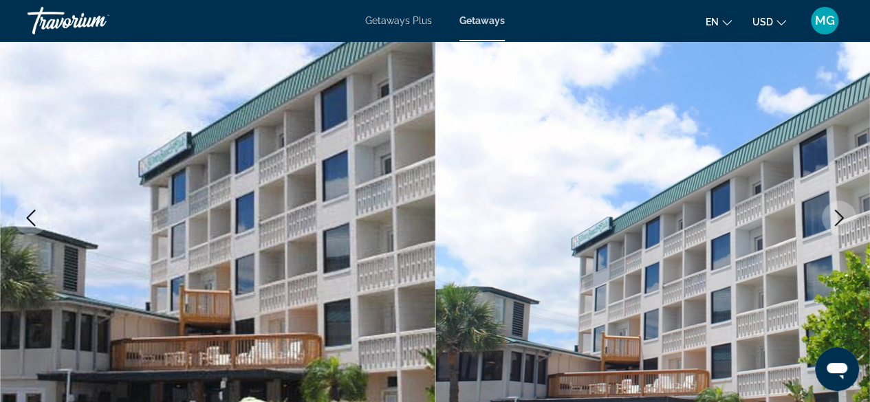
click at [840, 212] on icon "Next image" at bounding box center [839, 218] width 17 height 17
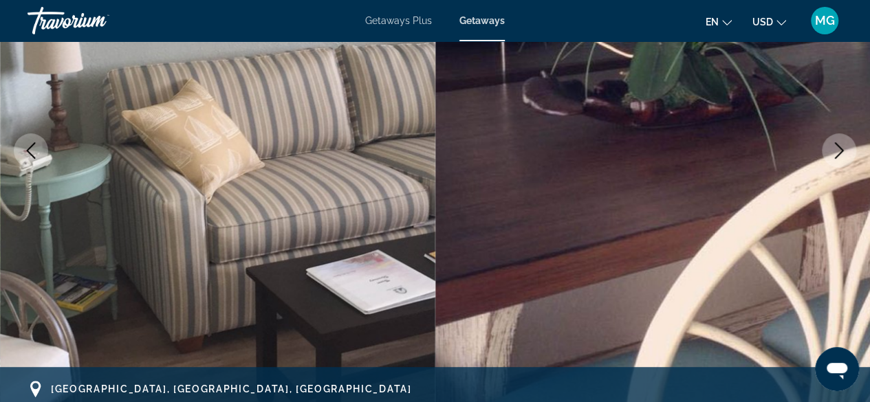
scroll to position [223, 0]
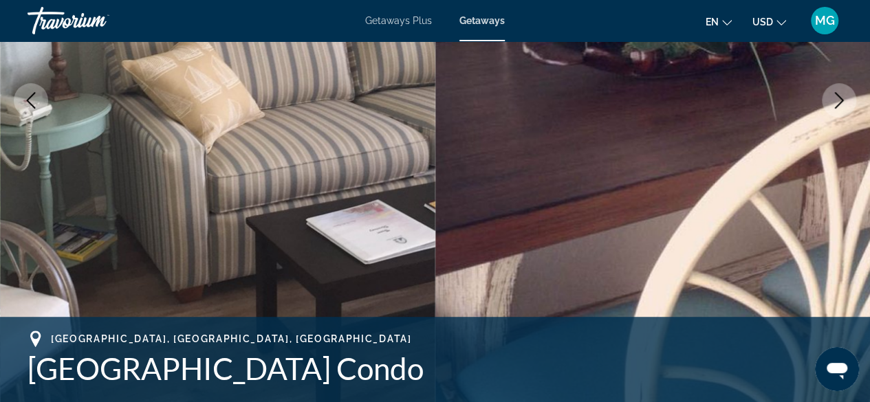
click at [74, 259] on img "Main content" at bounding box center [217, 100] width 435 height 653
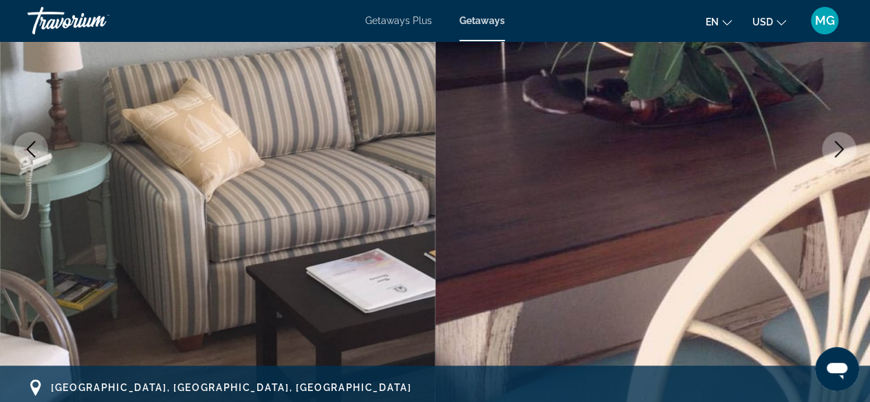
scroll to position [221, 0]
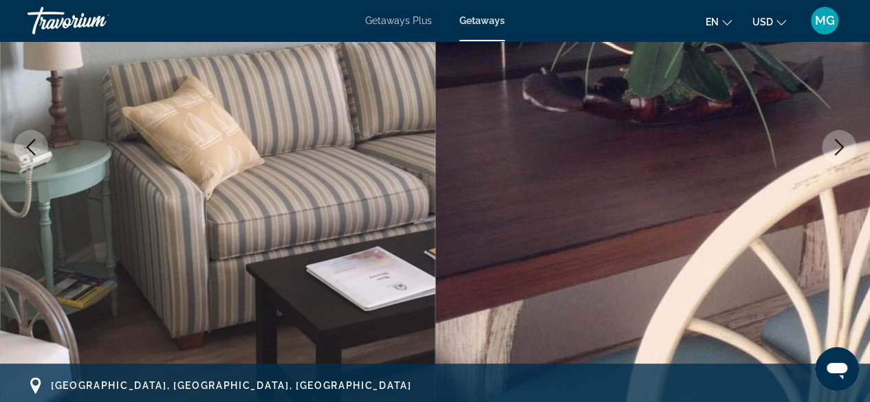
click at [836, 153] on icon "Next image" at bounding box center [839, 147] width 9 height 17
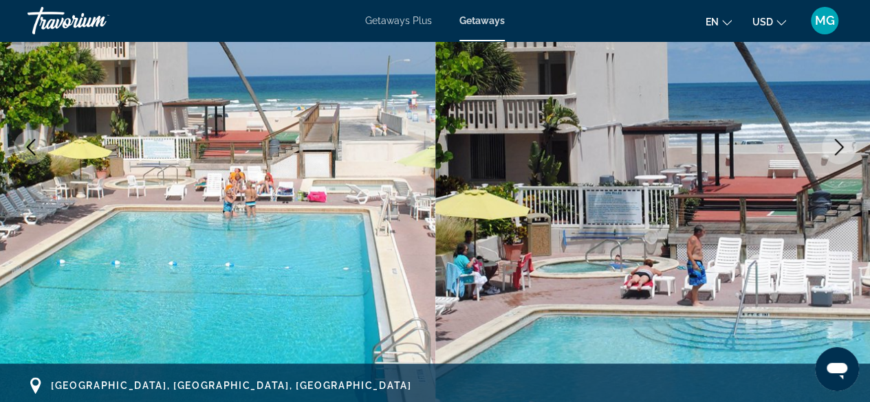
click at [836, 146] on icon "Next image" at bounding box center [839, 147] width 17 height 17
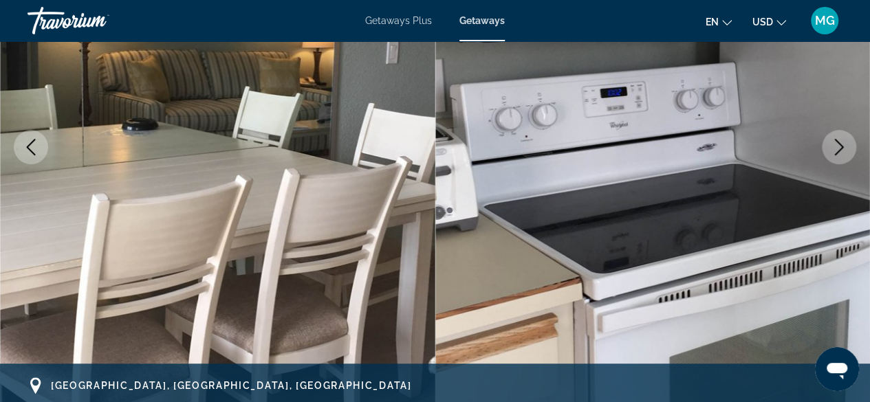
click at [837, 162] on button "Next image" at bounding box center [839, 147] width 34 height 34
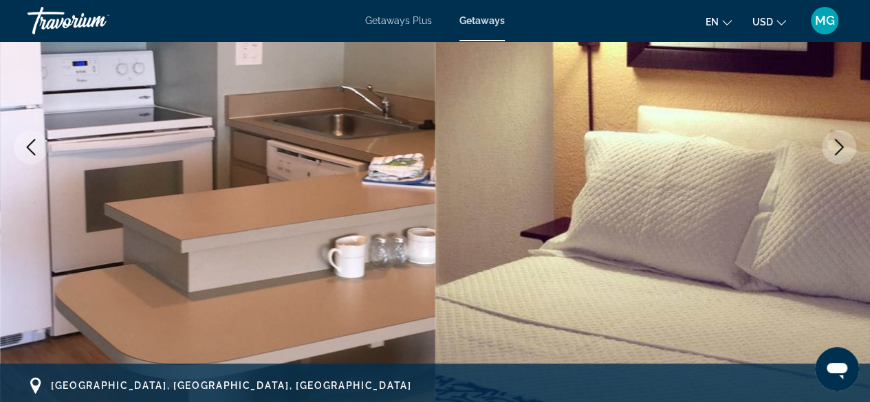
click at [837, 157] on button "Next image" at bounding box center [839, 147] width 34 height 34
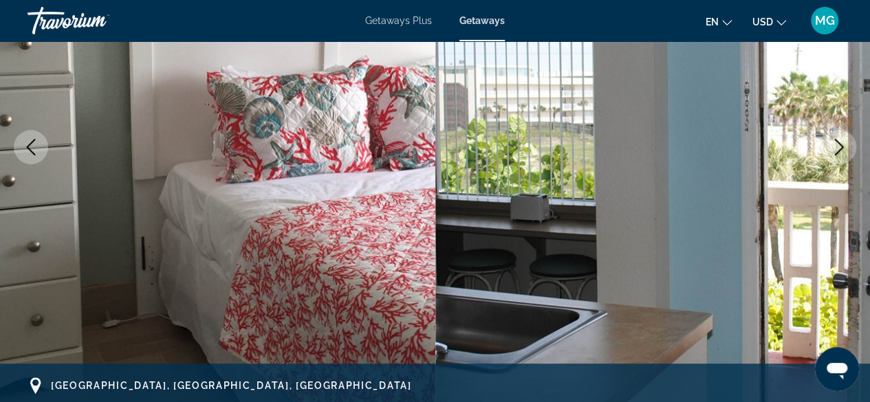
click at [846, 146] on icon "Next image" at bounding box center [839, 147] width 17 height 17
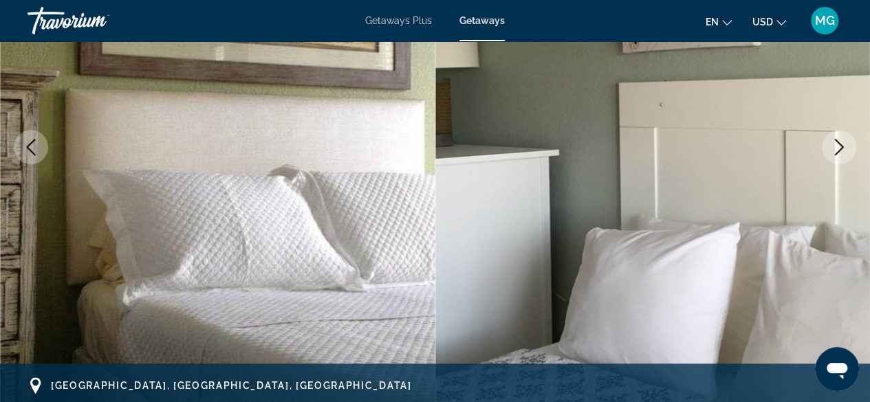
click at [852, 131] on img "Main content" at bounding box center [652, 147] width 435 height 653
click at [839, 153] on icon "Next image" at bounding box center [839, 147] width 17 height 17
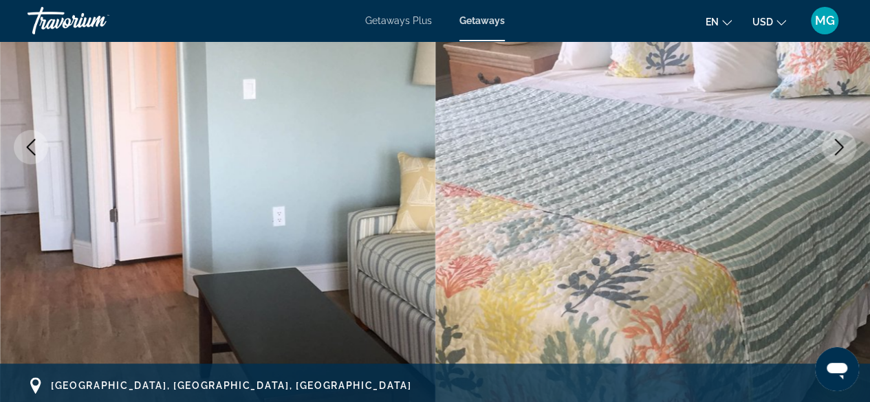
click at [840, 149] on icon "Next image" at bounding box center [839, 147] width 9 height 17
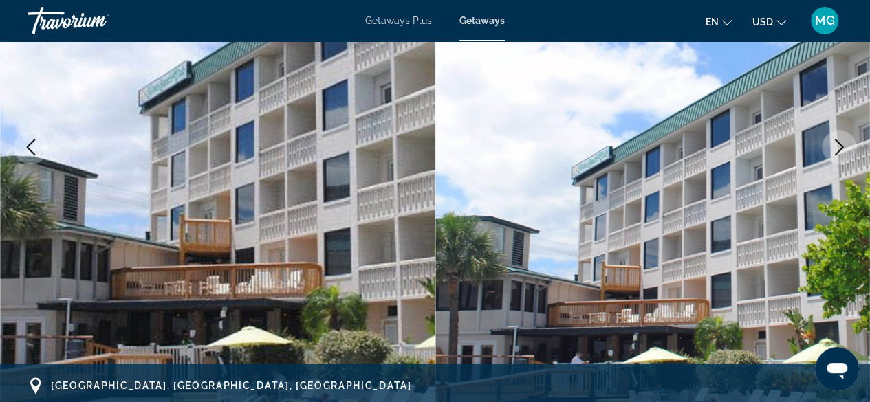
click at [840, 145] on icon "Next image" at bounding box center [839, 147] width 9 height 17
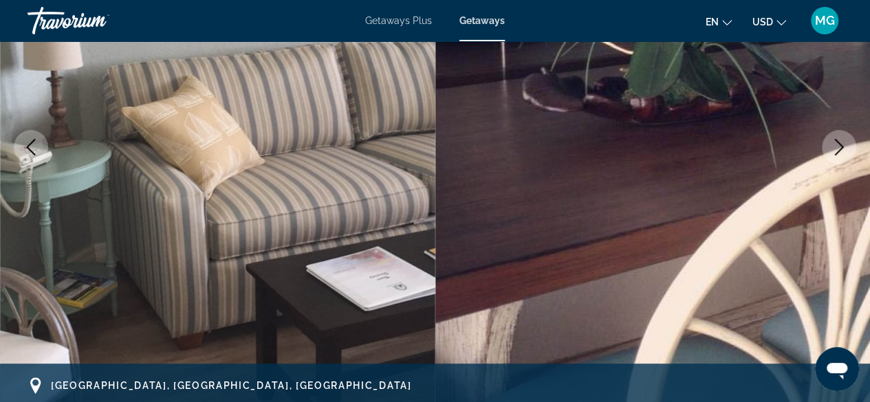
click at [840, 147] on icon "Next image" at bounding box center [839, 147] width 17 height 17
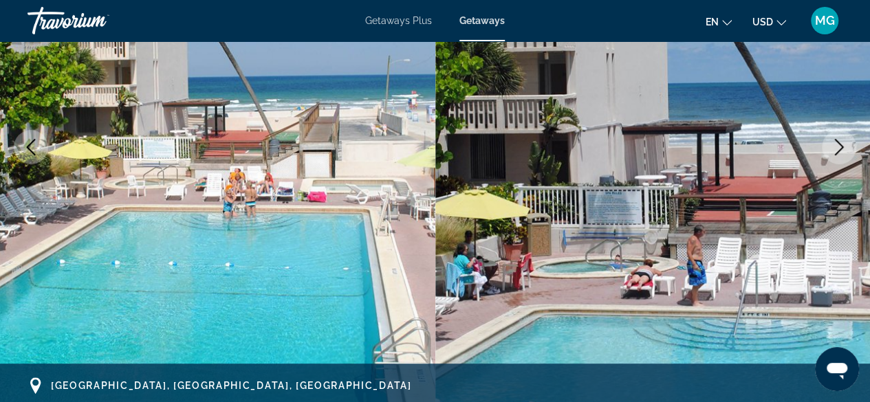
click at [840, 146] on icon "Next image" at bounding box center [839, 147] width 17 height 17
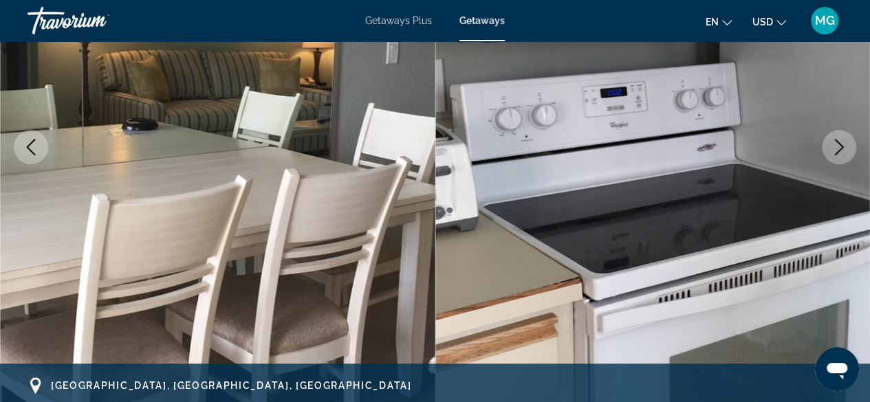
click at [837, 149] on icon "Next image" at bounding box center [839, 147] width 17 height 17
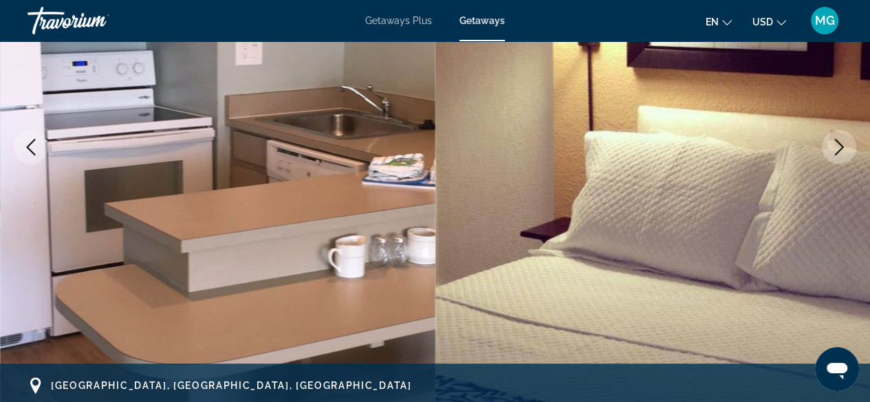
click at [844, 141] on icon "Next image" at bounding box center [839, 147] width 17 height 17
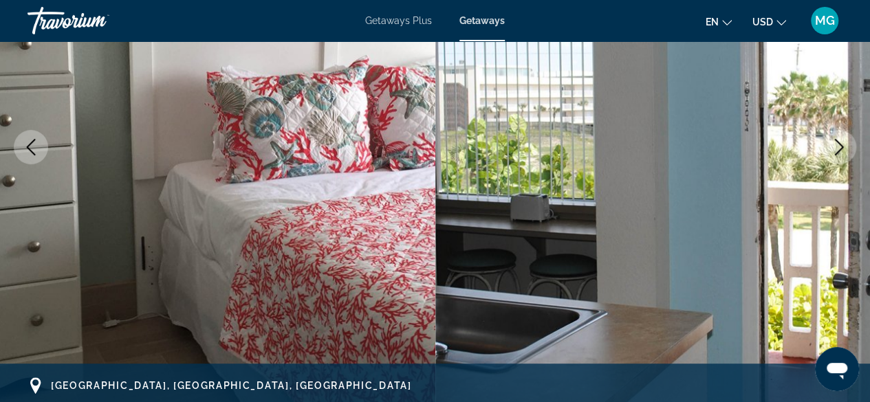
click at [844, 144] on icon "Next image" at bounding box center [839, 147] width 17 height 17
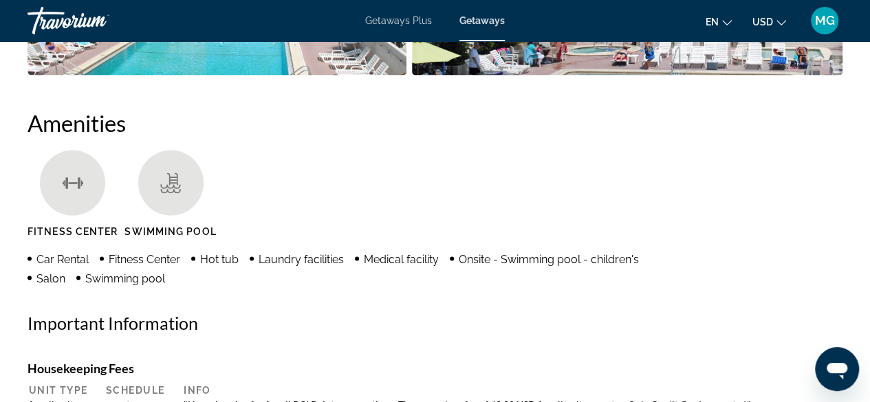
scroll to position [1239, 0]
